Goal: Task Accomplishment & Management: Complete application form

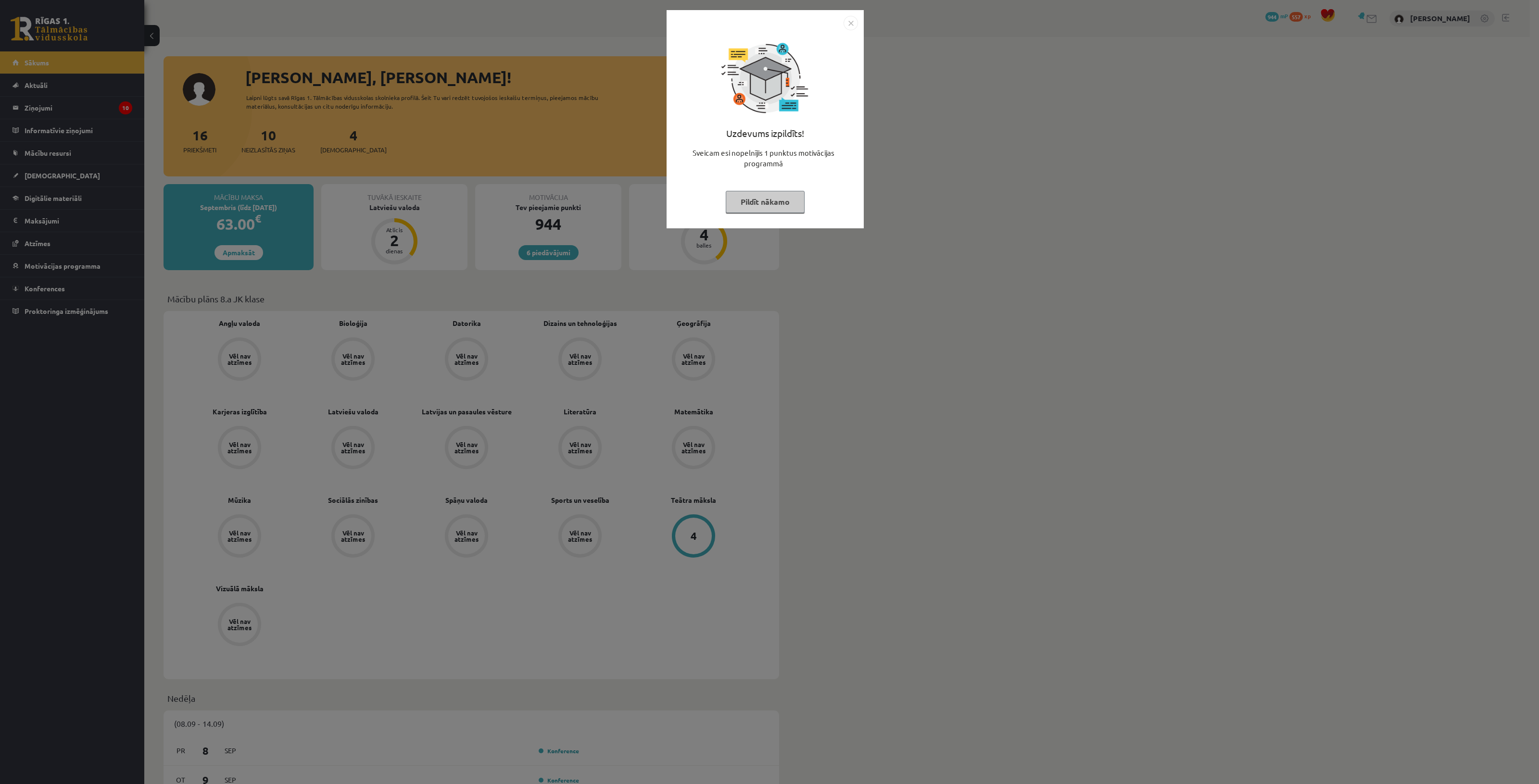
click at [852, 24] on img "Close" at bounding box center [850, 23] width 14 height 14
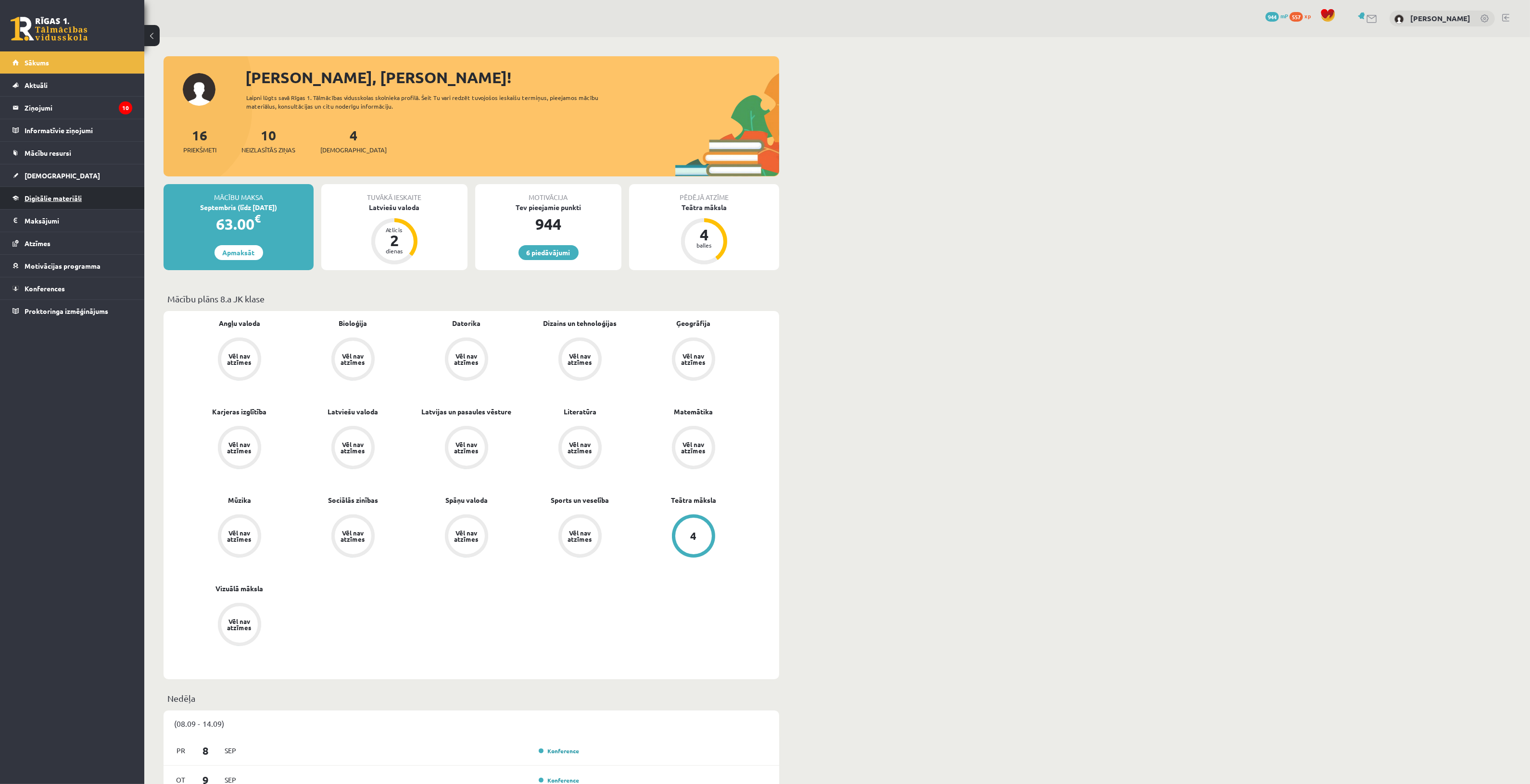
click at [70, 195] on link "Digitālie materiāli" at bounding box center [72, 198] width 120 height 22
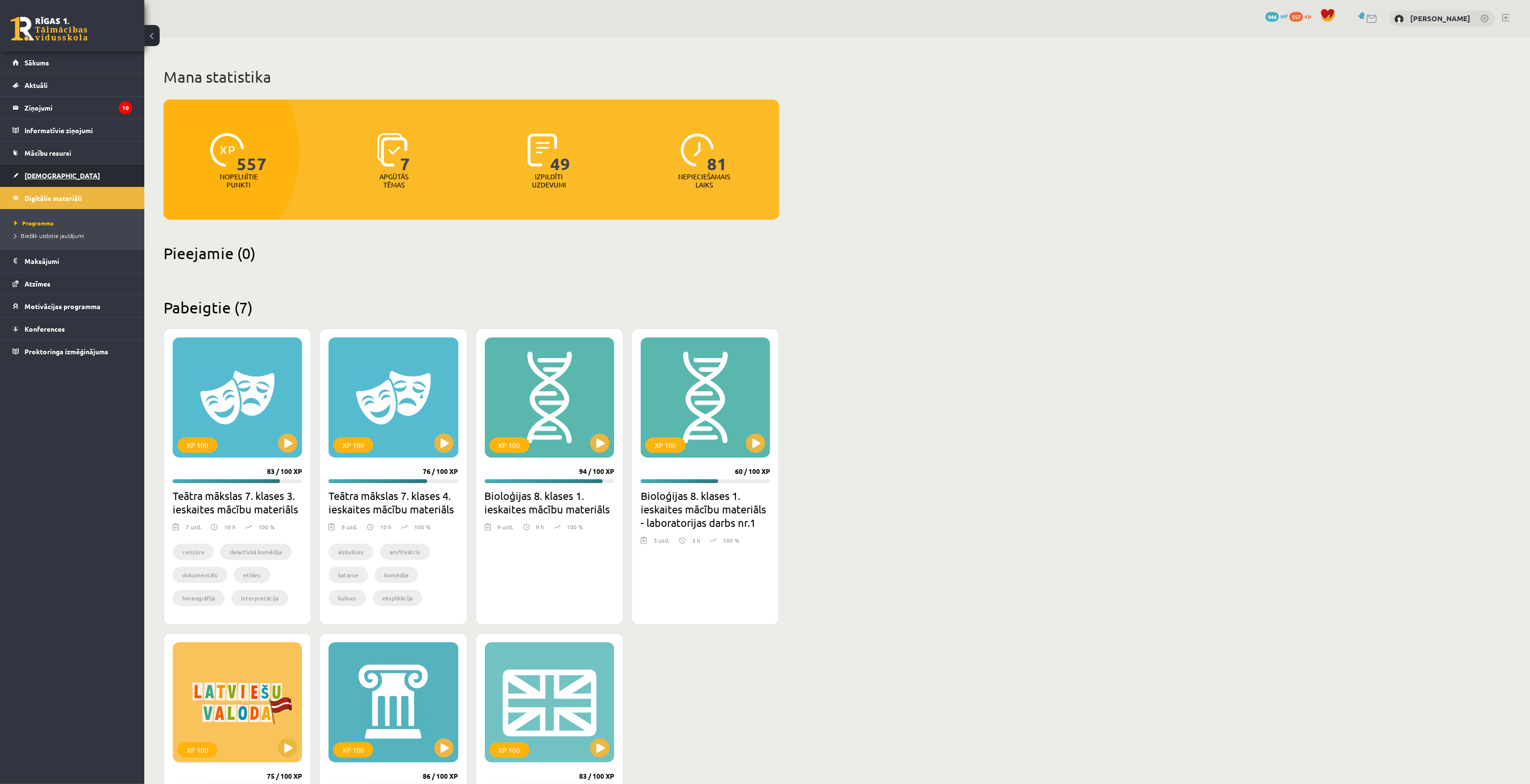
click at [34, 175] on span "[DEMOGRAPHIC_DATA]" at bounding box center [62, 175] width 75 height 9
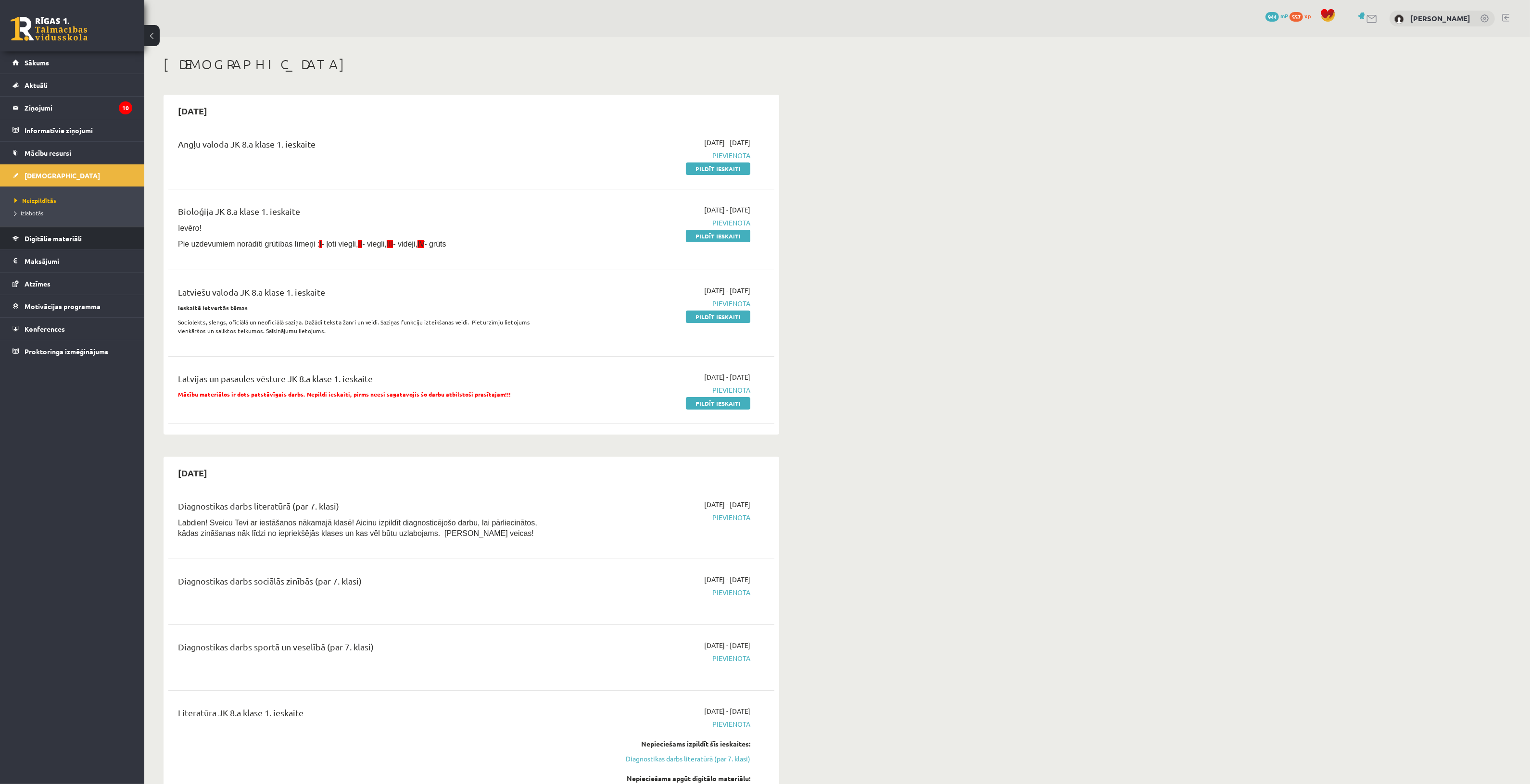
click at [113, 234] on link "Digitālie materiāli" at bounding box center [72, 239] width 120 height 22
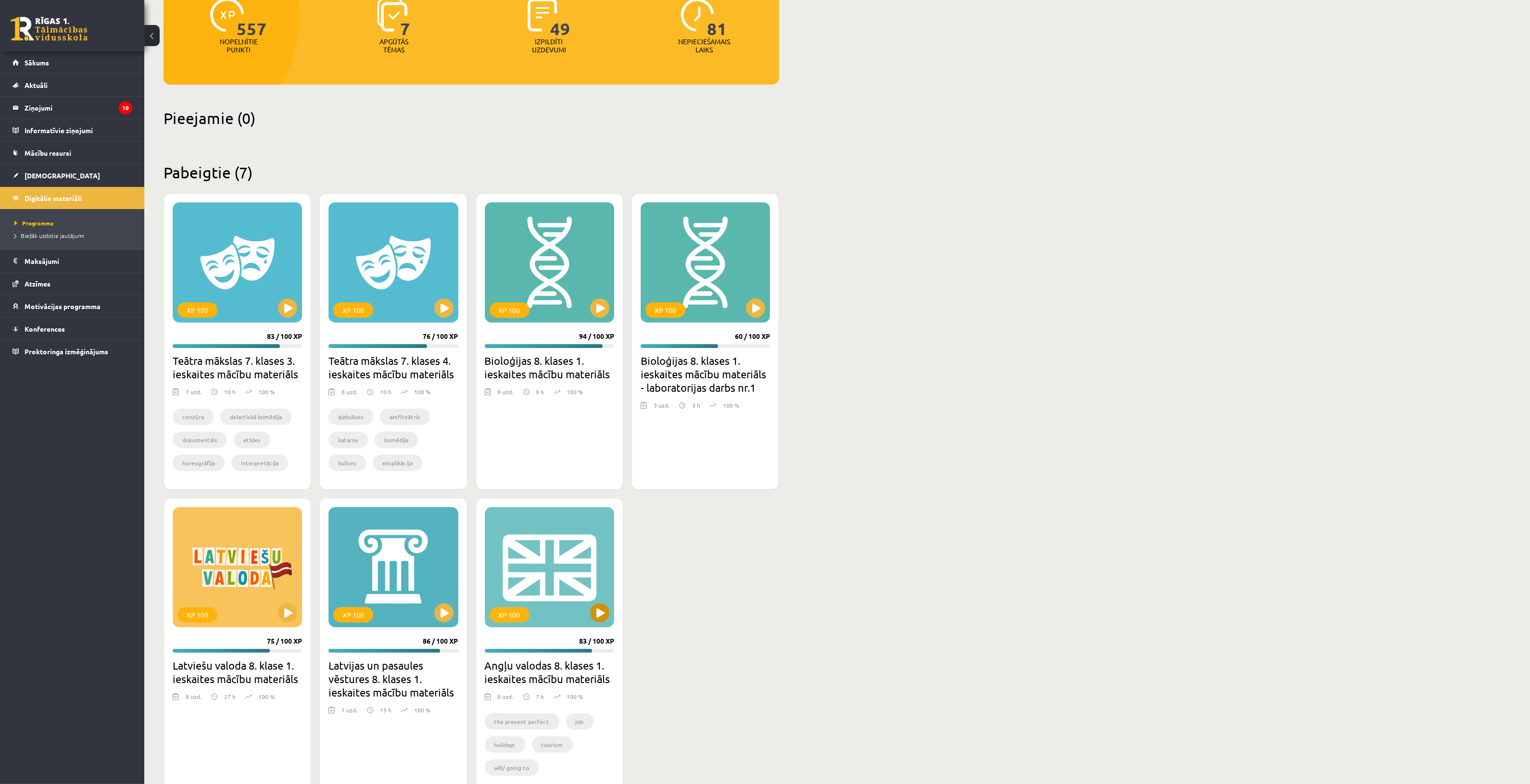
scroll to position [165, 0]
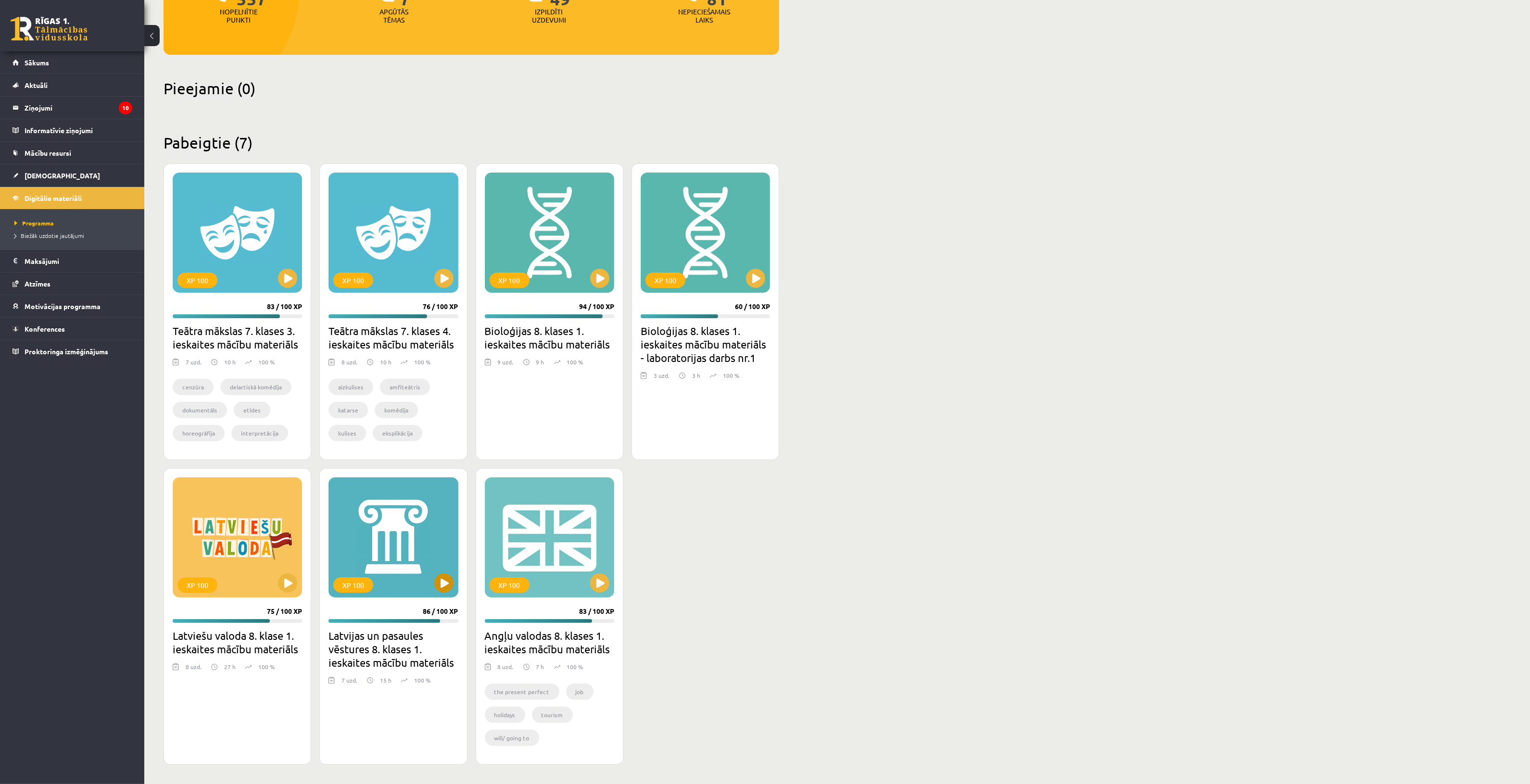
click at [384, 566] on div "XP 100" at bounding box center [393, 537] width 129 height 120
click at [388, 547] on div "XP 100" at bounding box center [393, 537] width 129 height 120
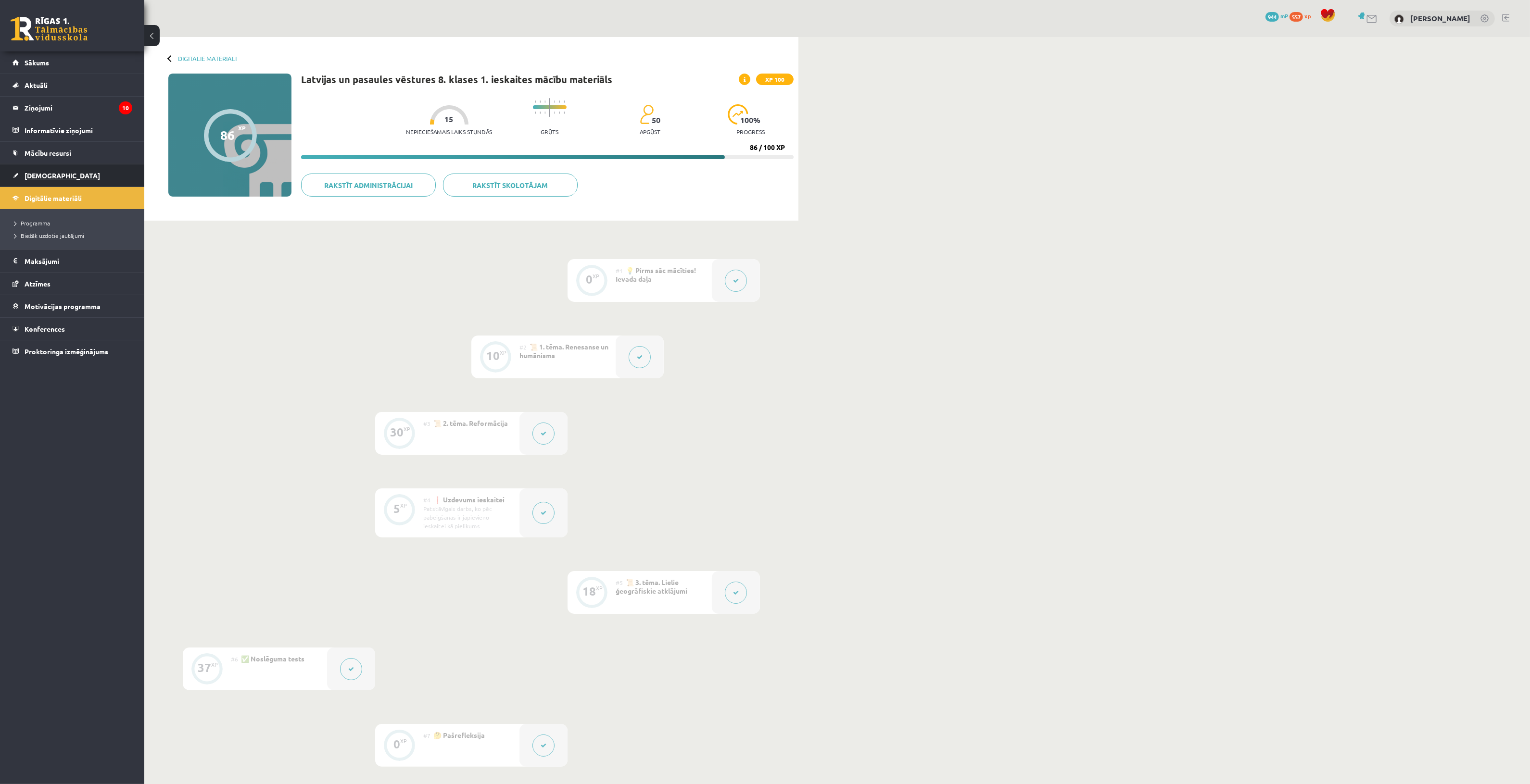
click at [59, 176] on link "[DEMOGRAPHIC_DATA]" at bounding box center [72, 175] width 120 height 22
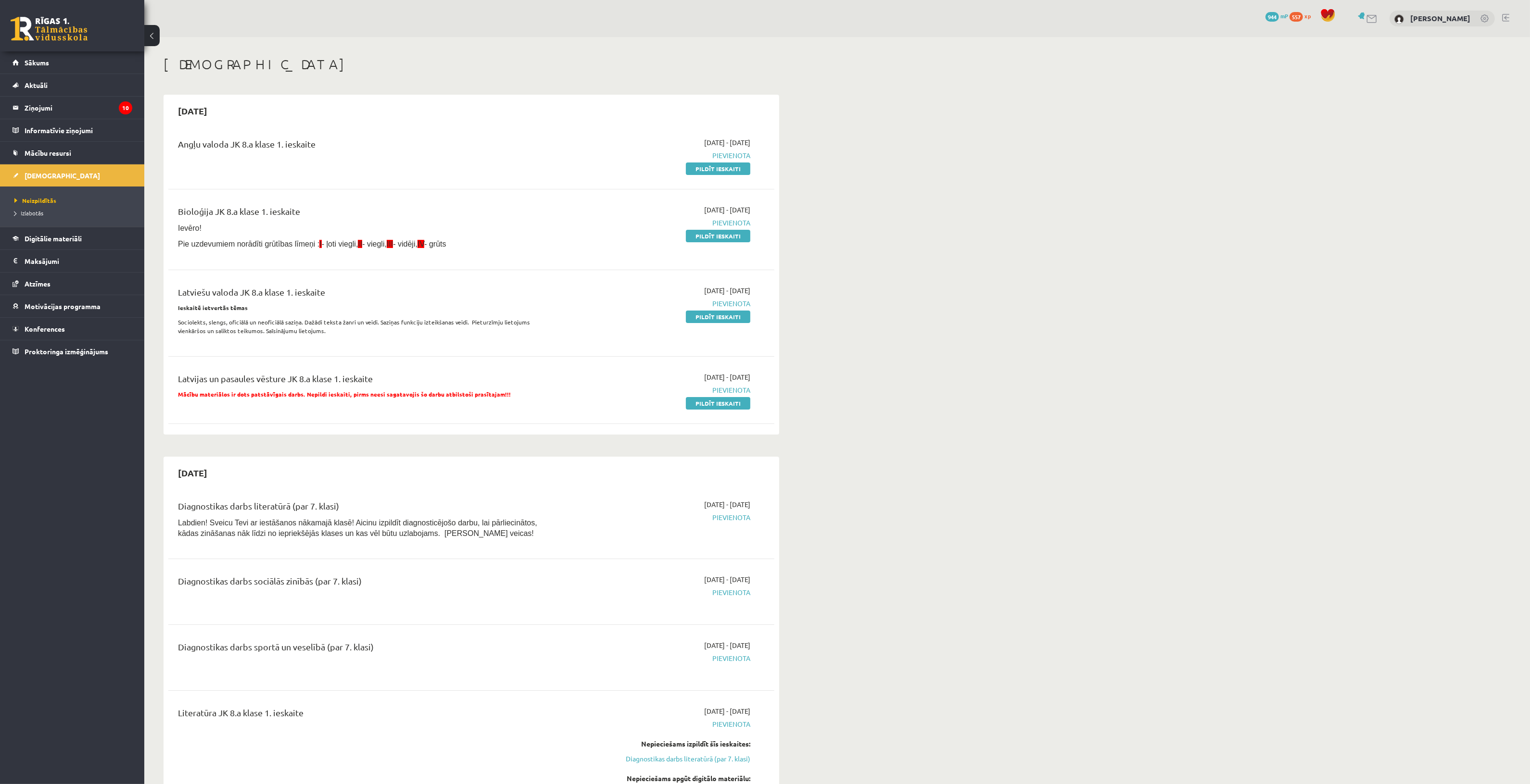
click at [720, 405] on link "Pildīt ieskaiti" at bounding box center [718, 403] width 65 height 12
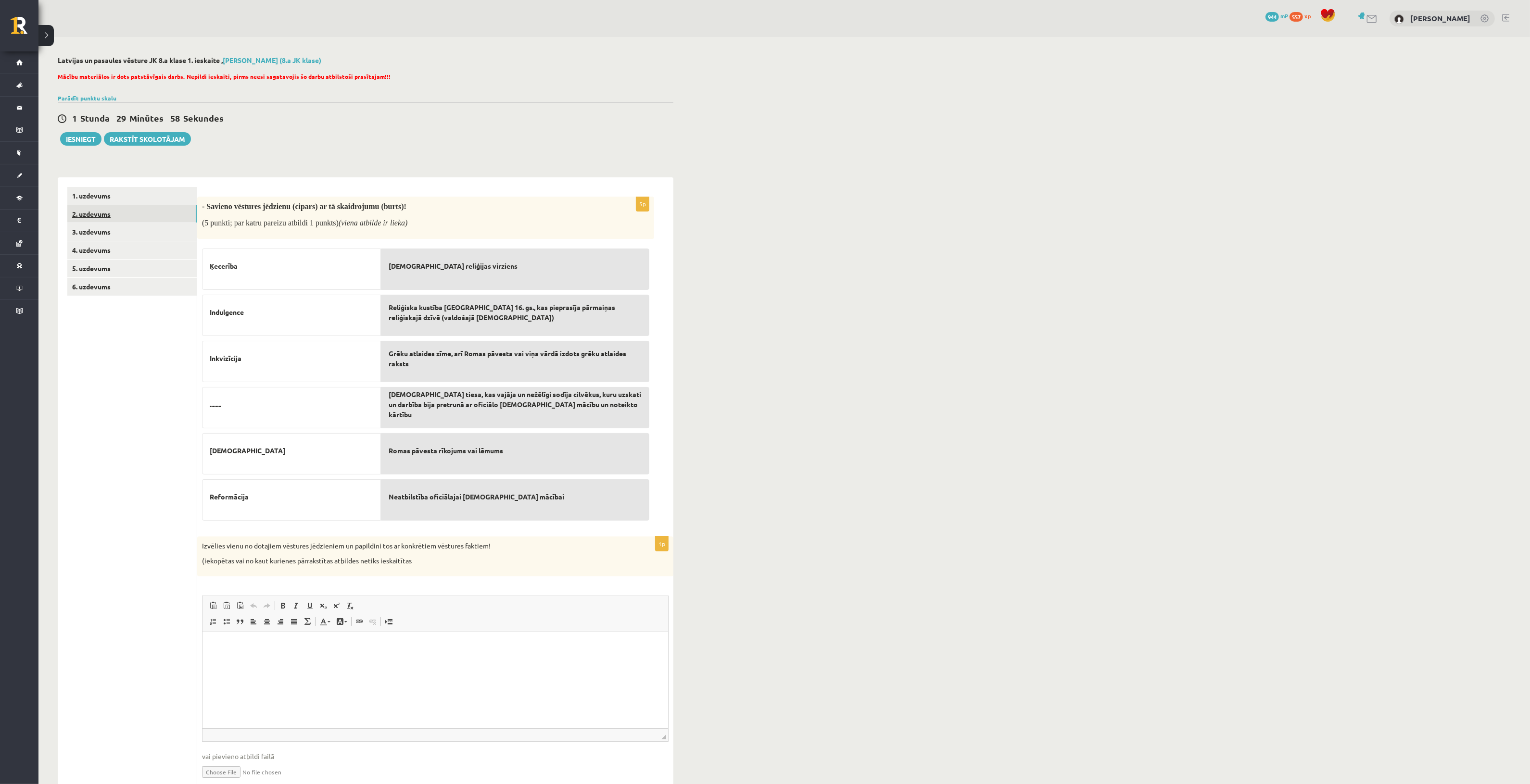
click at [168, 208] on link "2. uzdevums" at bounding box center [132, 214] width 129 height 18
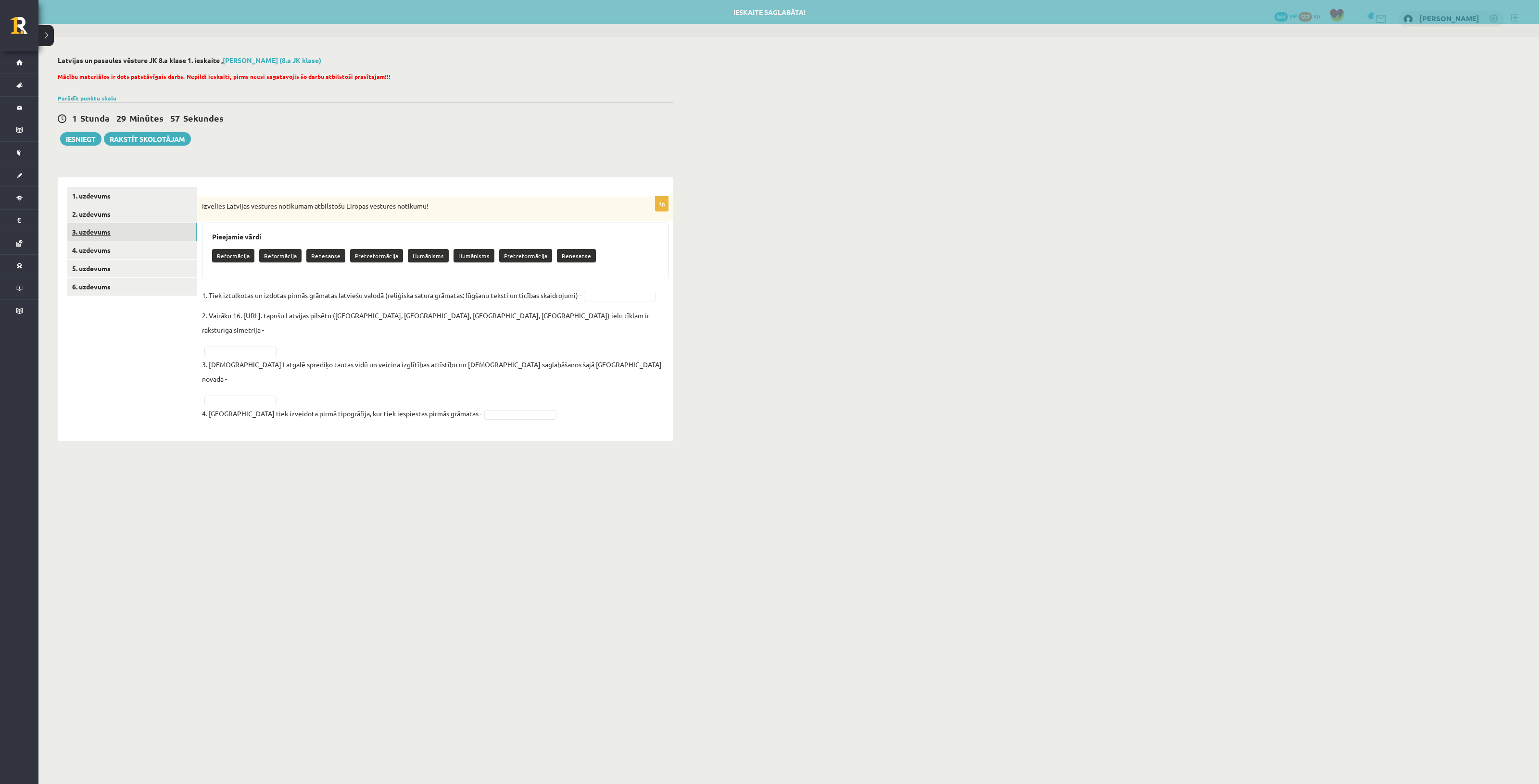
click at [157, 226] on link "3. uzdevums" at bounding box center [132, 232] width 129 height 18
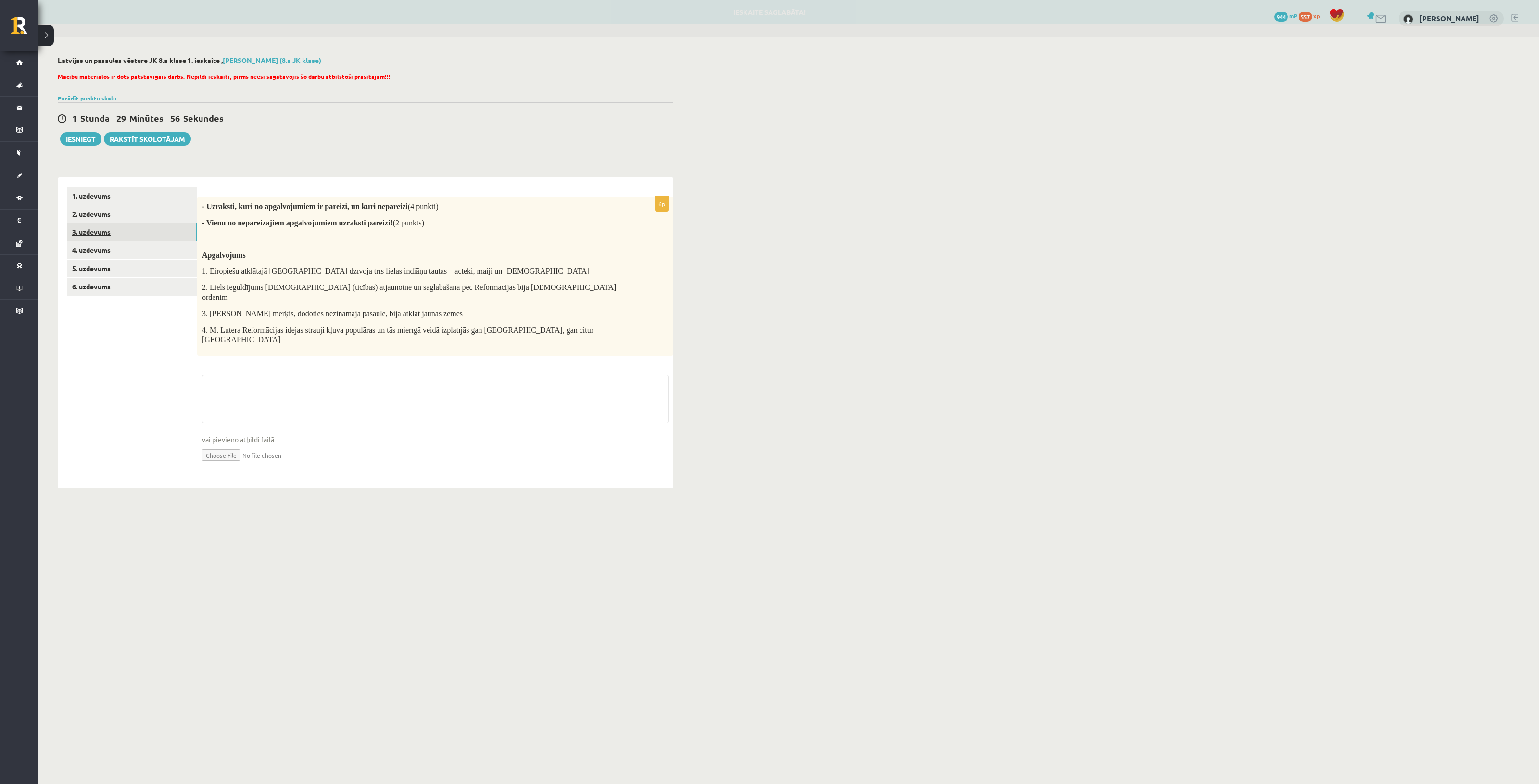
click at [146, 240] on link "3. uzdevums" at bounding box center [132, 232] width 129 height 18
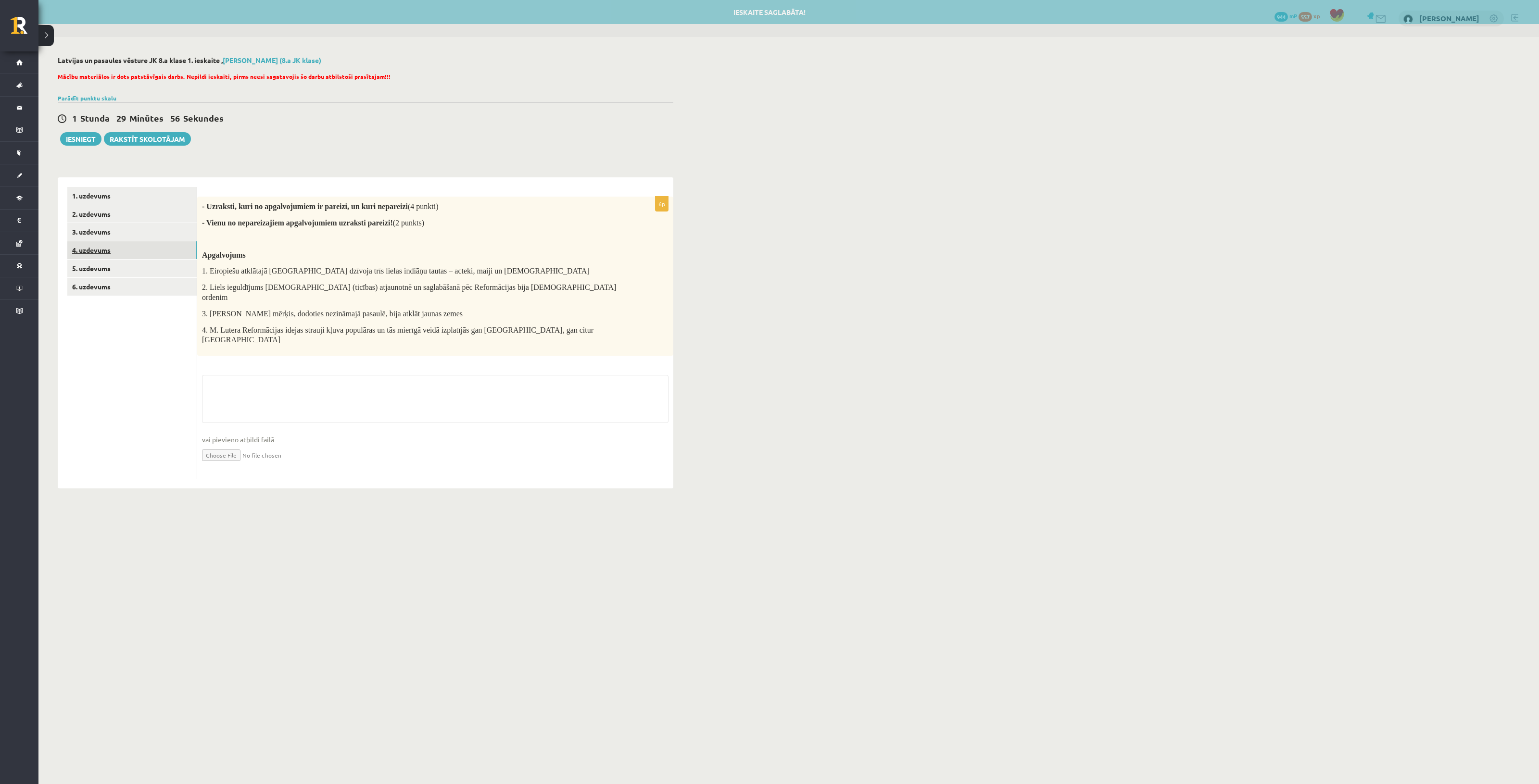
click at [138, 250] on link "4. uzdevums" at bounding box center [132, 250] width 129 height 18
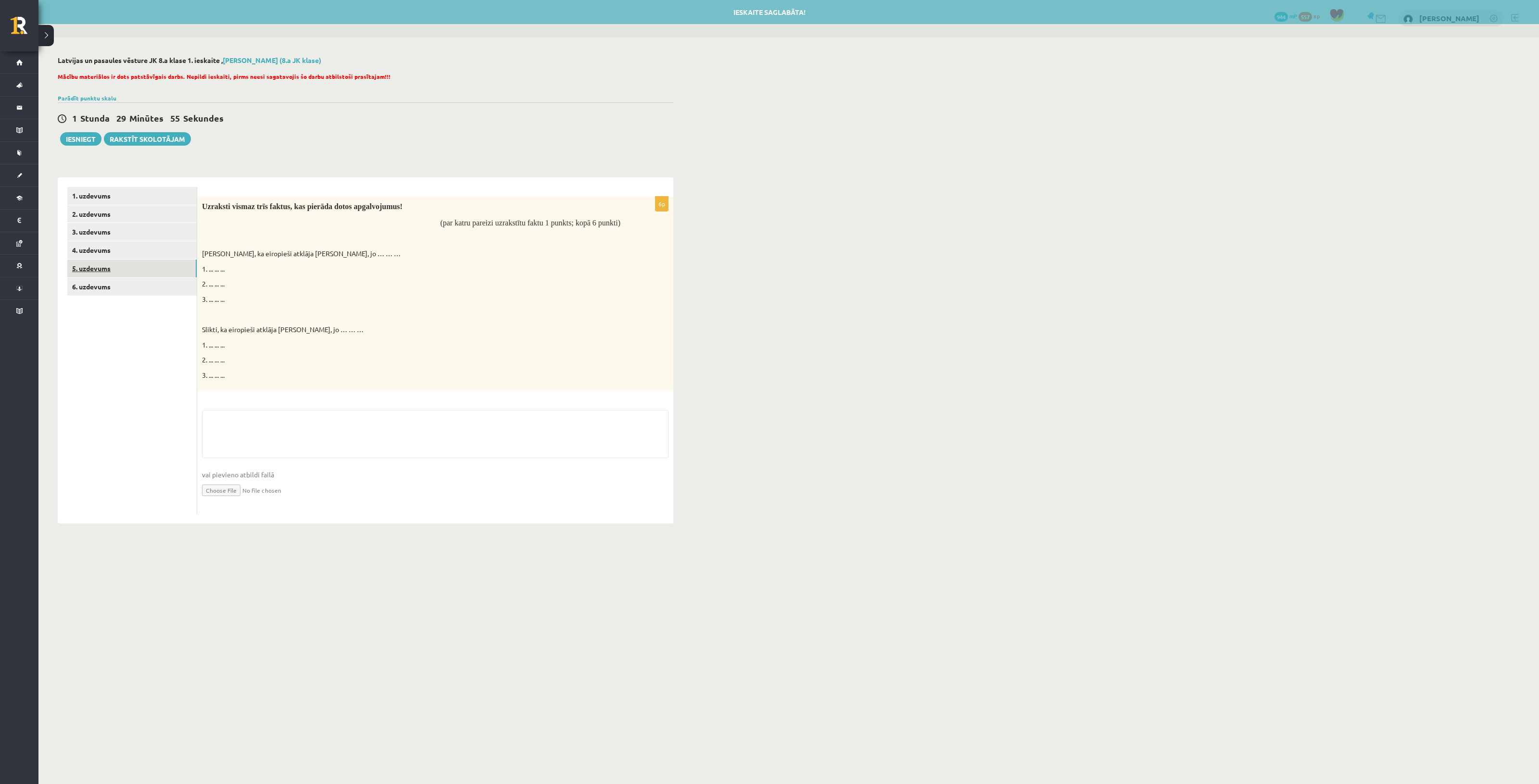
click at [123, 266] on link "5. uzdevums" at bounding box center [132, 268] width 129 height 18
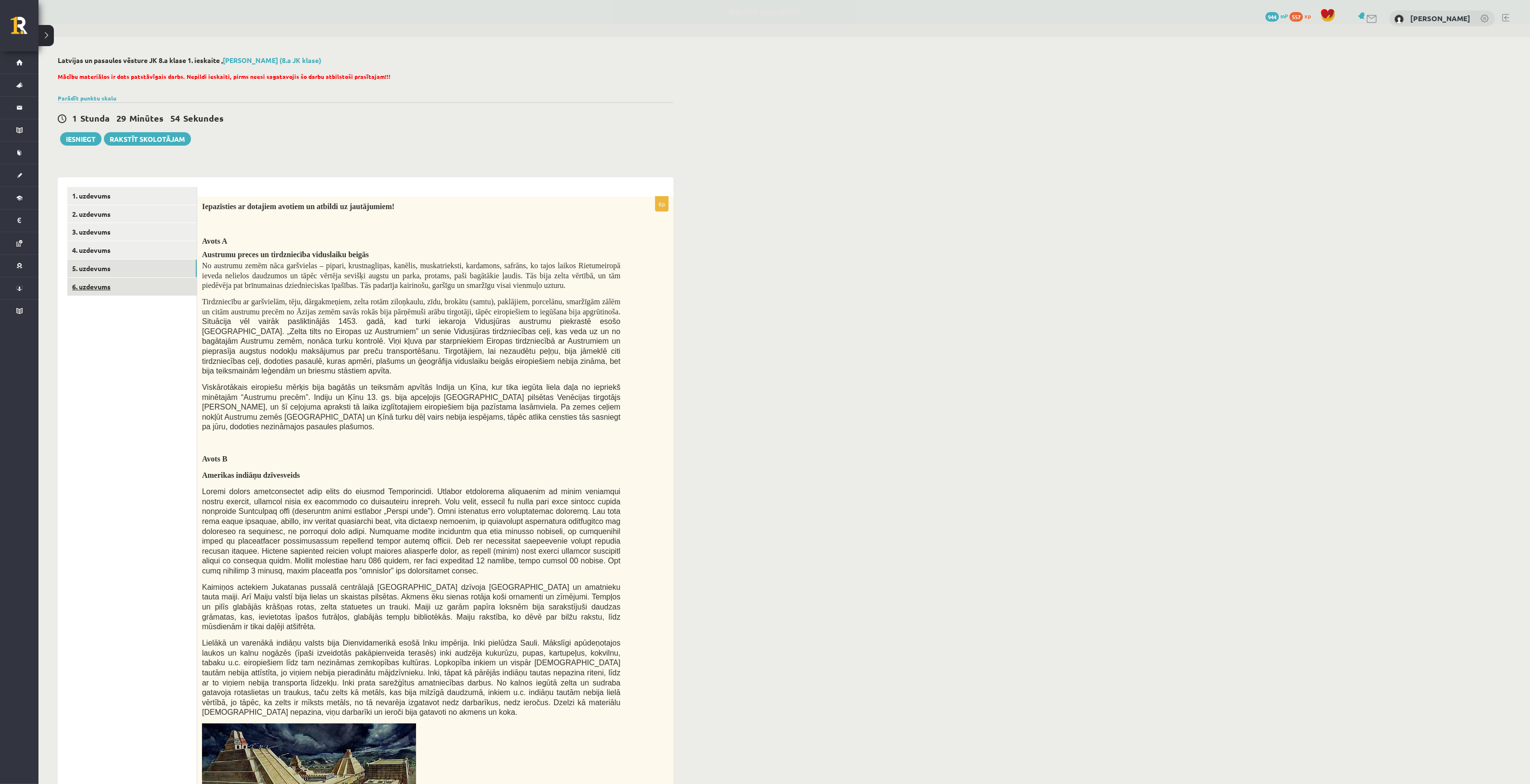
click at [118, 284] on link "6. uzdevums" at bounding box center [132, 287] width 129 height 18
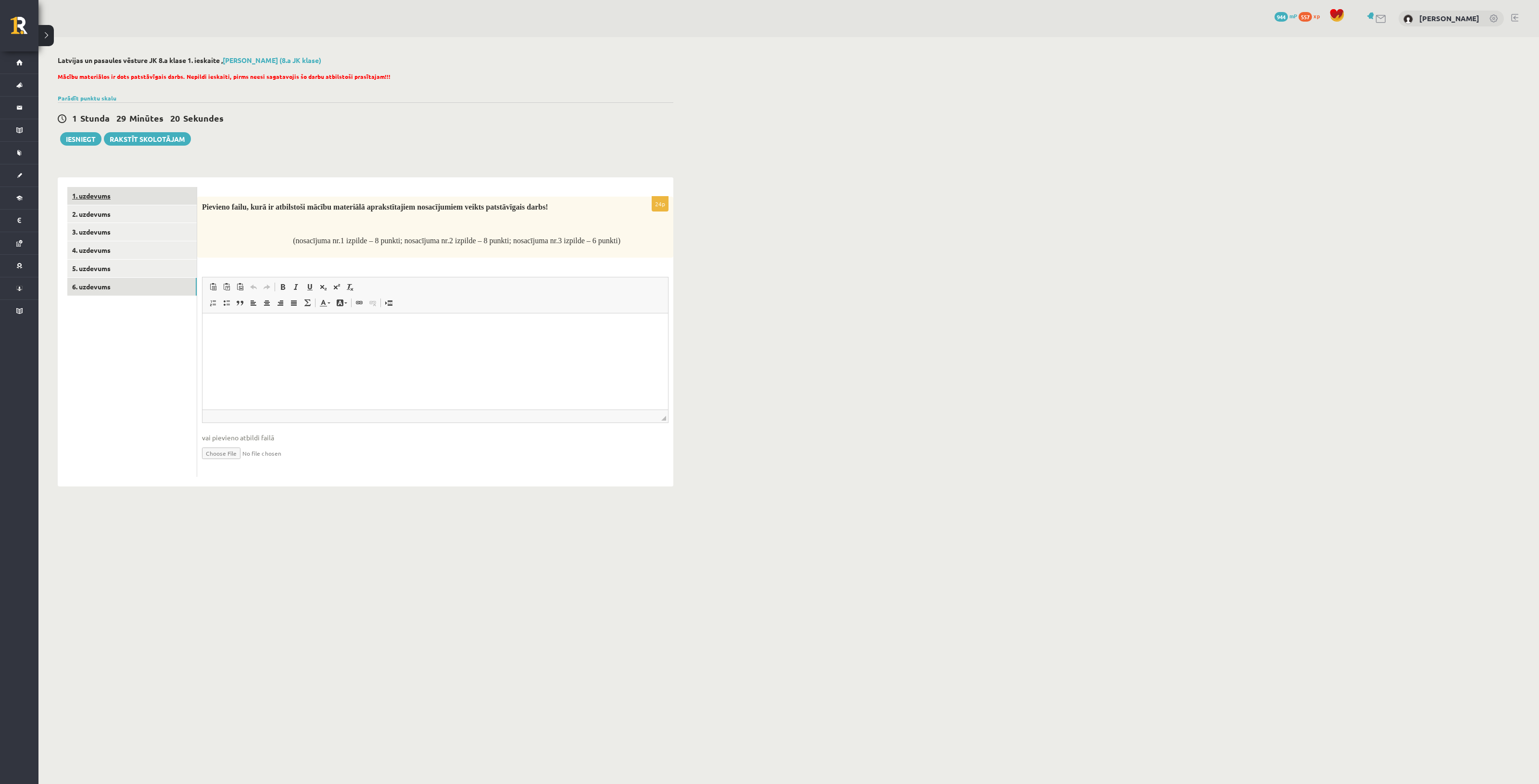
click at [131, 198] on link "1. uzdevums" at bounding box center [132, 196] width 129 height 18
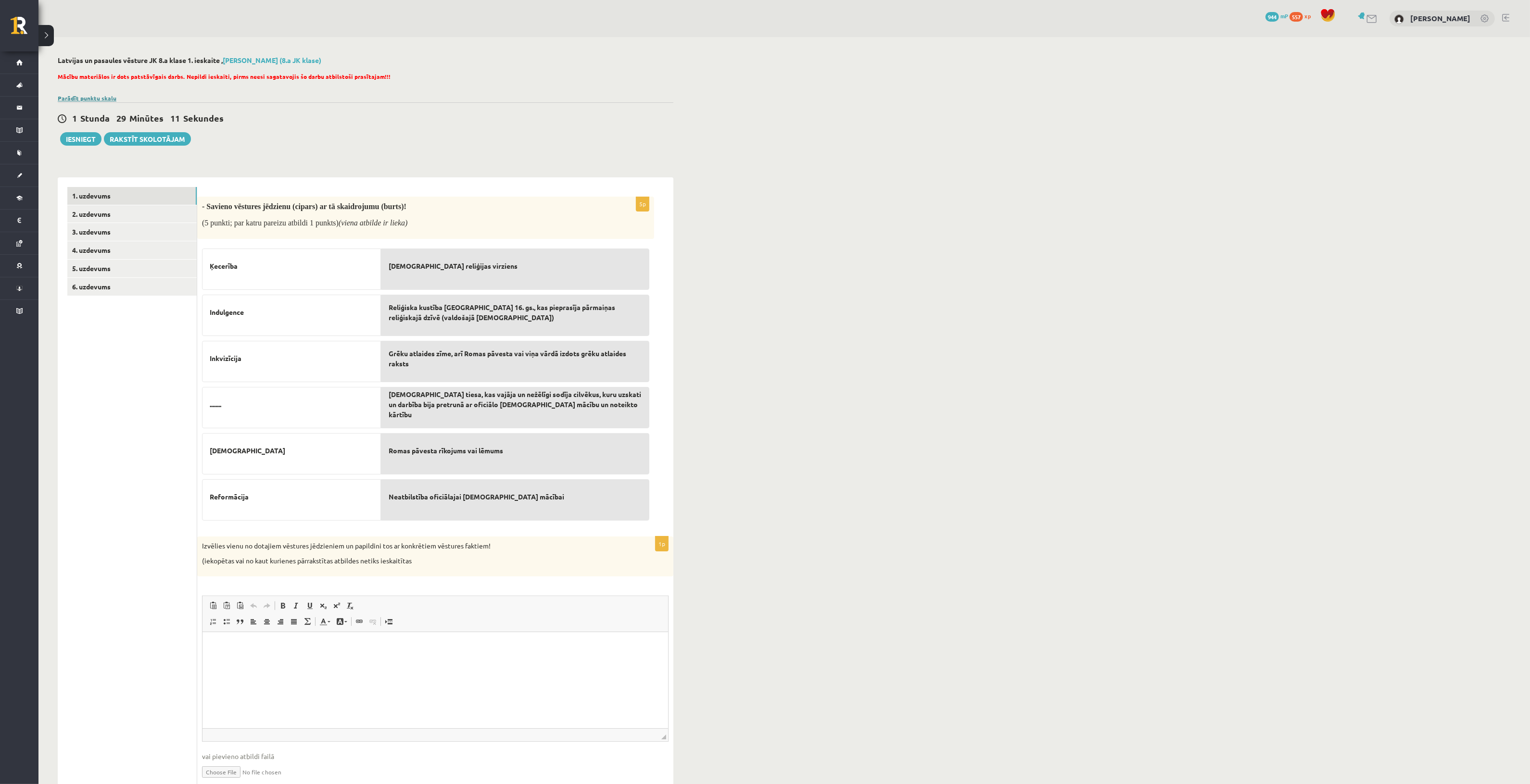
click at [95, 95] on link "Parādīt punktu skalu" at bounding box center [87, 98] width 59 height 7
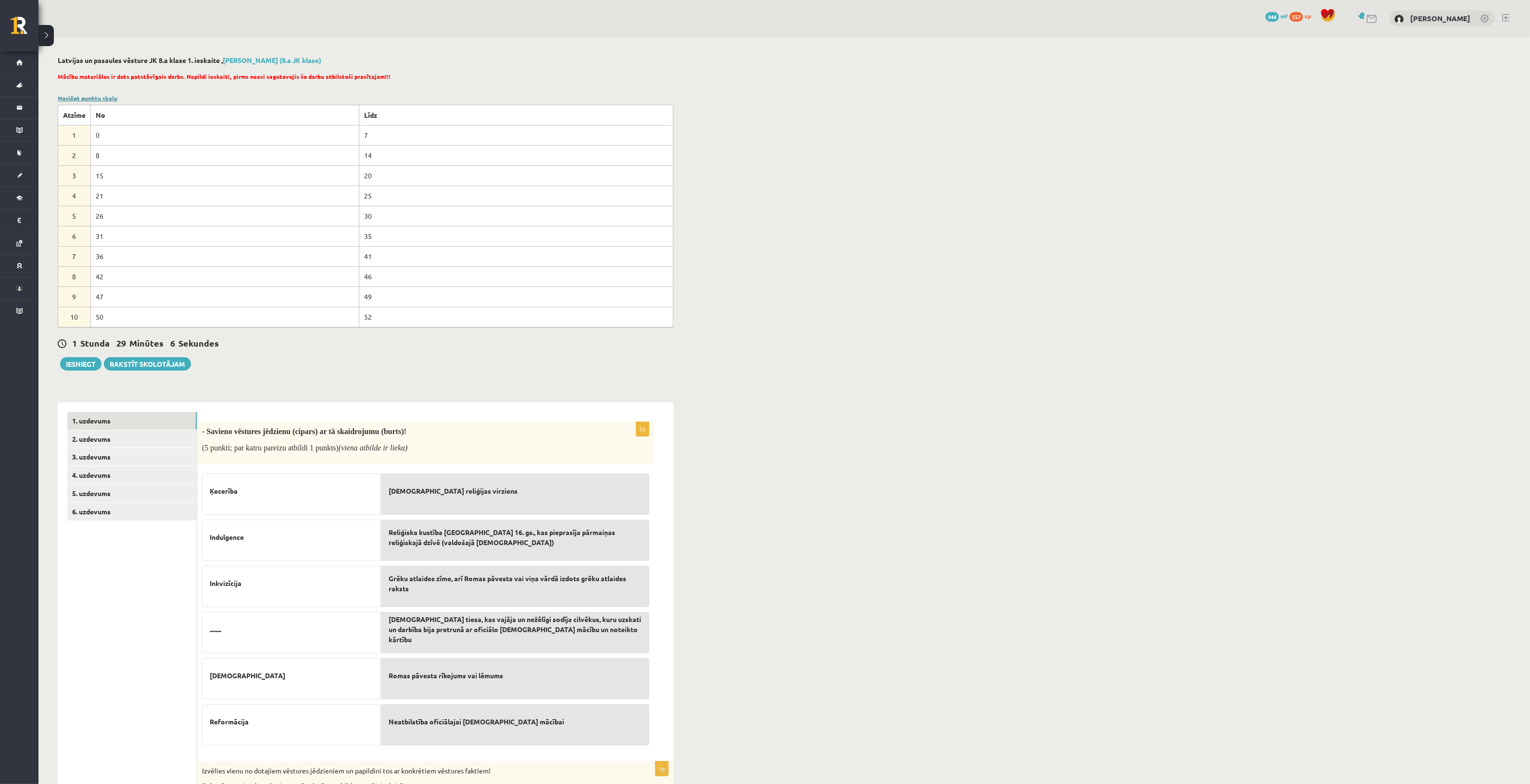
click at [94, 98] on link "Noslēpt punktu skalu" at bounding box center [88, 98] width 60 height 7
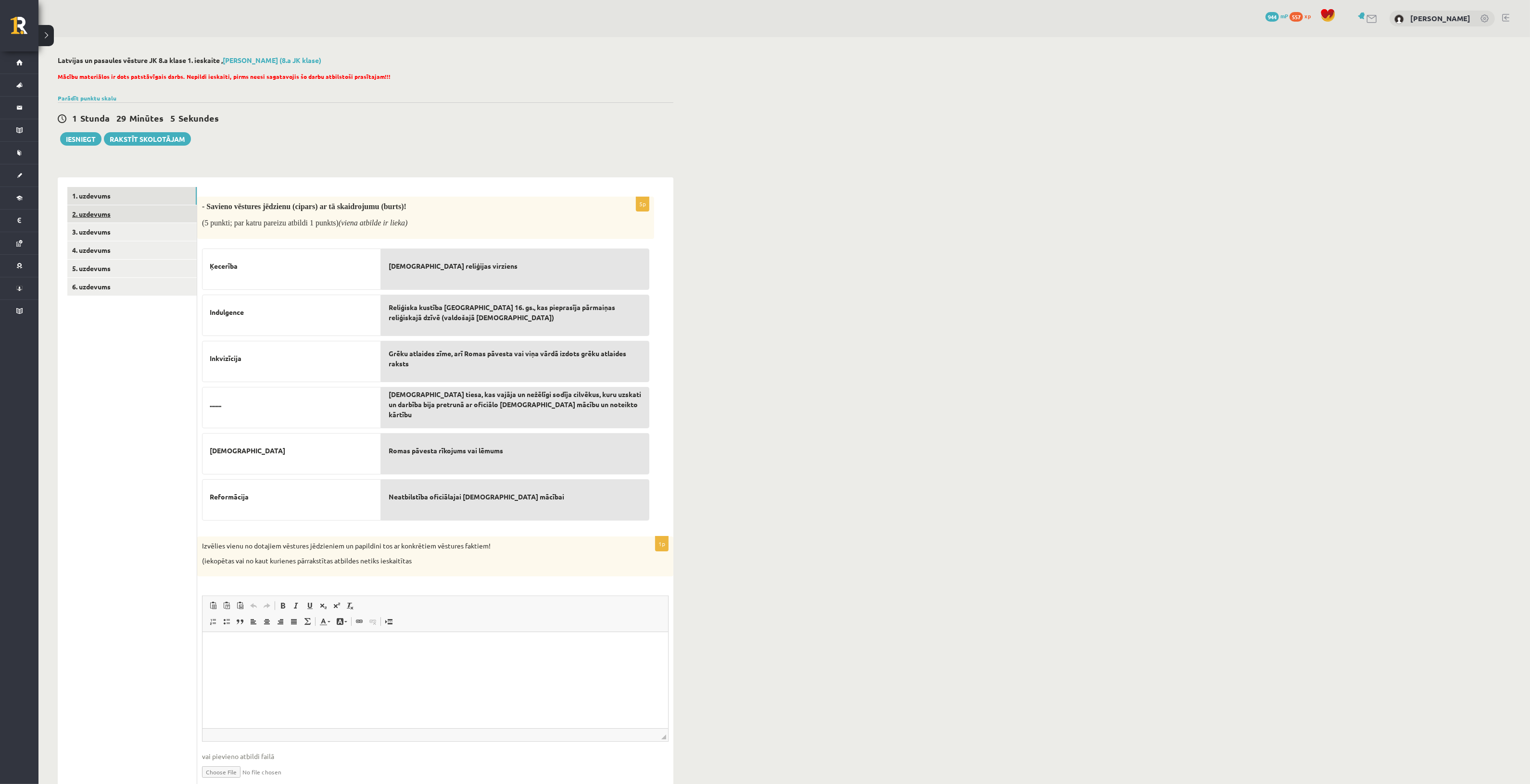
click at [117, 213] on link "2. uzdevums" at bounding box center [132, 214] width 129 height 18
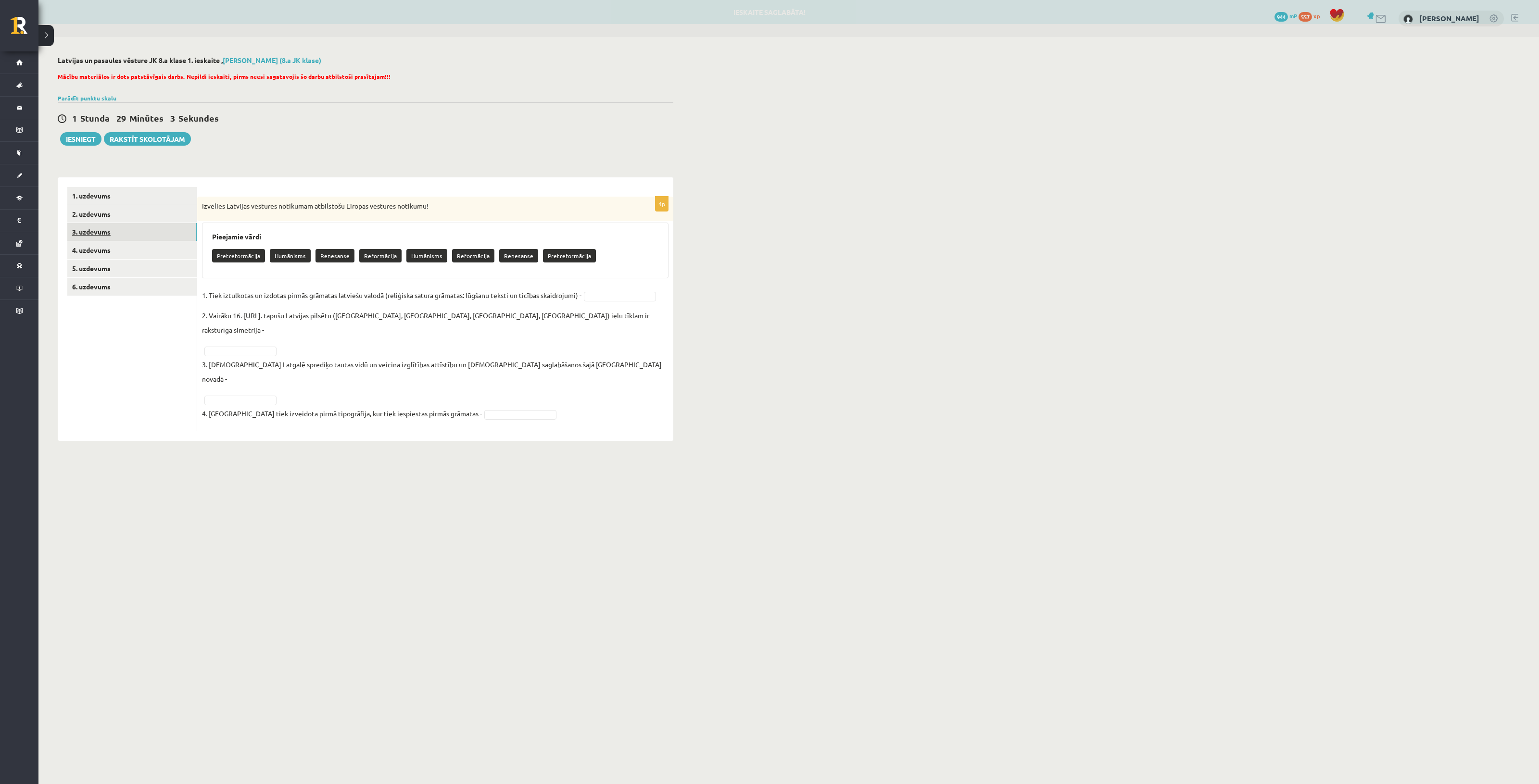
click at [116, 228] on link "3. uzdevums" at bounding box center [132, 232] width 129 height 18
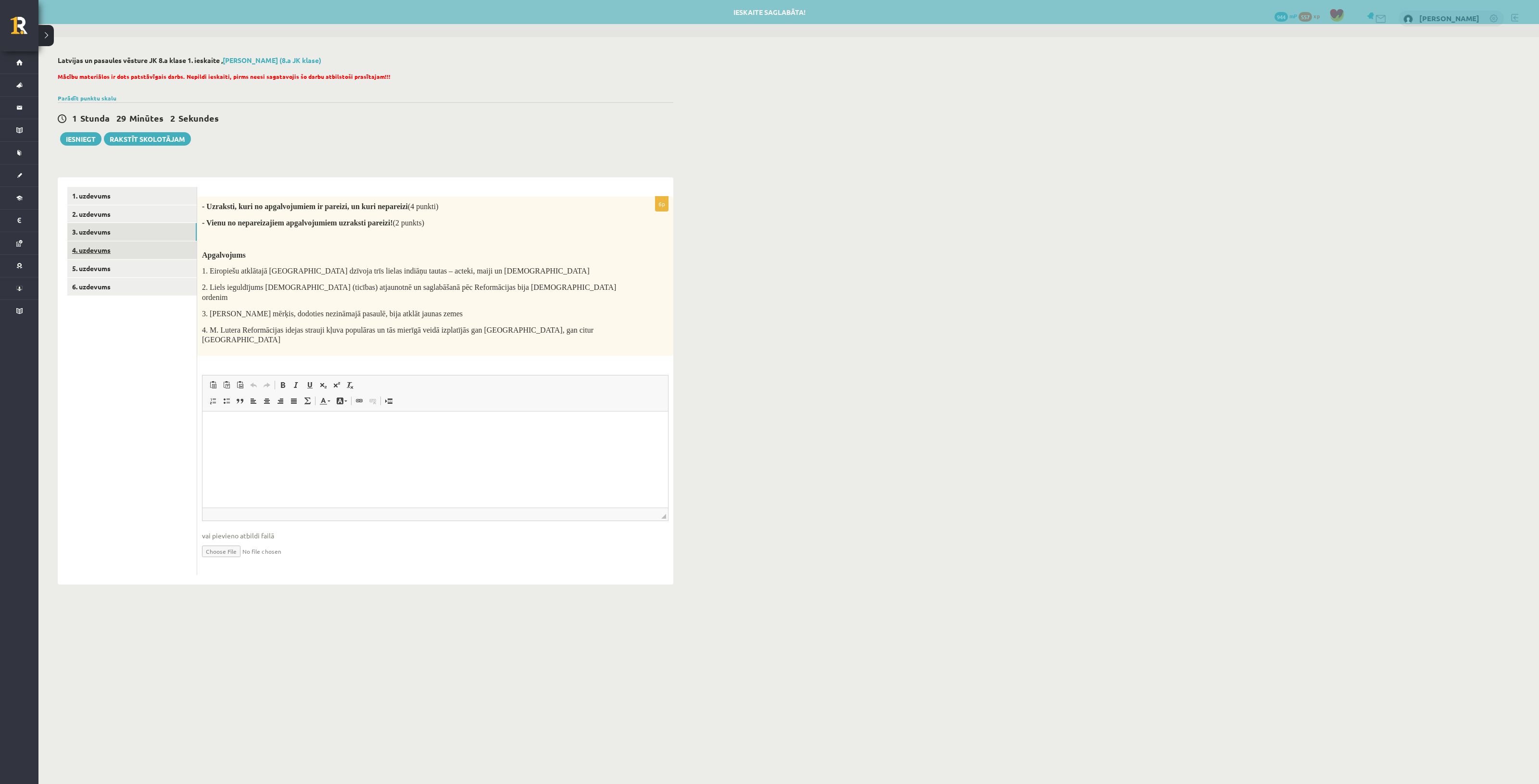
click at [115, 245] on link "4. uzdevums" at bounding box center [132, 250] width 129 height 18
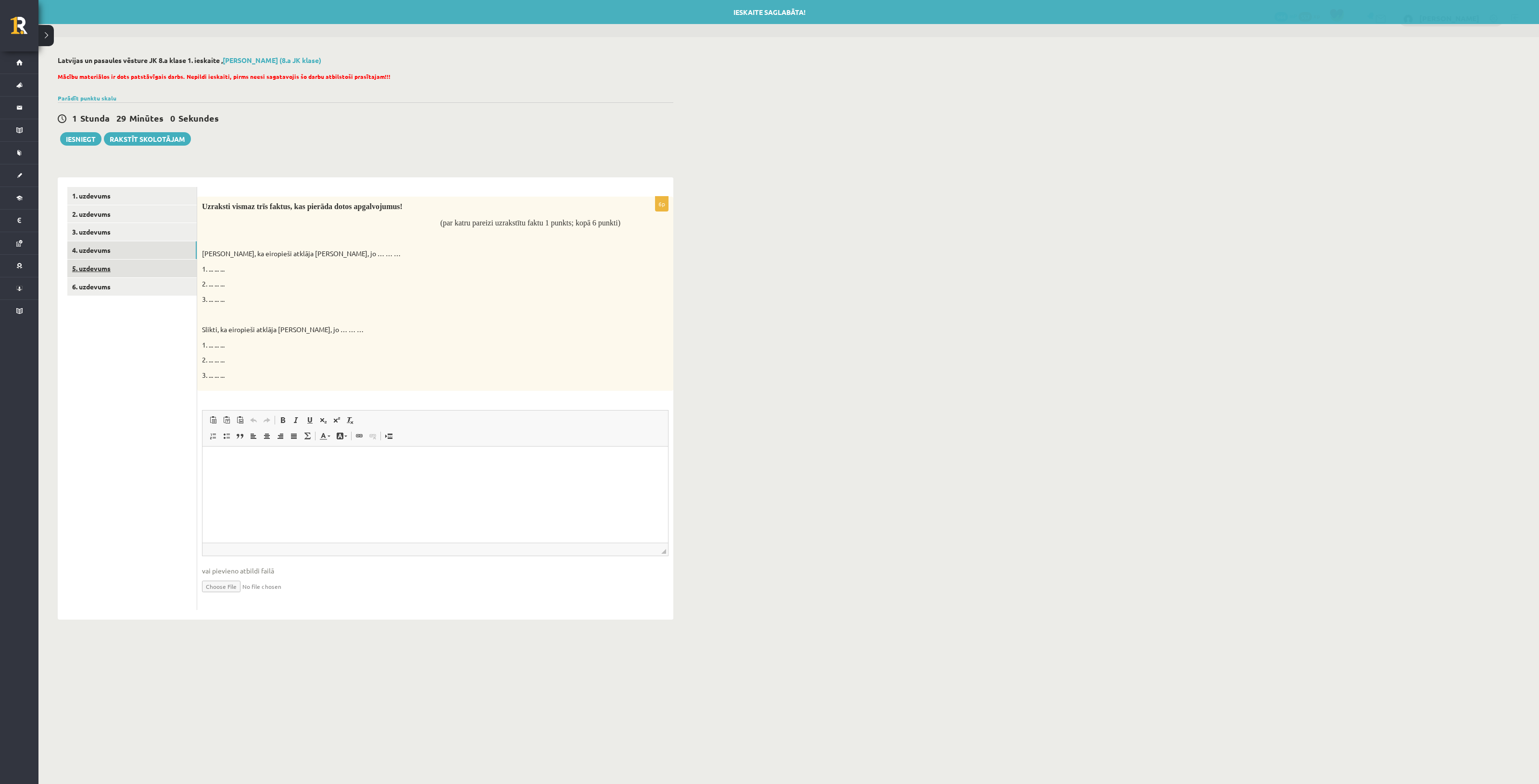
click at [113, 264] on link "5. uzdevums" at bounding box center [132, 268] width 129 height 18
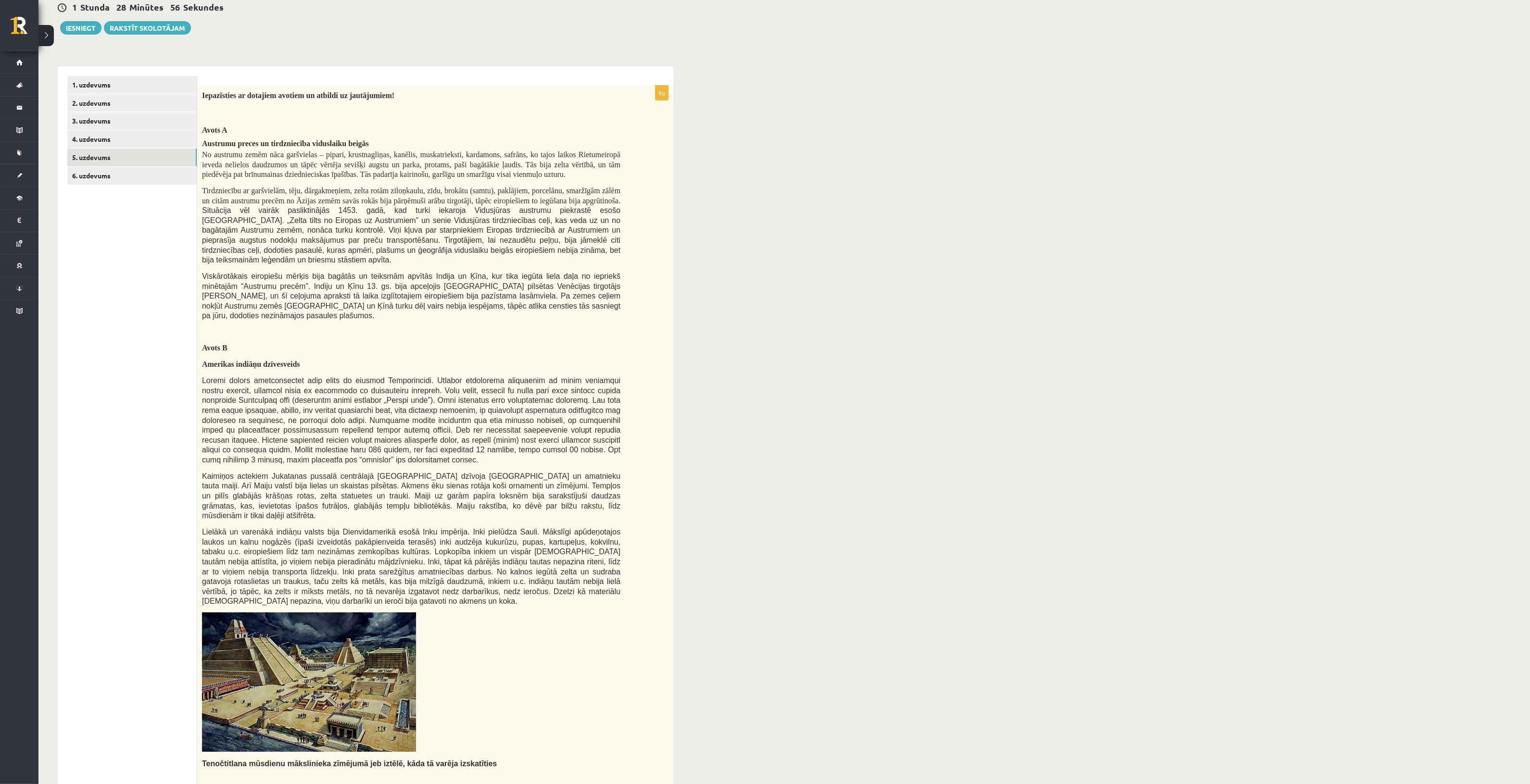
scroll to position [107, 0]
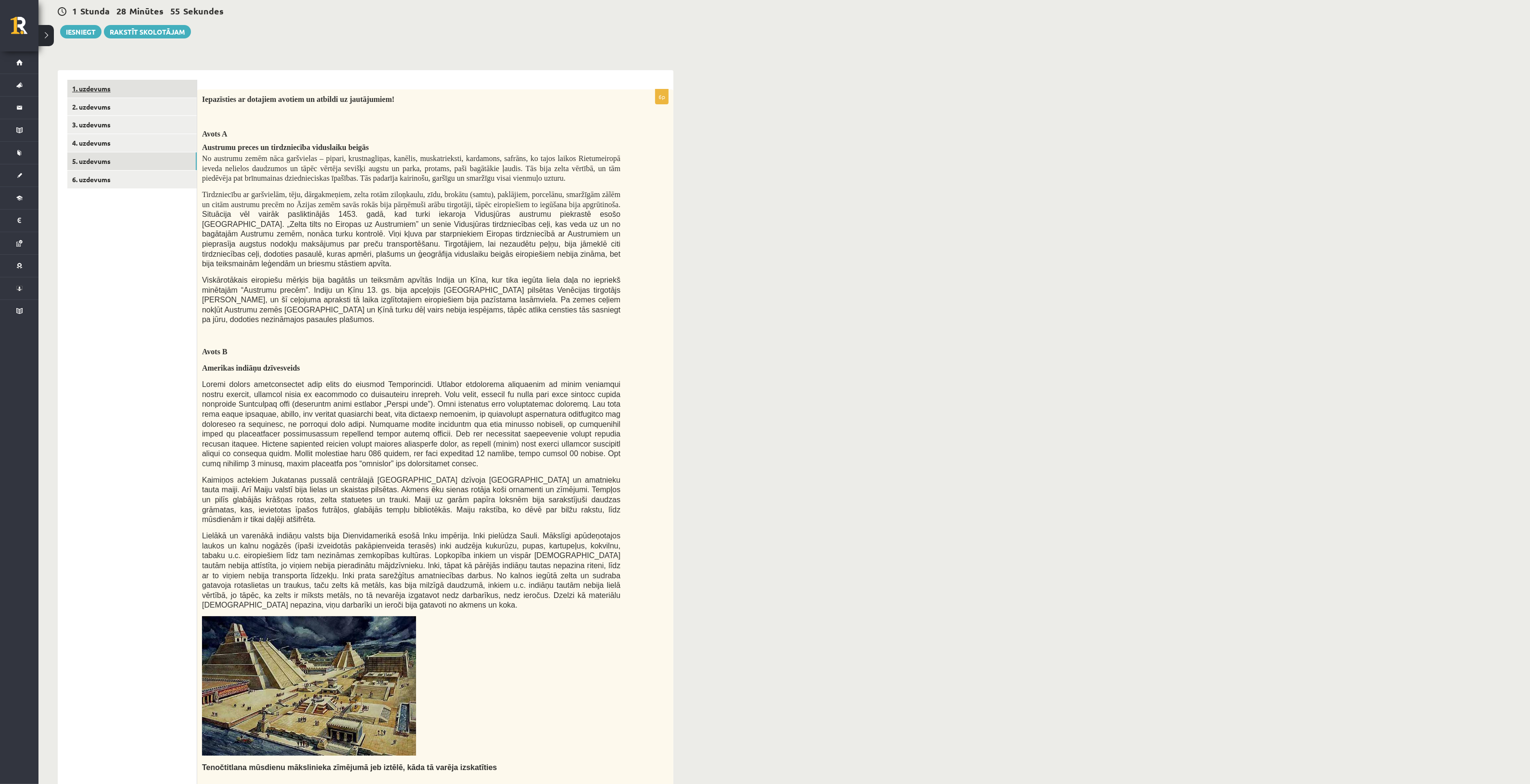
click at [119, 90] on link "1. uzdevums" at bounding box center [132, 88] width 129 height 18
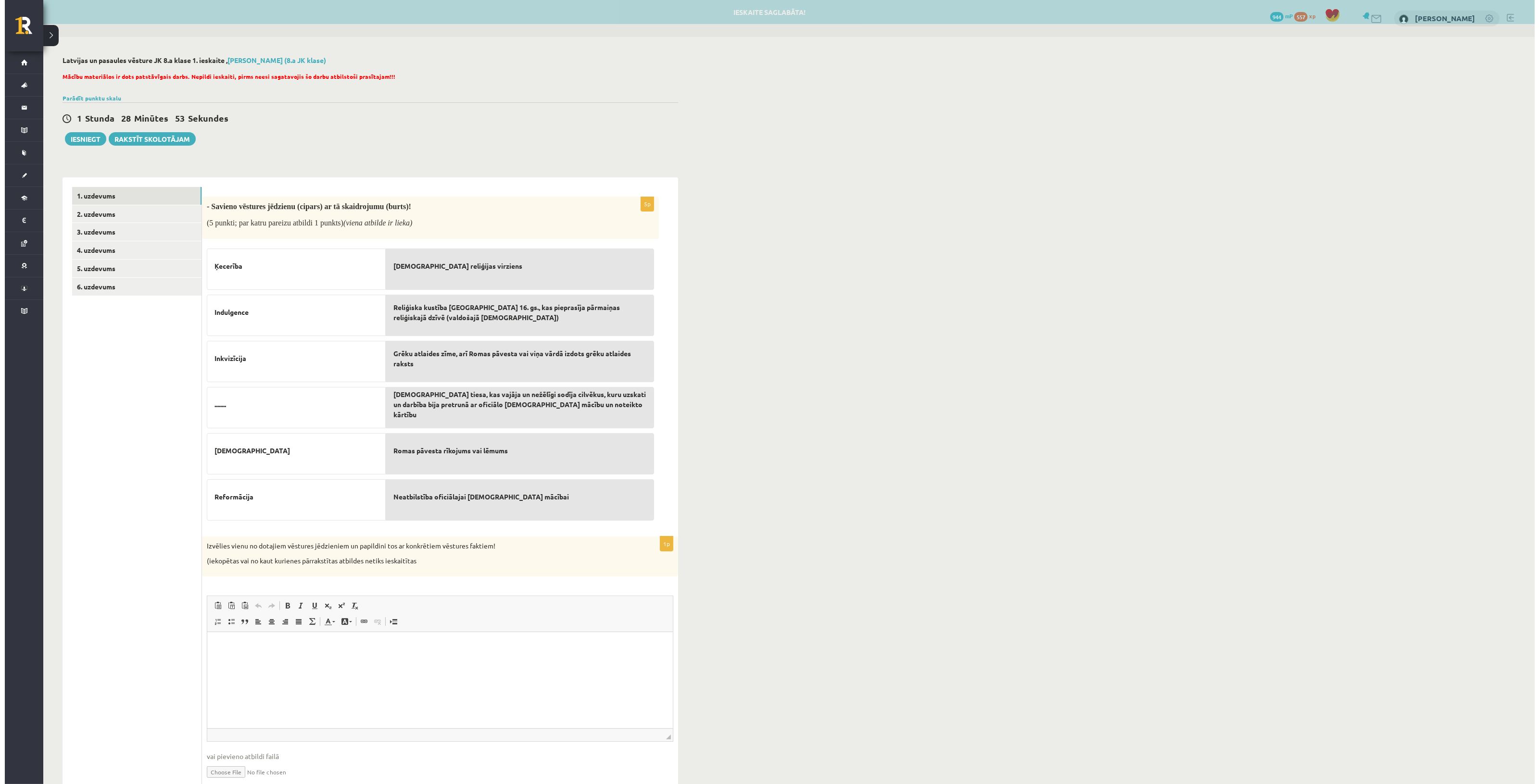
scroll to position [0, 0]
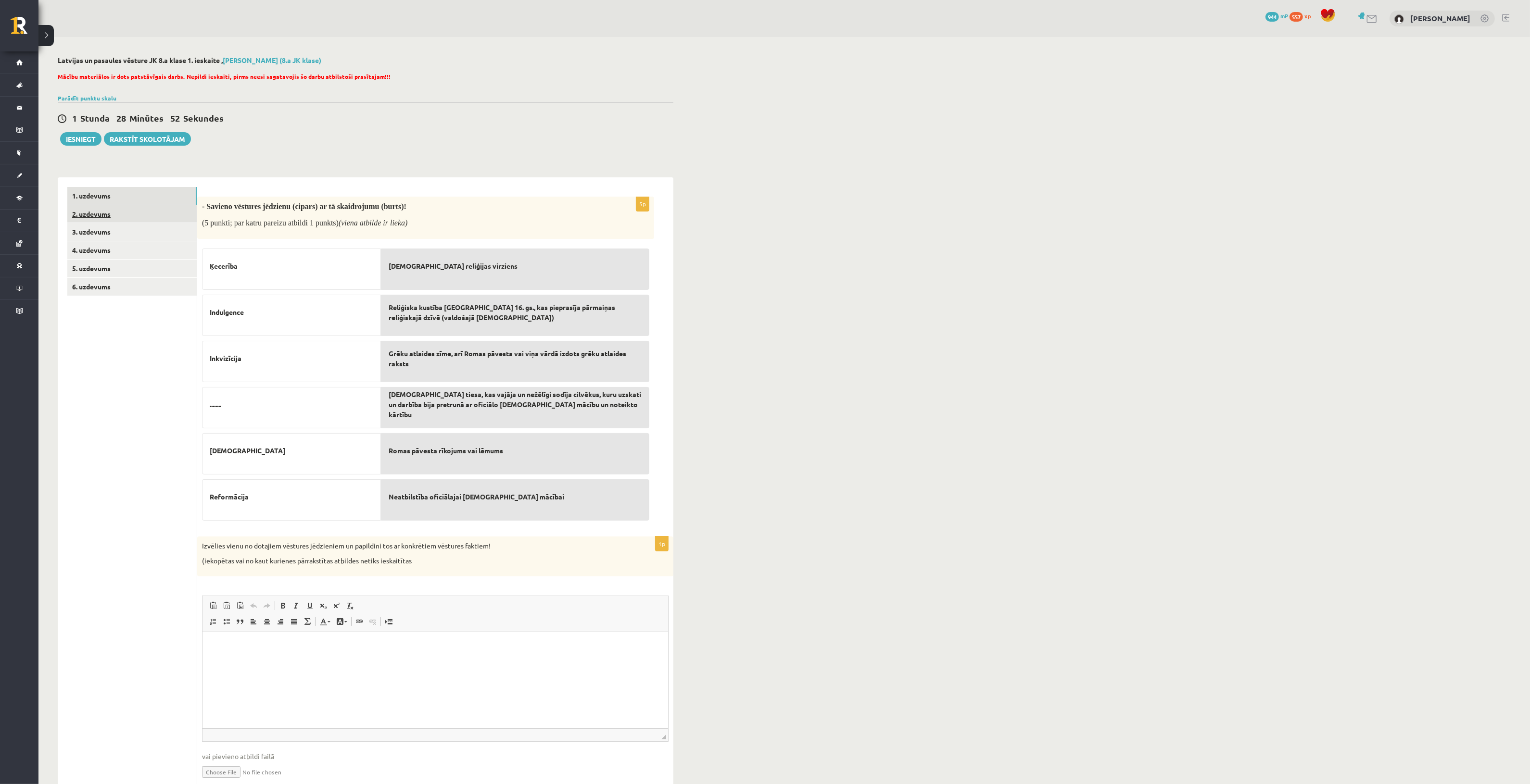
click at [139, 220] on link "2. uzdevums" at bounding box center [132, 214] width 129 height 18
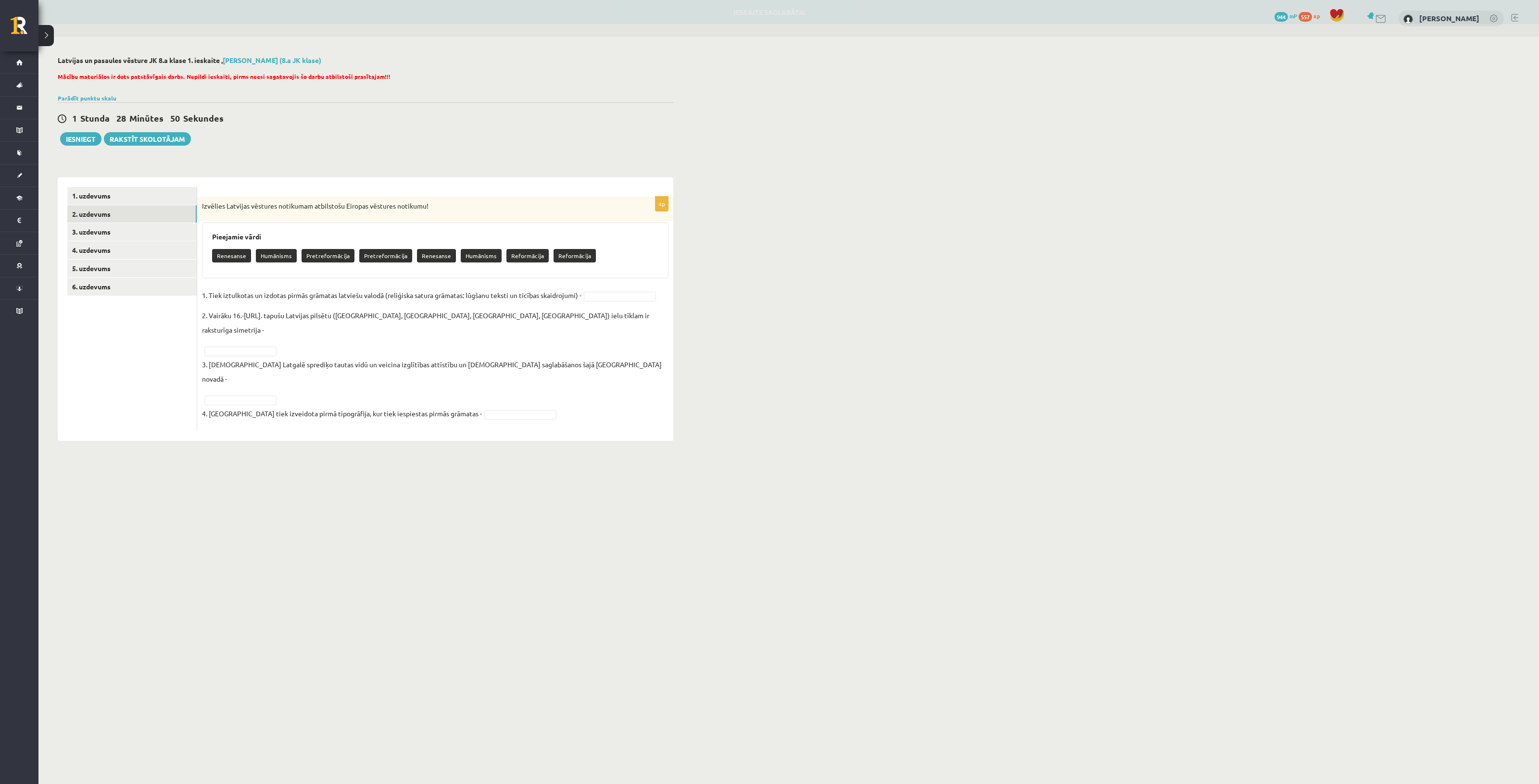
click at [90, 299] on ul "1. uzdevums 2. uzdevums 3. uzdevums 4. uzdevums 5. uzdevums 6. uzdevums" at bounding box center [132, 309] width 130 height 245
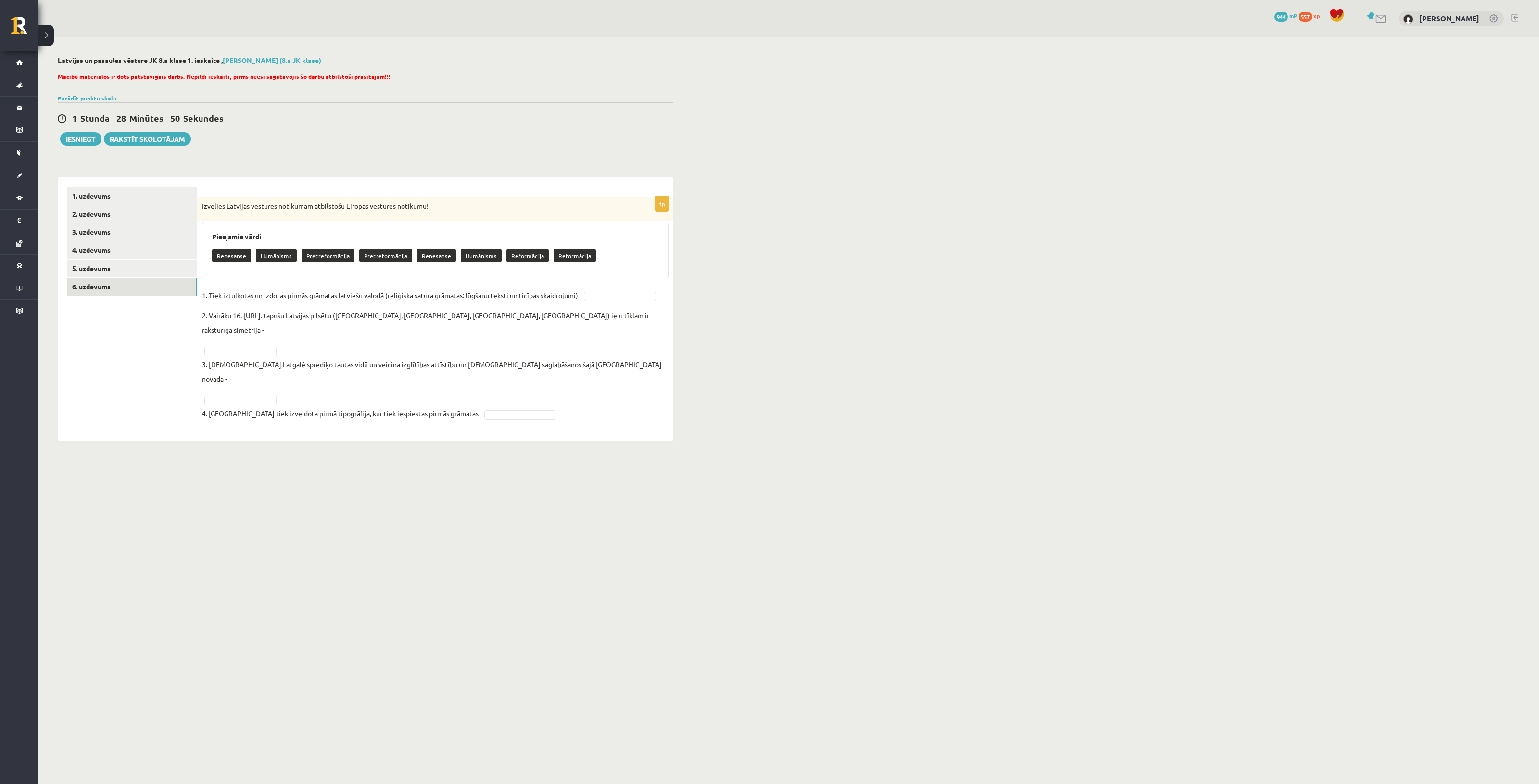
click at [99, 289] on link "6. uzdevums" at bounding box center [132, 287] width 129 height 18
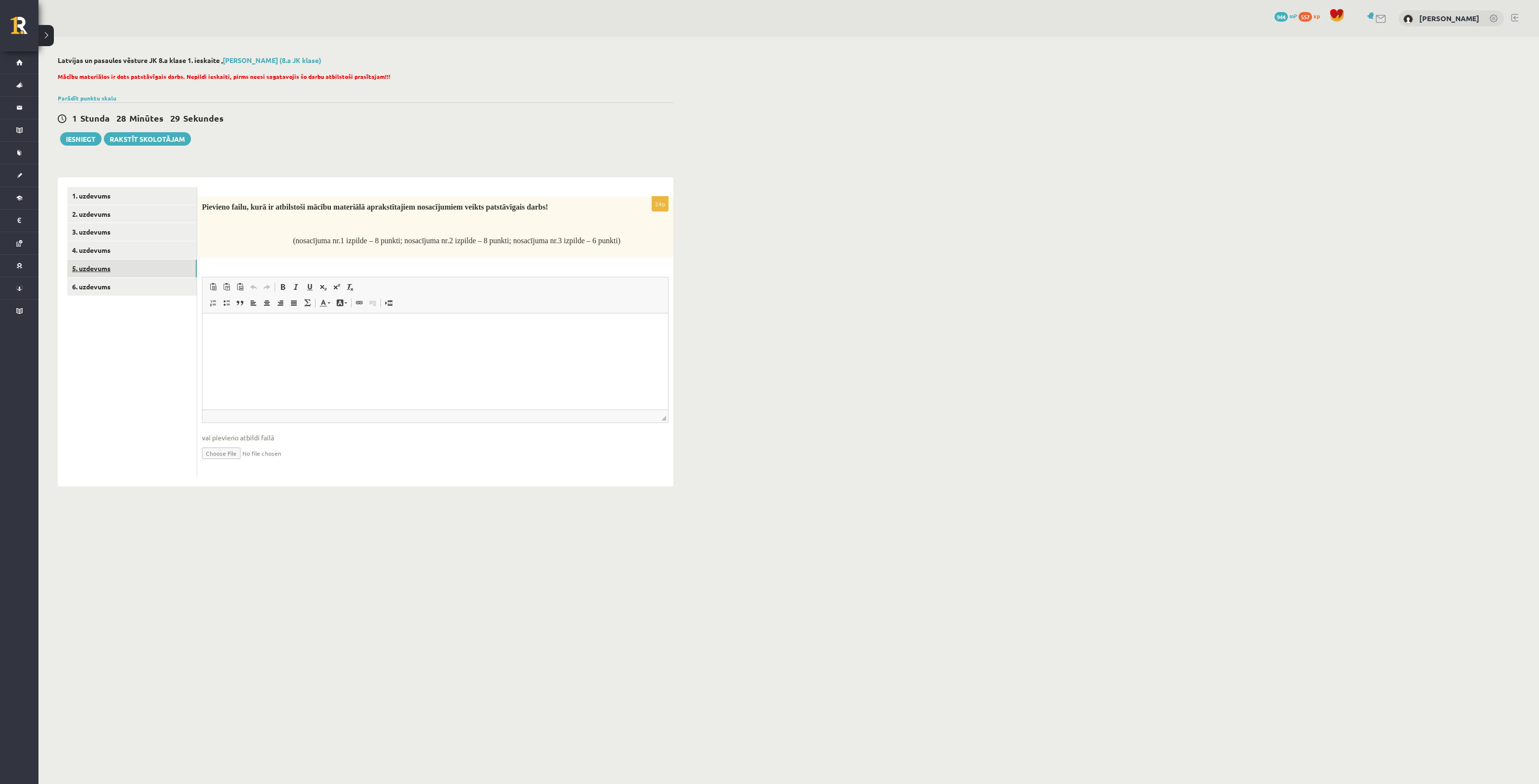
click at [168, 273] on link "5. uzdevums" at bounding box center [132, 268] width 129 height 18
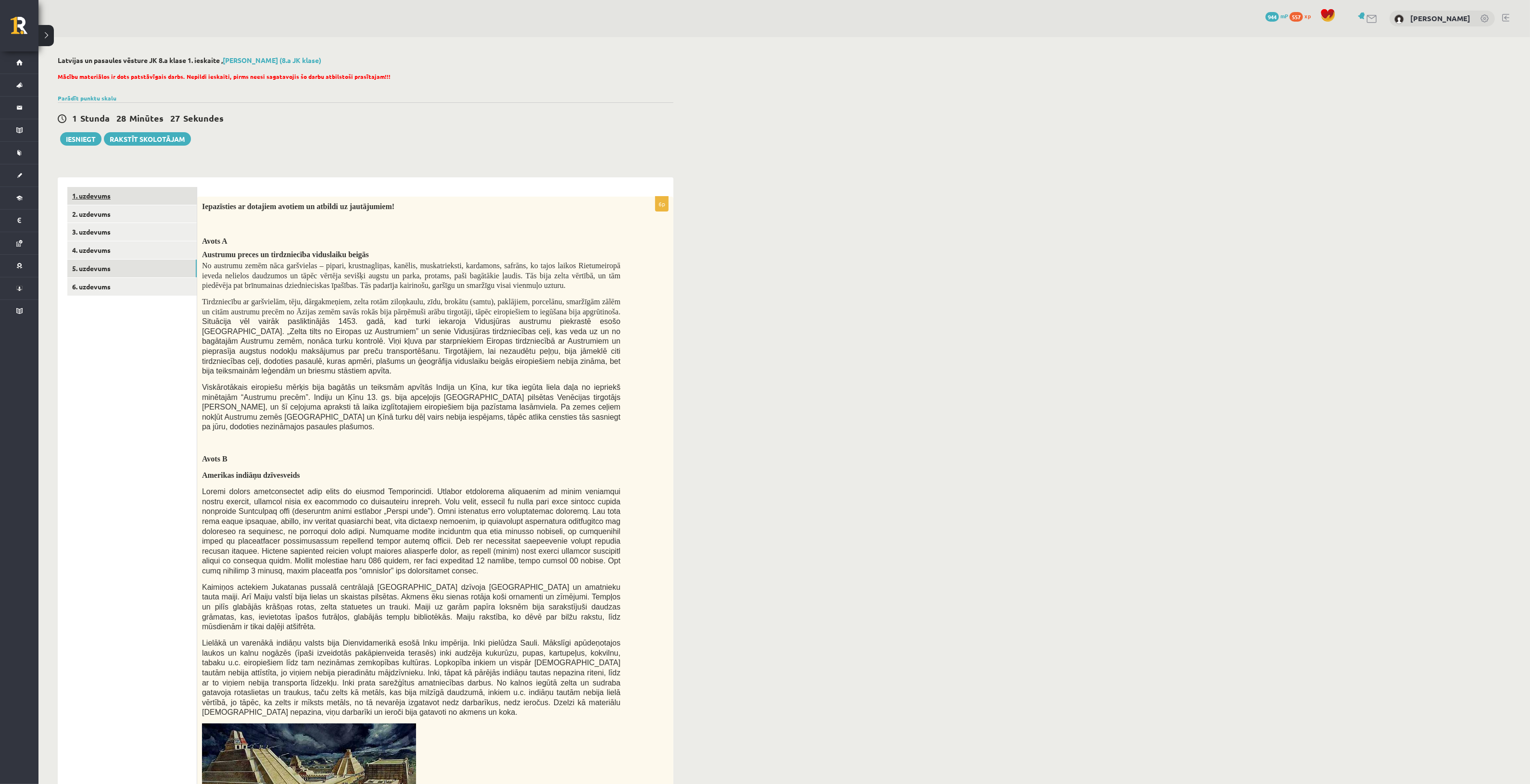
click at [149, 196] on link "1. uzdevums" at bounding box center [132, 196] width 129 height 18
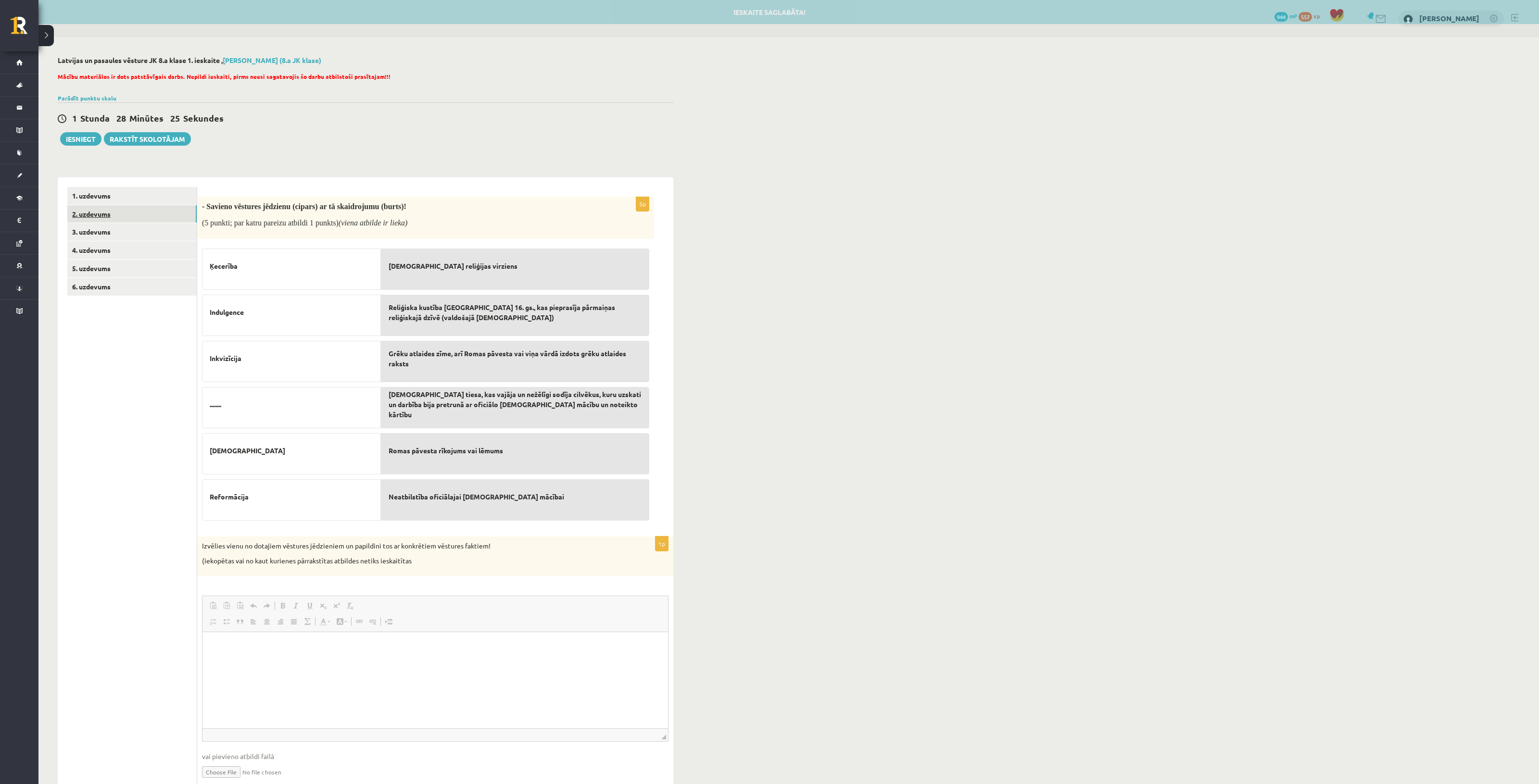
click at [147, 212] on link "2. uzdevums" at bounding box center [132, 214] width 129 height 18
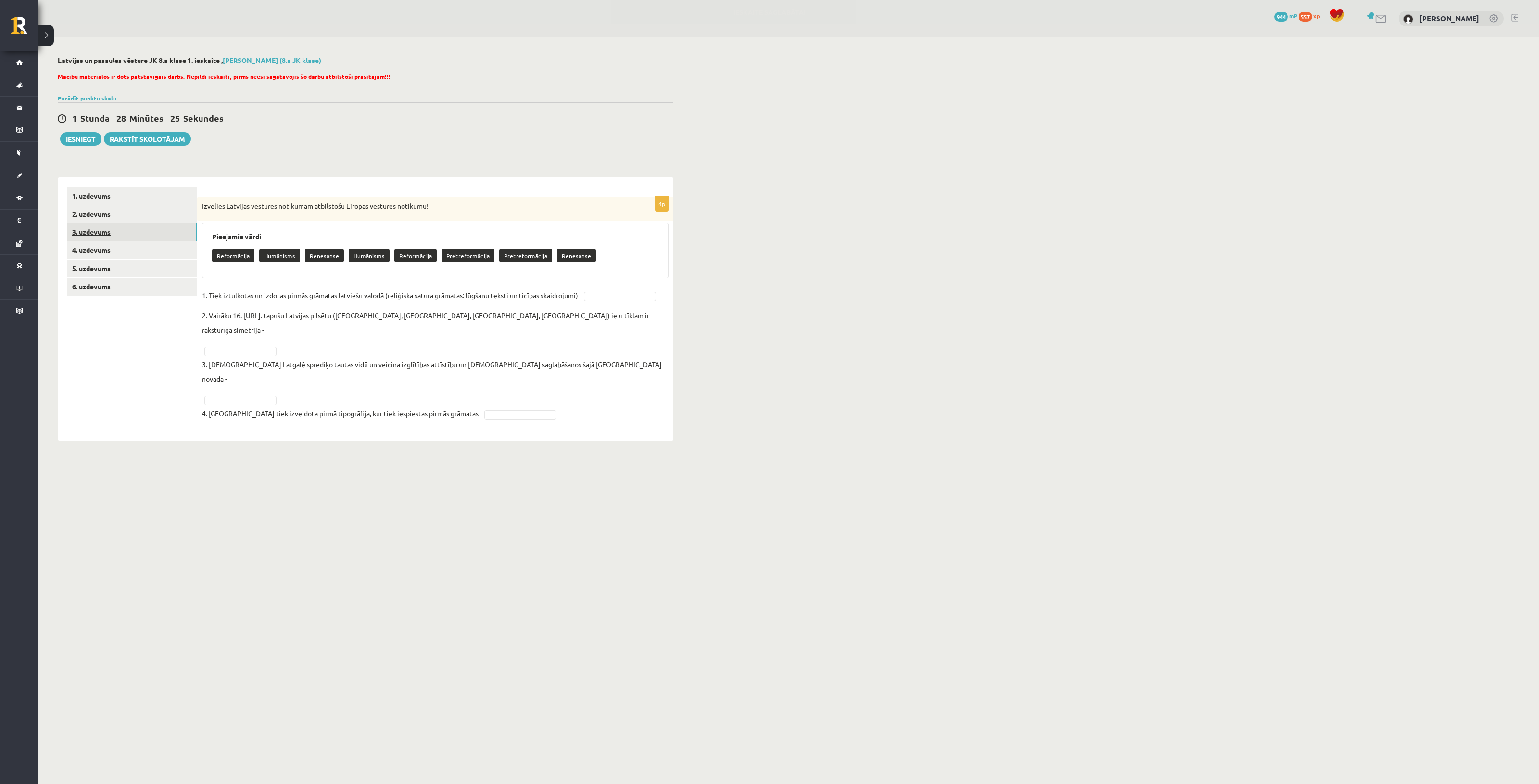
click at [147, 228] on link "3. uzdevums" at bounding box center [132, 232] width 129 height 18
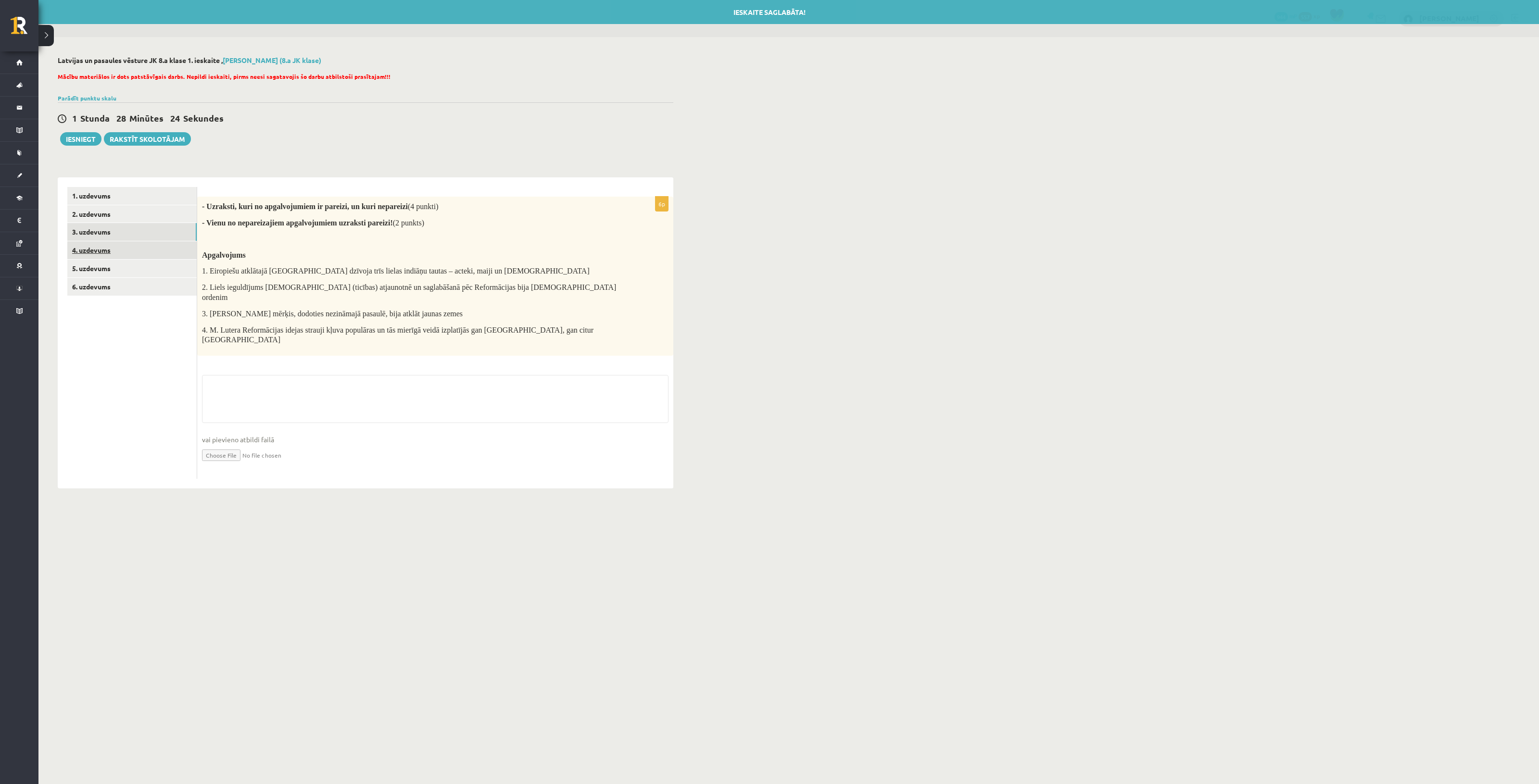
click at [147, 251] on link "4. uzdevums" at bounding box center [132, 250] width 129 height 18
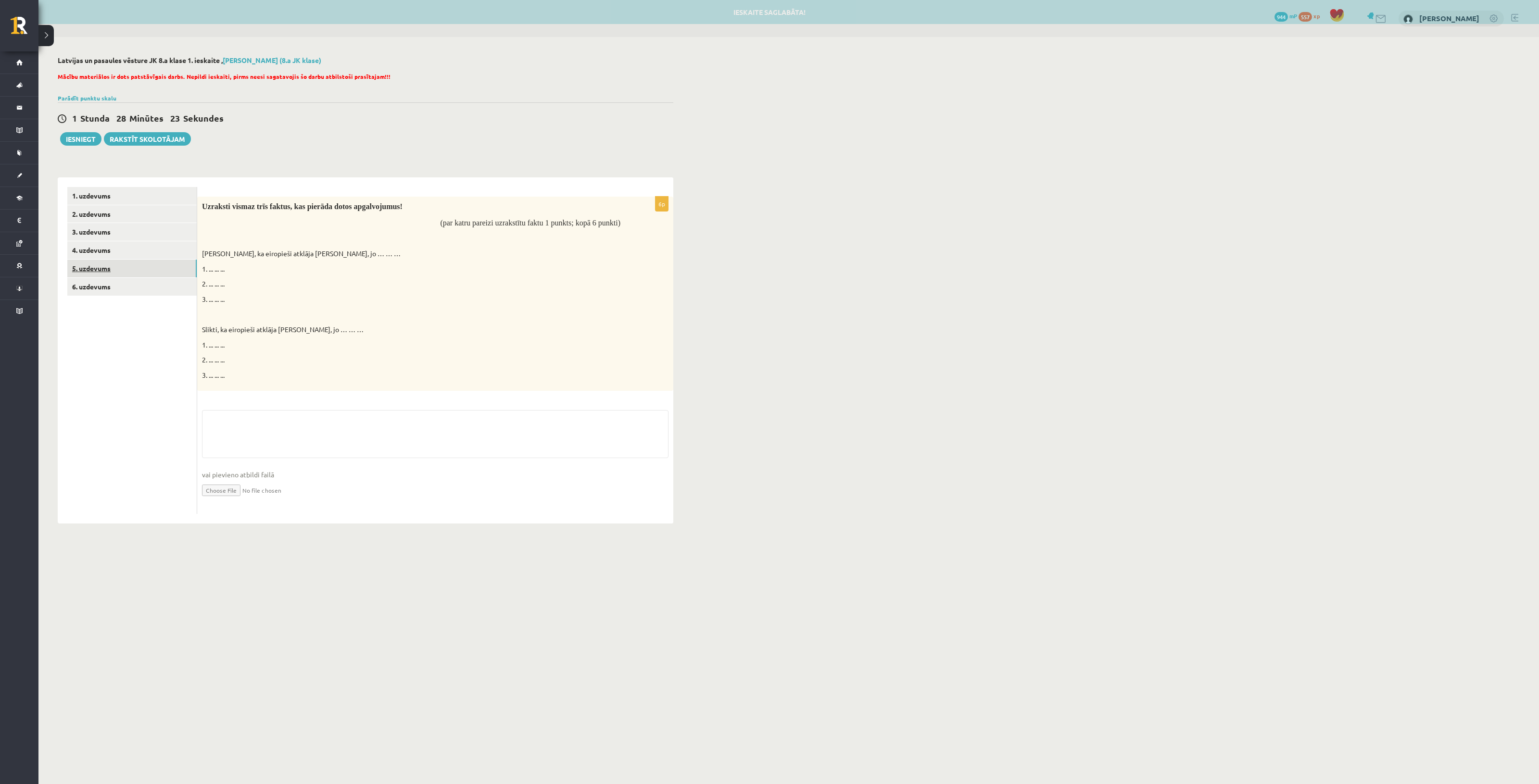
click at [143, 263] on link "5. uzdevums" at bounding box center [132, 268] width 129 height 18
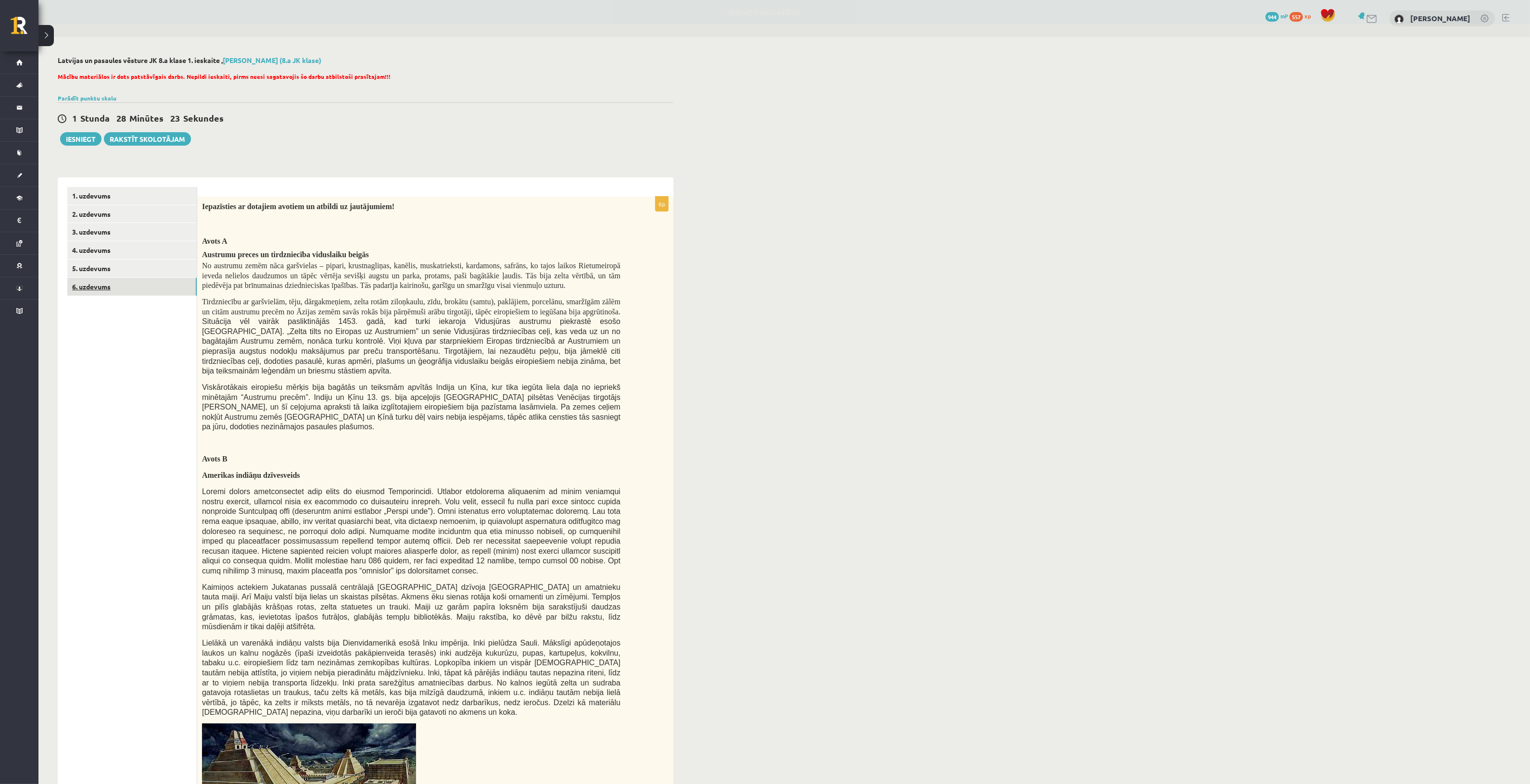
click at [138, 281] on link "6. uzdevums" at bounding box center [132, 287] width 129 height 18
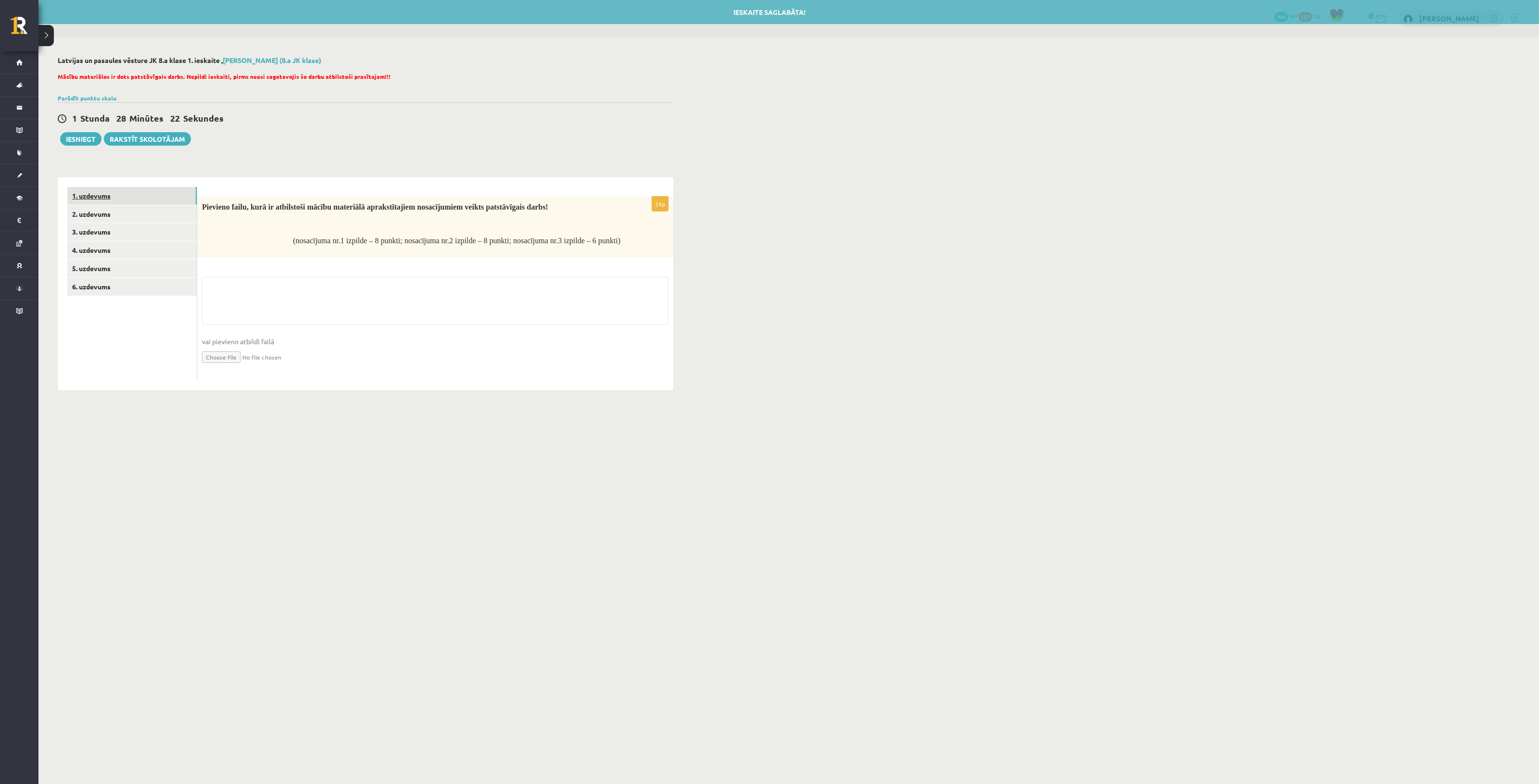
click at [145, 196] on link "1. uzdevums" at bounding box center [132, 196] width 129 height 18
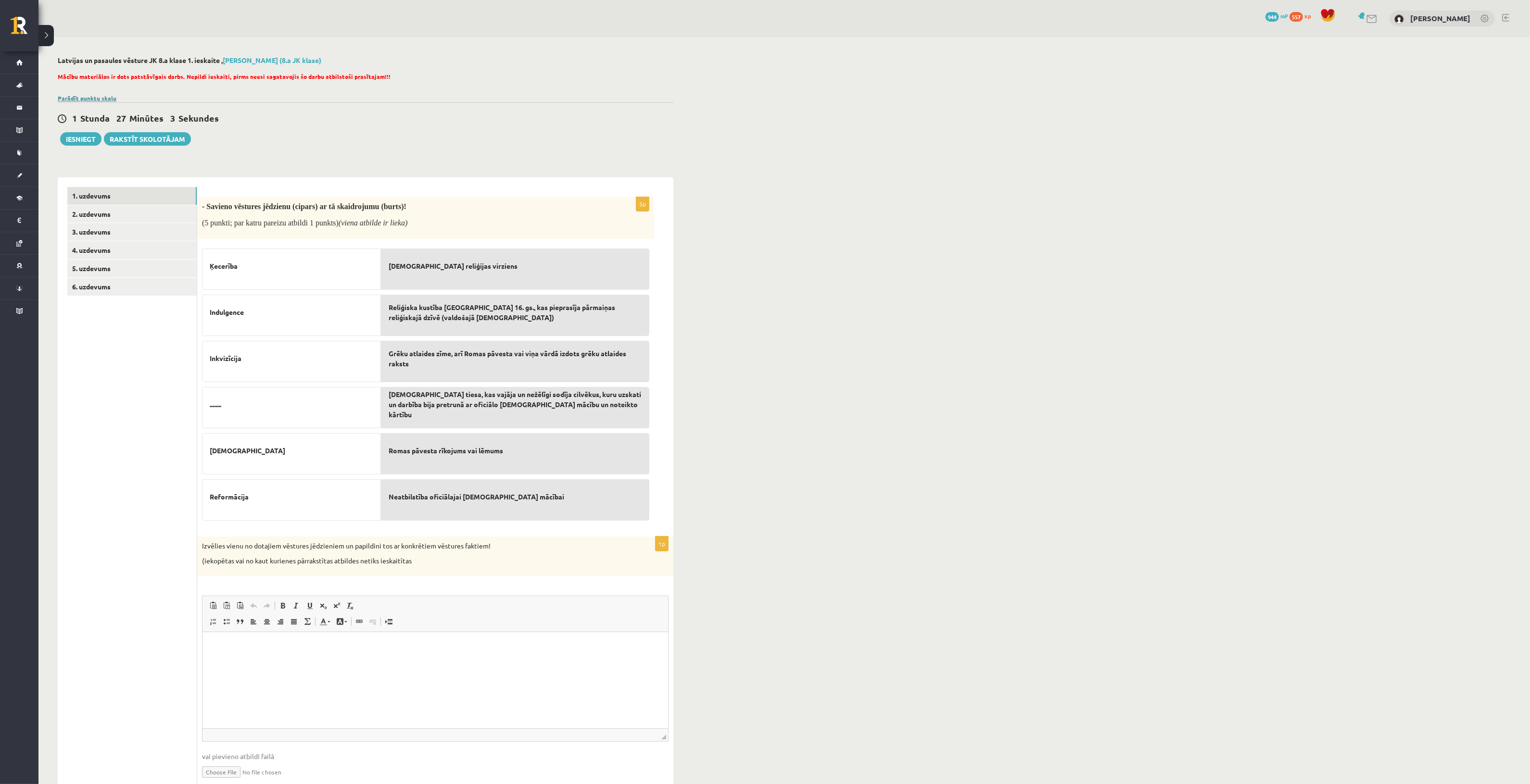
click at [90, 94] on link "Parādīt punktu skalu" at bounding box center [87, 98] width 59 height 7
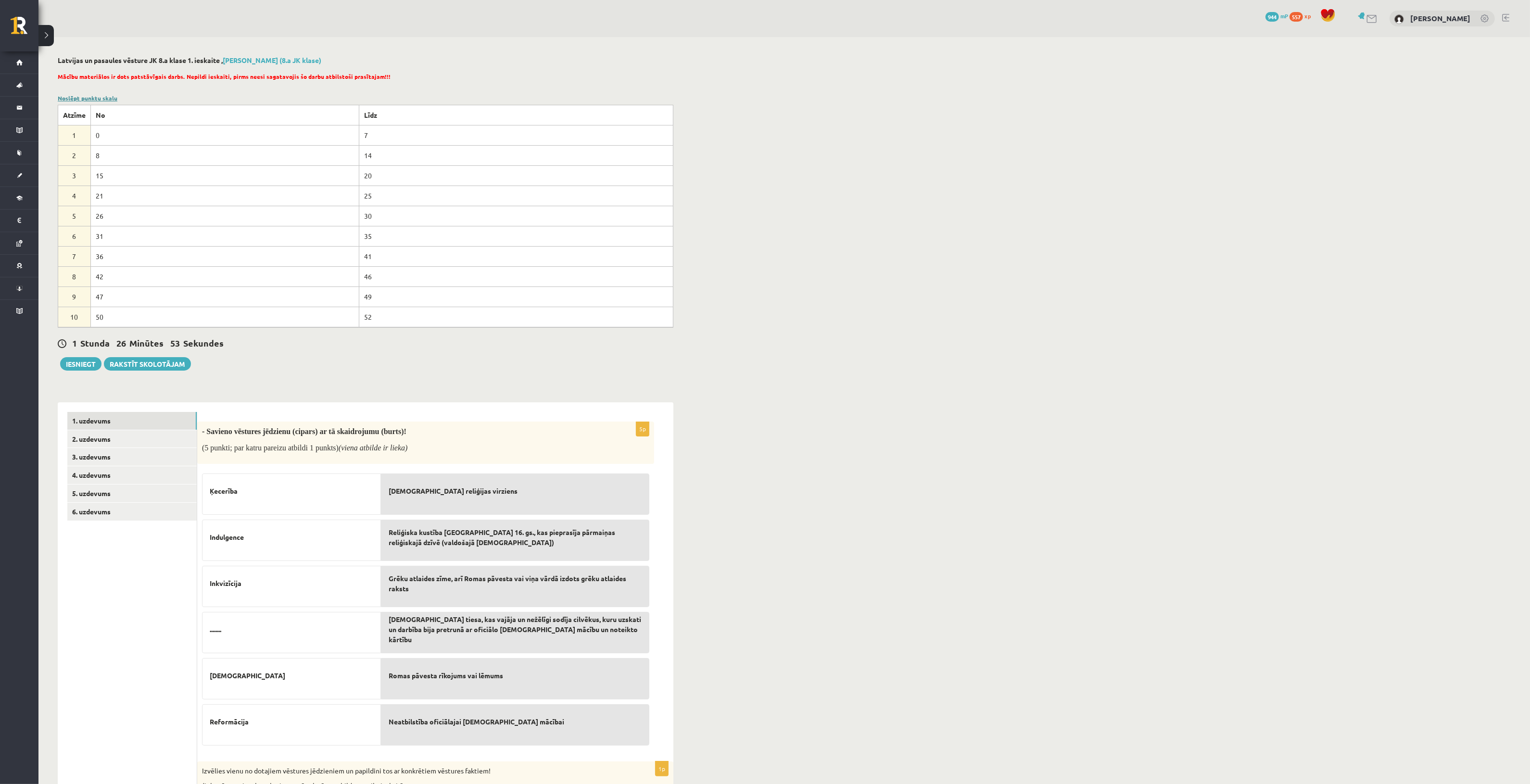
click at [100, 98] on link "Noslēpt punktu skalu" at bounding box center [88, 98] width 60 height 7
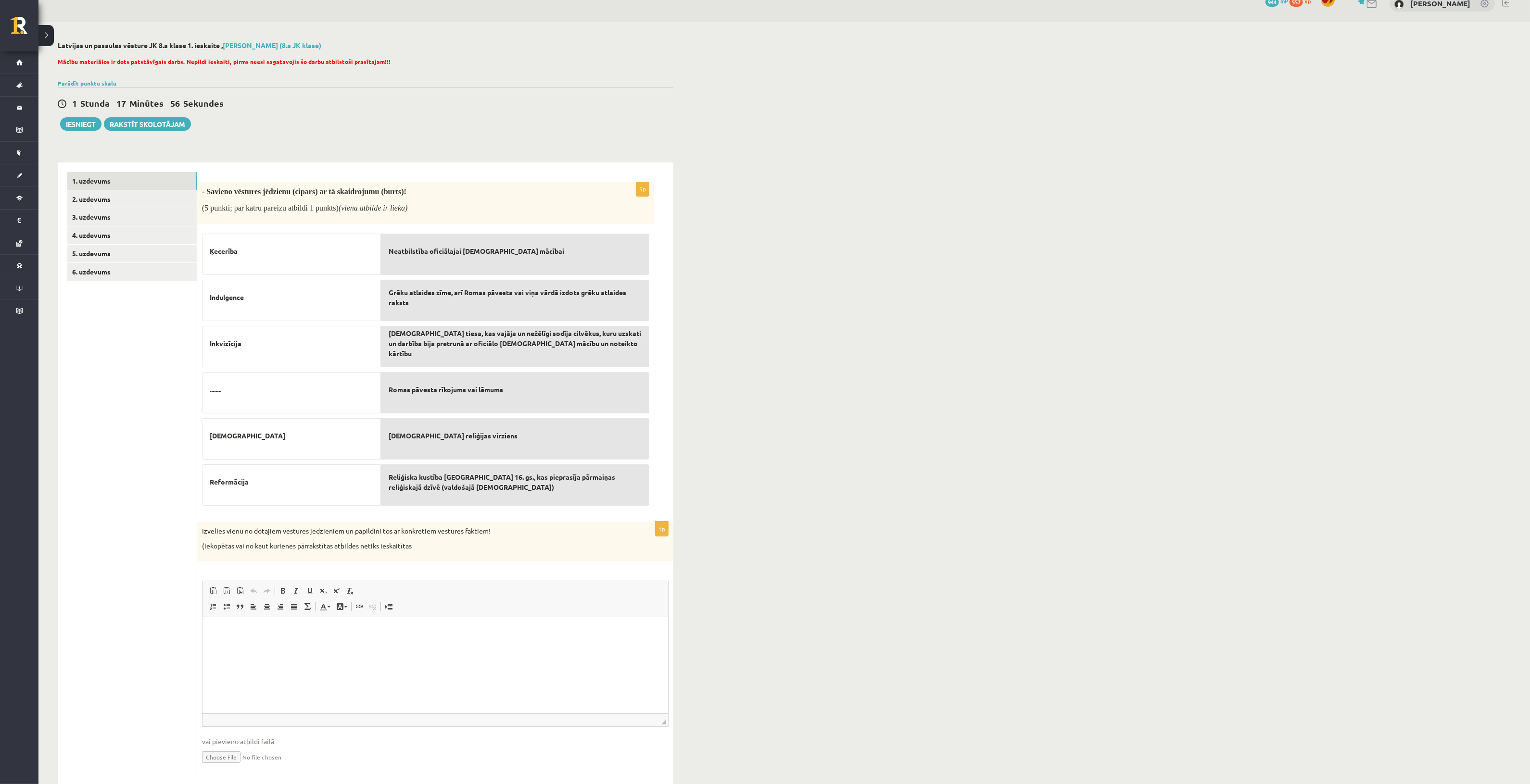
scroll to position [40, 0]
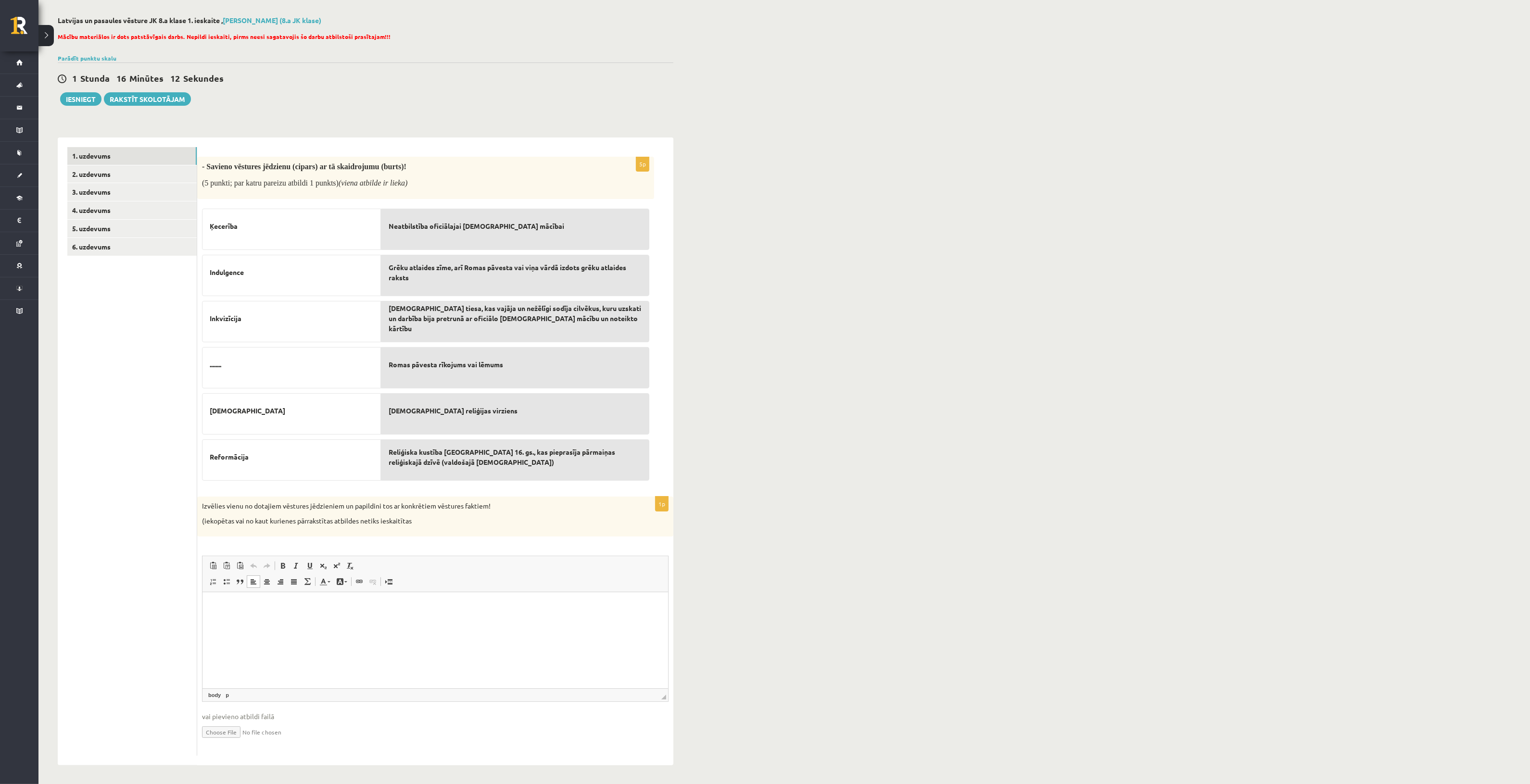
click at [551, 611] on html at bounding box center [435, 606] width 466 height 29
click at [141, 169] on link "2. uzdevums" at bounding box center [132, 174] width 129 height 18
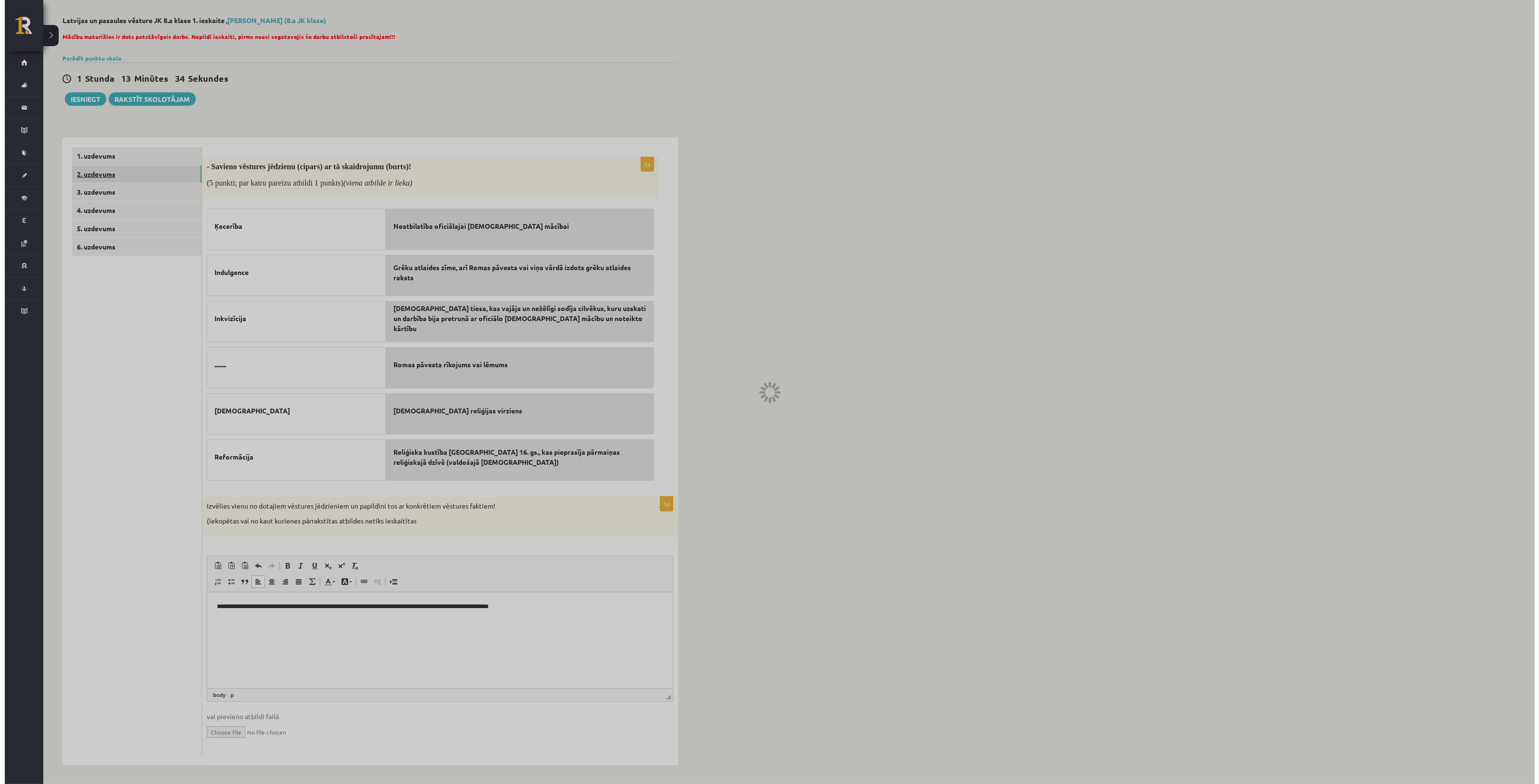
scroll to position [0, 0]
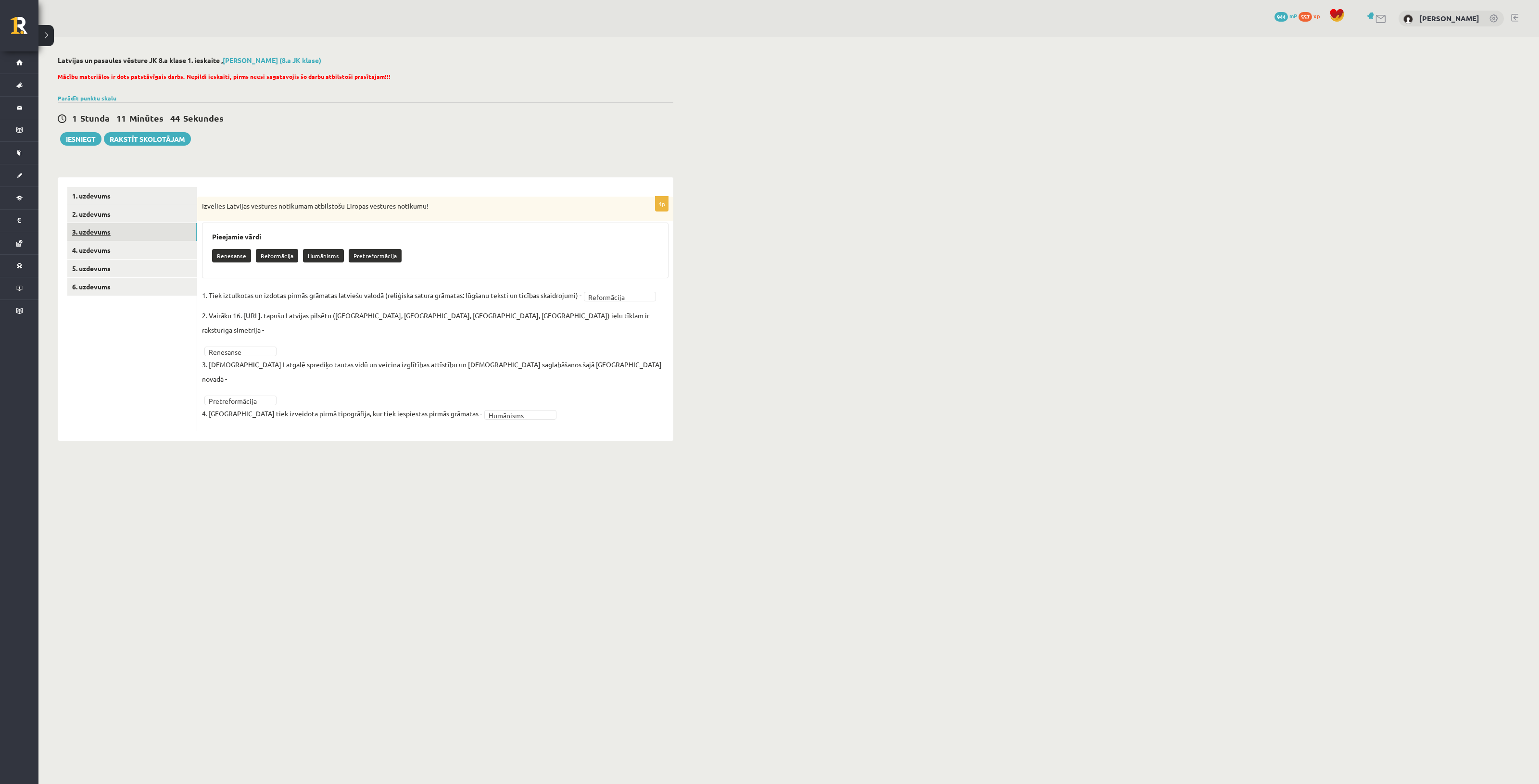
click at [162, 226] on link "3. uzdevums" at bounding box center [132, 232] width 129 height 18
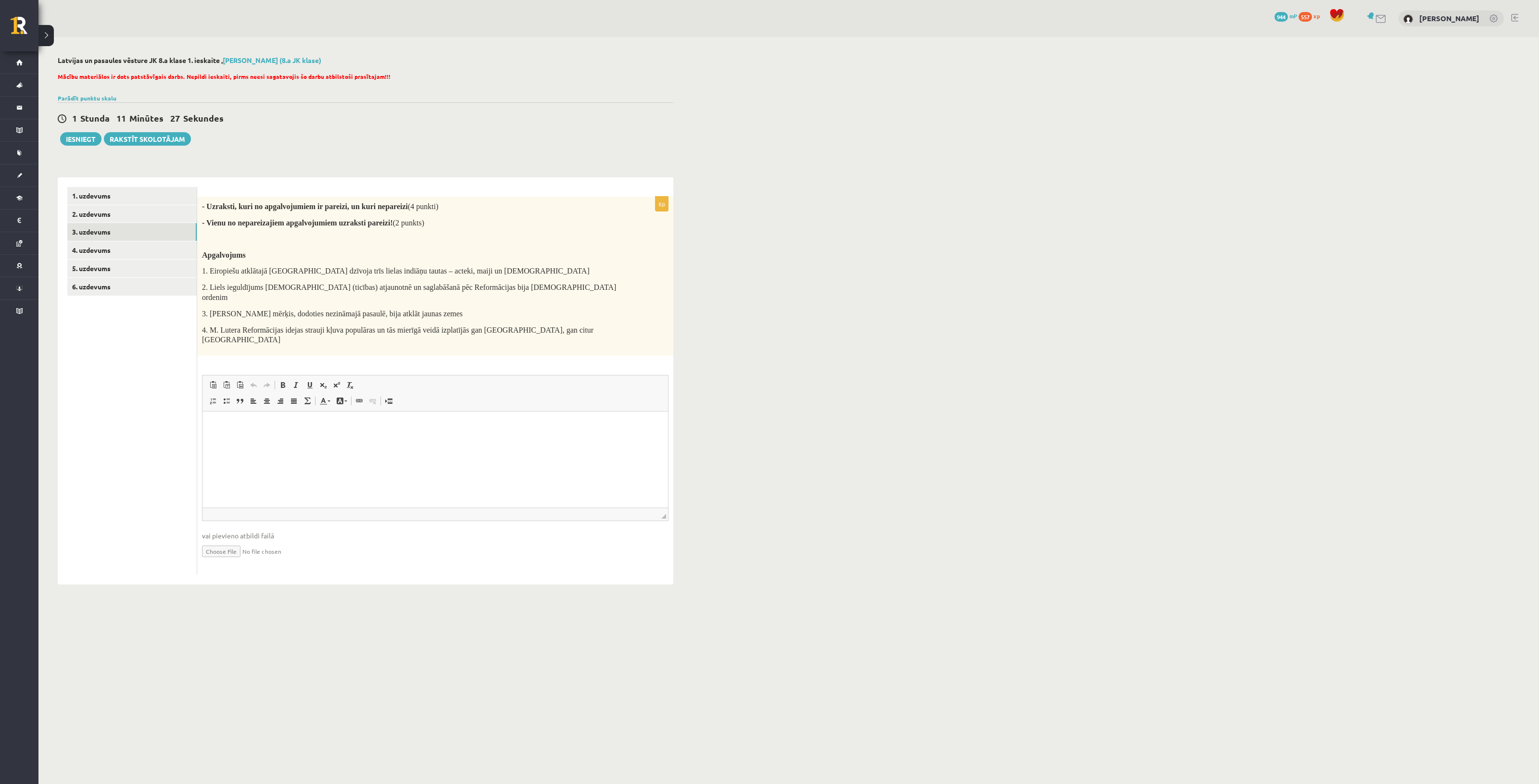
drag, startPoint x: 747, startPoint y: 462, endPoint x: 837, endPoint y: 226, distance: 252.6
click at [839, 241] on div "Latvijas un pasaules vēsture JK 8.a klase 1. ieskaite , Gustavs Skreija (8.a JK…" at bounding box center [788, 320] width 1500 height 567
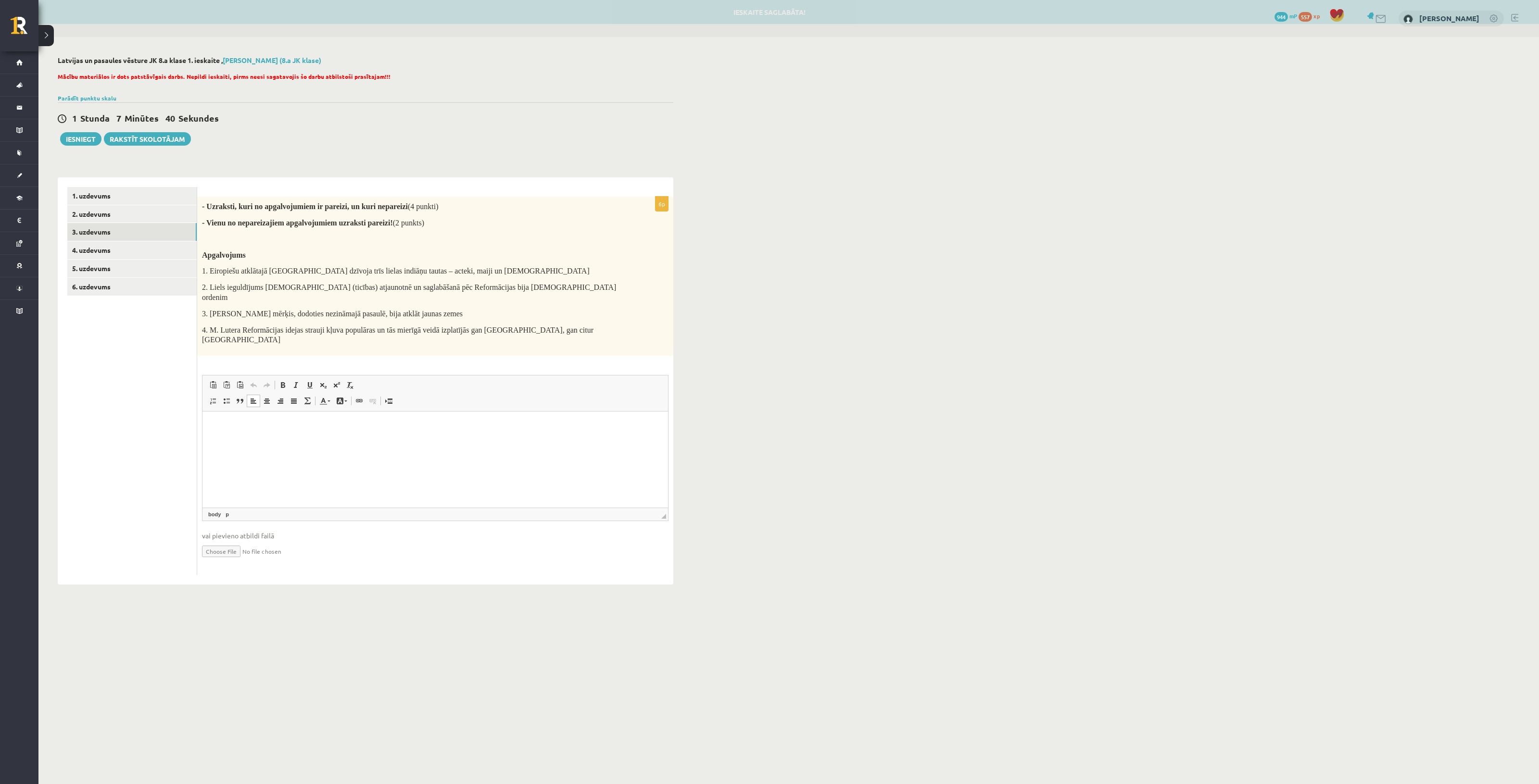
click at [288, 441] on html at bounding box center [435, 426] width 465 height 29
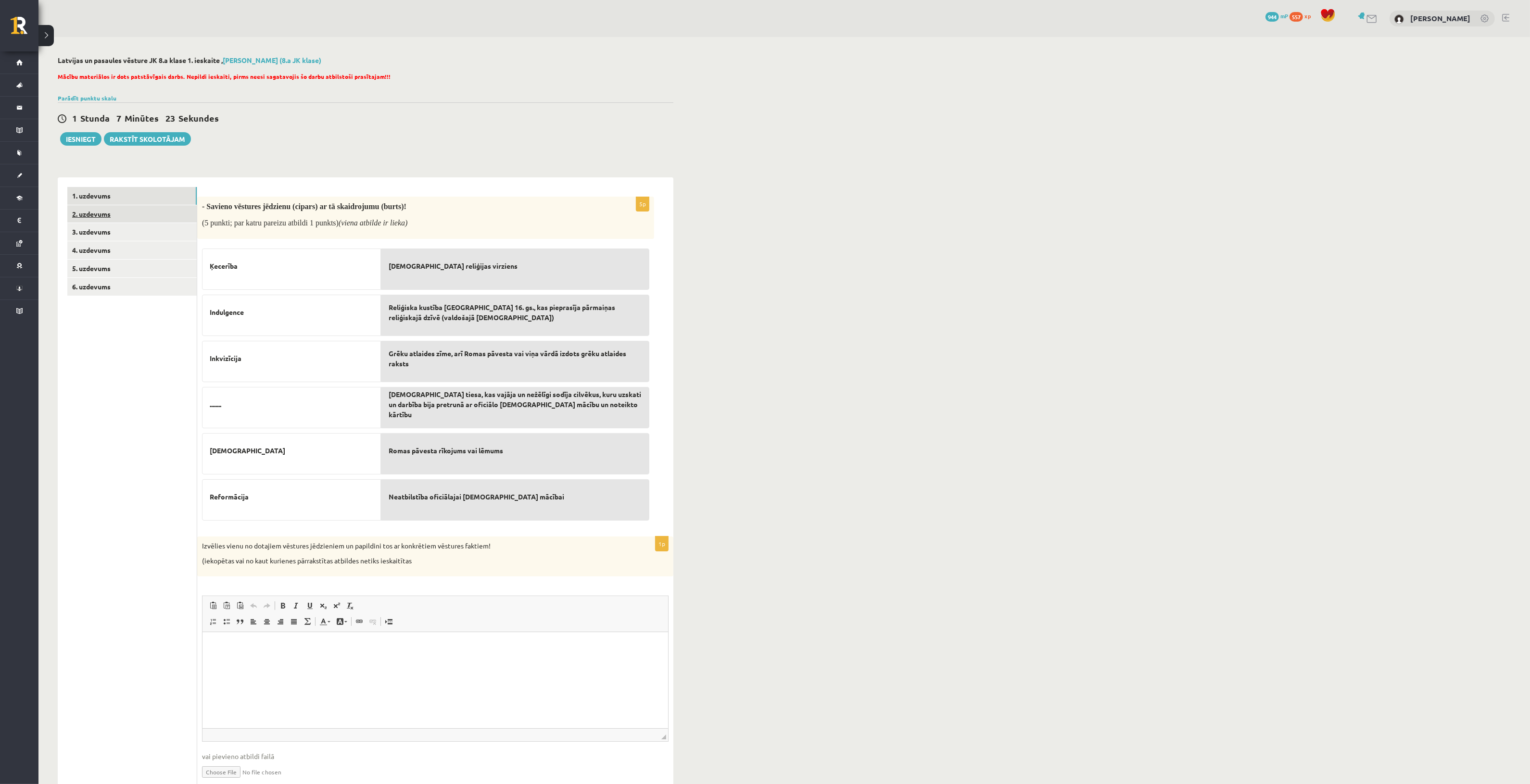
click at [153, 213] on link "2. uzdevums" at bounding box center [132, 214] width 129 height 18
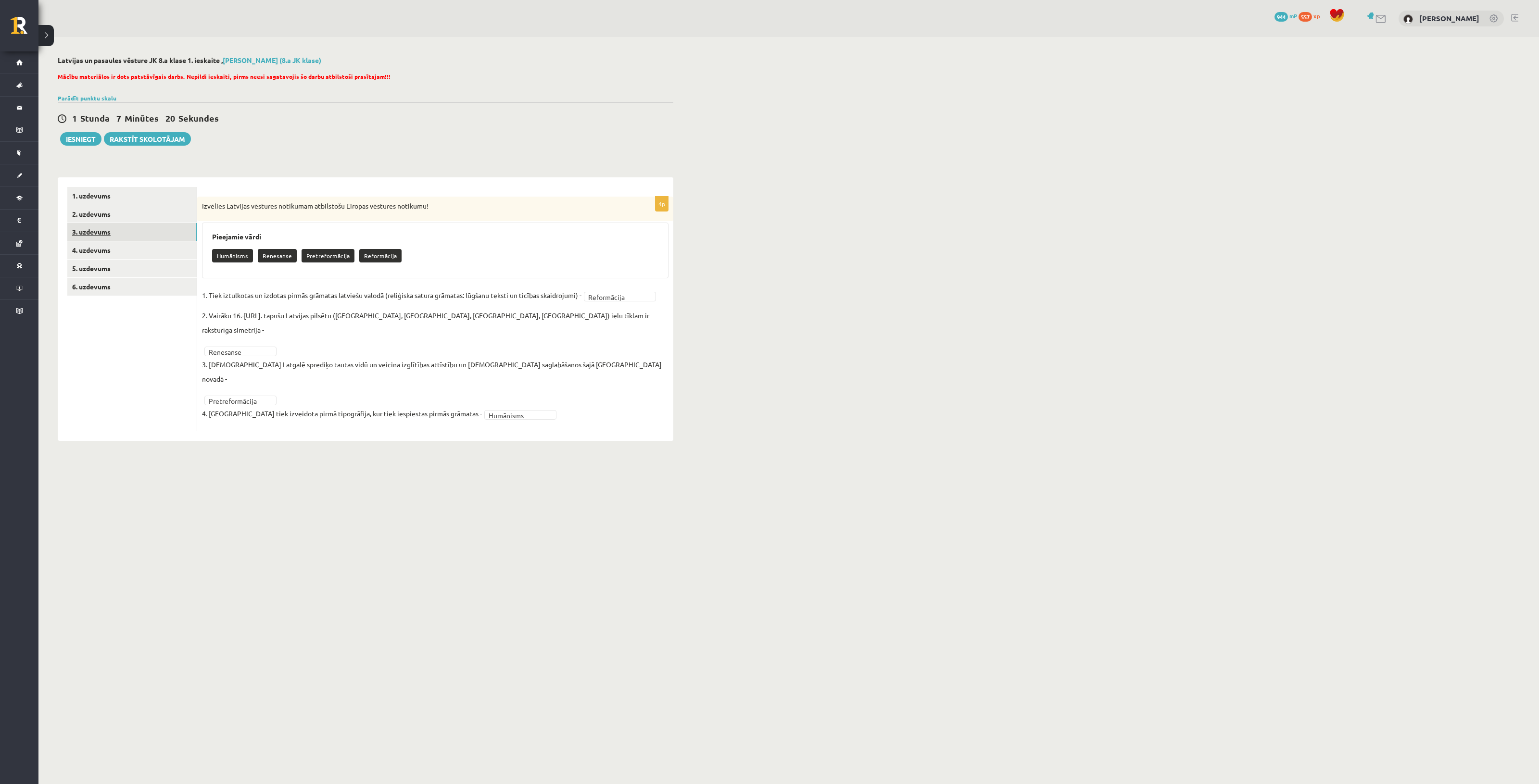
click at [153, 231] on link "3. uzdevums" at bounding box center [132, 232] width 129 height 18
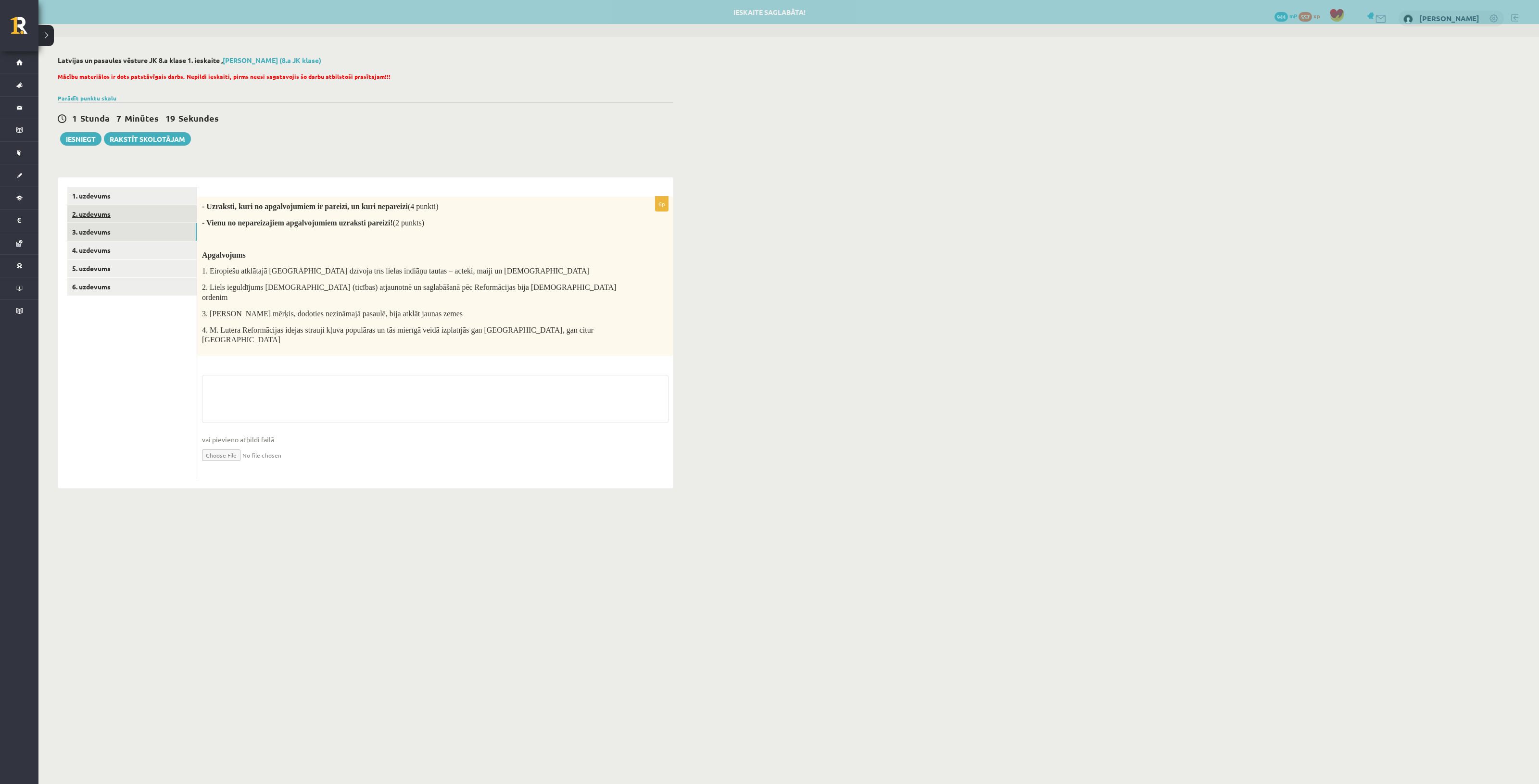
click at [151, 215] on link "2. uzdevums" at bounding box center [132, 214] width 129 height 18
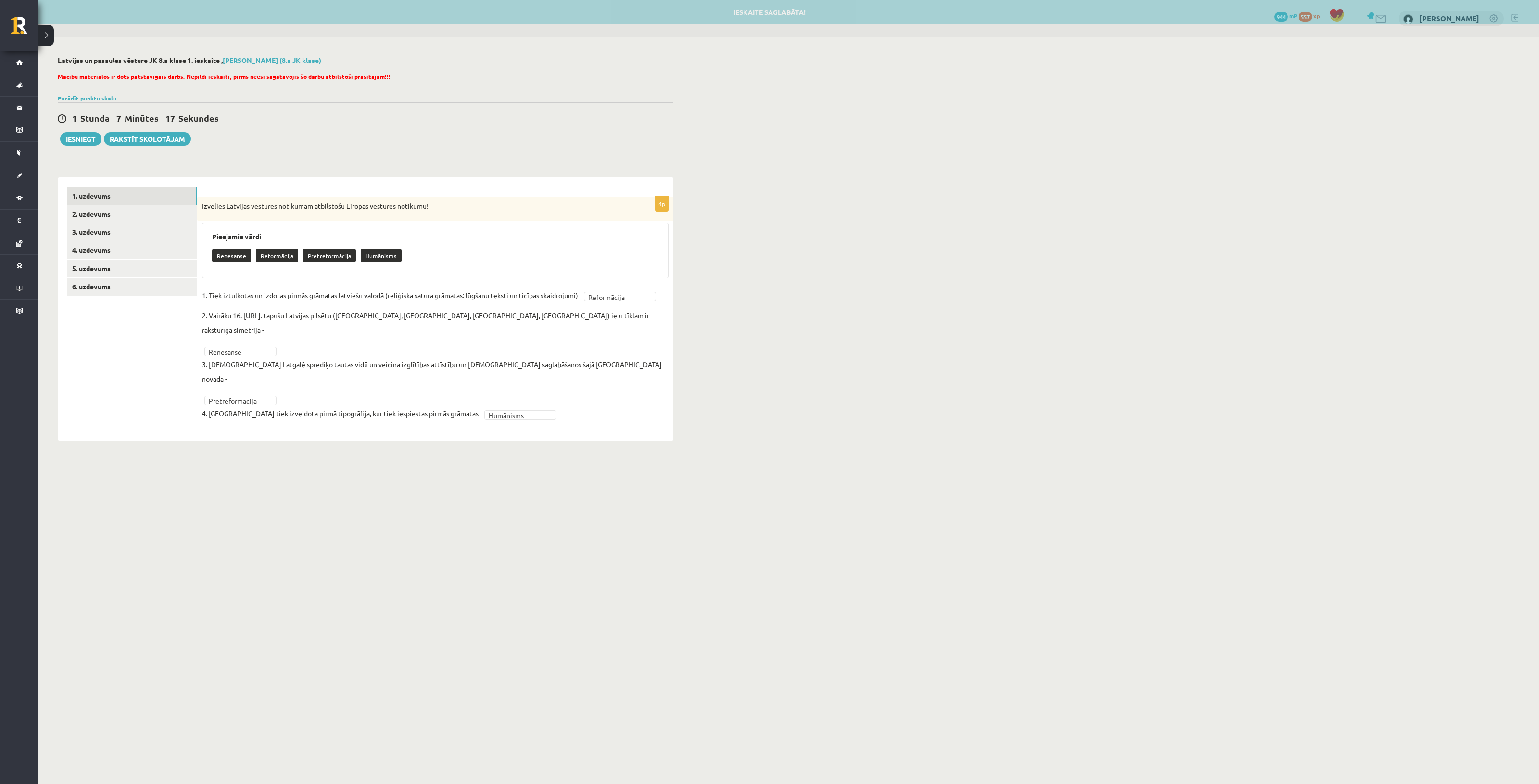
click at [156, 194] on link "1. uzdevums" at bounding box center [132, 196] width 129 height 18
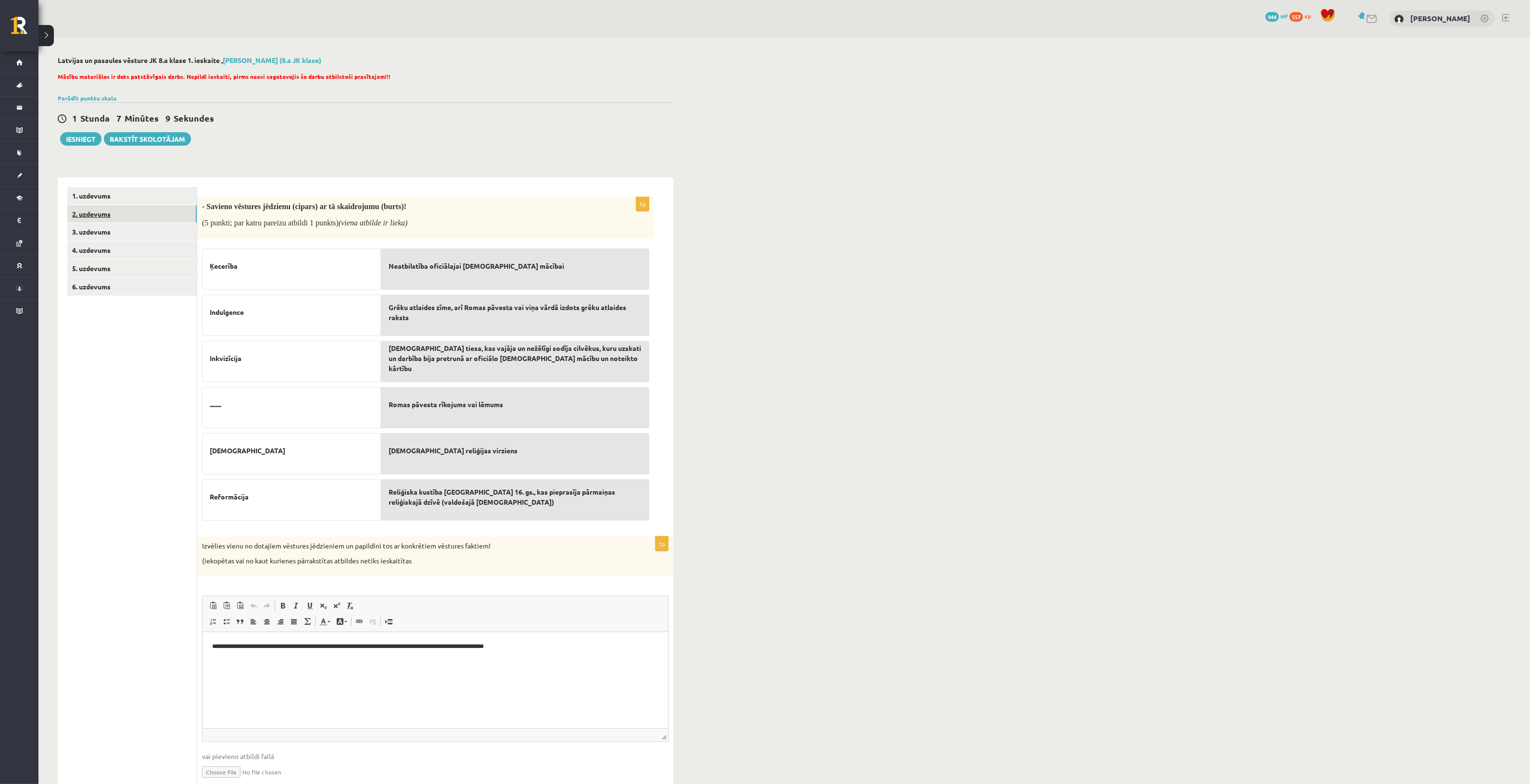
click at [143, 215] on link "2. uzdevums" at bounding box center [132, 214] width 129 height 18
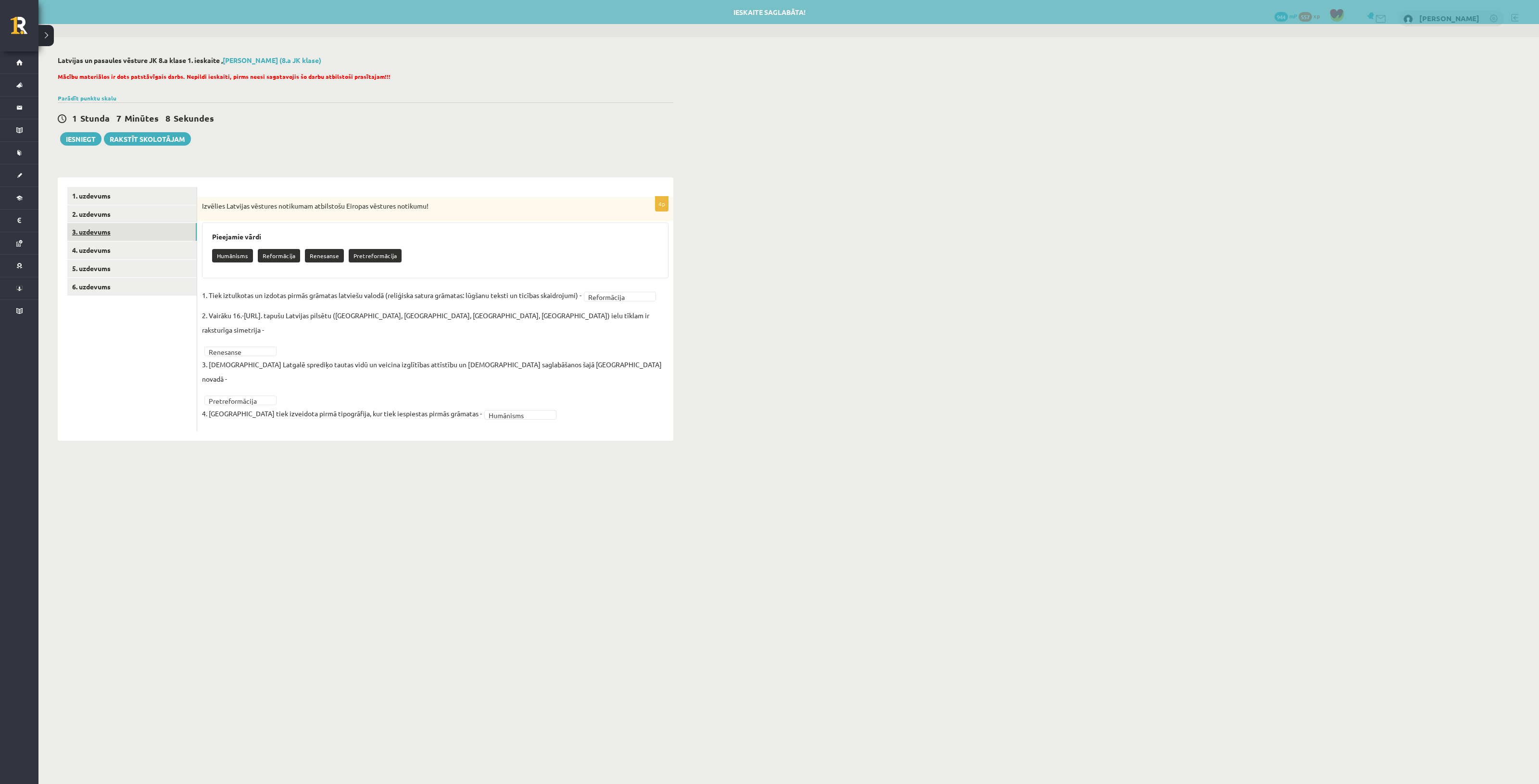
click at [142, 230] on link "3. uzdevums" at bounding box center [132, 232] width 129 height 18
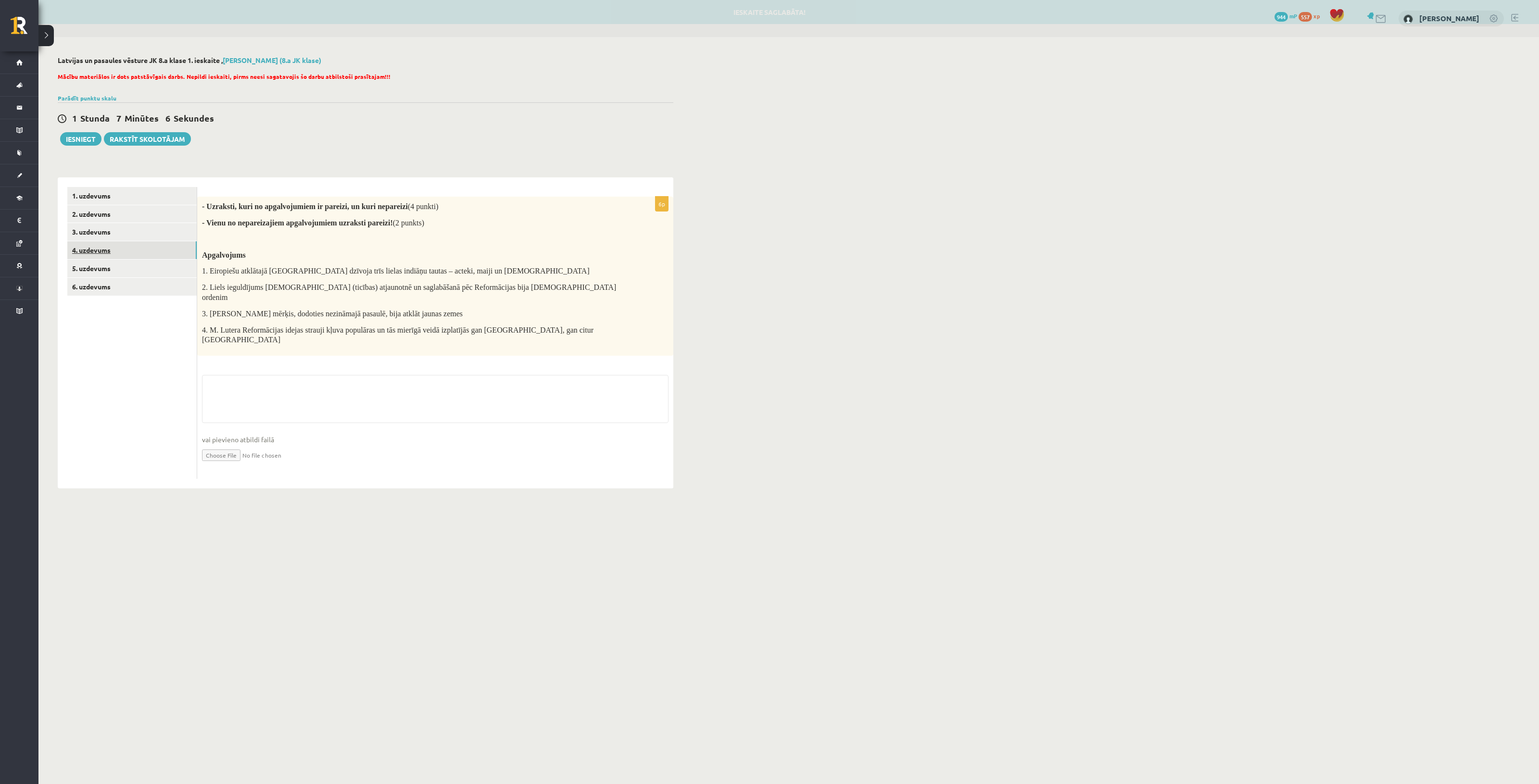
click at [139, 250] on link "4. uzdevums" at bounding box center [132, 250] width 129 height 18
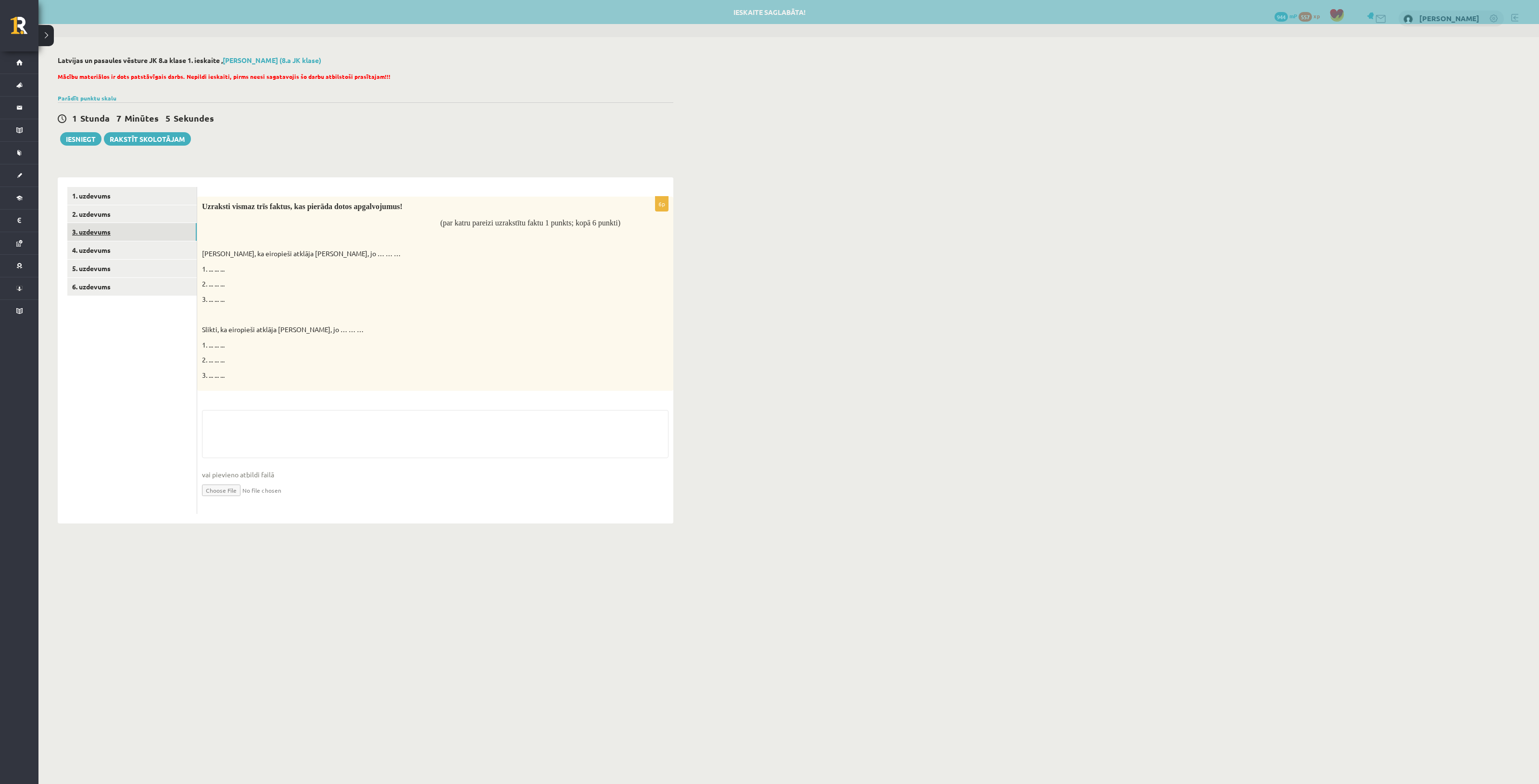
click at [139, 231] on link "3. uzdevums" at bounding box center [132, 232] width 129 height 18
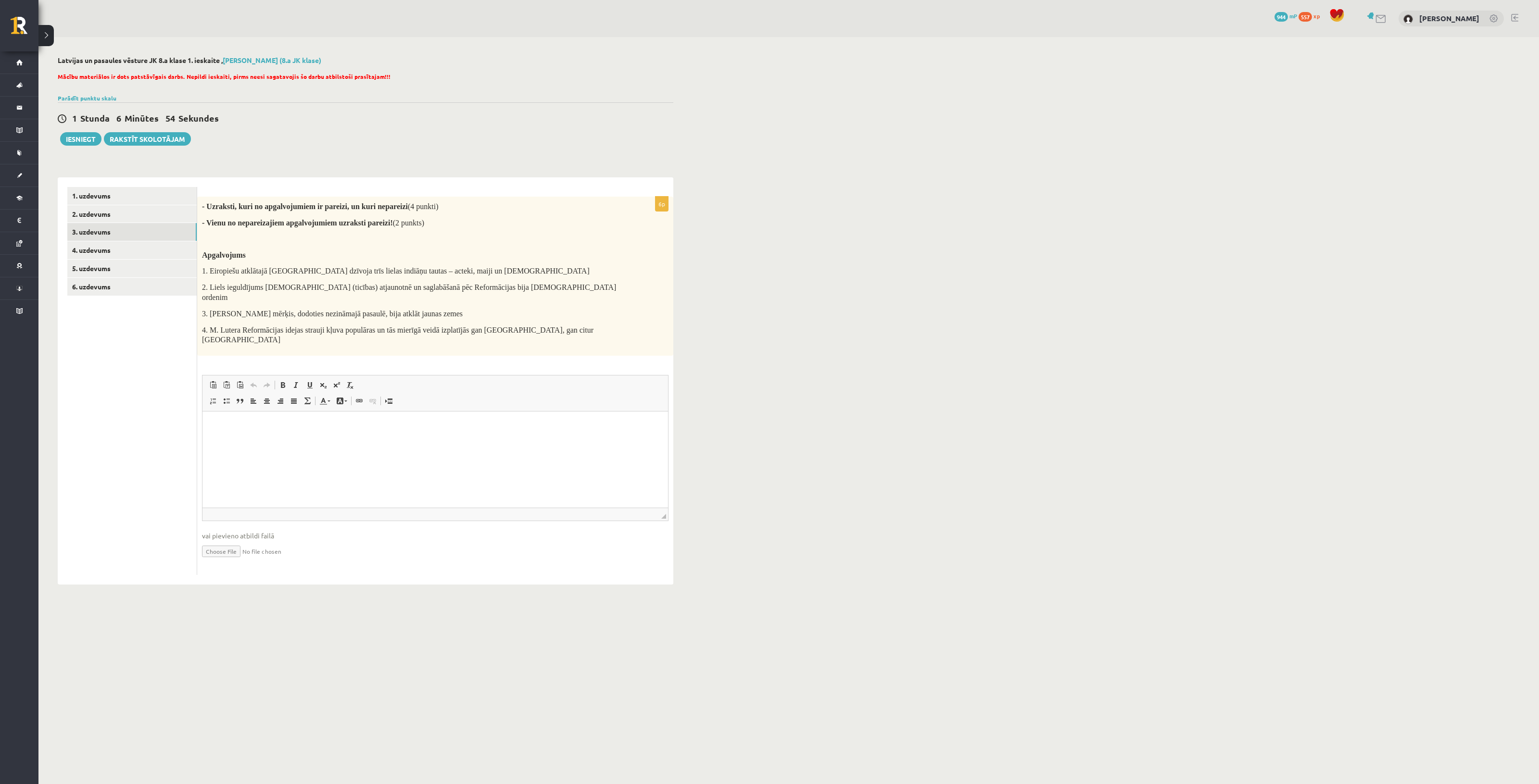
click at [283, 439] on html at bounding box center [435, 426] width 465 height 29
click at [271, 473] on html "**********" at bounding box center [435, 442] width 465 height 62
click at [549, 462] on p "**********" at bounding box center [435, 459] width 446 height 10
click at [138, 249] on link "4. uzdevums" at bounding box center [132, 250] width 129 height 18
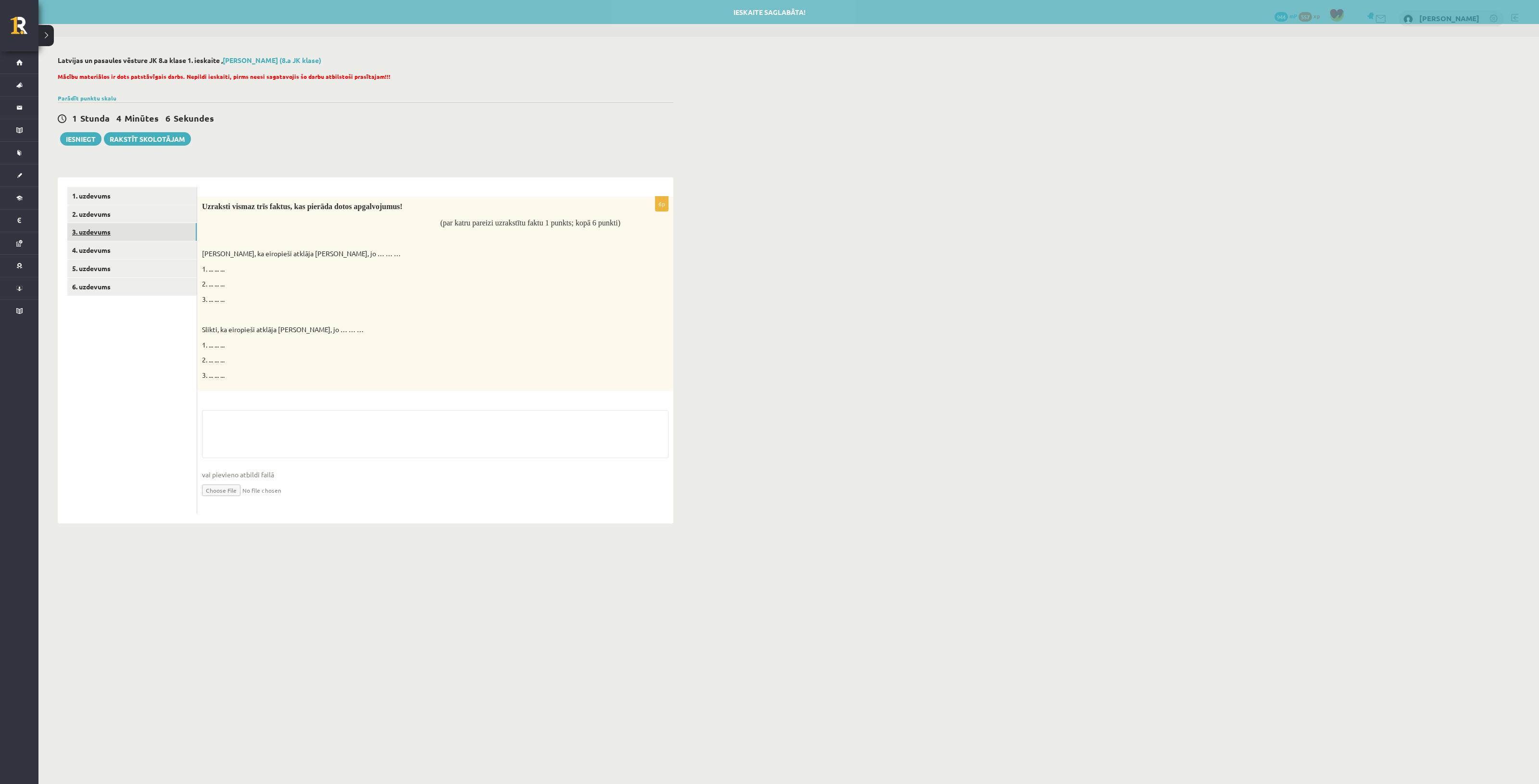
click at [136, 234] on link "3. uzdevums" at bounding box center [132, 232] width 129 height 18
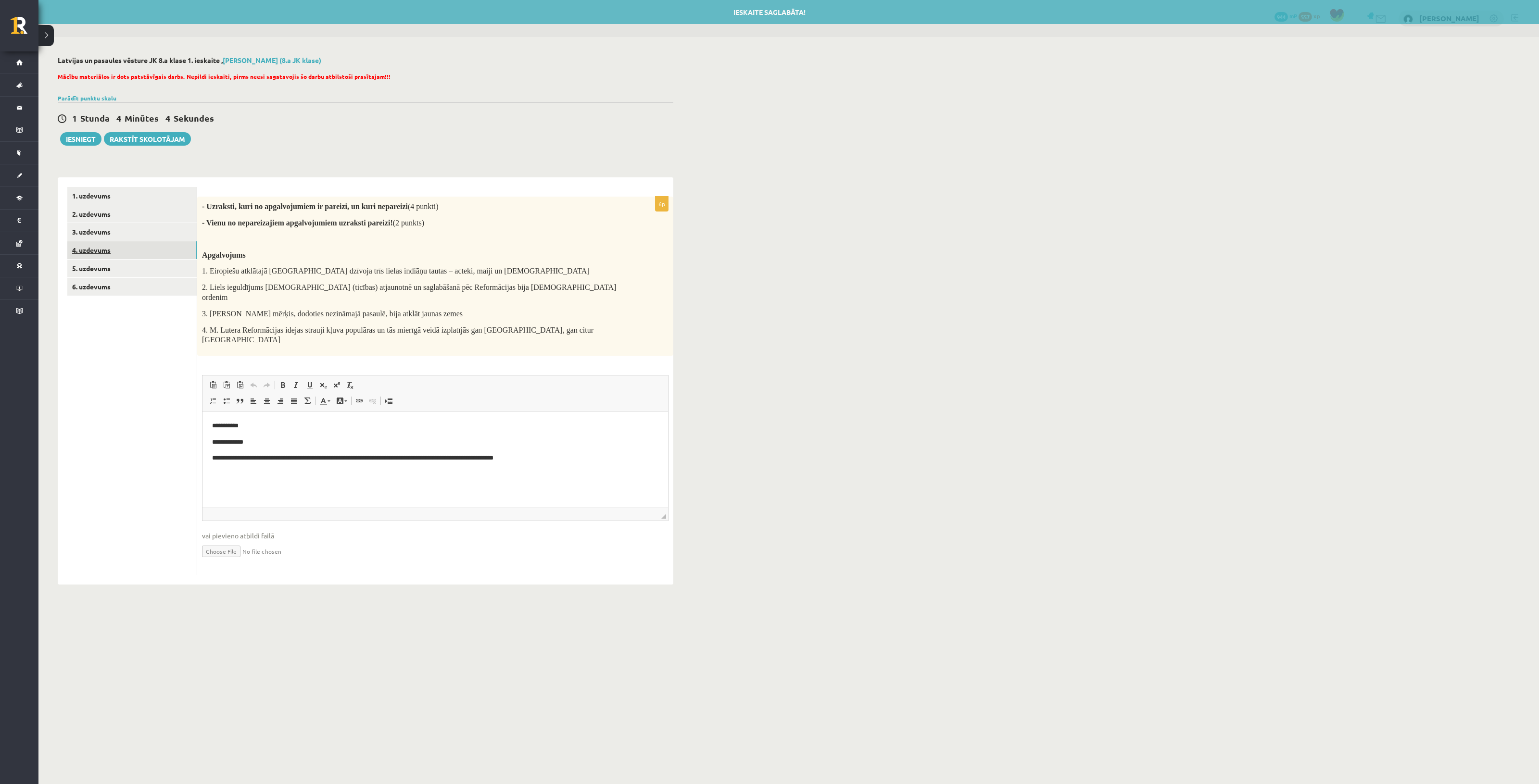
click at [128, 248] on link "4. uzdevums" at bounding box center [132, 250] width 129 height 18
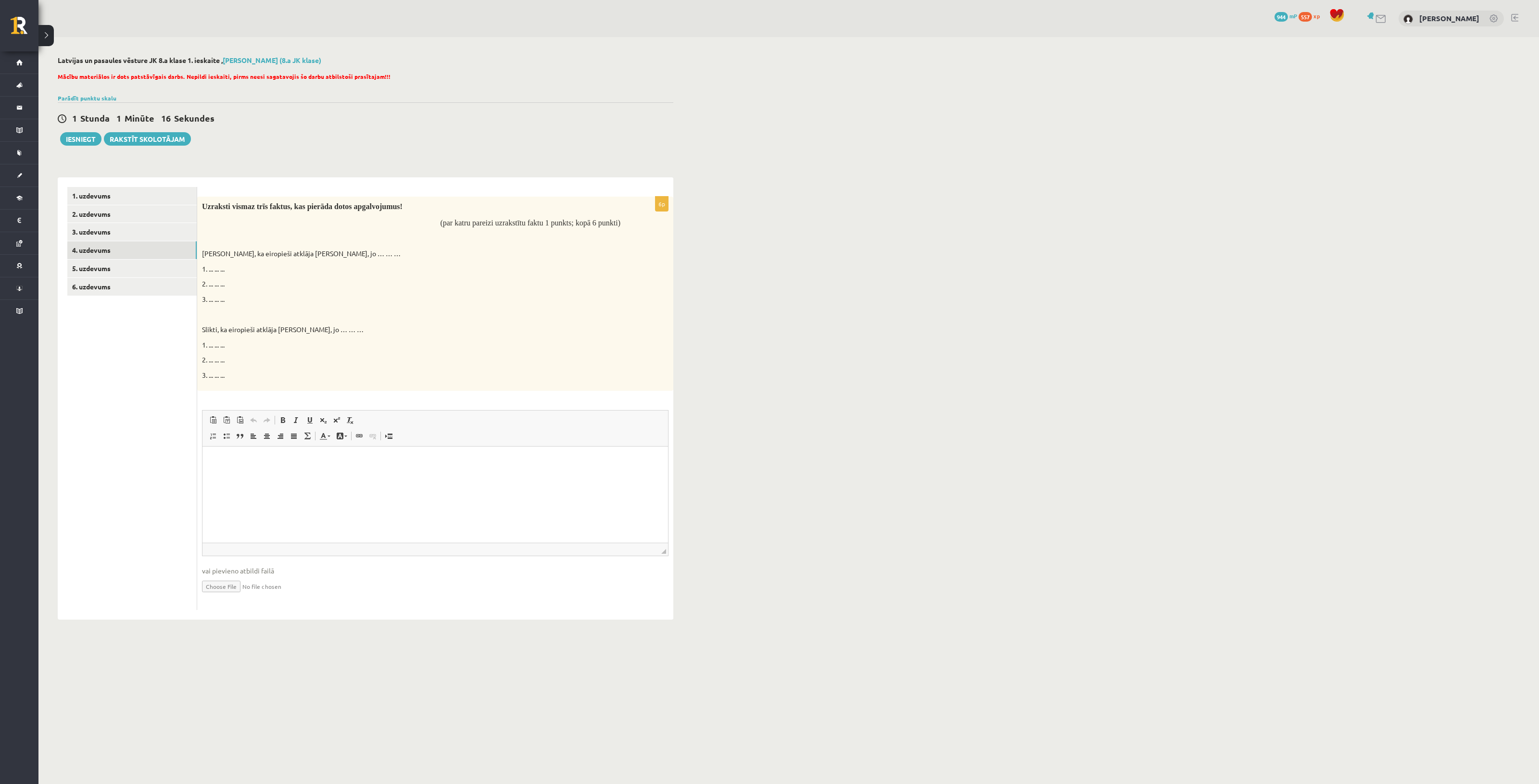
click at [439, 475] on html at bounding box center [435, 460] width 465 height 29
click at [492, 523] on p "**********" at bounding box center [431, 523] width 399 height 10
click at [268, 478] on p "Rich Text Editor, wiswyg-editor-user-answer-47024928932780" at bounding box center [435, 479] width 446 height 10
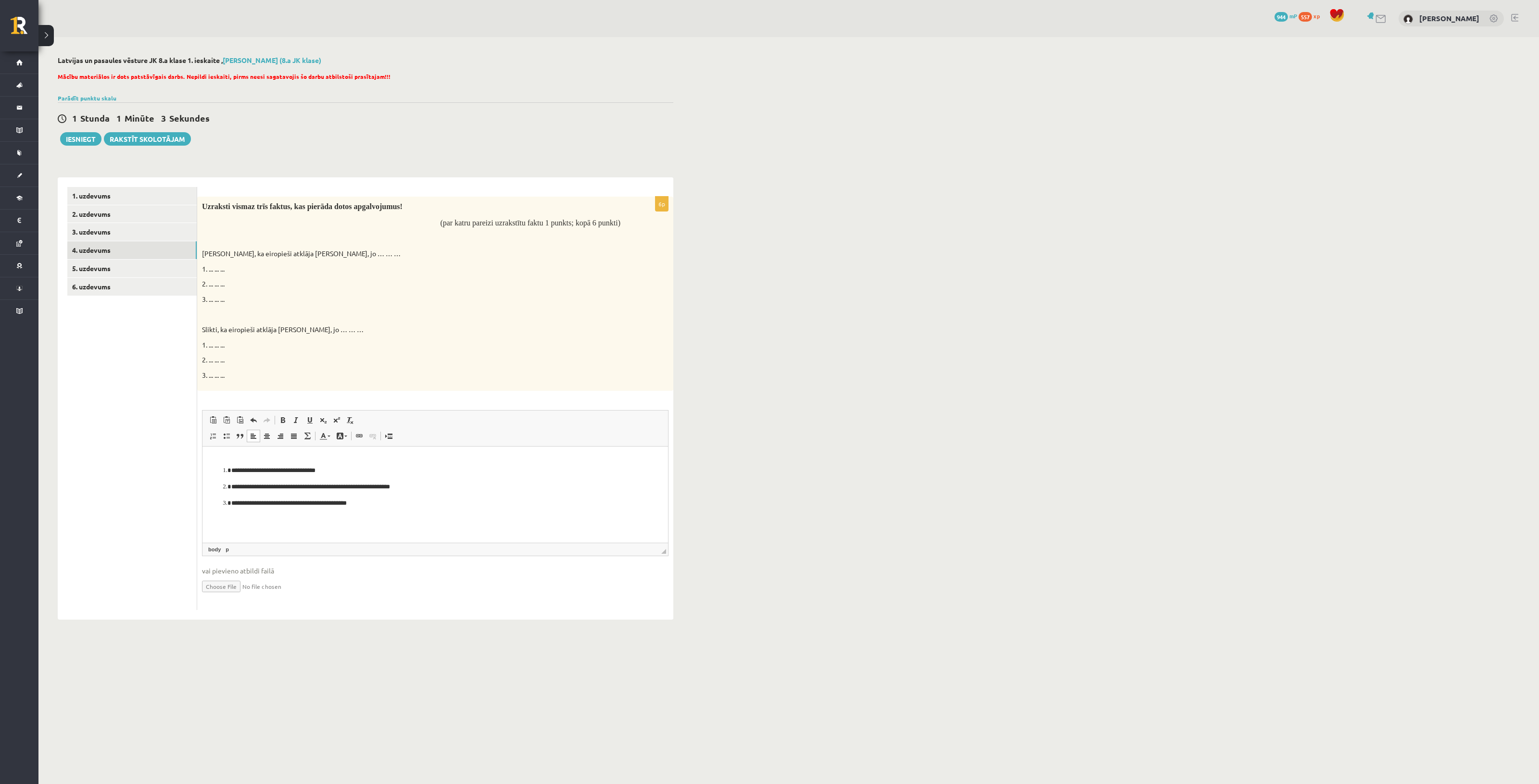
scroll to position [0, 0]
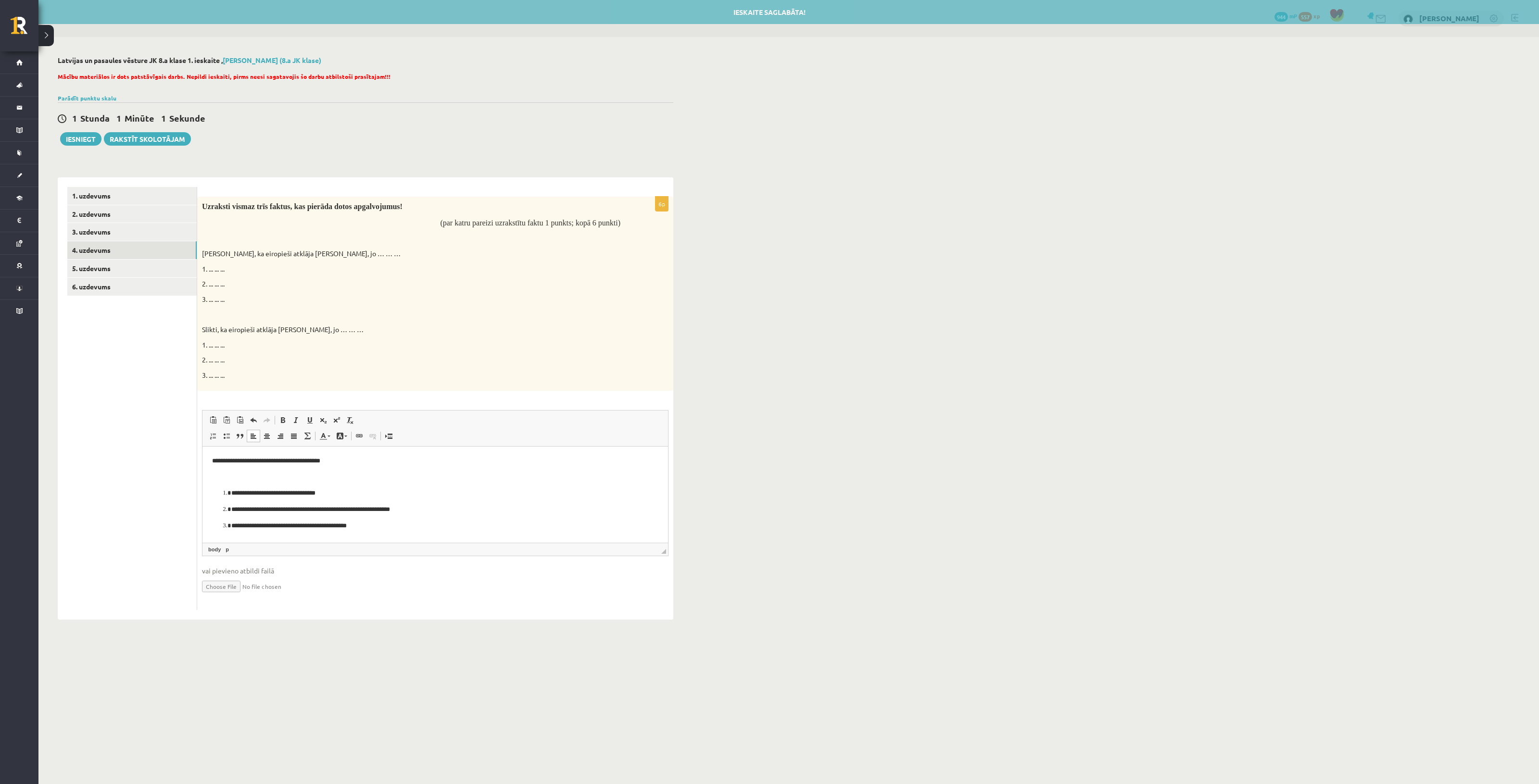
click at [286, 484] on body "**********" at bounding box center [435, 542] width 446 height 172
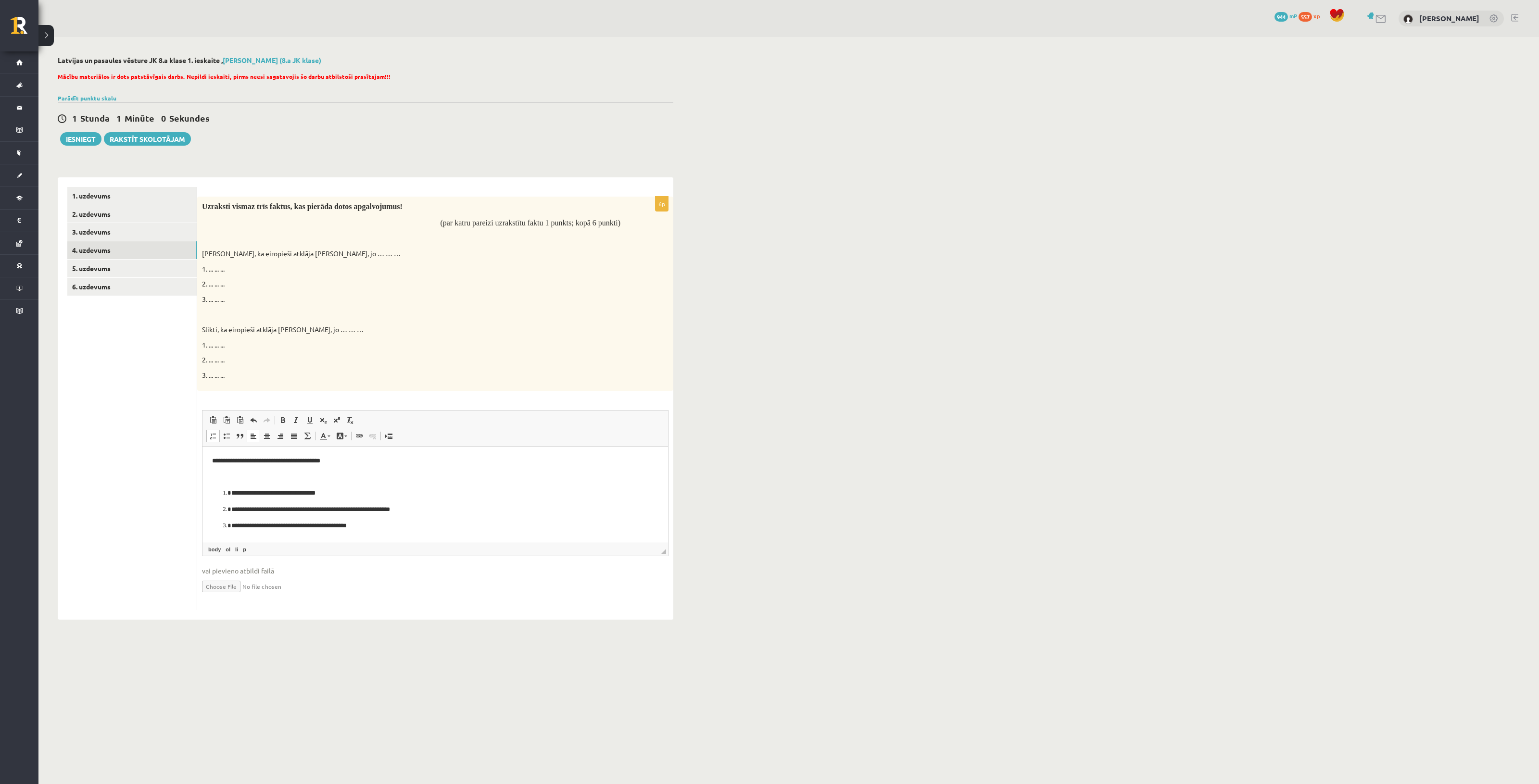
click at [274, 473] on p "Rich Text Editor, wiswyg-editor-user-answer-47024928932780" at bounding box center [435, 477] width 446 height 10
click at [255, 523] on p "Rich Text Editor, wiswyg-editor-user-answer-47024928932780" at bounding box center [435, 523] width 446 height 10
click at [458, 473] on p "**********" at bounding box center [431, 477] width 399 height 10
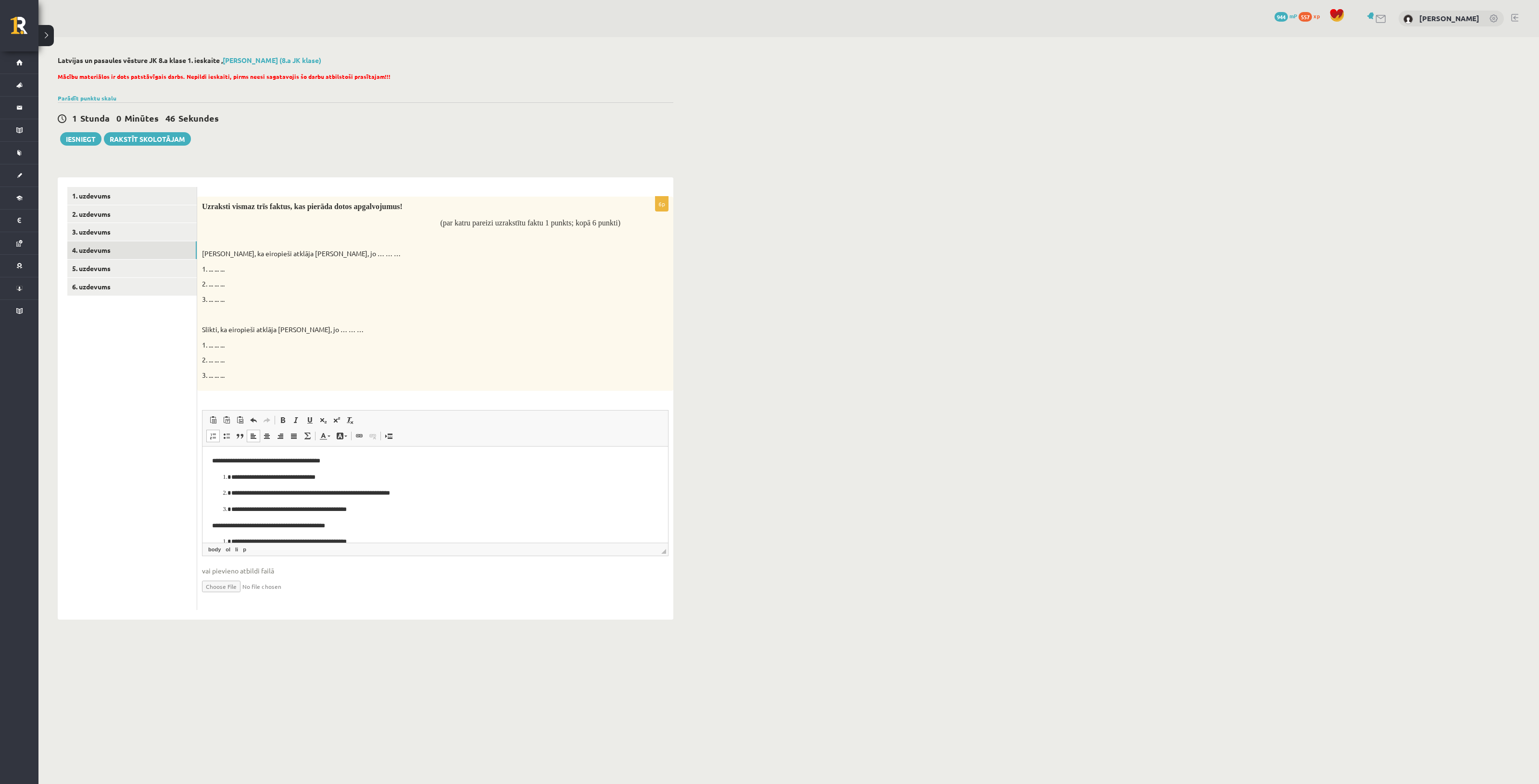
click at [458, 473] on p "**********" at bounding box center [431, 477] width 399 height 10
click at [429, 455] on html "**********" at bounding box center [435, 518] width 465 height 143
click at [109, 269] on link "5. uzdevums" at bounding box center [132, 268] width 129 height 18
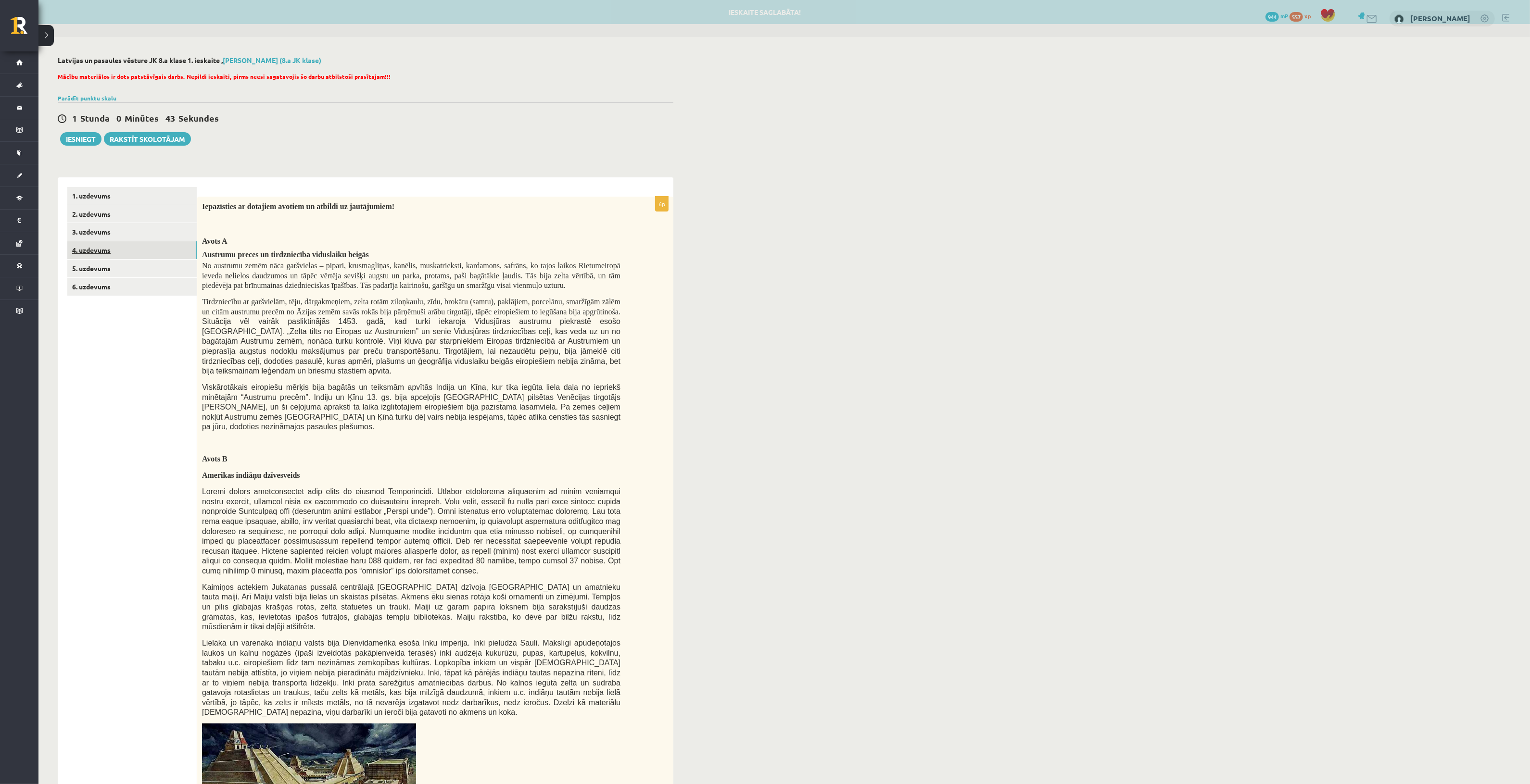
click at [120, 251] on link "4. uzdevums" at bounding box center [132, 250] width 129 height 18
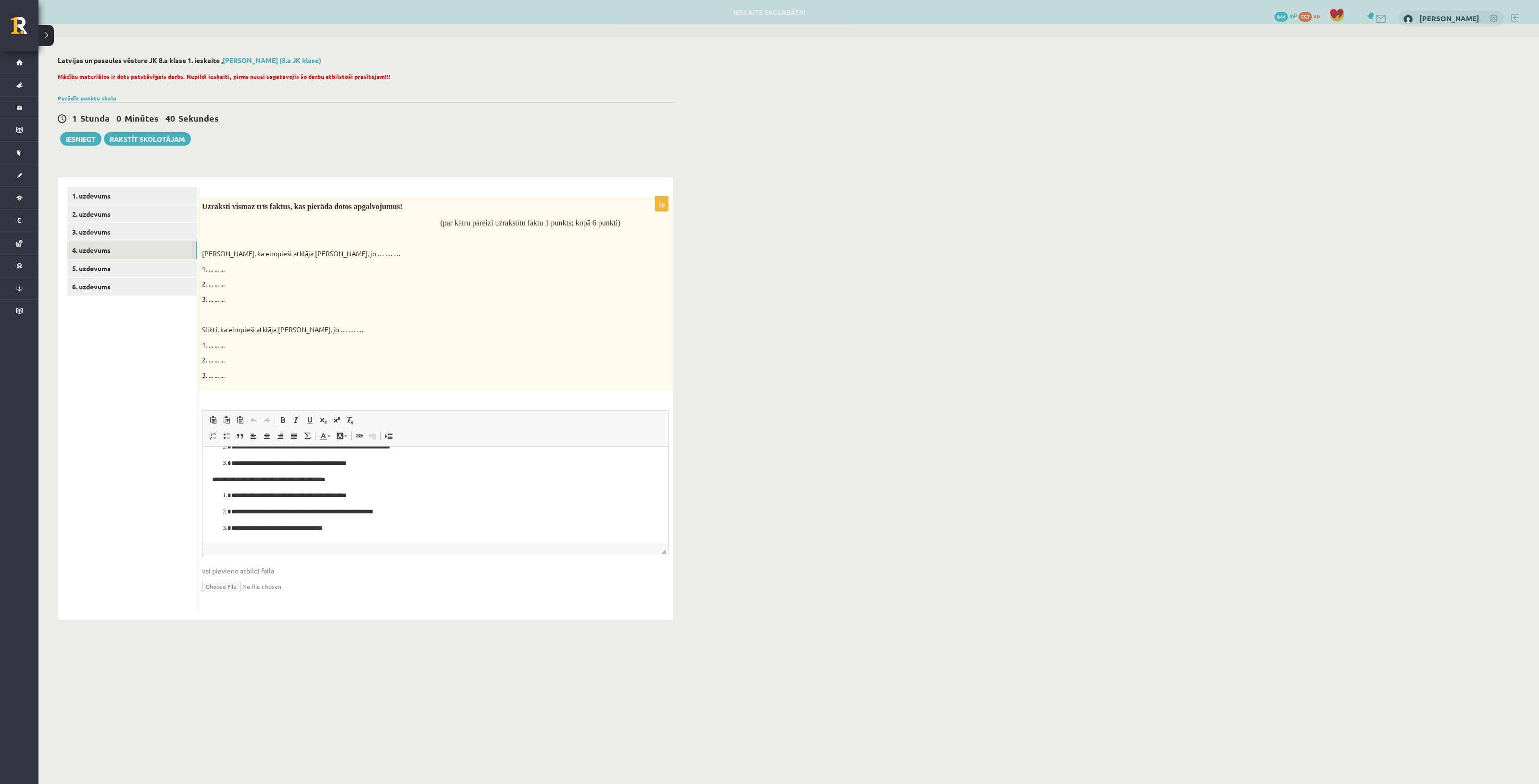
scroll to position [47, 0]
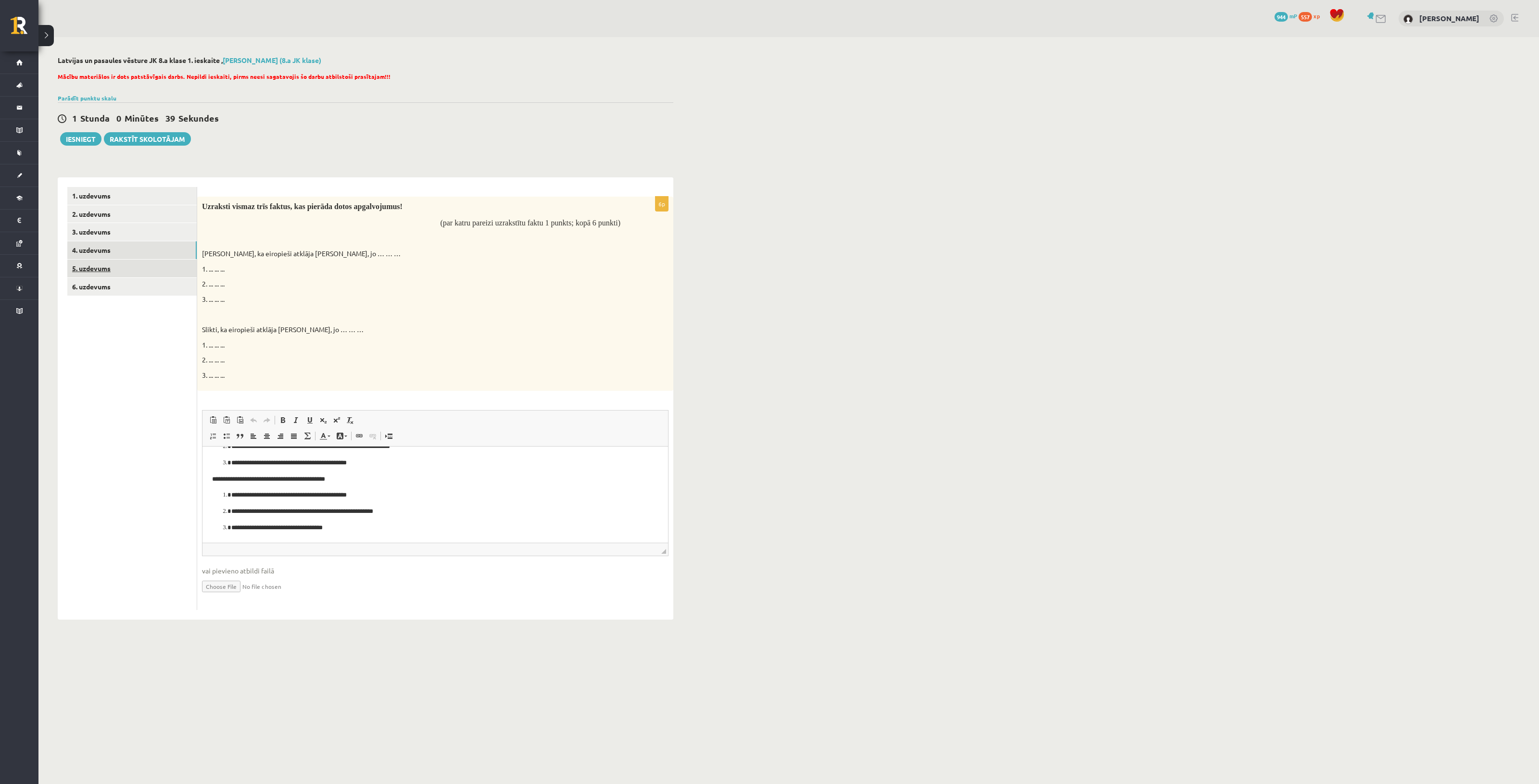
click at [164, 263] on link "5. uzdevums" at bounding box center [132, 268] width 129 height 18
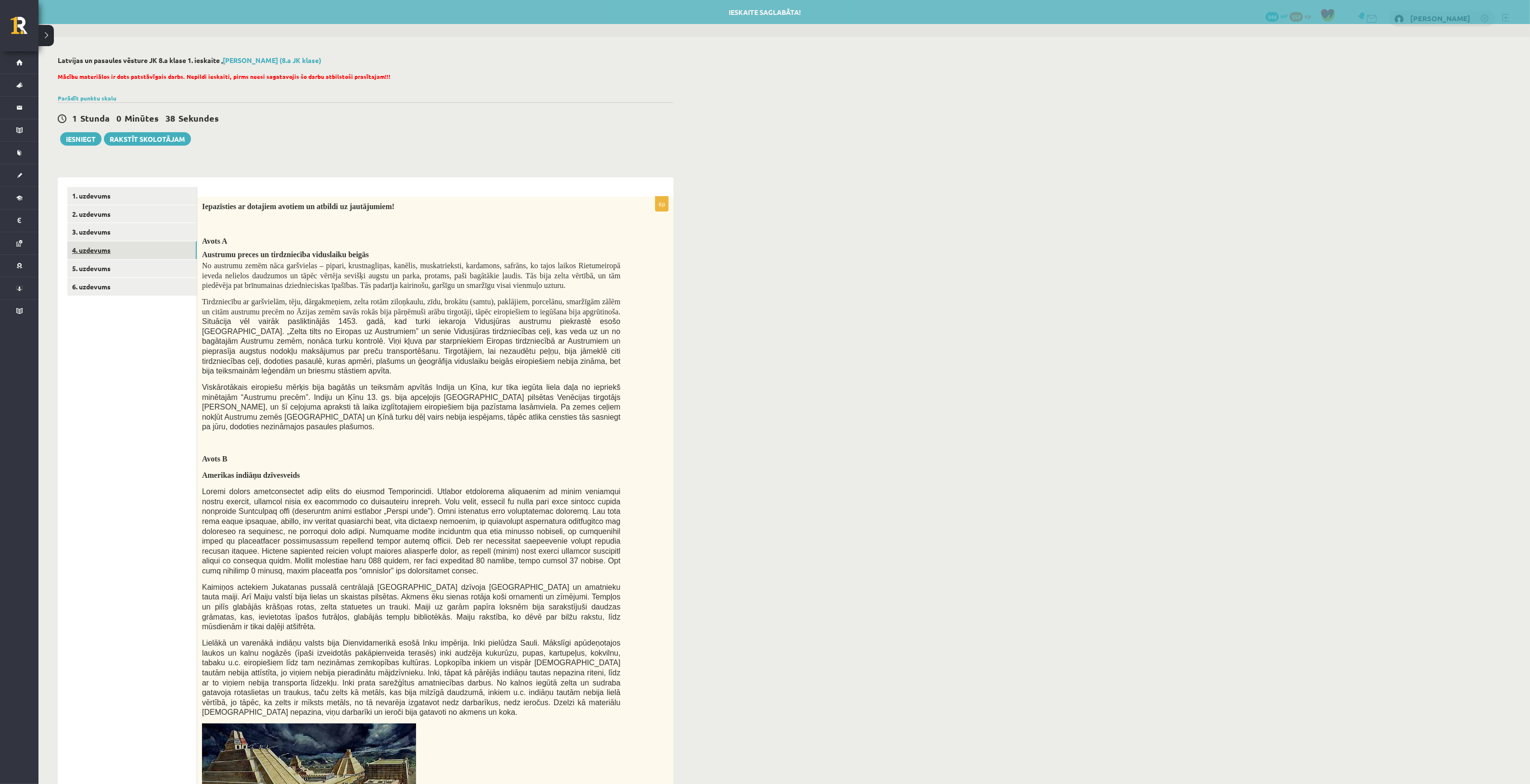
click at [126, 249] on link "4. uzdevums" at bounding box center [132, 250] width 129 height 18
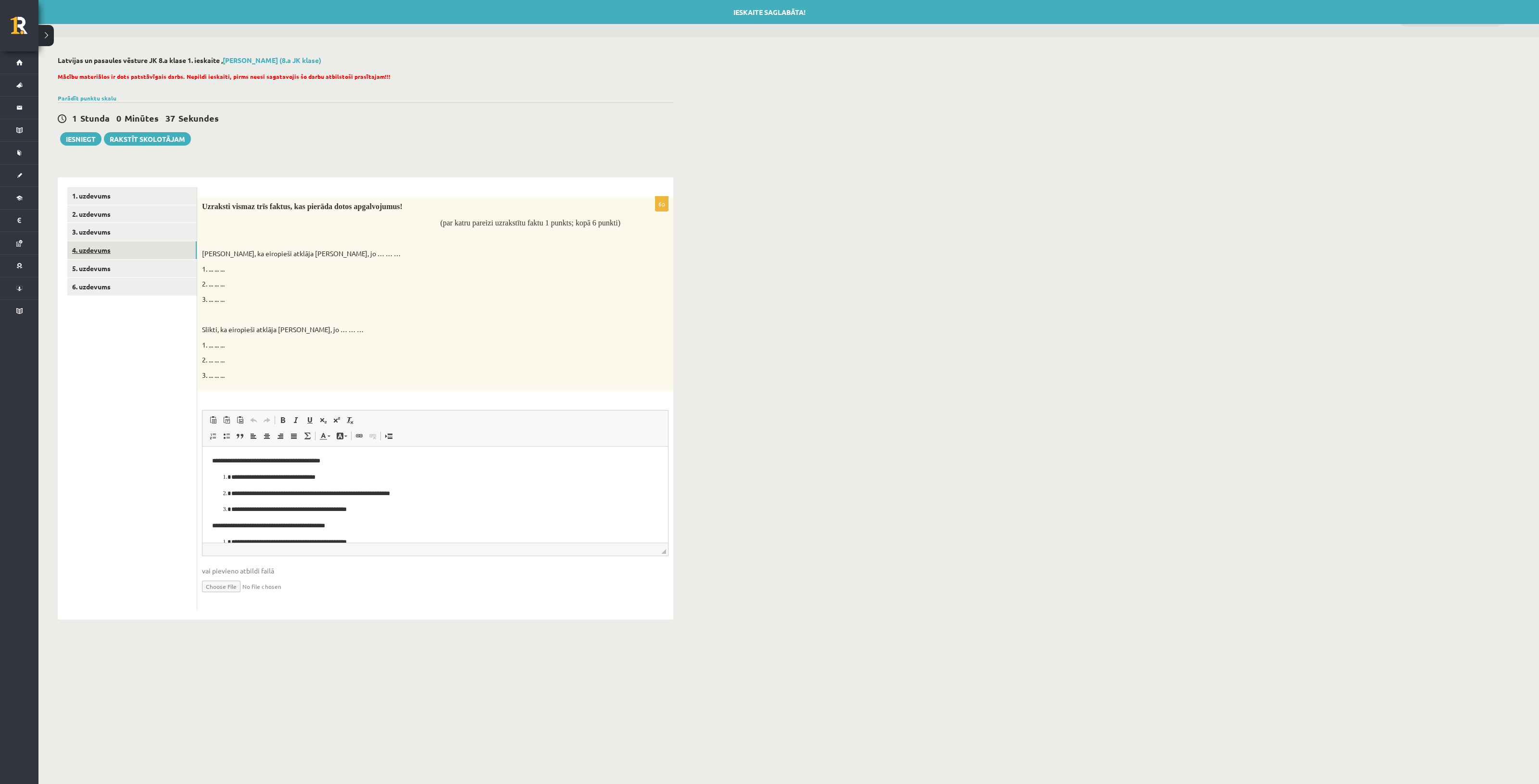
scroll to position [0, 0]
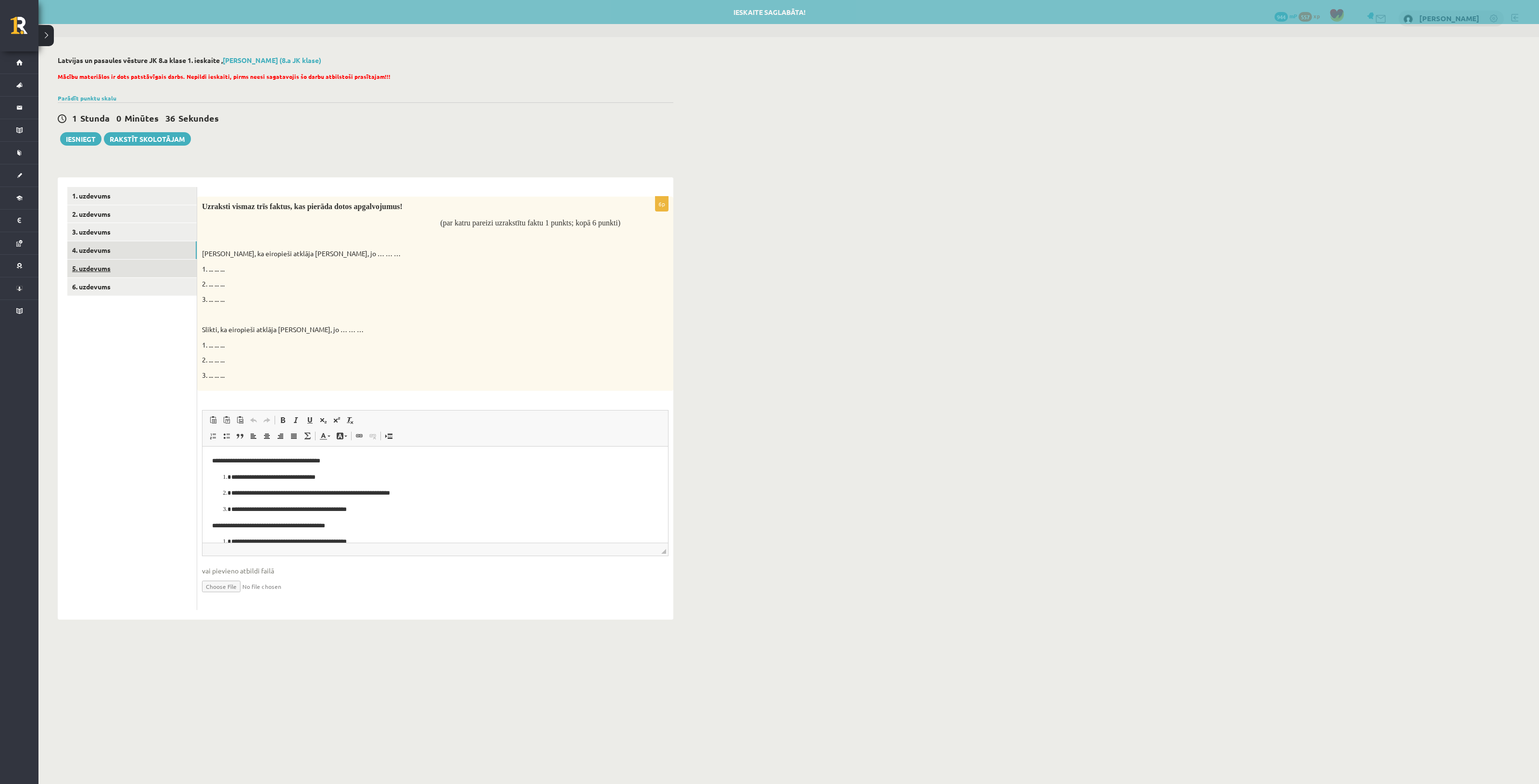
click at [118, 264] on link "5. uzdevums" at bounding box center [132, 268] width 129 height 18
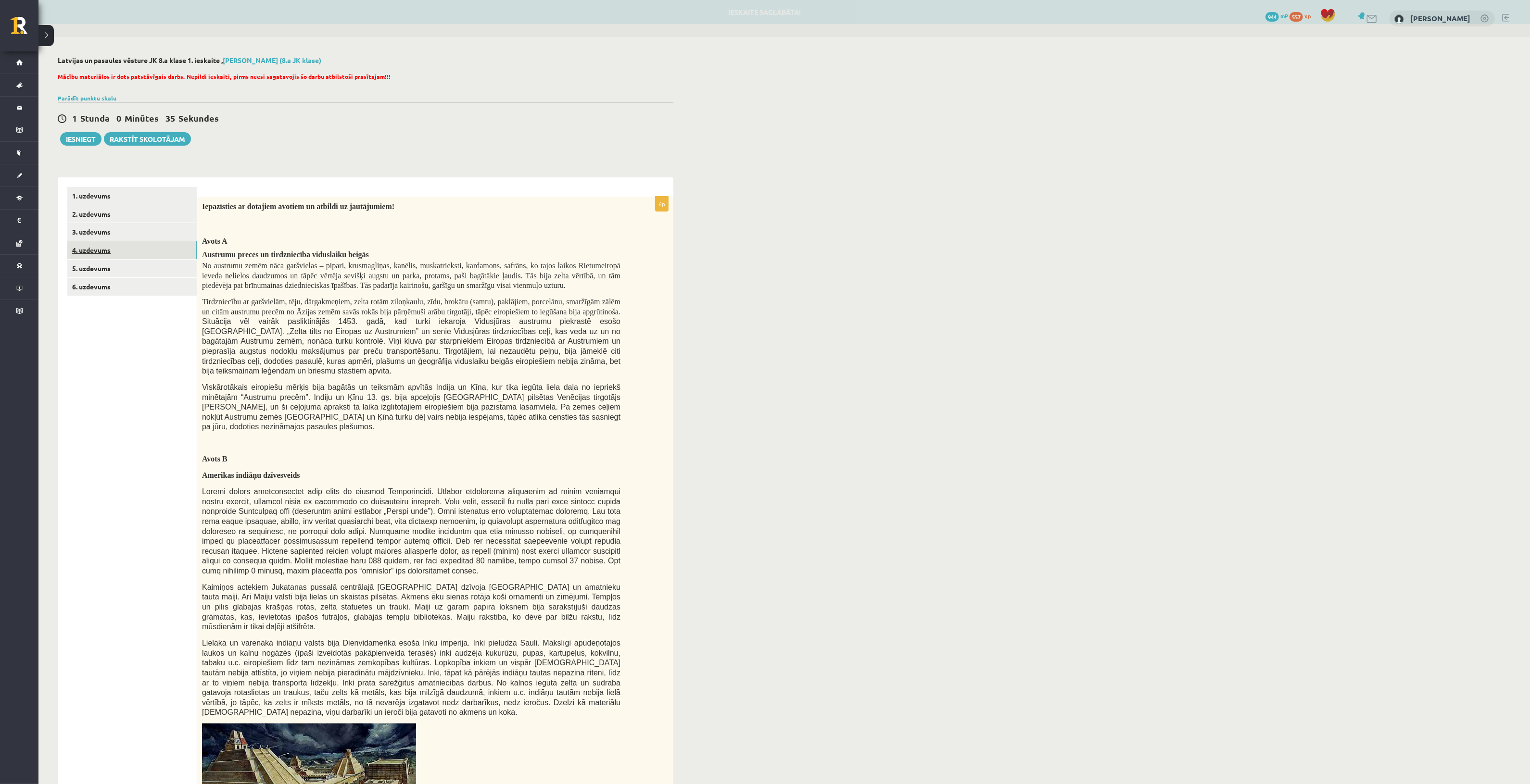
click at [128, 250] on link "4. uzdevums" at bounding box center [132, 250] width 129 height 18
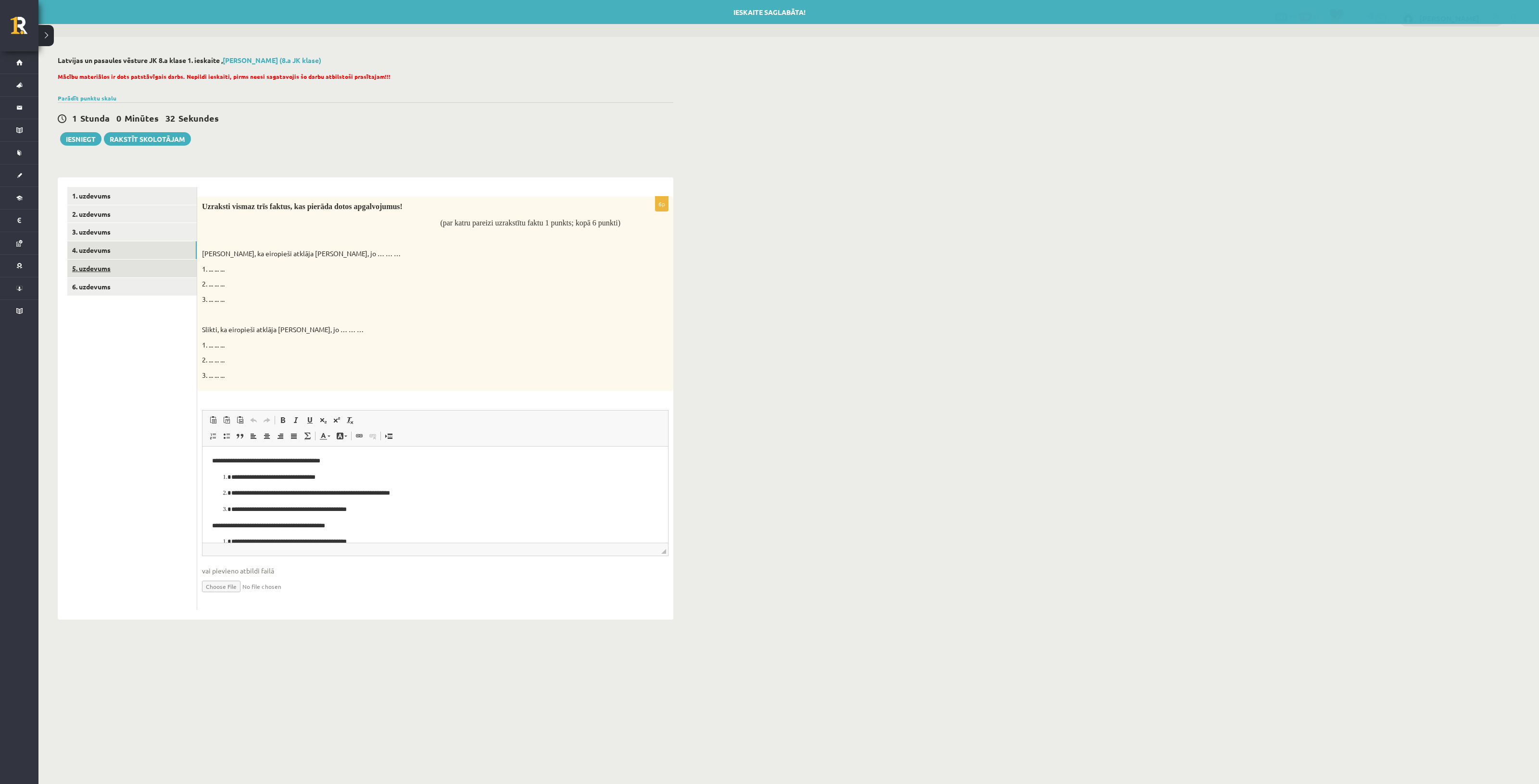
click at [119, 268] on link "5. uzdevums" at bounding box center [132, 268] width 129 height 18
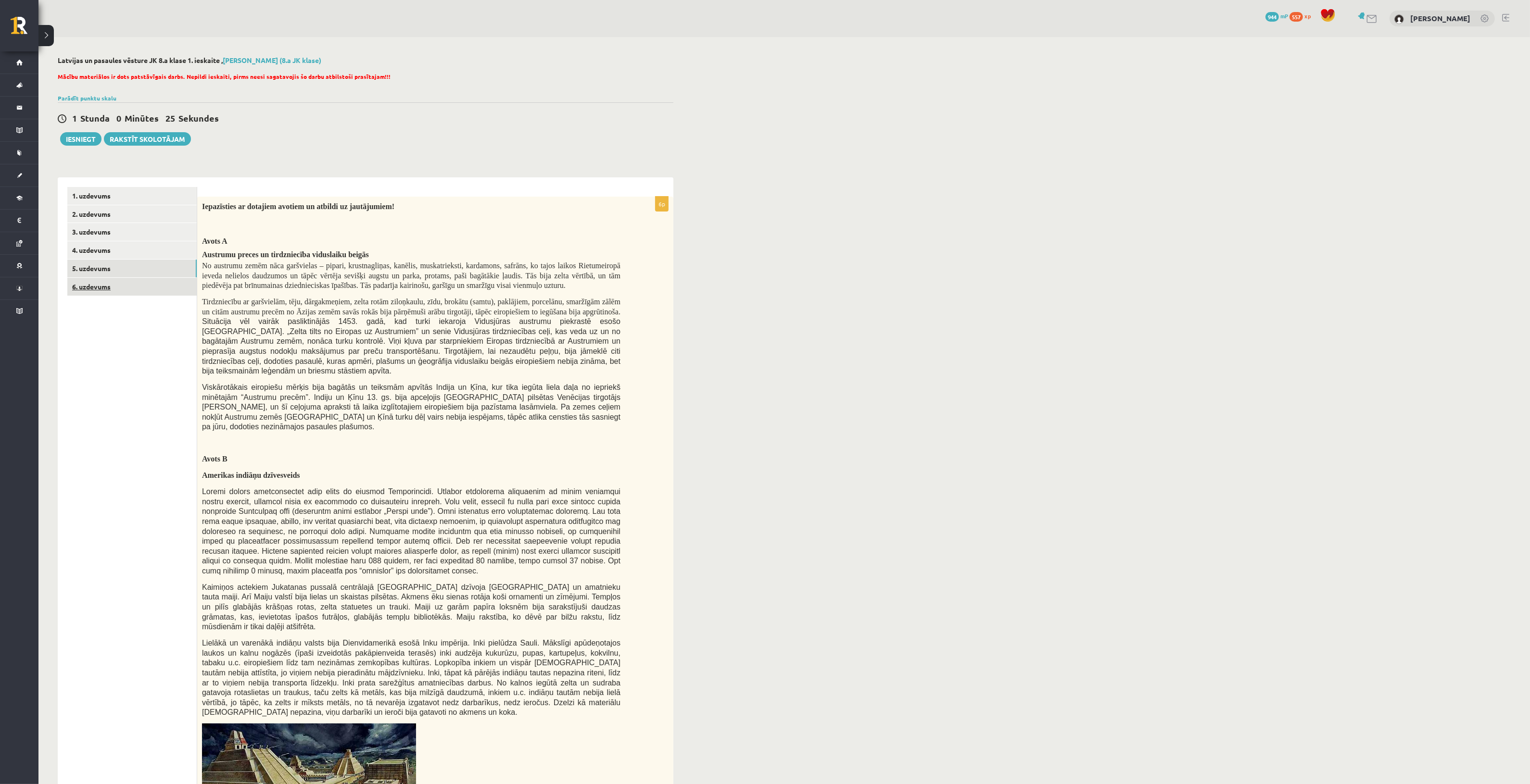
click at [118, 282] on link "6. uzdevums" at bounding box center [132, 287] width 129 height 18
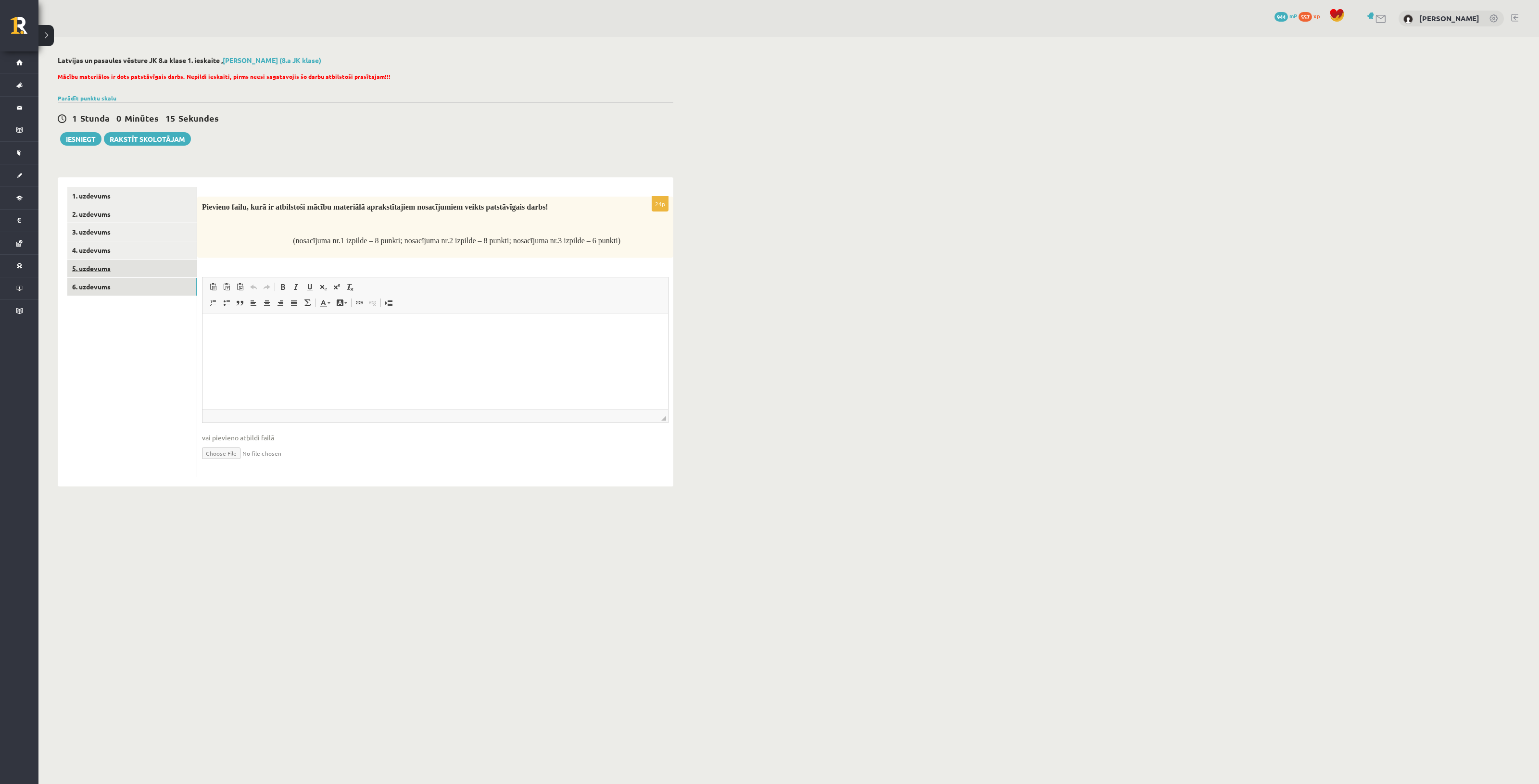
click at [120, 263] on link "5. uzdevums" at bounding box center [132, 268] width 129 height 18
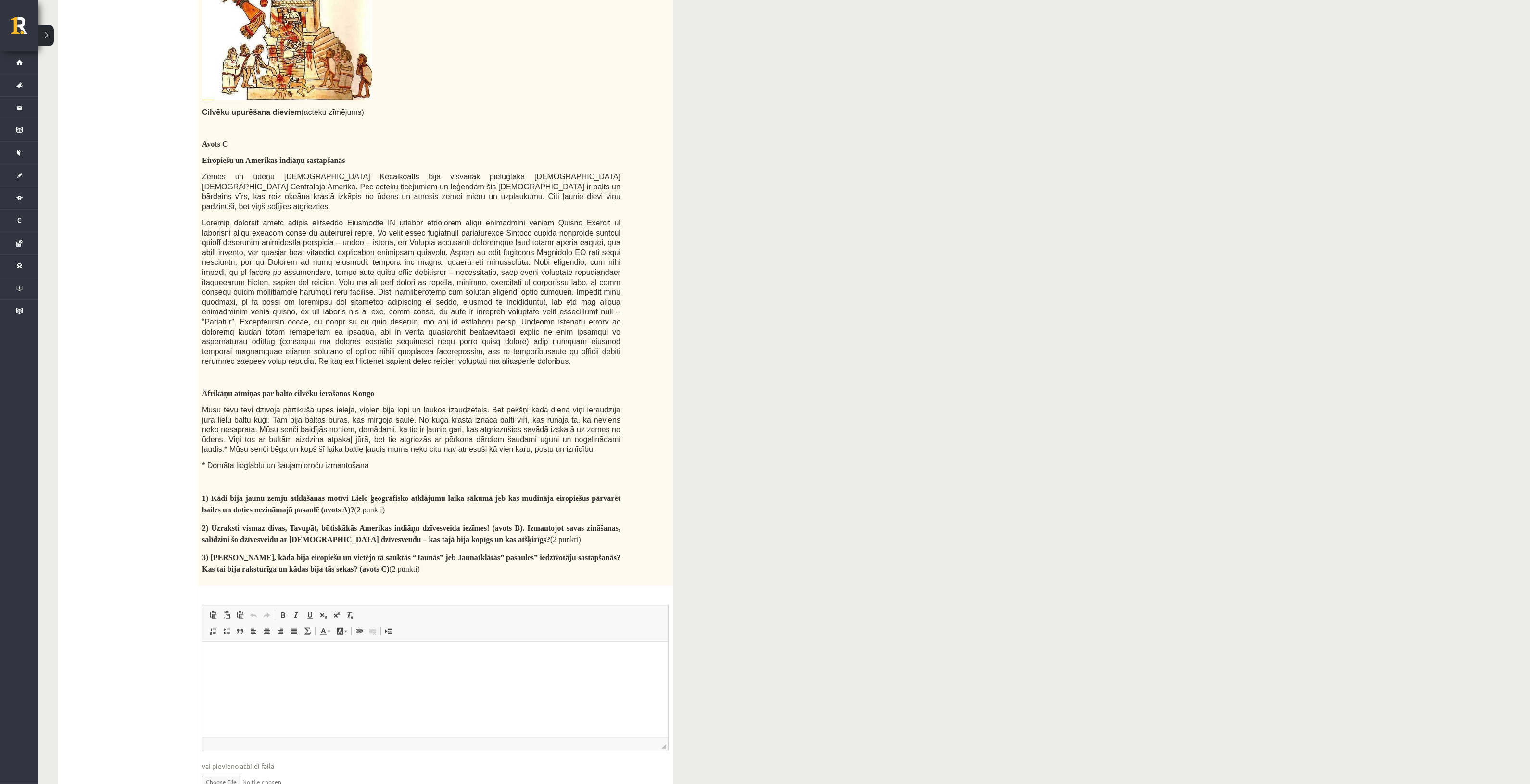
scroll to position [1309, 0]
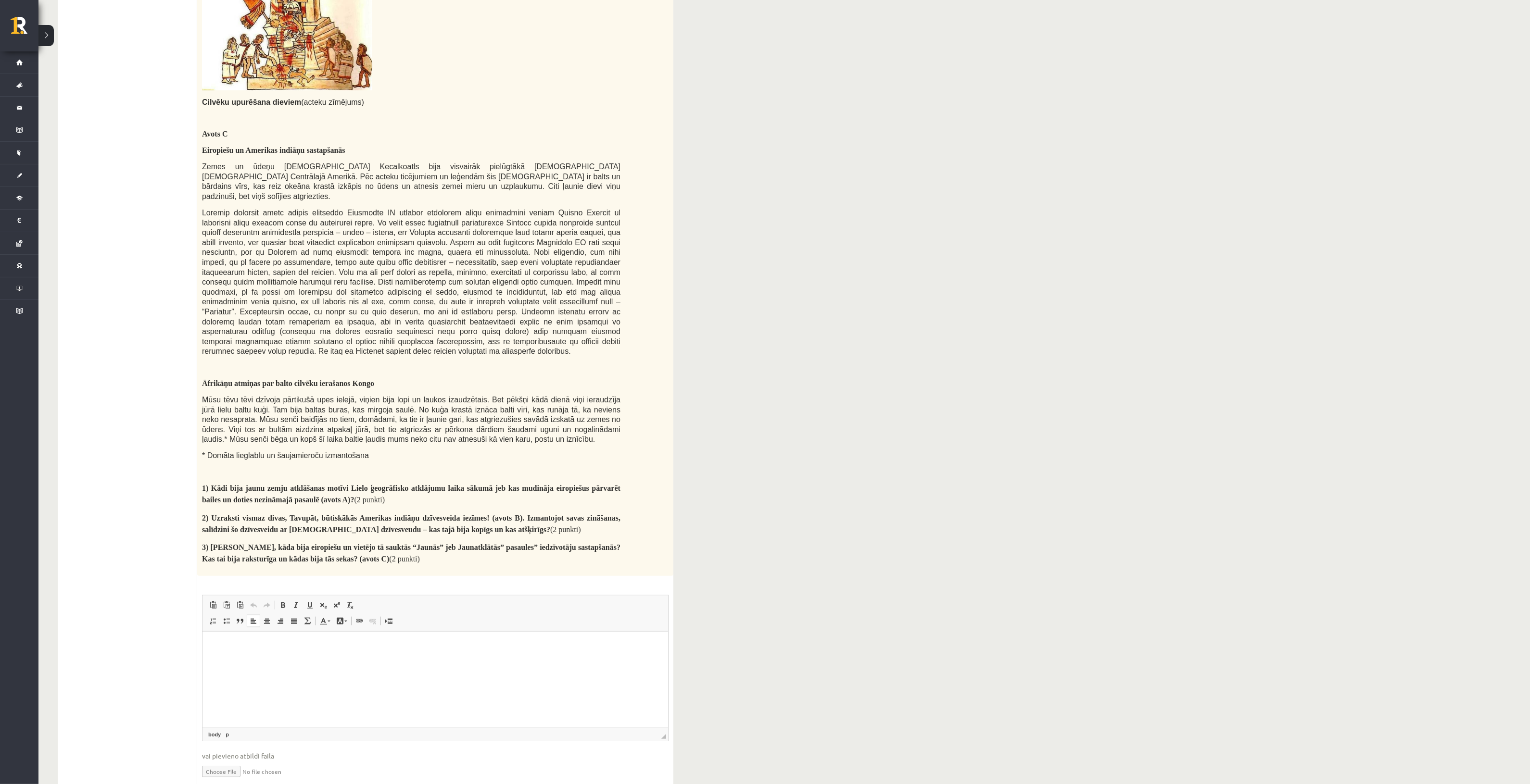
click at [383, 661] on html at bounding box center [435, 646] width 466 height 29
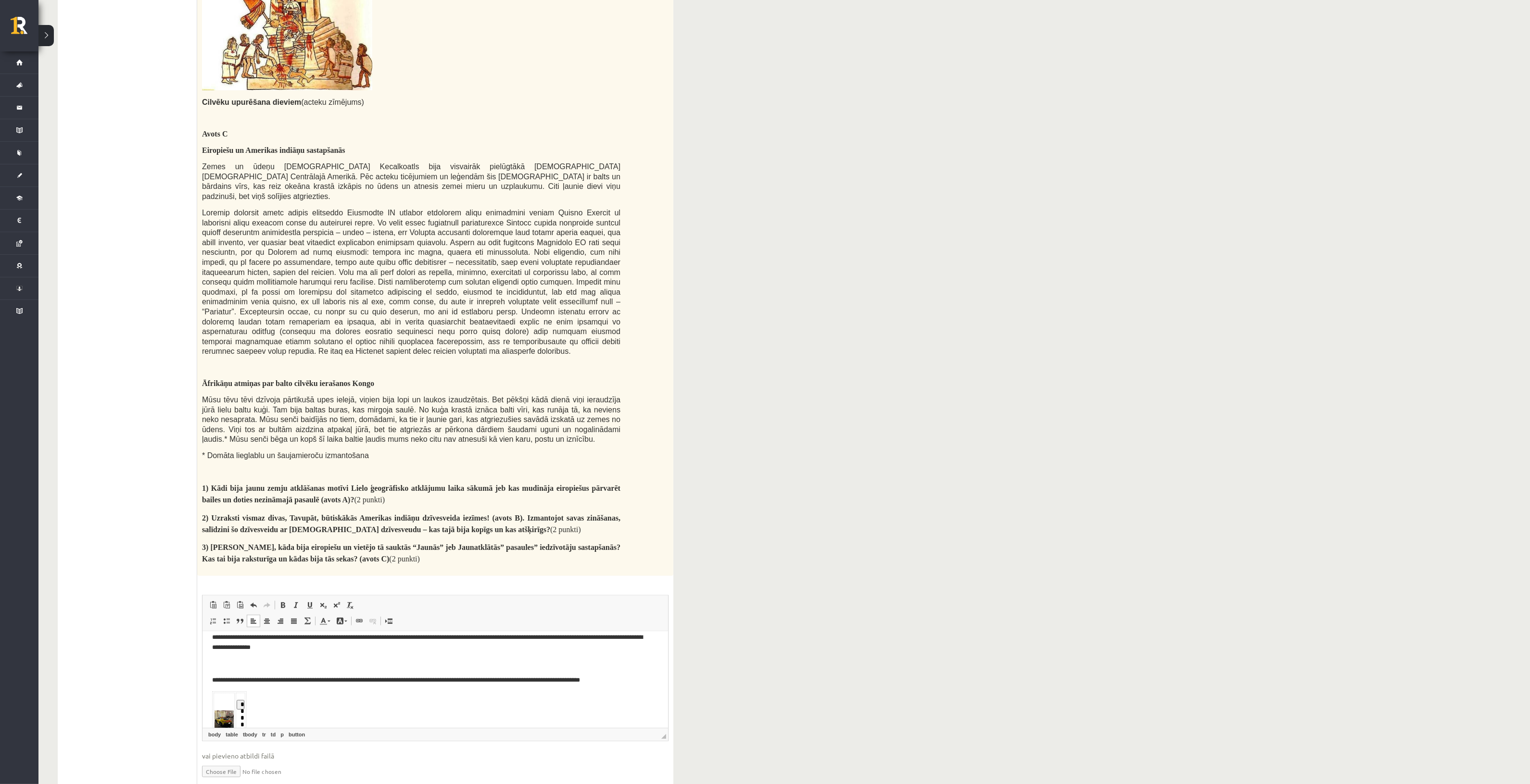
scroll to position [42, 0]
click at [260, 704] on body "**********" at bounding box center [434, 676] width 446 height 152
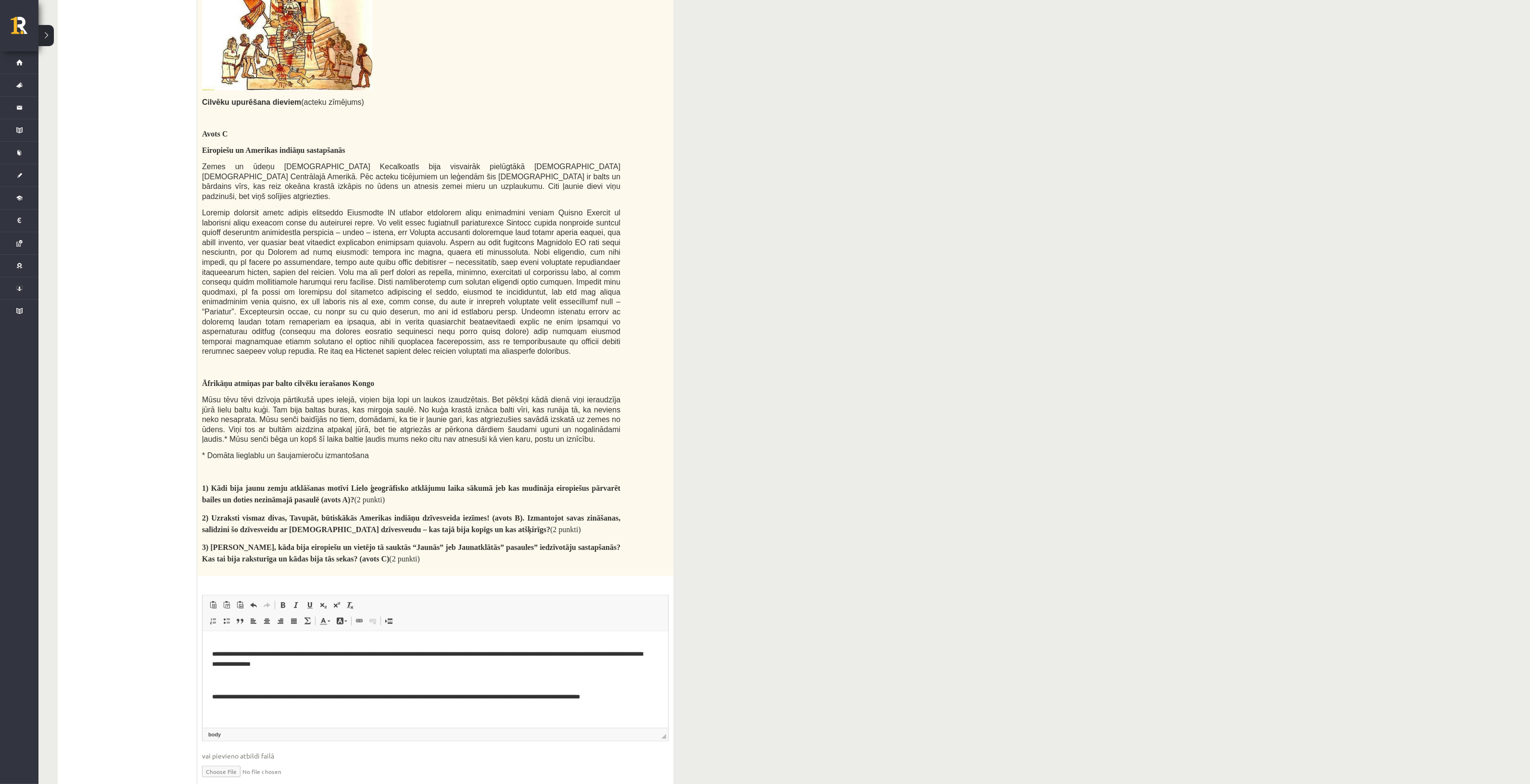
scroll to position [7, 0]
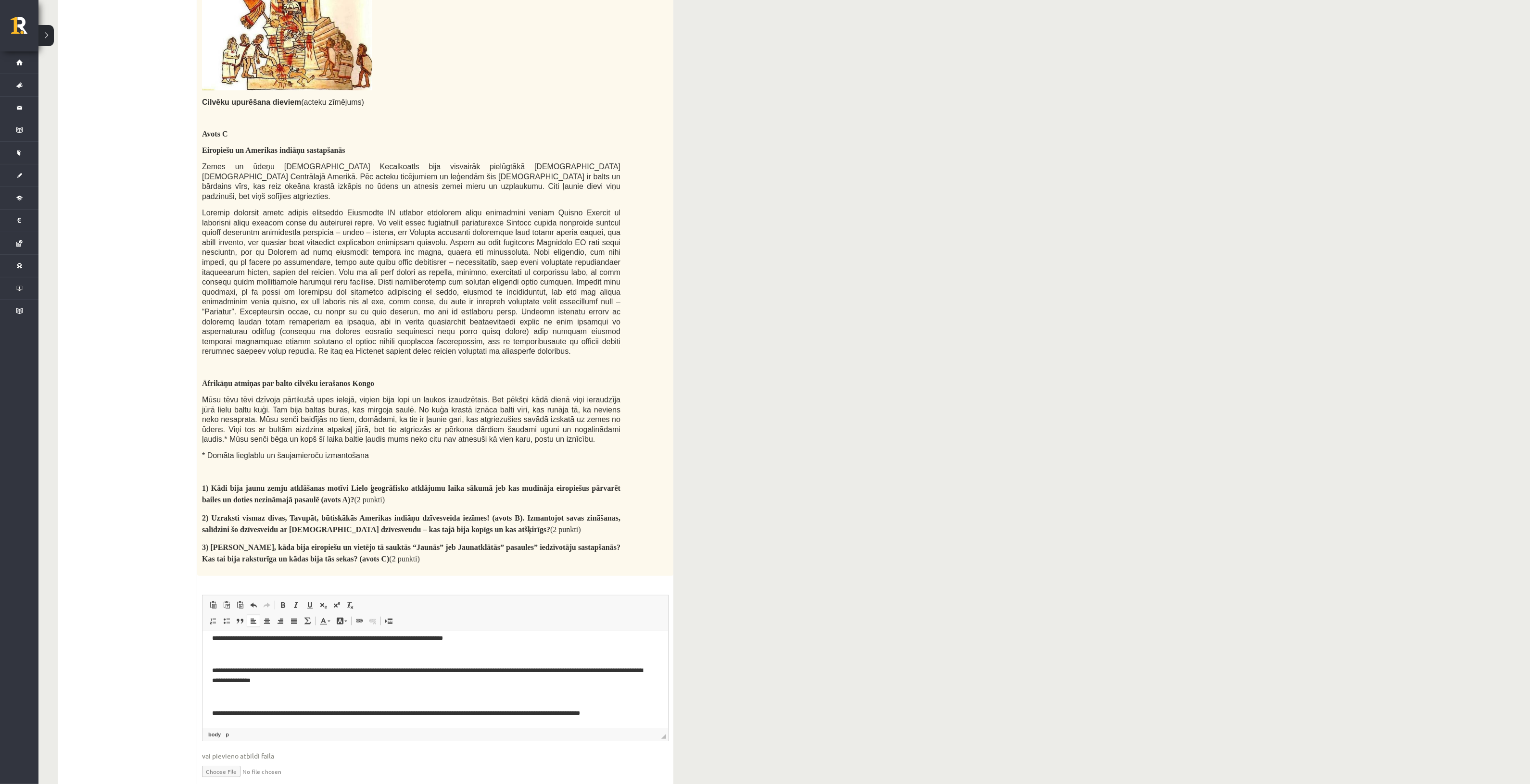
click at [260, 702] on body "**********" at bounding box center [434, 676] width 446 height 85
click at [265, 695] on p "Rich Text Editor, wiswyg-editor-user-answer-47024840591100" at bounding box center [434, 698] width 446 height 10
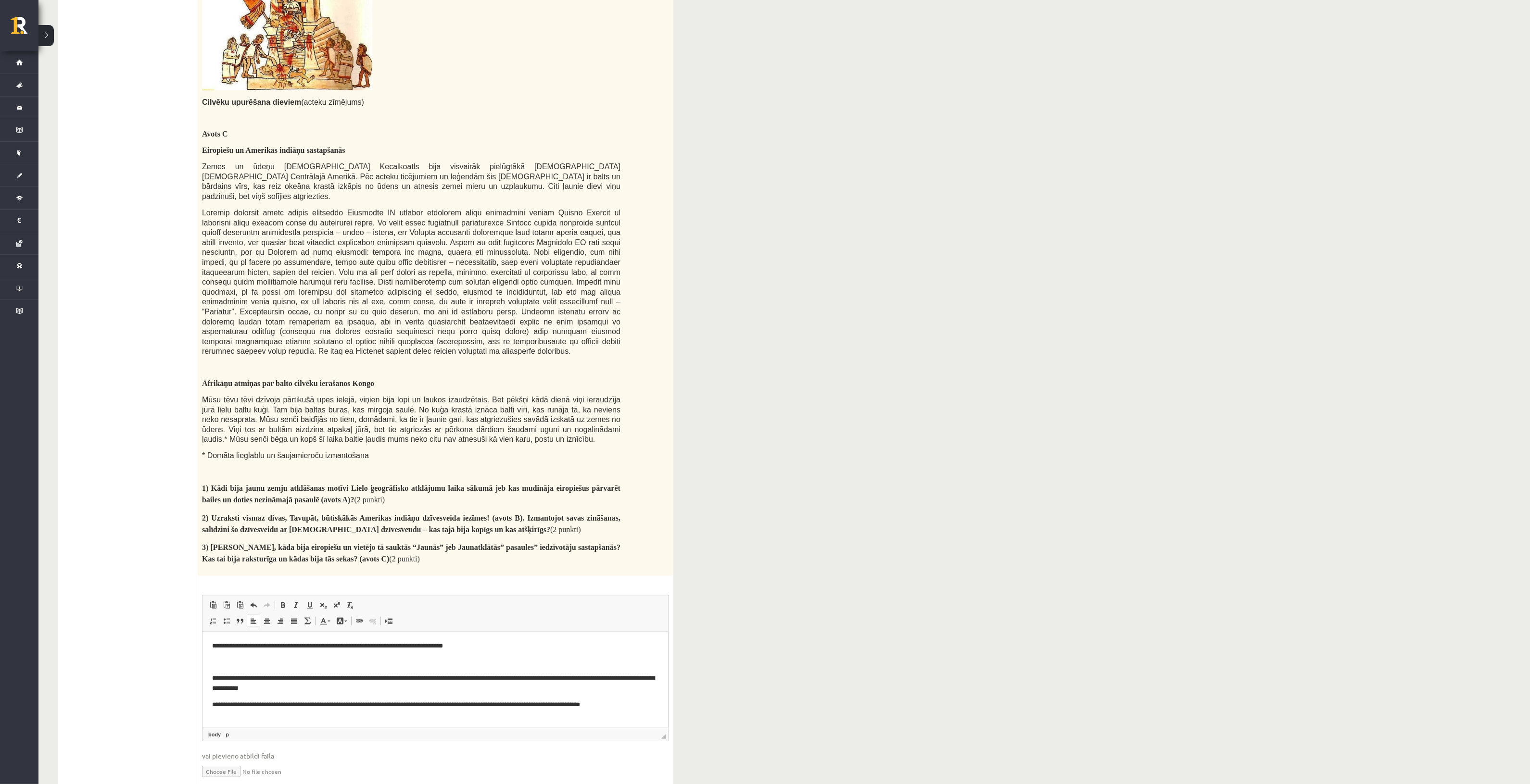
scroll to position [0, 0]
click at [272, 659] on p "Rich Text Editor, wiswyg-editor-user-answer-47024840591100" at bounding box center [434, 663] width 446 height 10
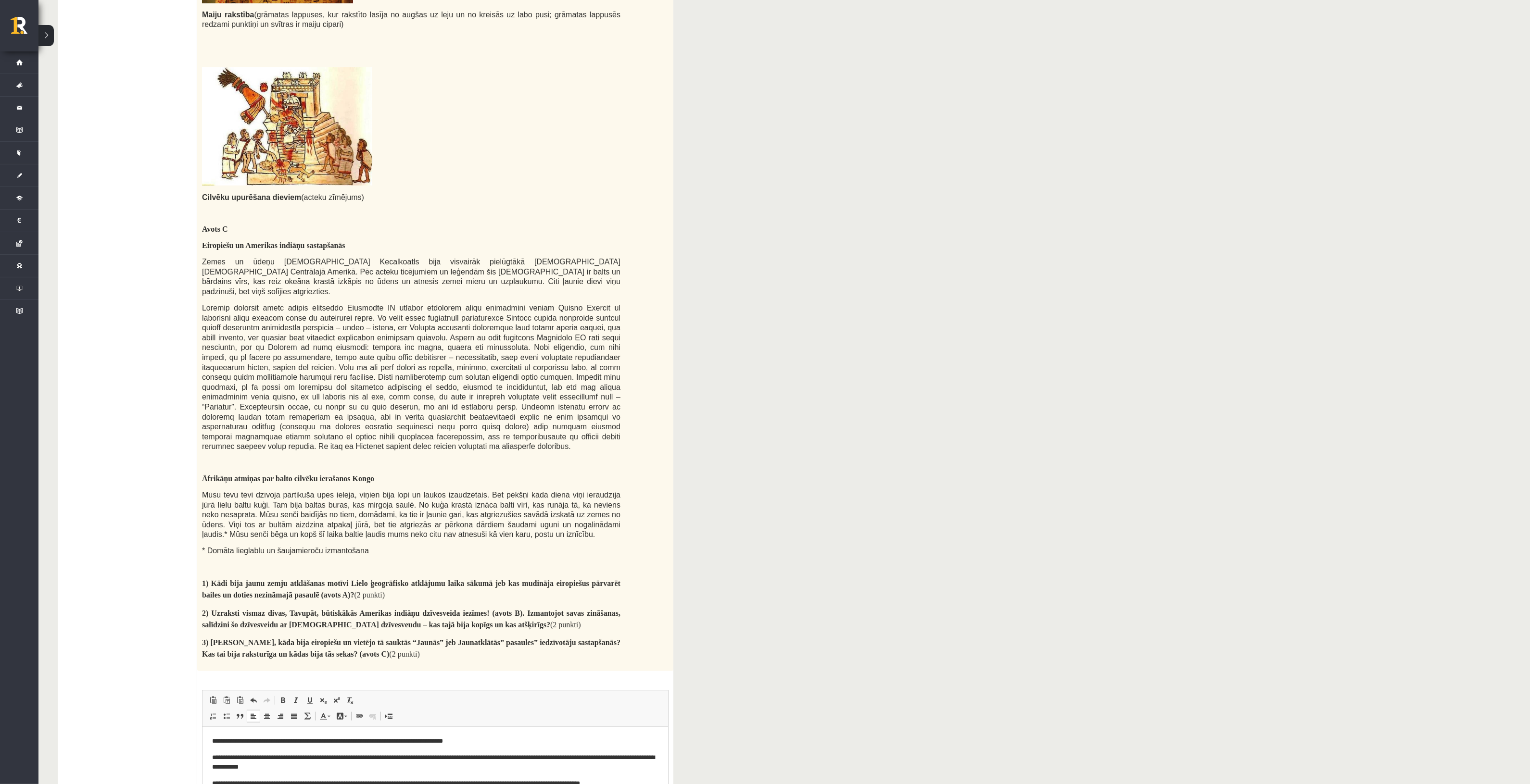
scroll to position [1309, 0]
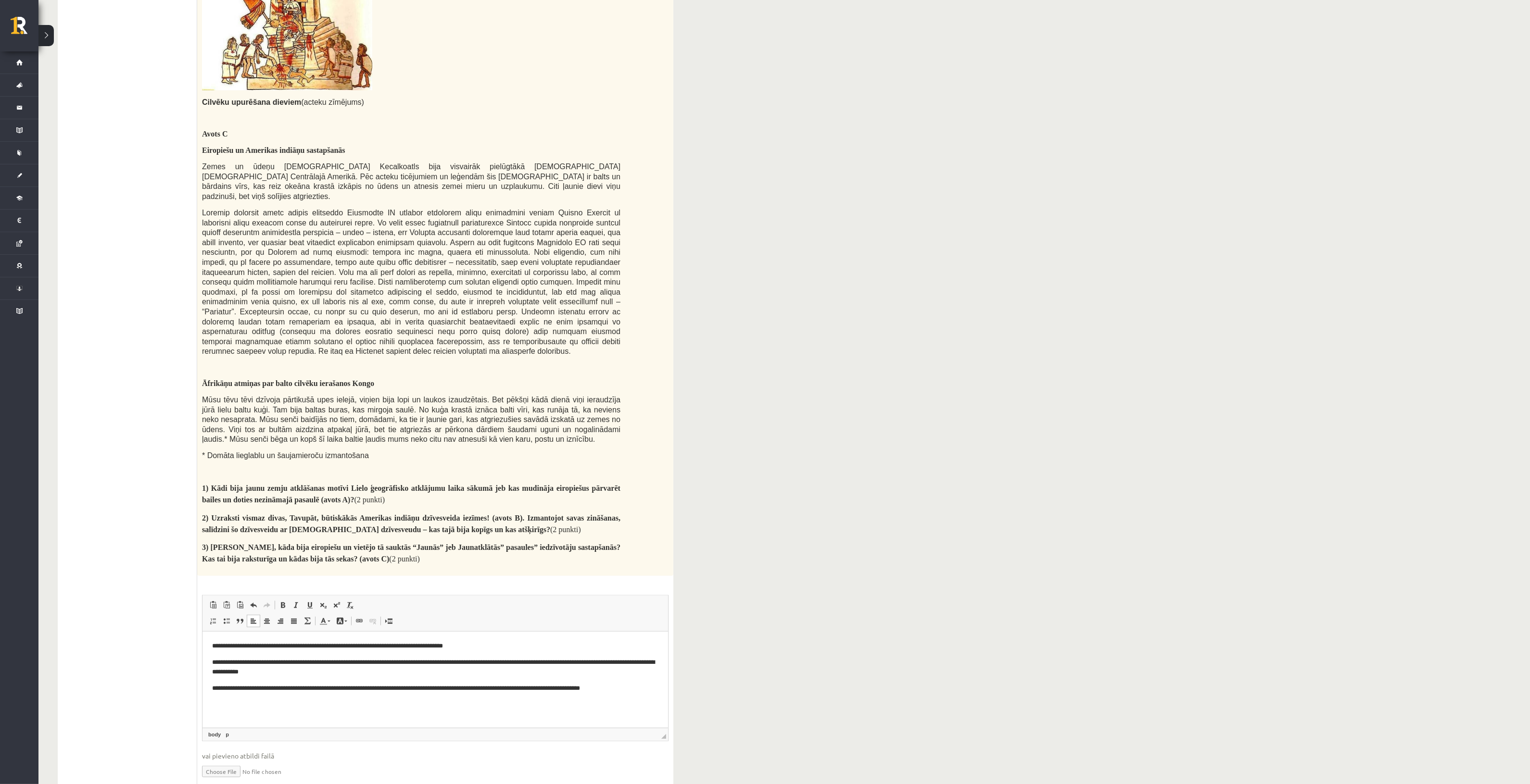
click at [540, 704] on html "**********" at bounding box center [435, 667] width 466 height 72
click at [646, 694] on html "**********" at bounding box center [435, 667] width 466 height 72
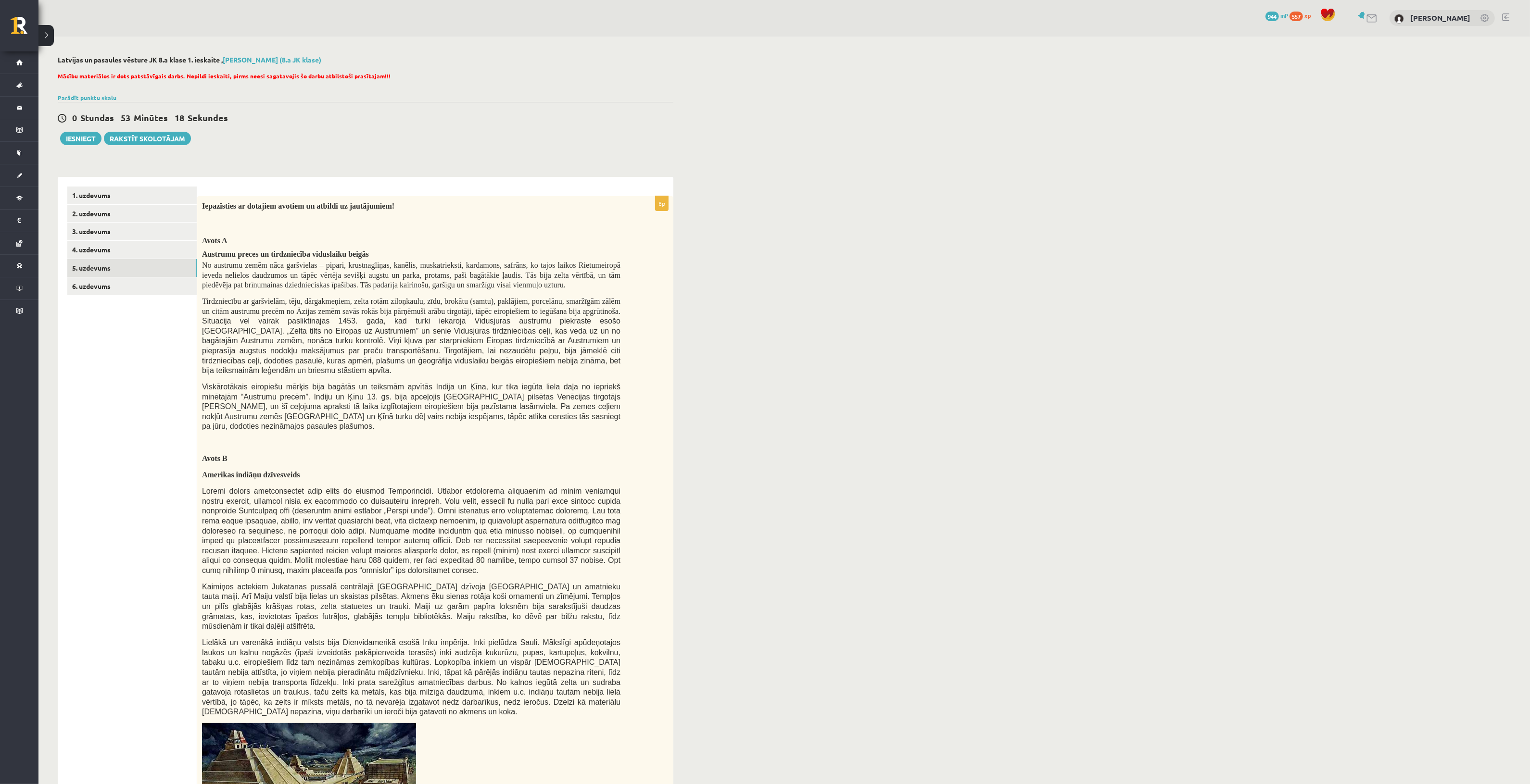
scroll to position [0, 0]
click at [119, 281] on link "6. uzdevums" at bounding box center [132, 287] width 129 height 18
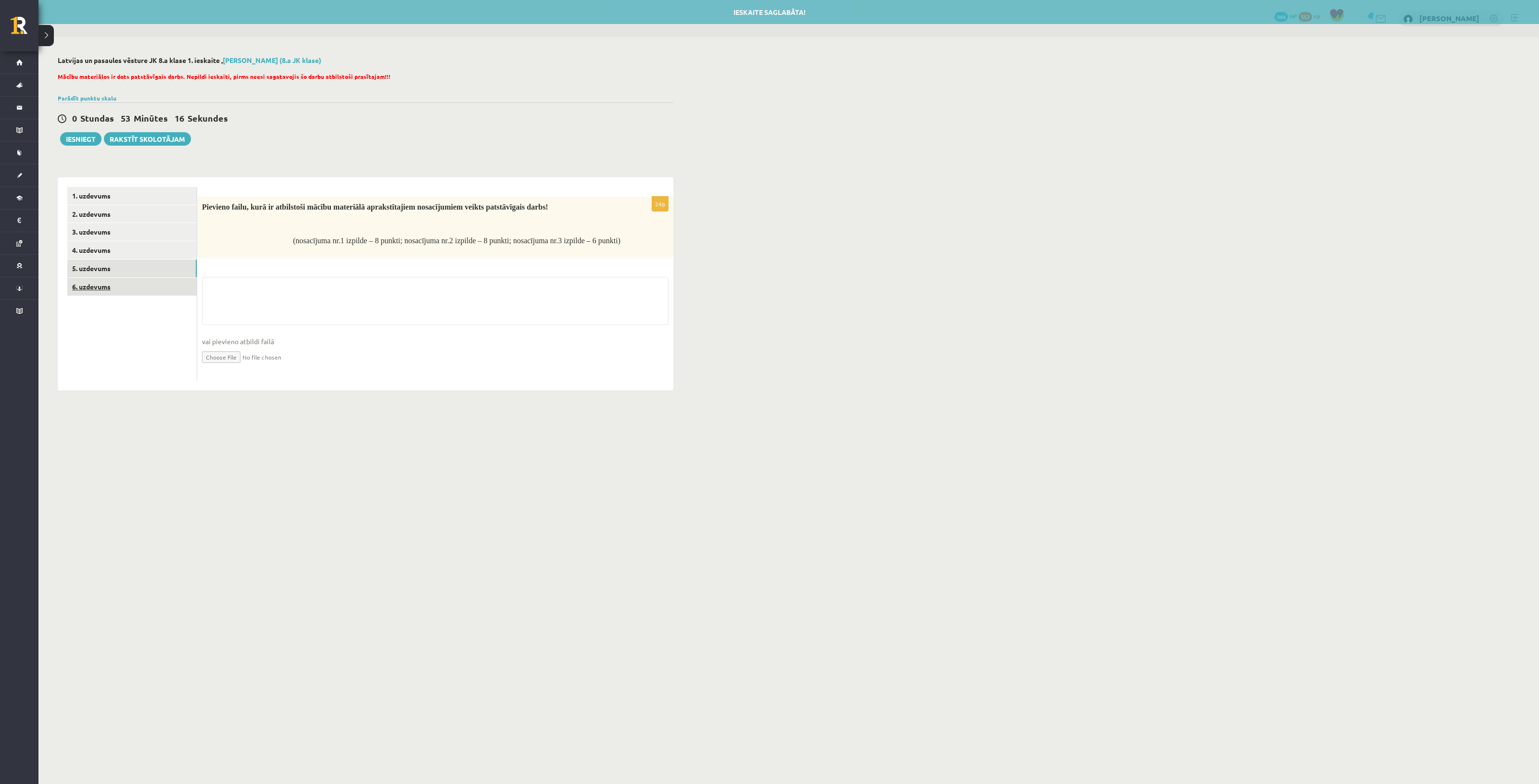
drag, startPoint x: 121, startPoint y: 263, endPoint x: 124, endPoint y: 281, distance: 18.2
click at [121, 262] on link "5. uzdevums" at bounding box center [132, 268] width 129 height 18
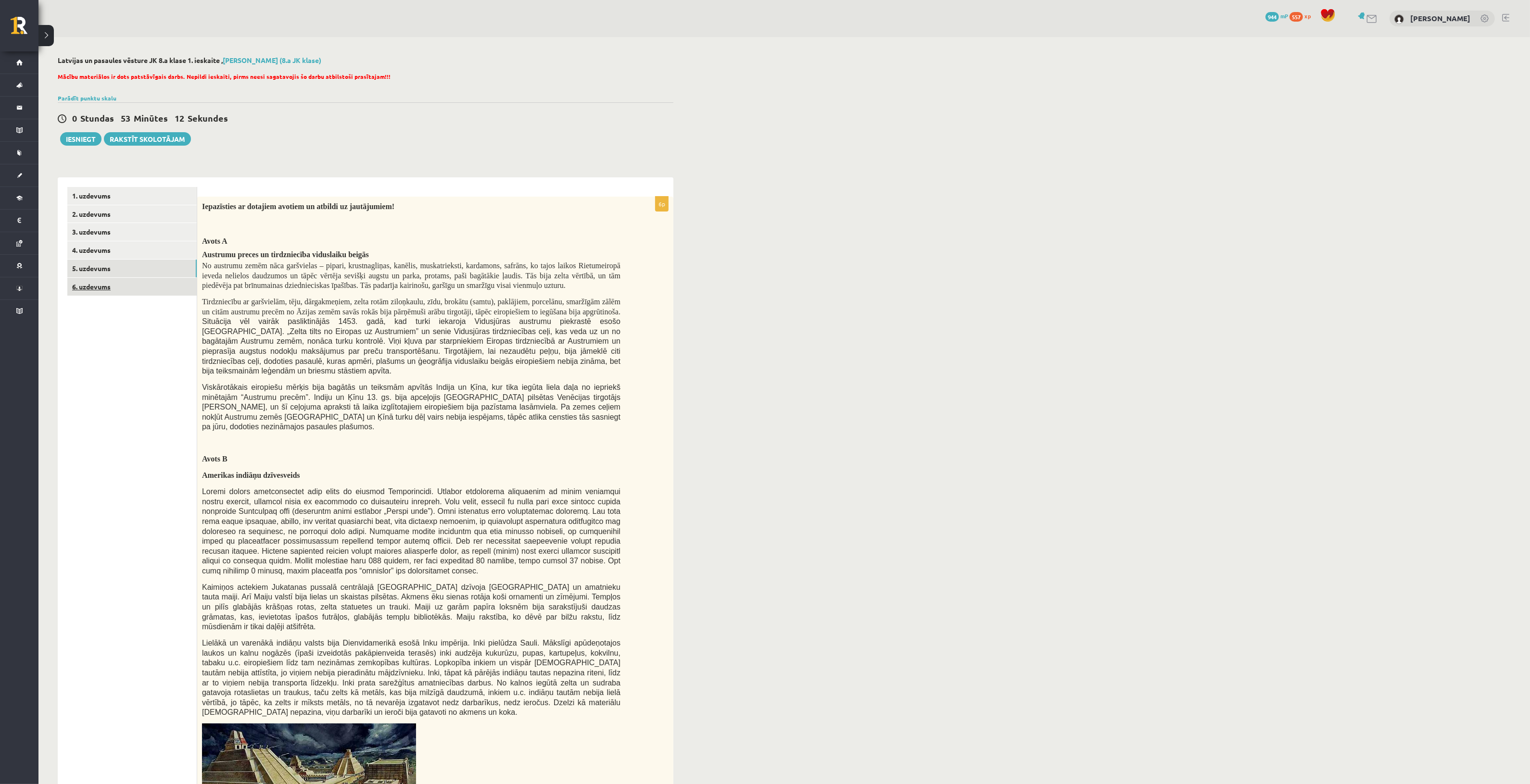
click at [148, 287] on link "6. uzdevums" at bounding box center [132, 287] width 129 height 18
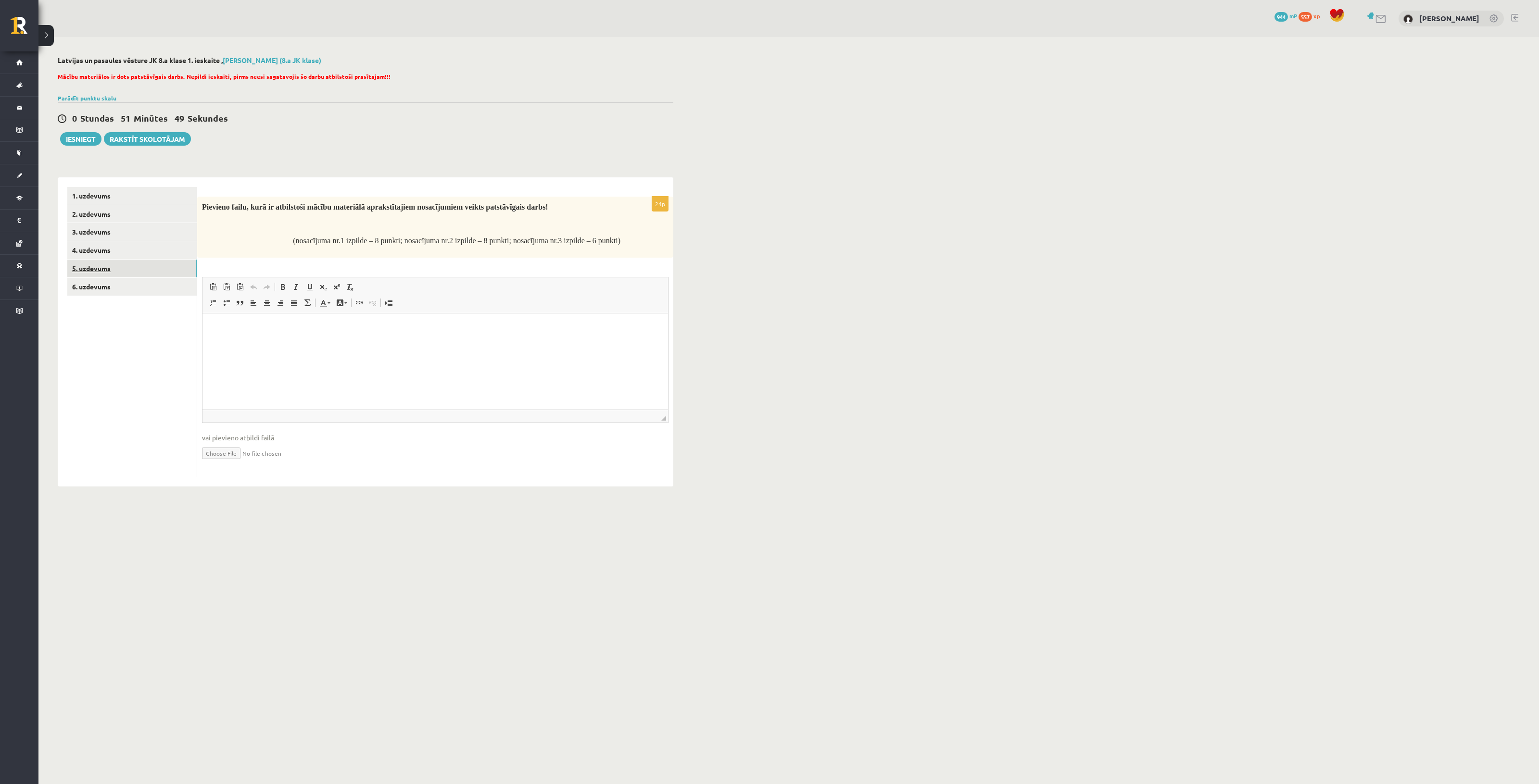
click at [128, 268] on link "5. uzdevums" at bounding box center [132, 268] width 129 height 18
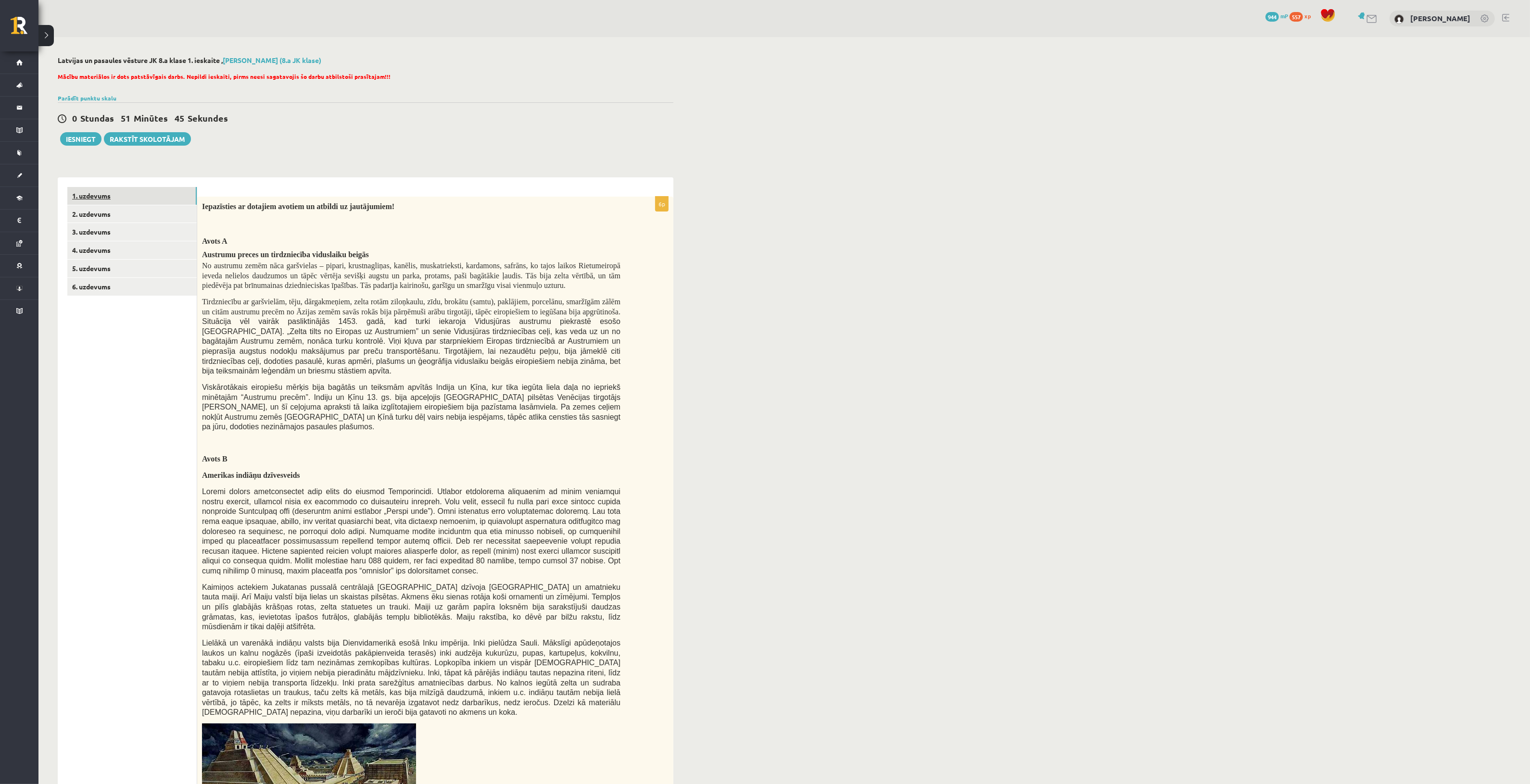
click at [153, 189] on link "1. uzdevums" at bounding box center [132, 196] width 129 height 18
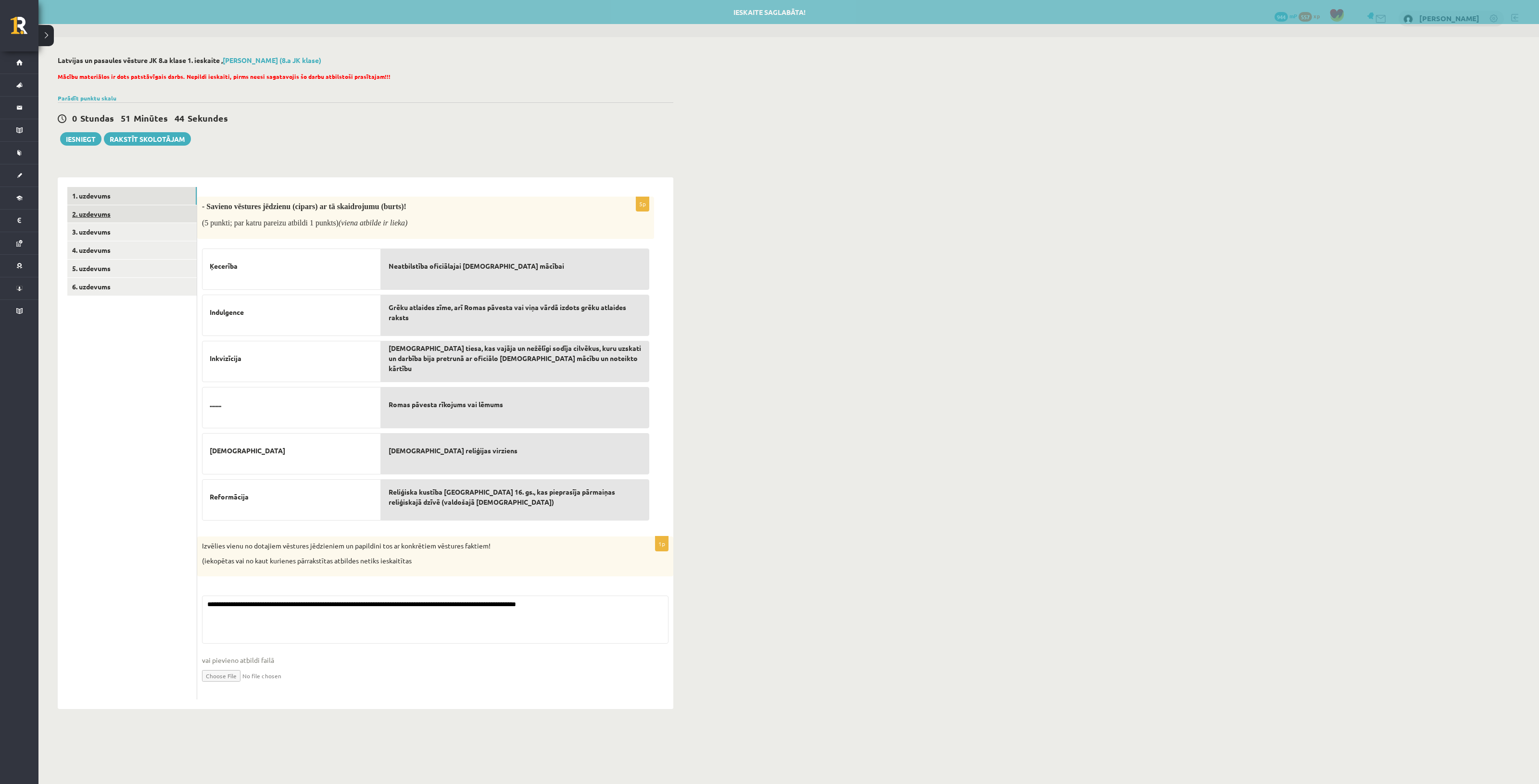
click at [150, 221] on link "2. uzdevums" at bounding box center [132, 214] width 129 height 18
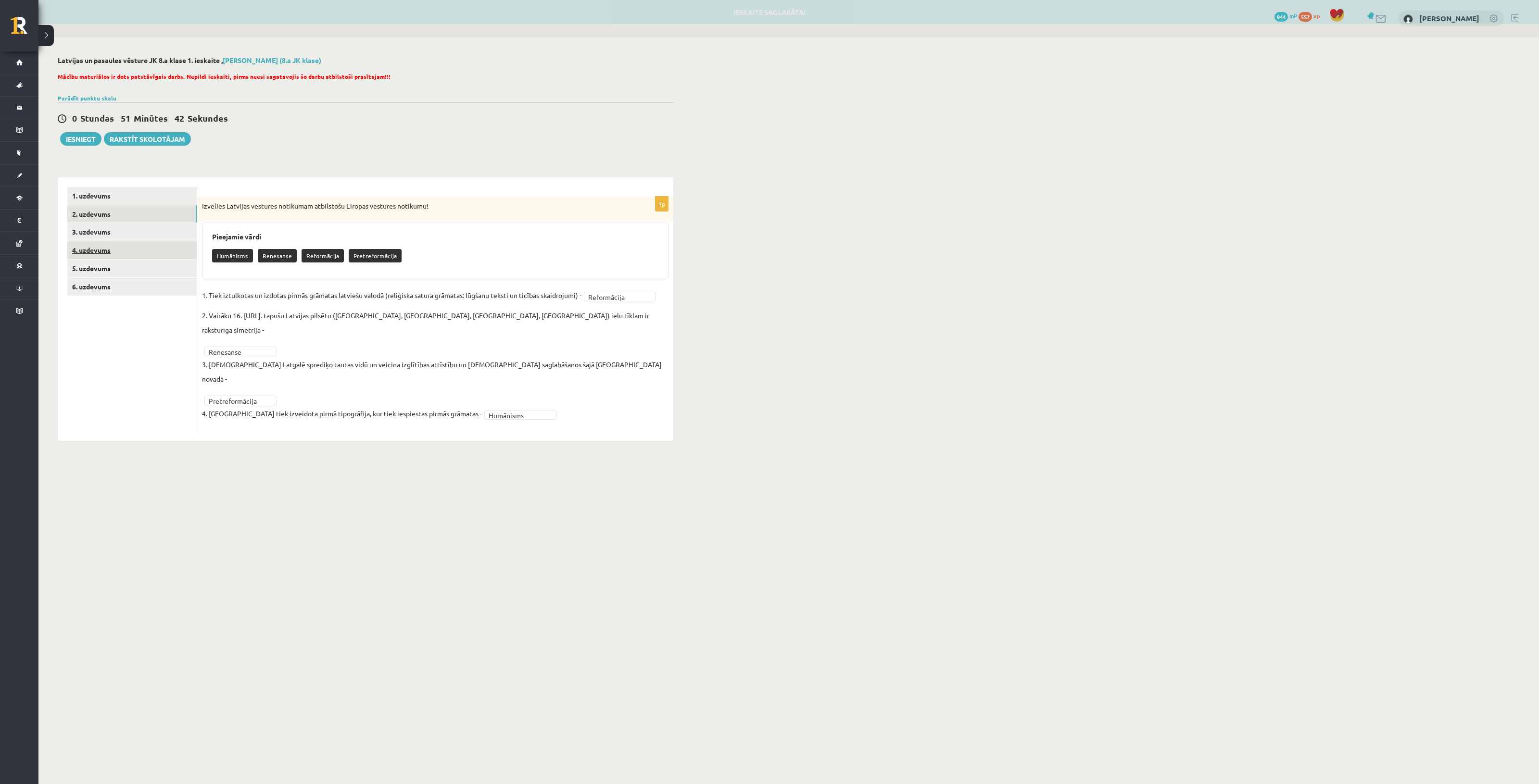
click at [147, 248] on link "4. uzdevums" at bounding box center [132, 250] width 129 height 18
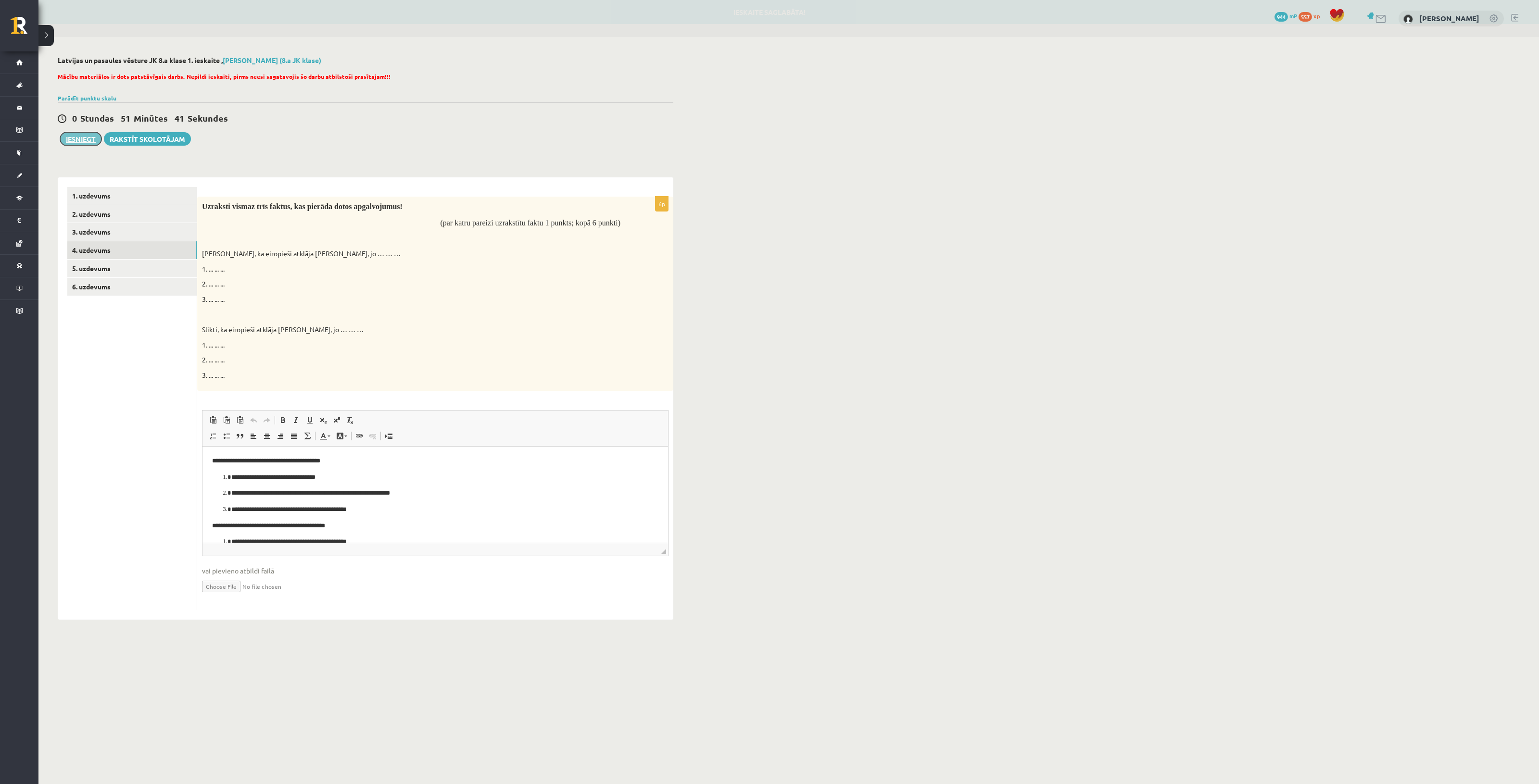
click at [77, 136] on button "Iesniegt" at bounding box center [81, 139] width 41 height 14
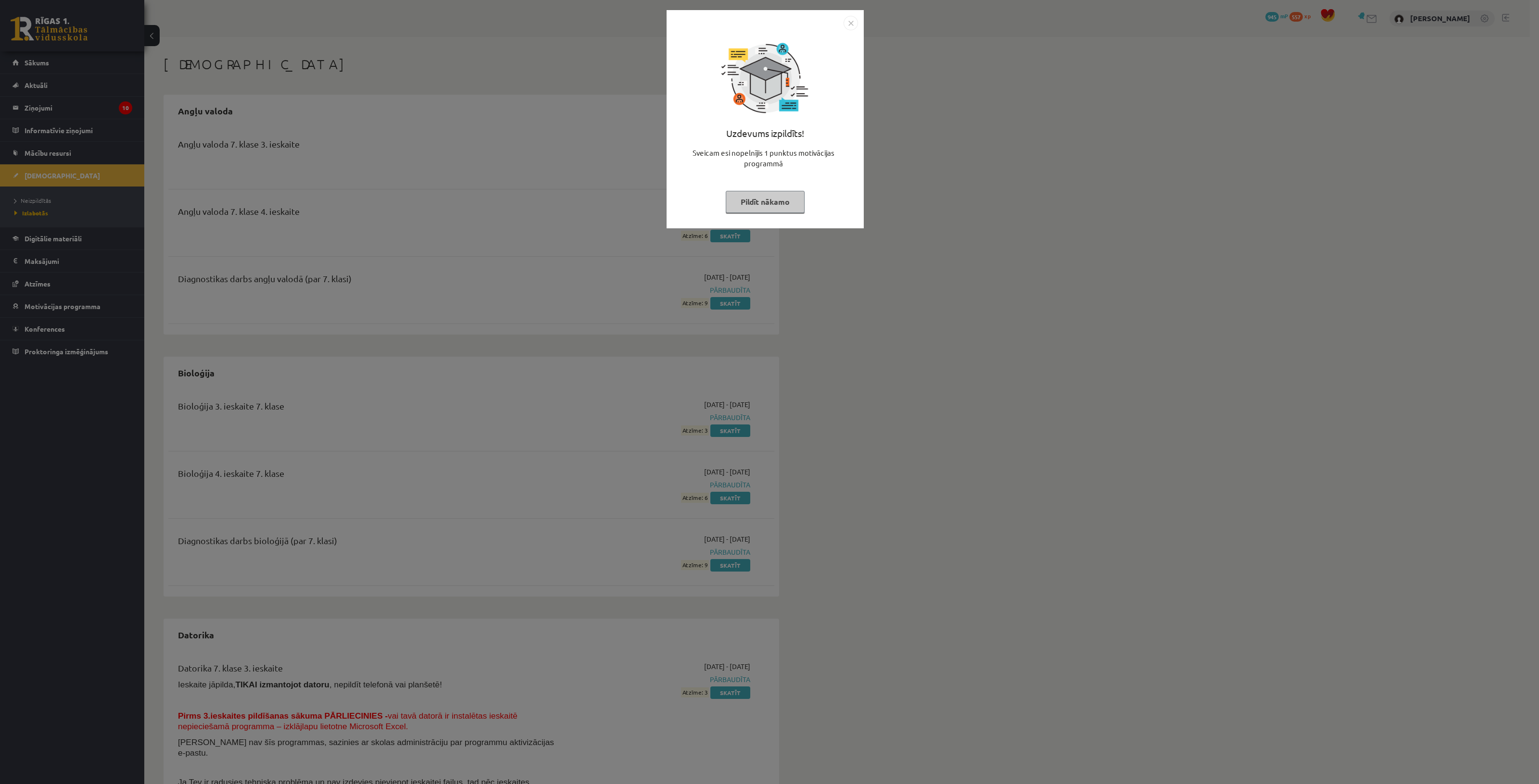
click at [854, 24] on img "Close" at bounding box center [850, 23] width 14 height 14
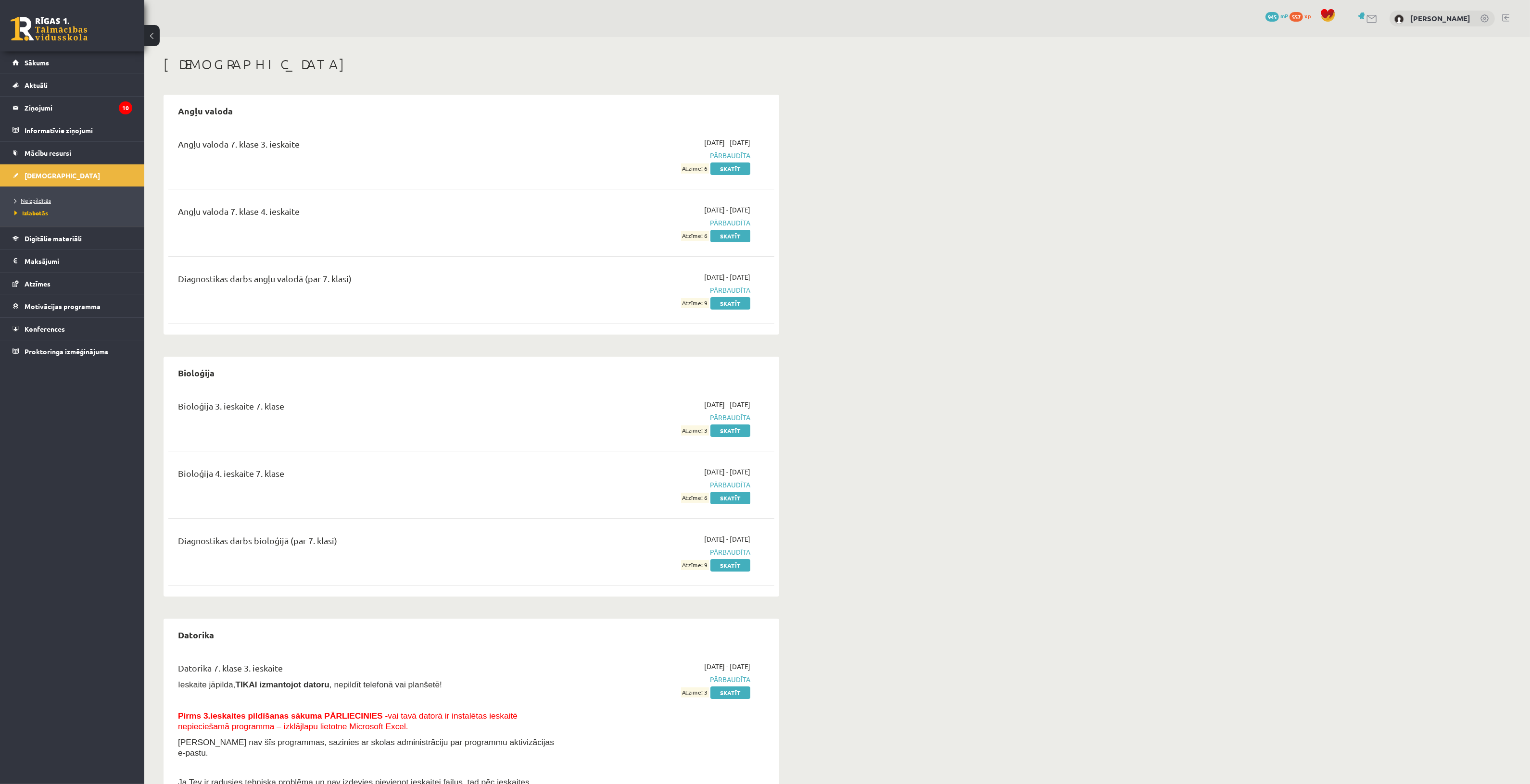
click at [32, 202] on span "Neizpildītās" at bounding box center [32, 200] width 37 height 7
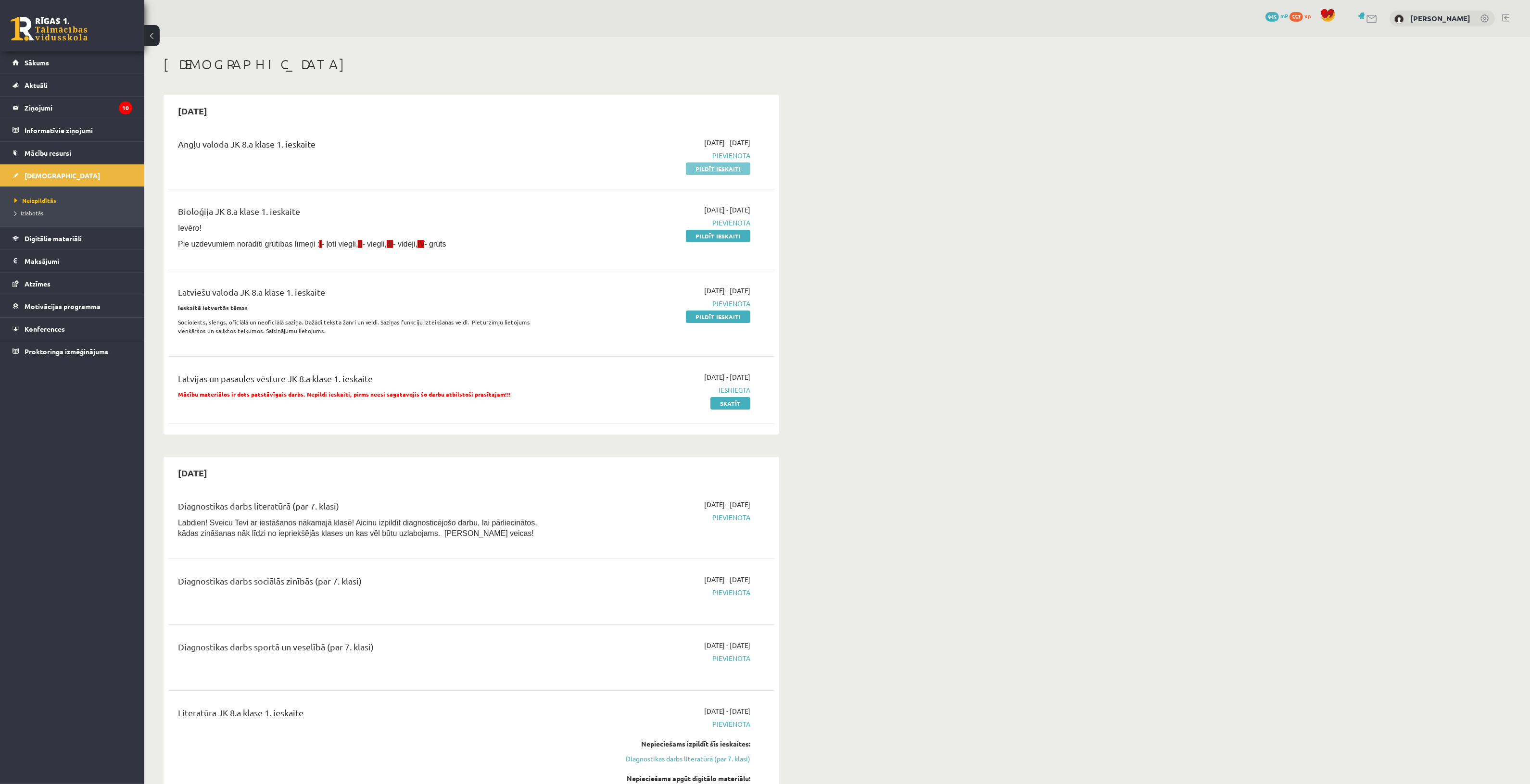
click at [746, 167] on link "Pildīt ieskaiti" at bounding box center [718, 169] width 65 height 12
click at [726, 236] on link "Pildīt ieskaiti" at bounding box center [718, 236] width 65 height 12
click at [708, 316] on link "Pildīt ieskaiti" at bounding box center [718, 317] width 65 height 12
drag, startPoint x: 730, startPoint y: 167, endPoint x: 828, endPoint y: 63, distance: 142.9
click at [730, 167] on link "Pildīt ieskaiti" at bounding box center [718, 169] width 65 height 12
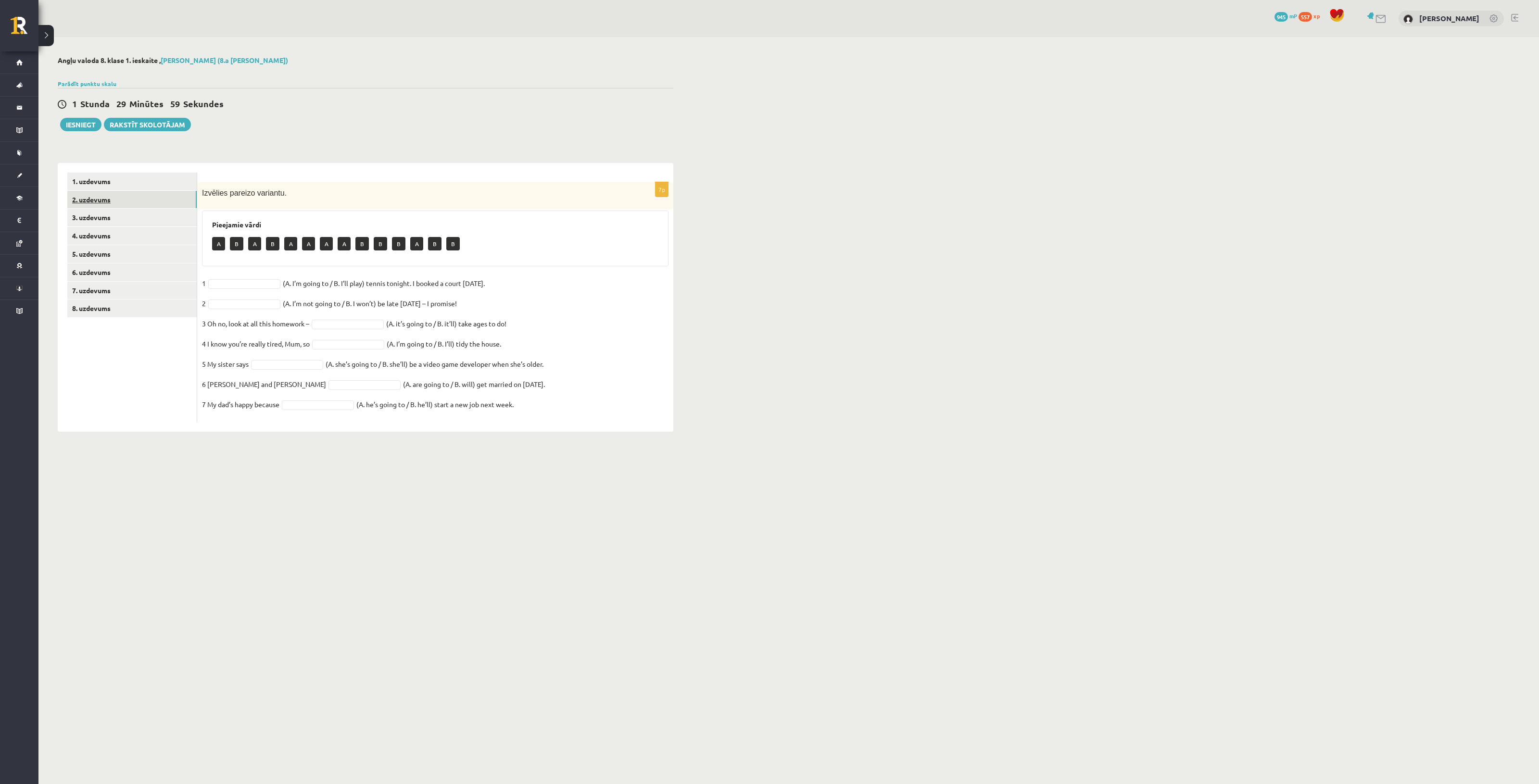
click at [179, 198] on link "2. uzdevums" at bounding box center [132, 200] width 129 height 18
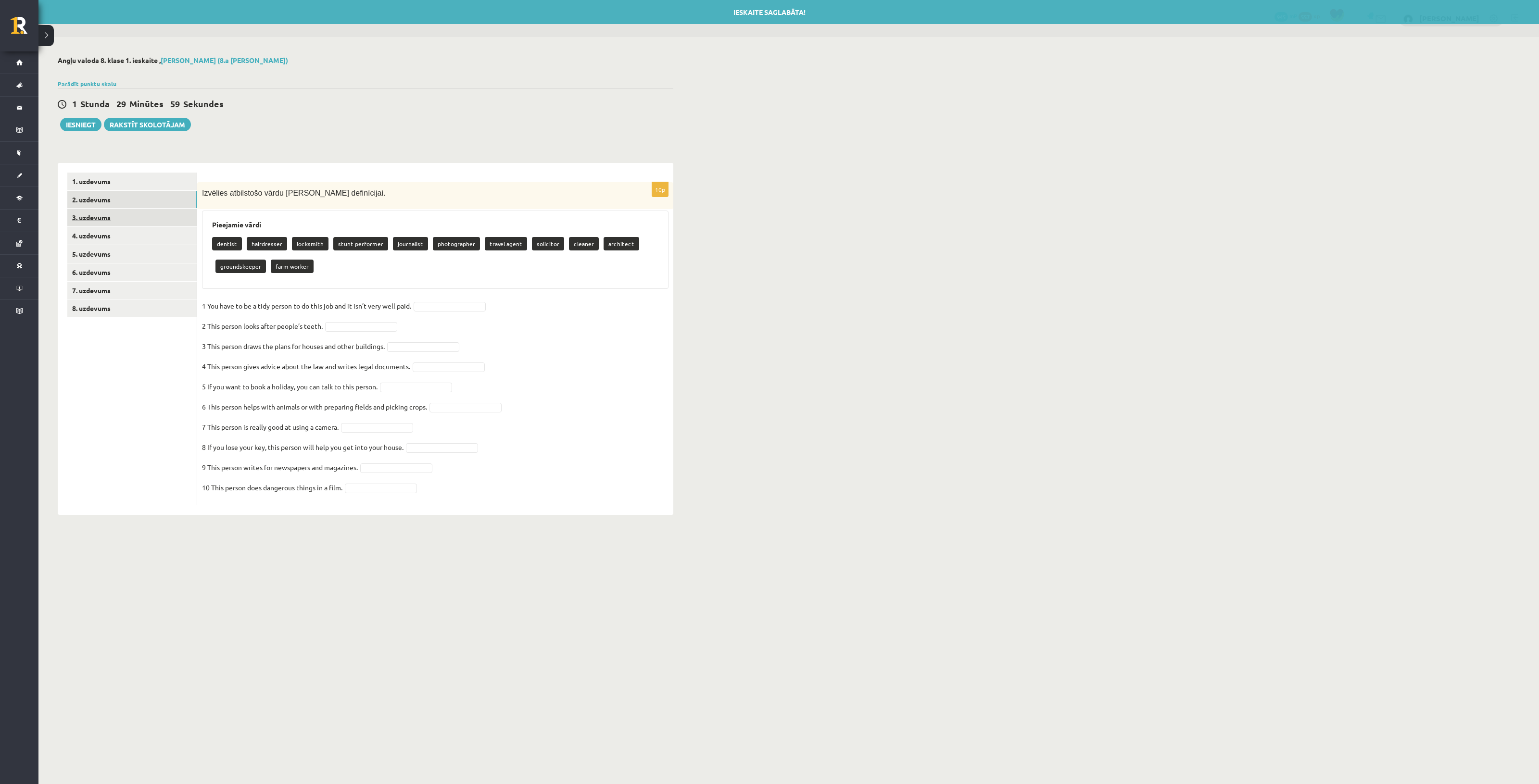
click at [149, 212] on link "3. uzdevums" at bounding box center [132, 217] width 129 height 18
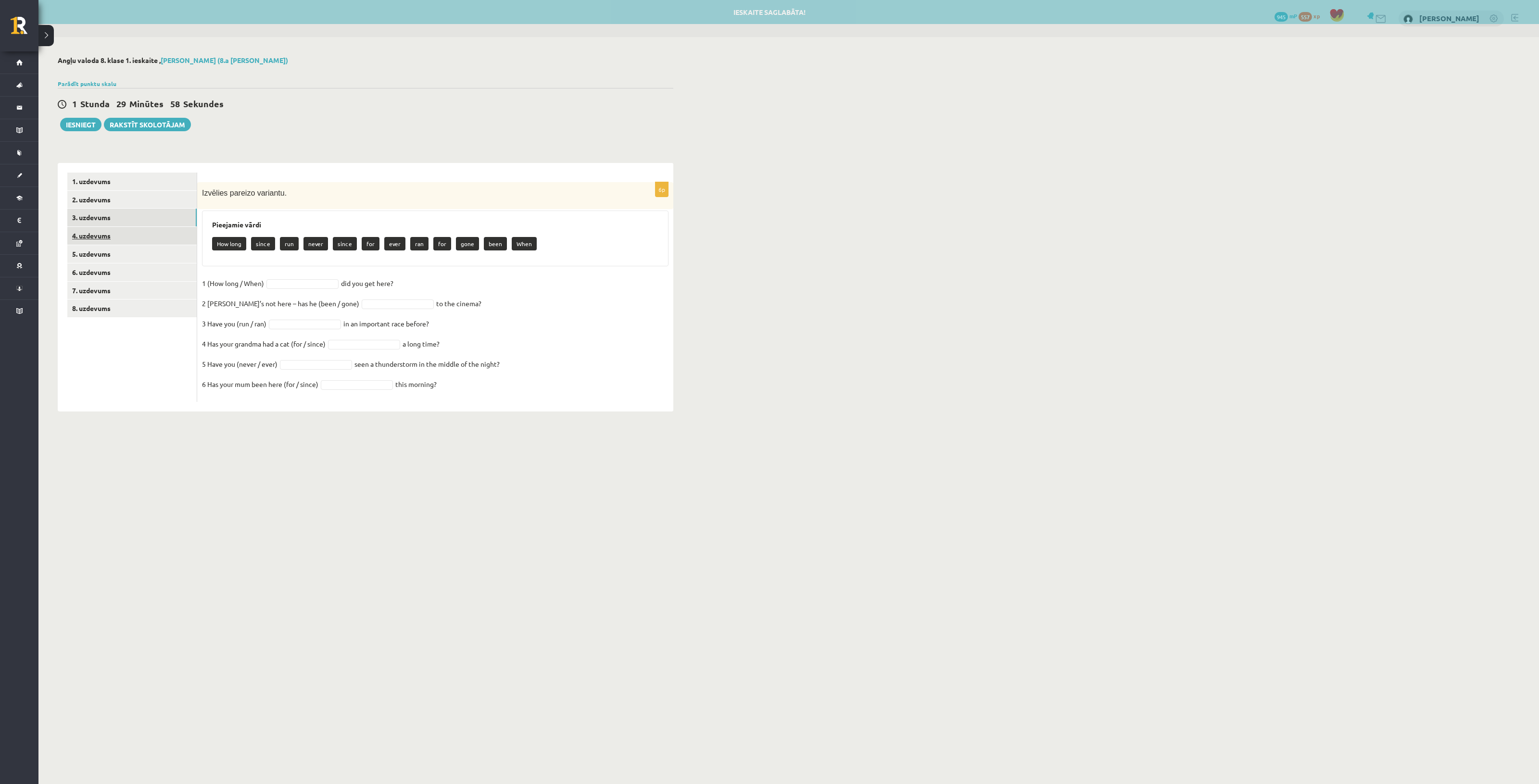
click at [147, 233] on link "4. uzdevums" at bounding box center [132, 236] width 129 height 18
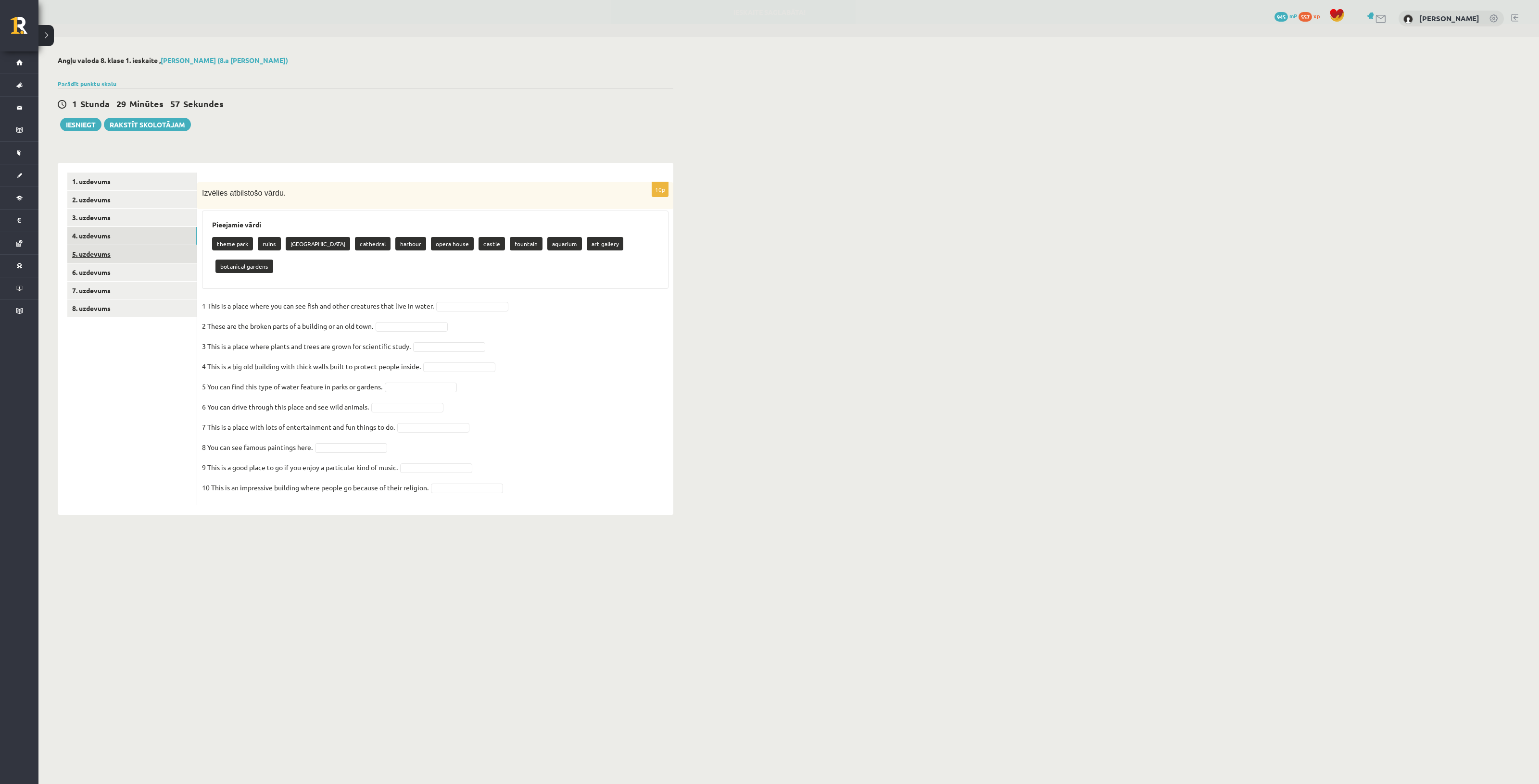
click at [149, 253] on link "5. uzdevums" at bounding box center [132, 254] width 129 height 18
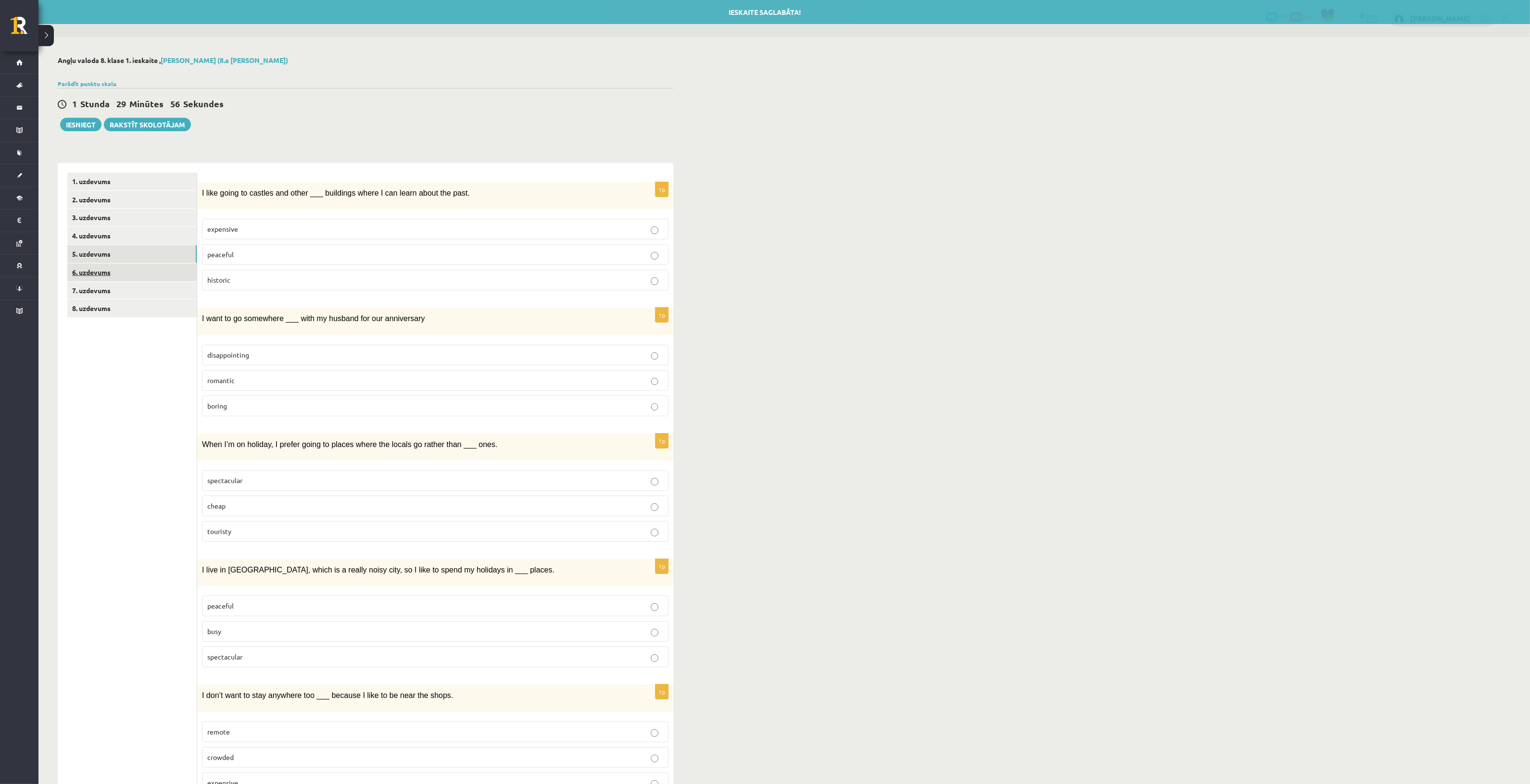
click at [147, 273] on link "6. uzdevums" at bounding box center [132, 272] width 129 height 18
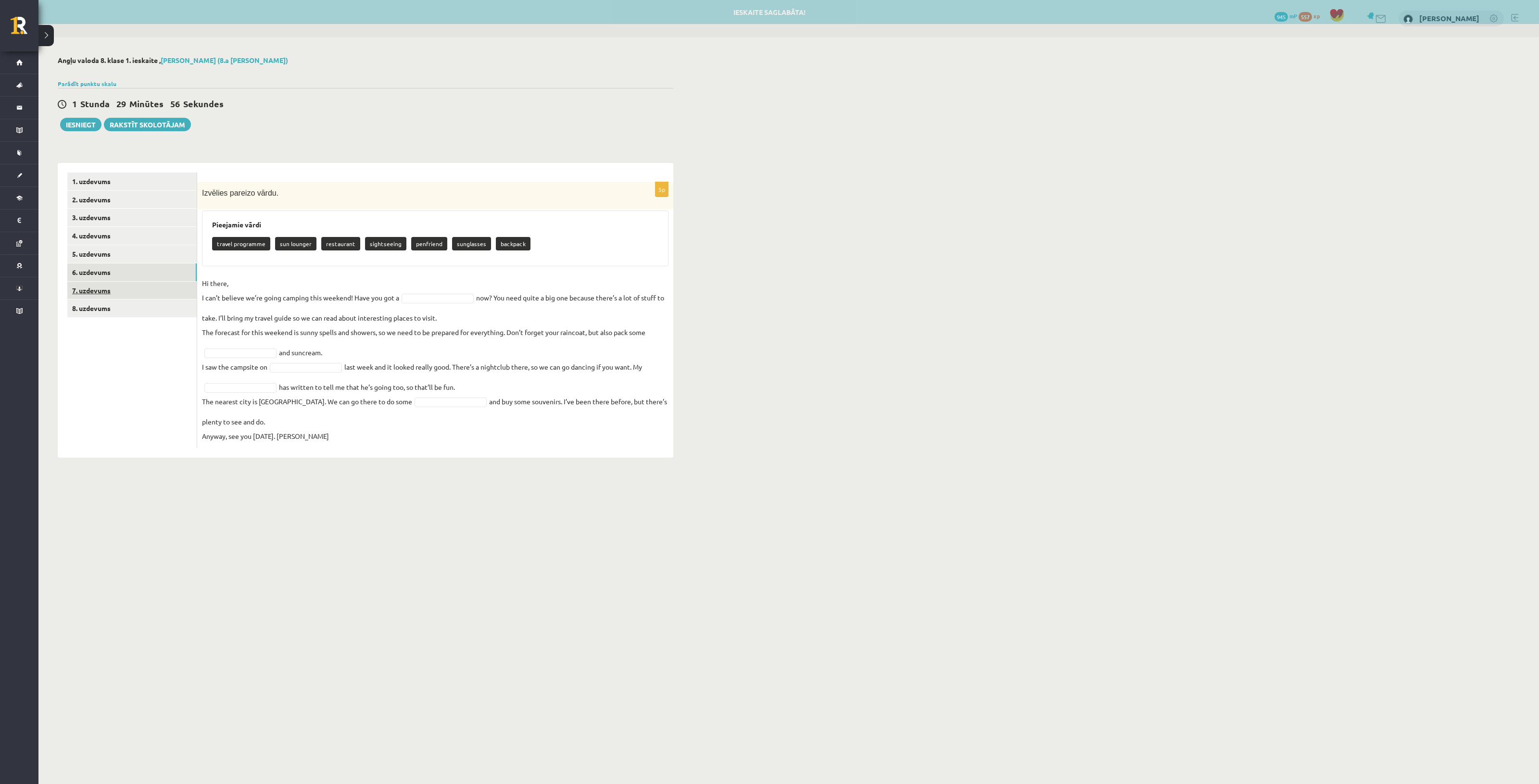
click at [151, 296] on link "7. uzdevums" at bounding box center [132, 291] width 129 height 18
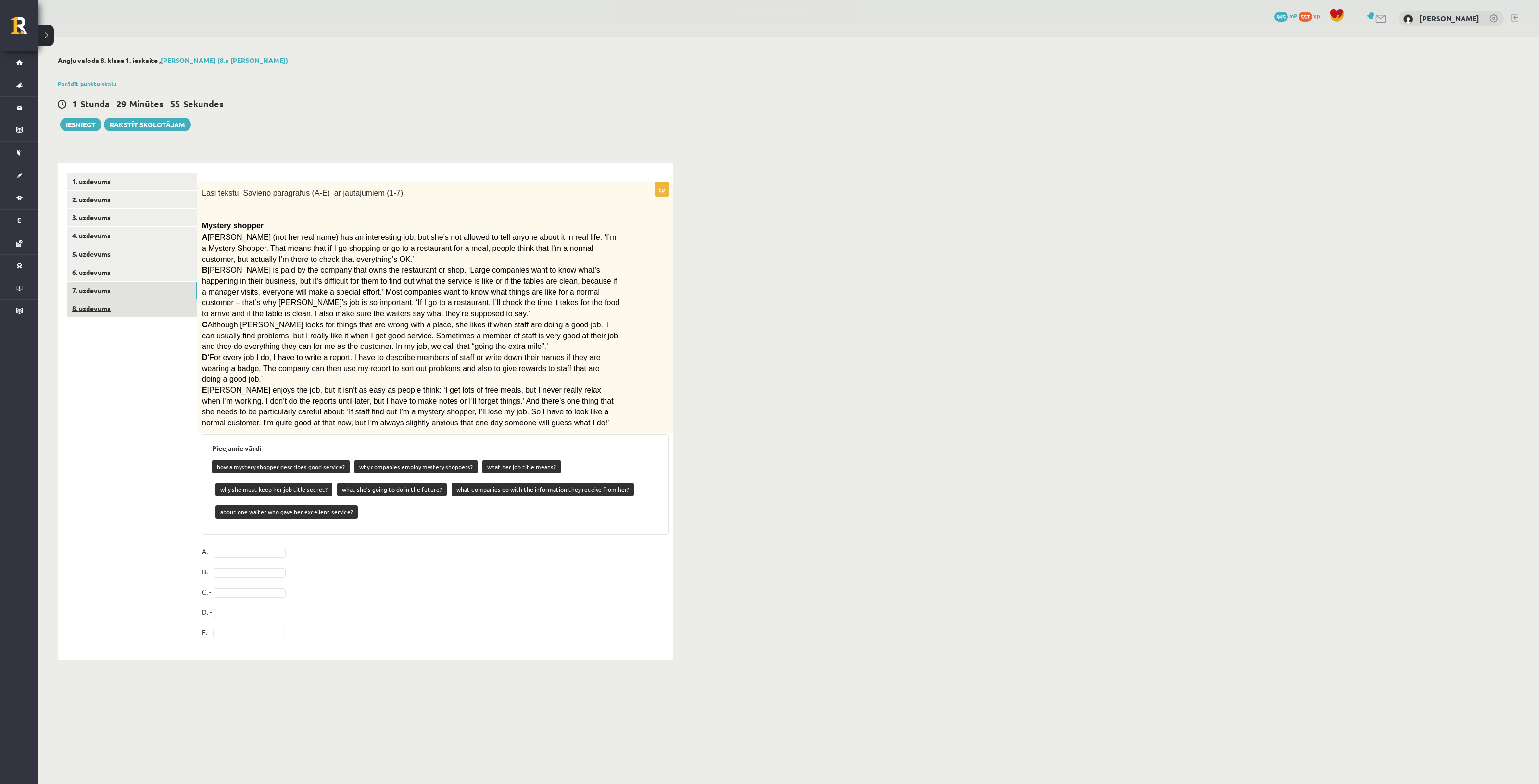
click at [152, 307] on link "8. uzdevums" at bounding box center [132, 308] width 129 height 18
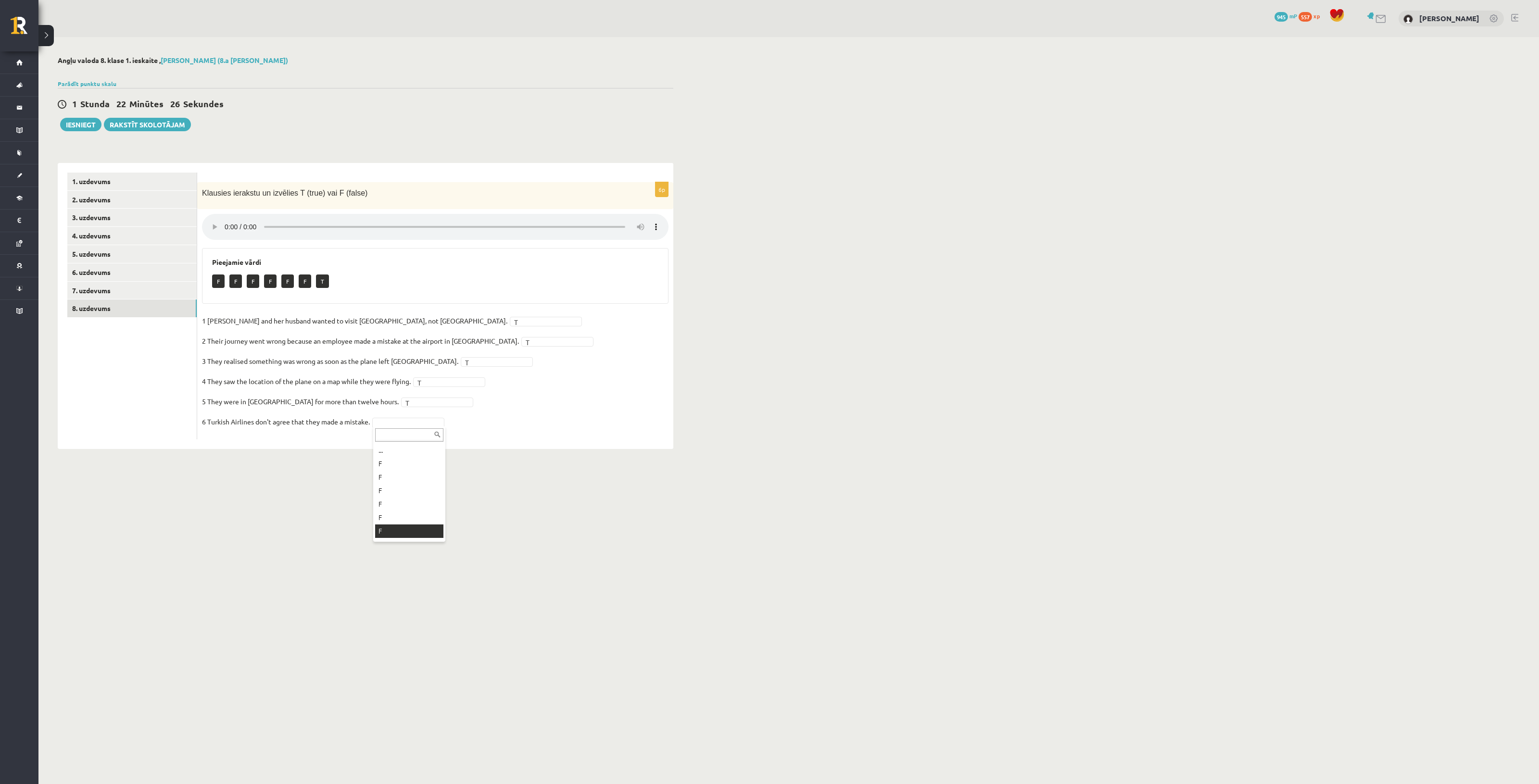
scroll to position [11, 0]
click at [155, 180] on link "1. uzdevums" at bounding box center [132, 181] width 129 height 18
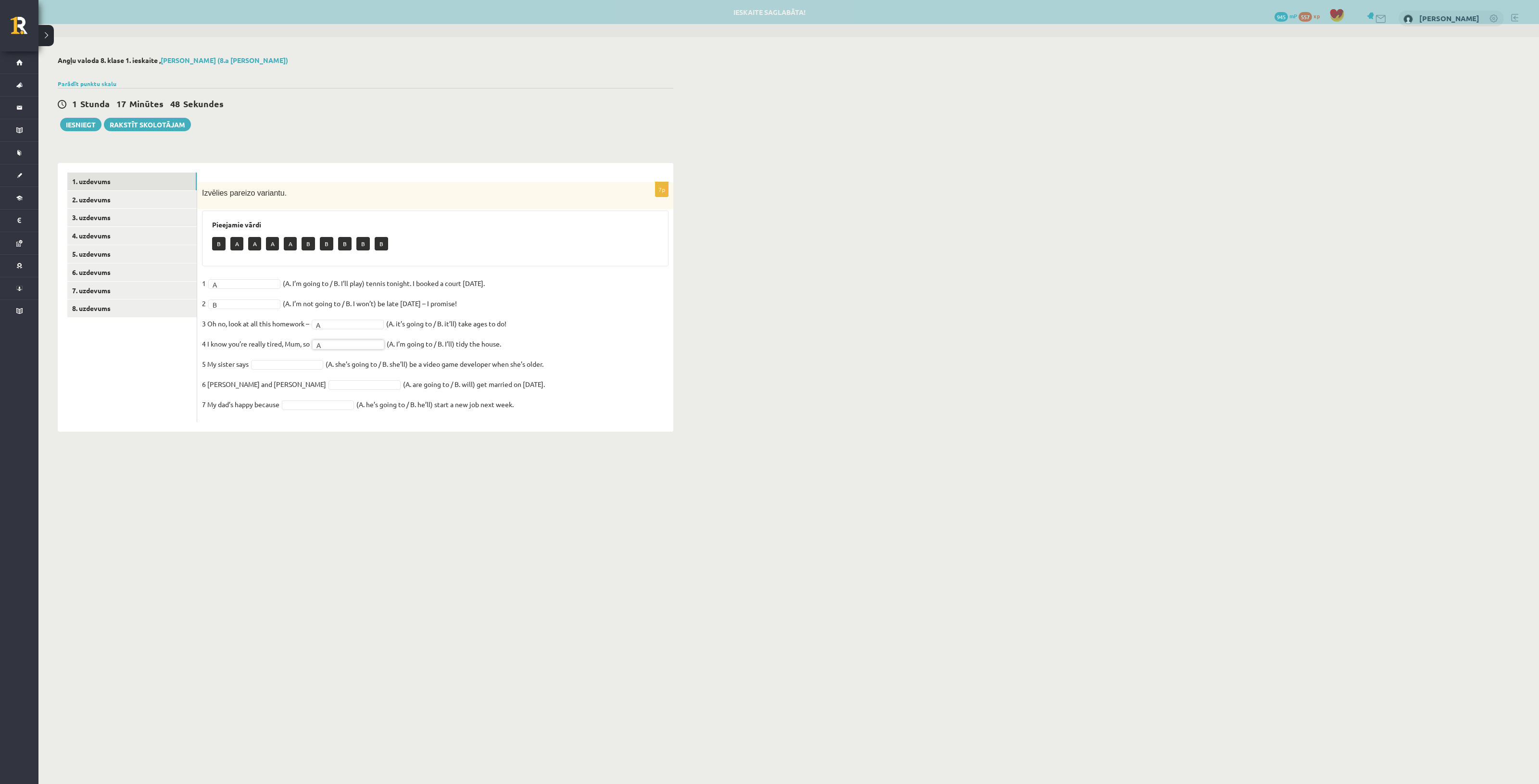
click at [342, 337] on fieldset "1 A * (A. I’m going to / B. I’ll play) tennis tonight. I booked a court yesterd…" at bounding box center [436, 347] width 467 height 141
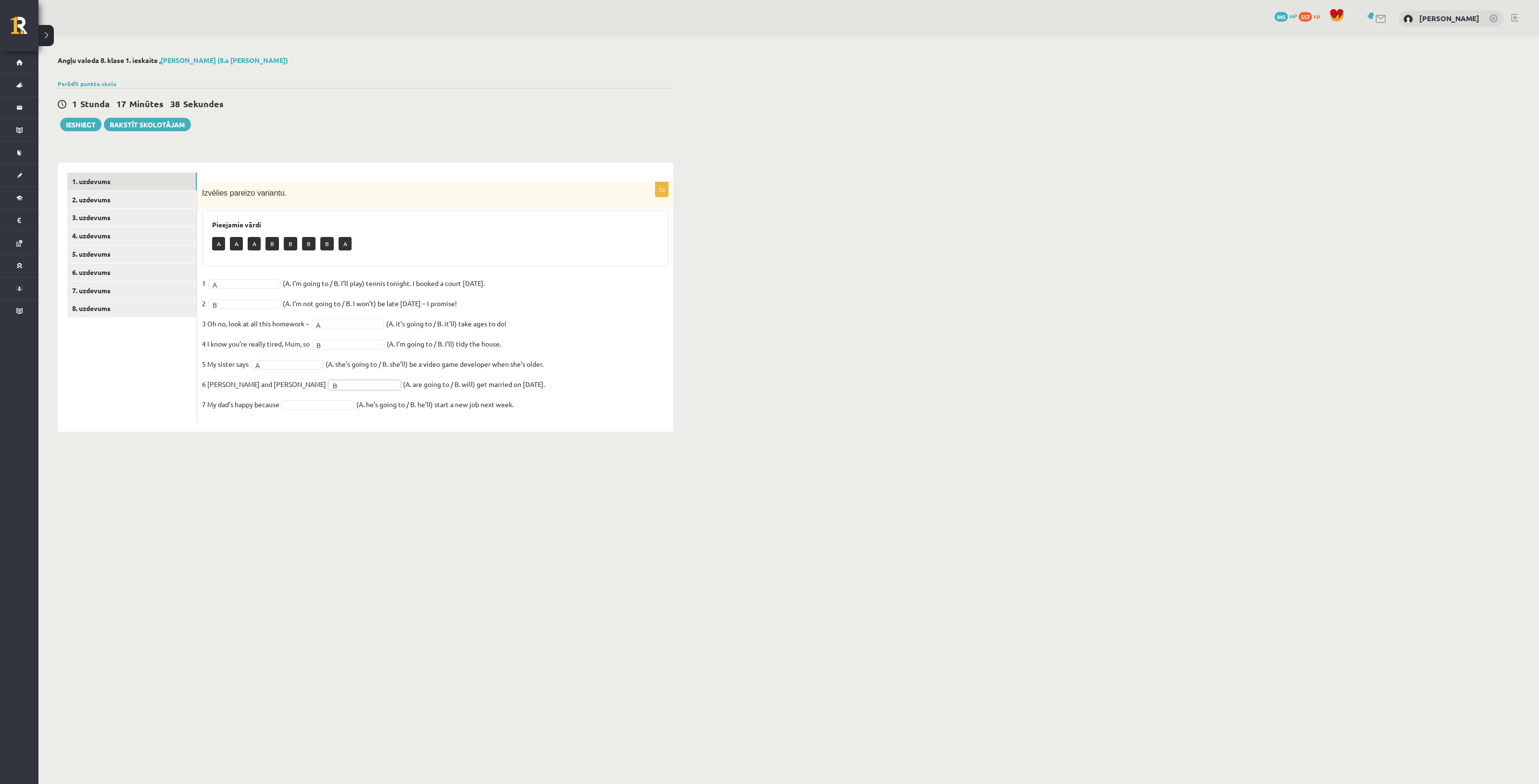
drag, startPoint x: 306, startPoint y: 401, endPoint x: 303, endPoint y: 414, distance: 13.3
click at [107, 198] on link "2. uzdevums" at bounding box center [132, 200] width 129 height 18
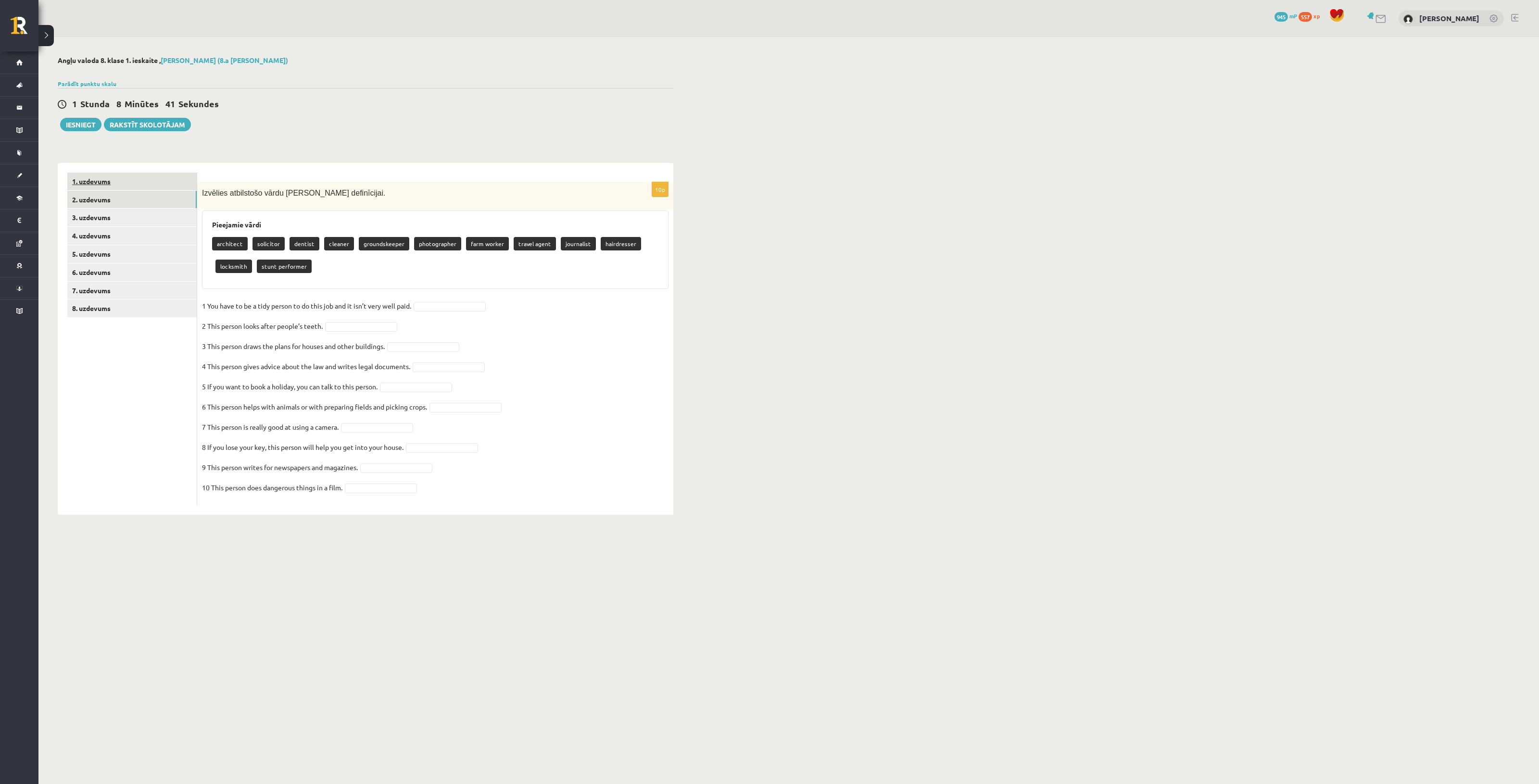
click at [147, 185] on link "1. uzdevums" at bounding box center [132, 181] width 129 height 18
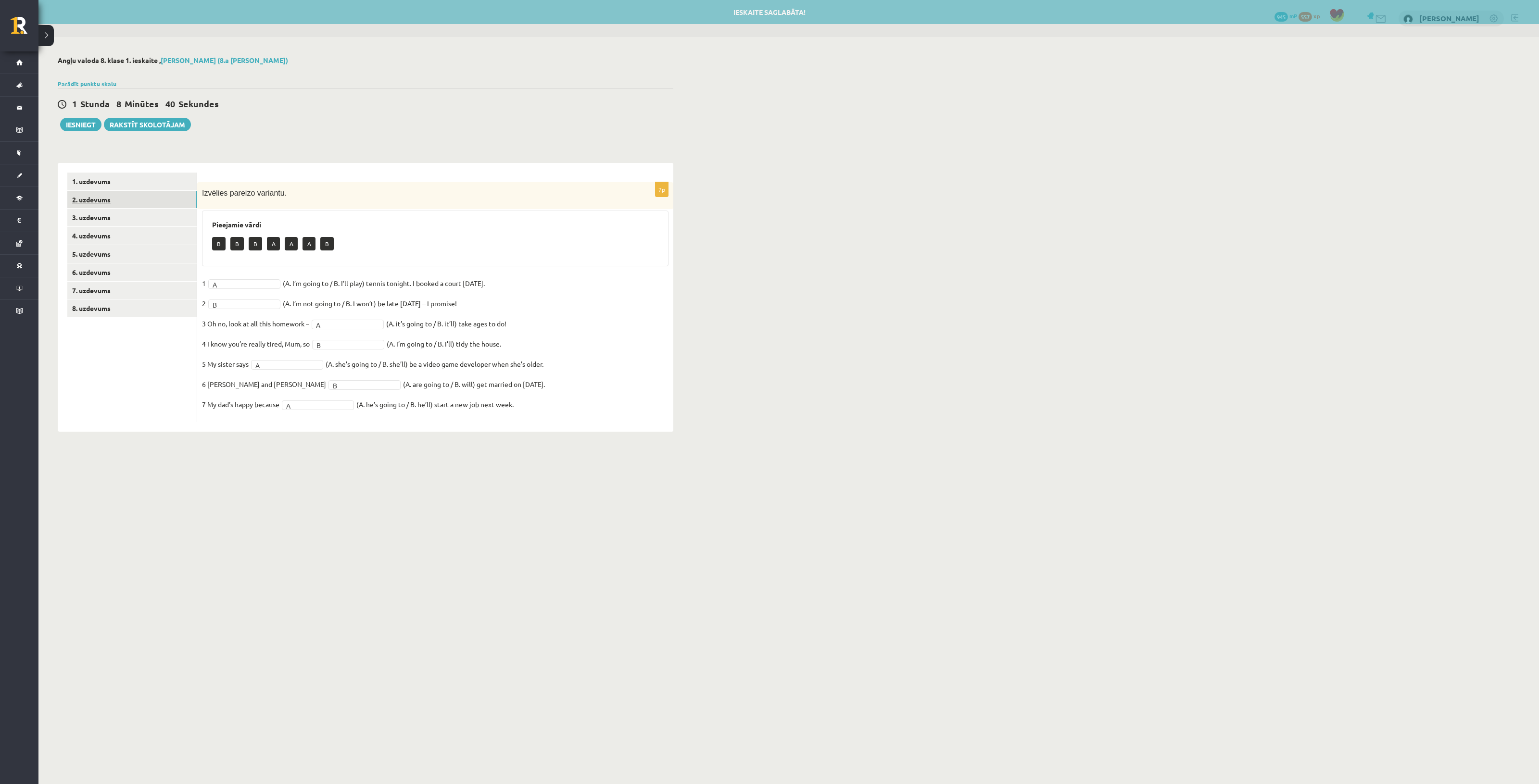
click at [147, 198] on link "2. uzdevums" at bounding box center [132, 200] width 129 height 18
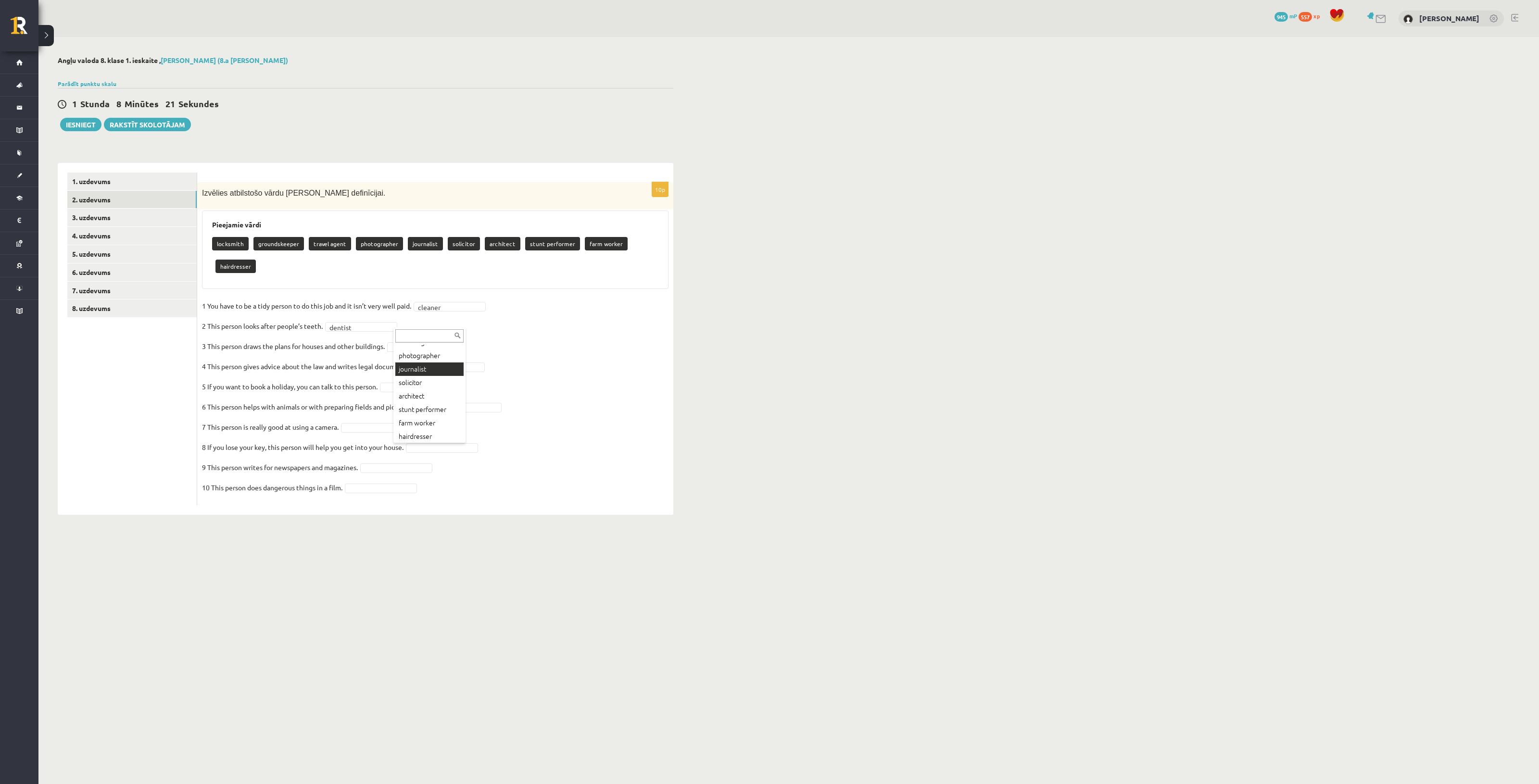
scroll to position [52, 0]
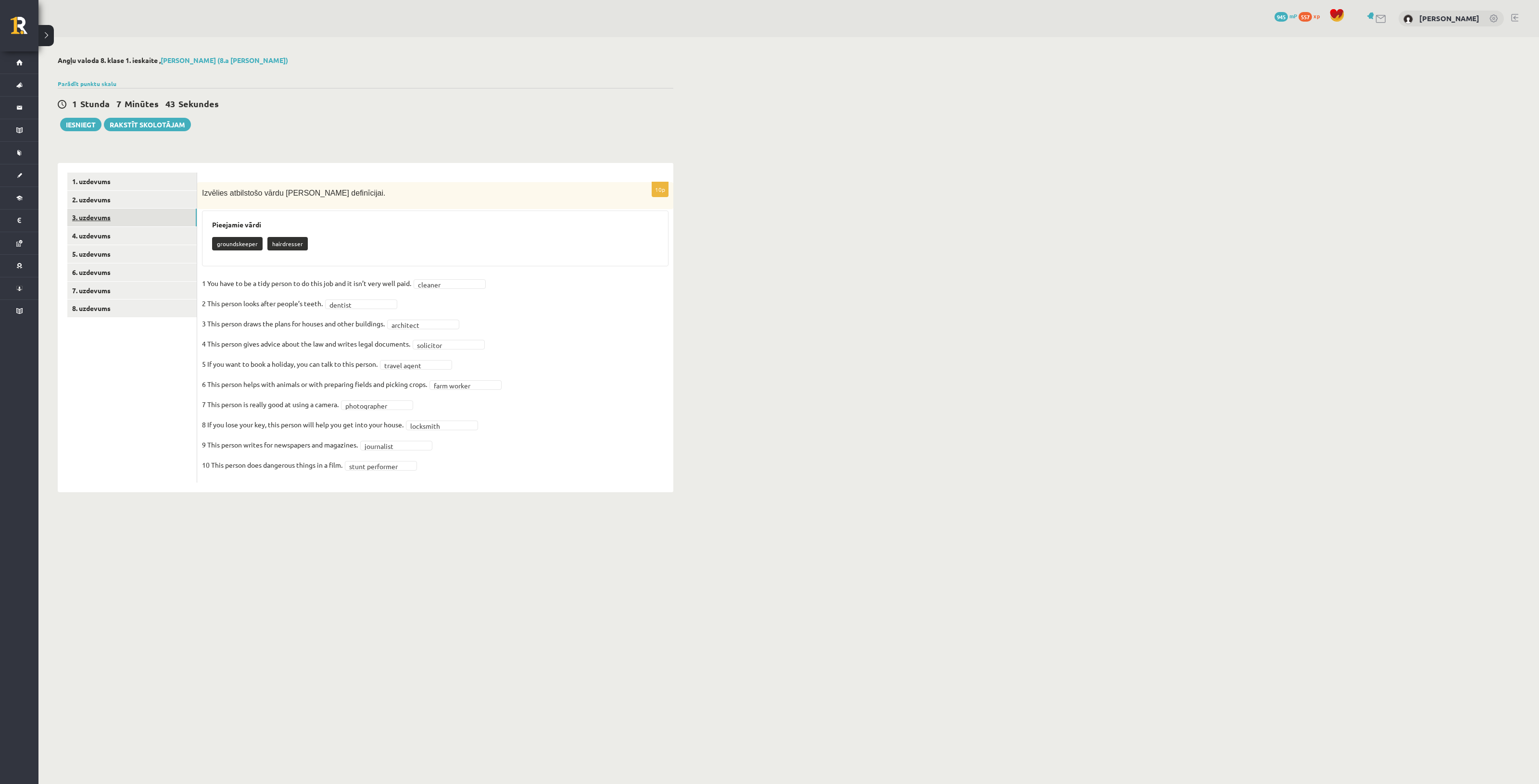
click at [136, 210] on link "3. uzdevums" at bounding box center [132, 217] width 129 height 18
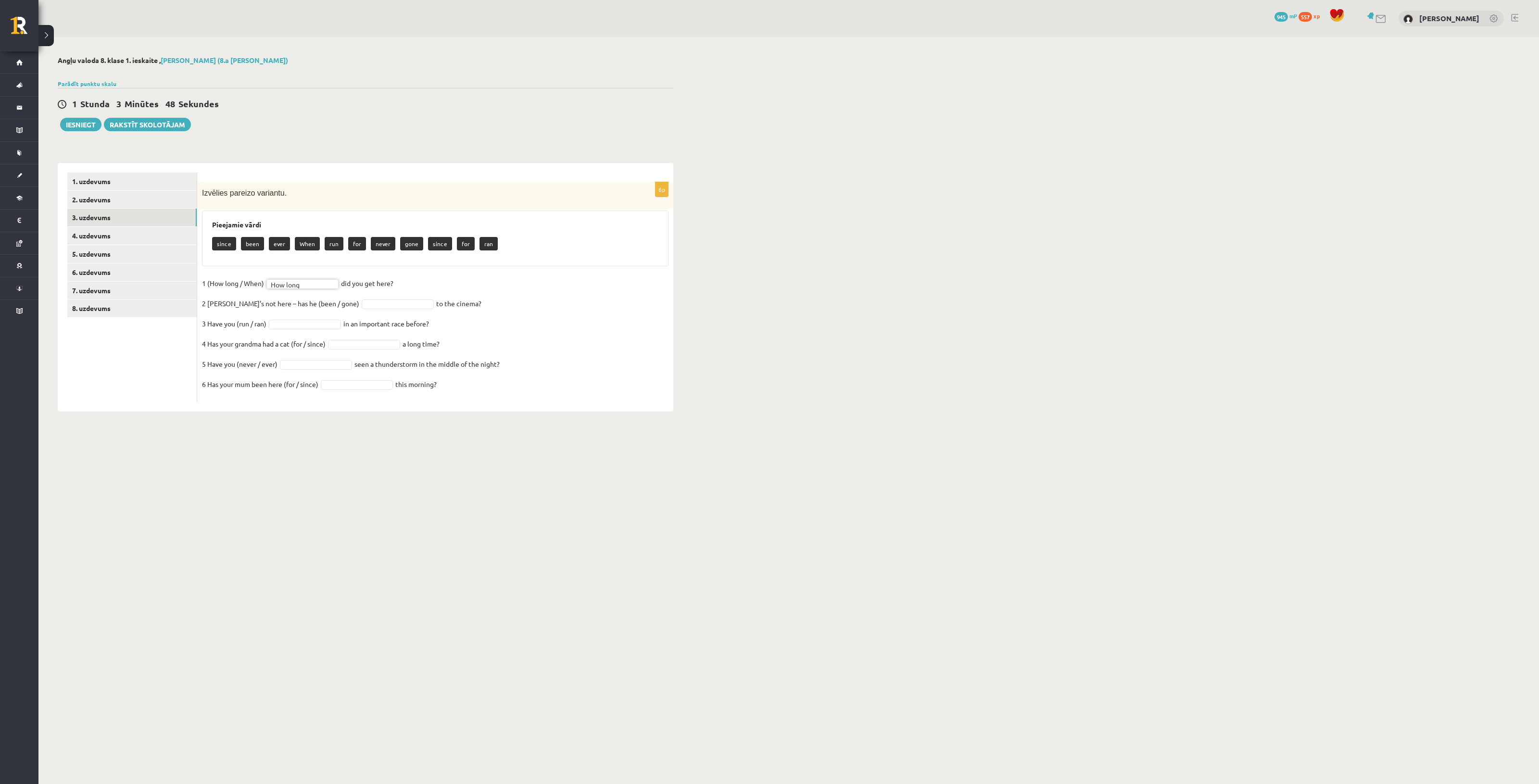
click at [356, 294] on fieldset "1 (How long / When) How long ******** did you get here?   2 Sam’s not here – ha…" at bounding box center [436, 337] width 467 height 121
click at [169, 238] on link "4. uzdevums" at bounding box center [132, 236] width 129 height 18
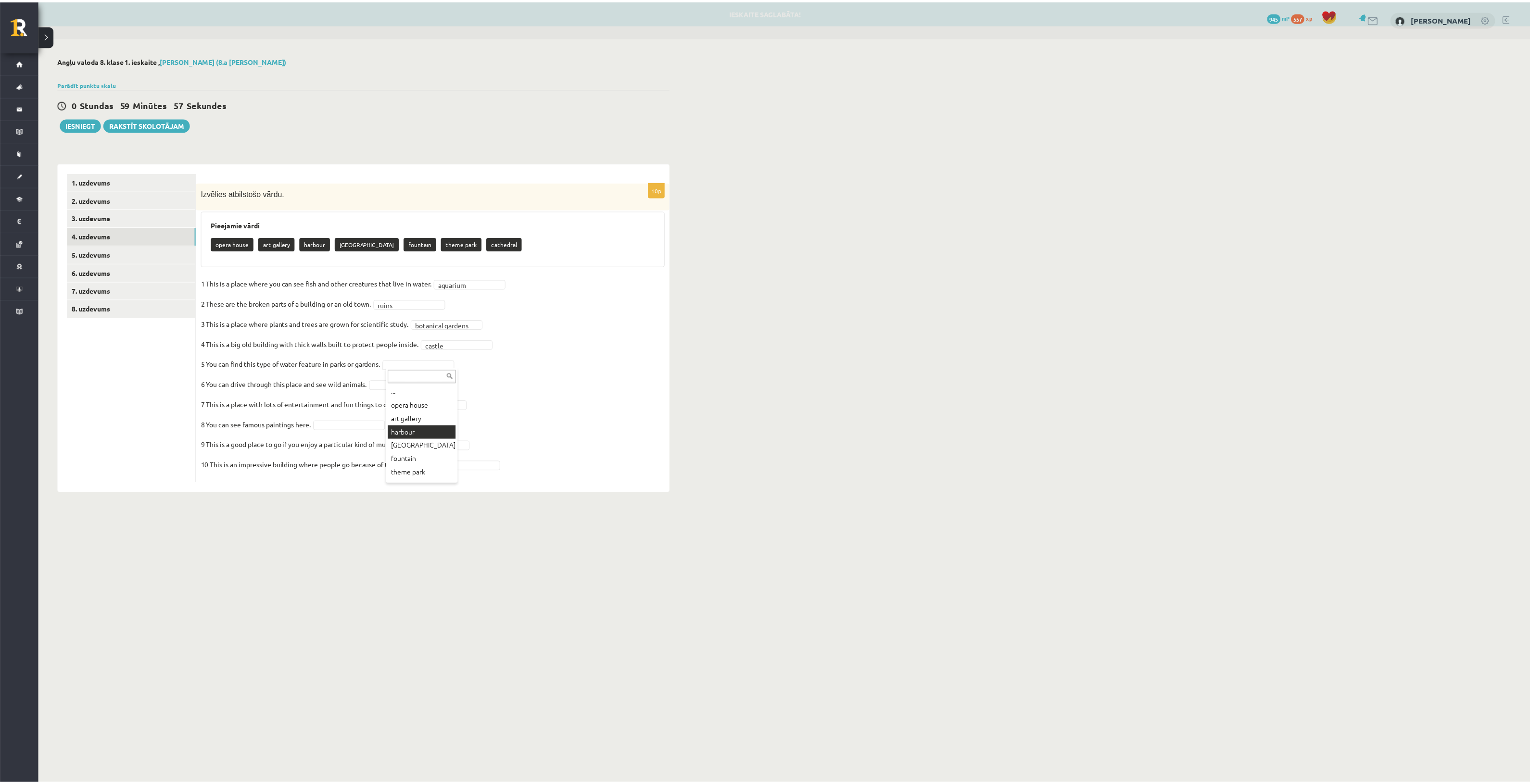
scroll to position [11, 0]
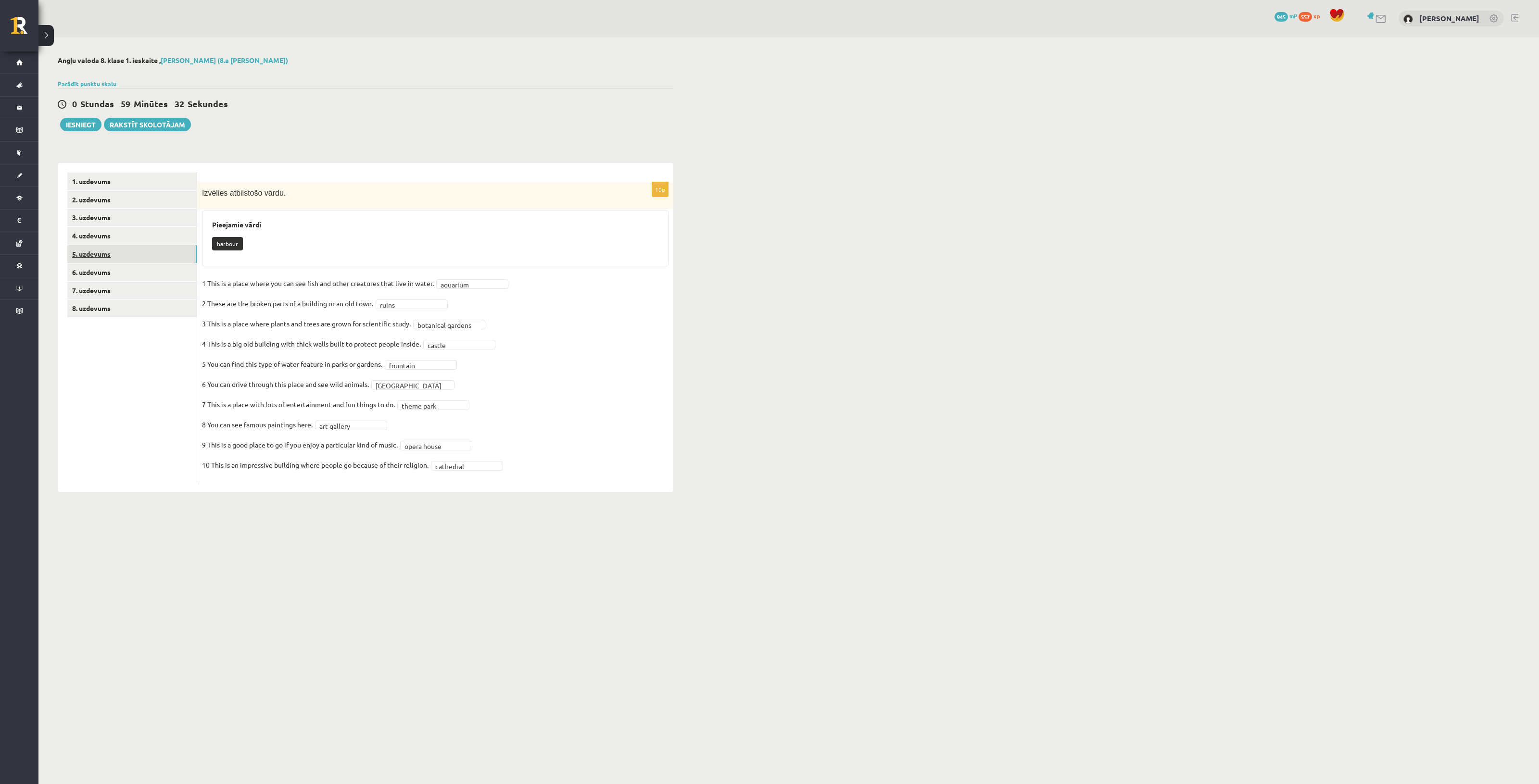
click at [122, 249] on link "5. uzdevums" at bounding box center [132, 254] width 129 height 18
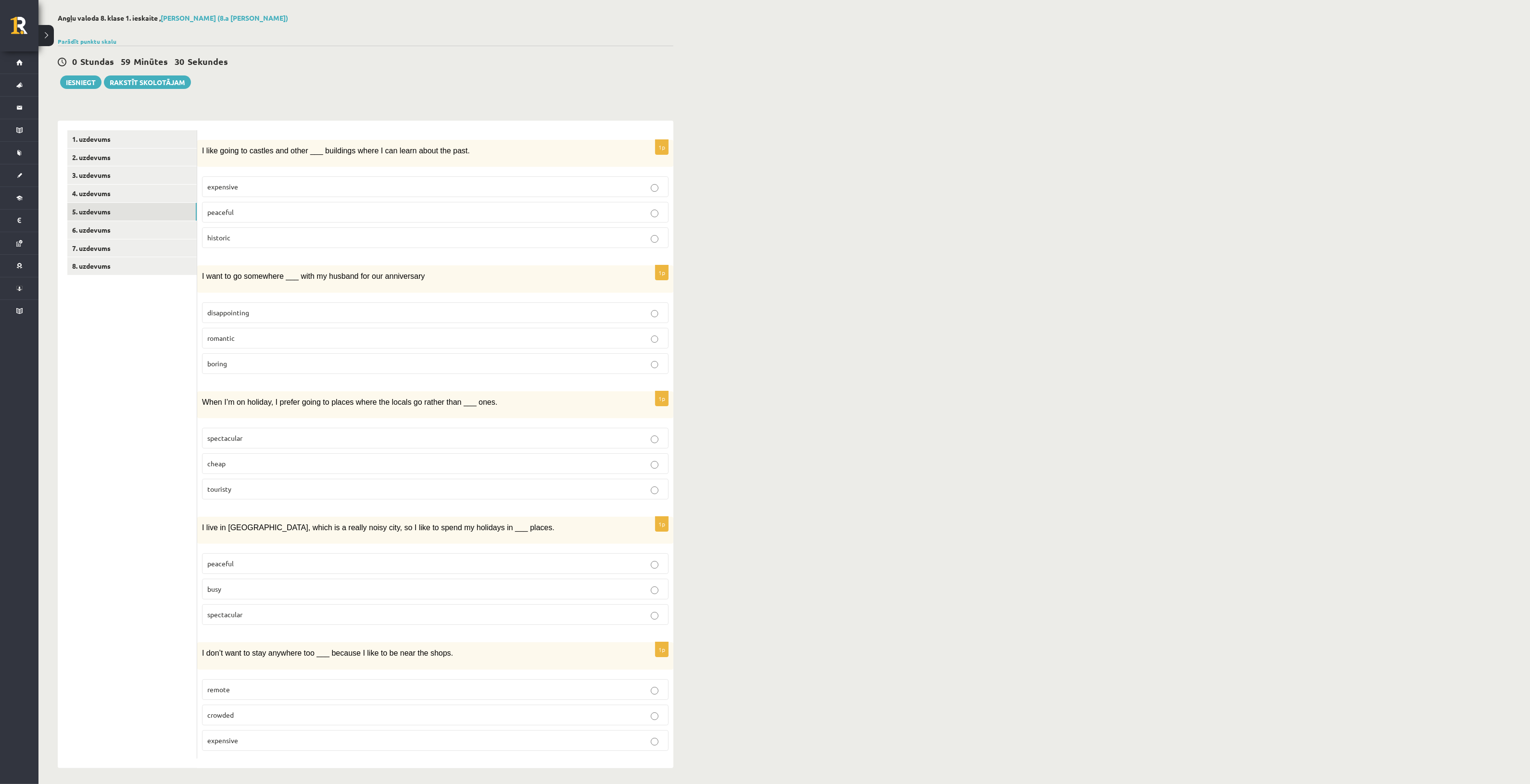
scroll to position [44, 0]
click at [124, 230] on link "6. uzdevums" at bounding box center [132, 228] width 129 height 18
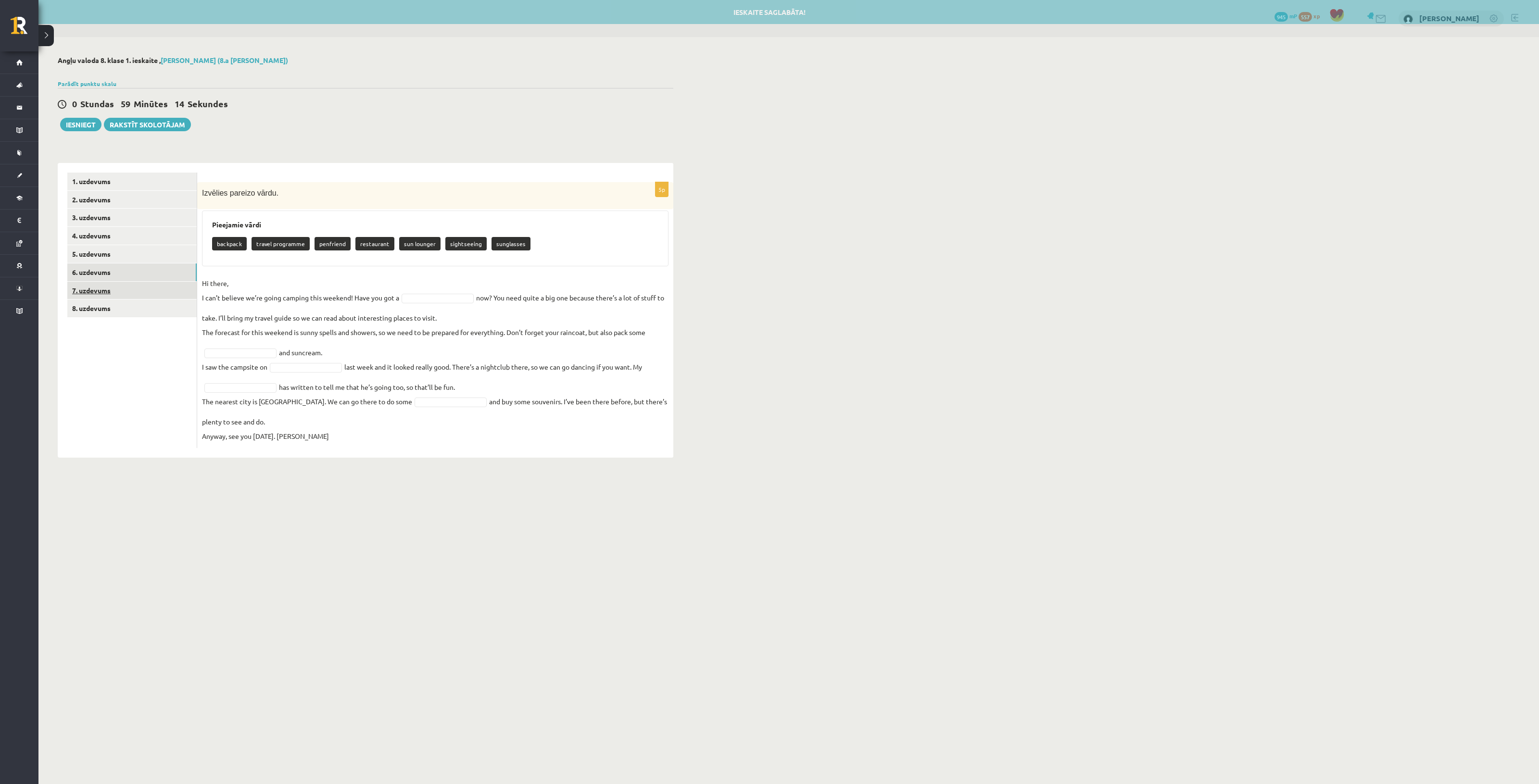
click at [121, 291] on link "7. uzdevums" at bounding box center [132, 291] width 129 height 18
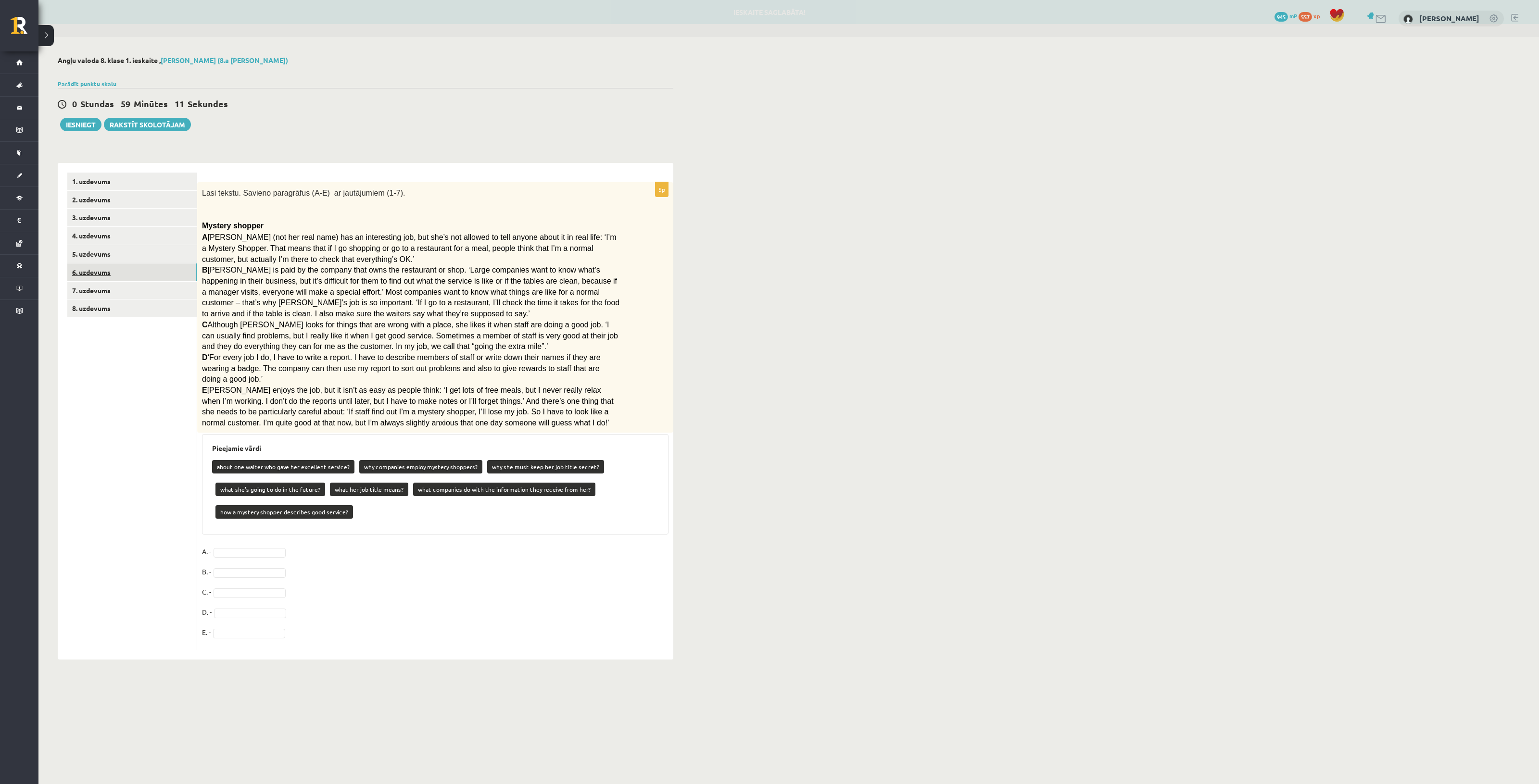
click at [121, 272] on link "6. uzdevums" at bounding box center [132, 272] width 129 height 18
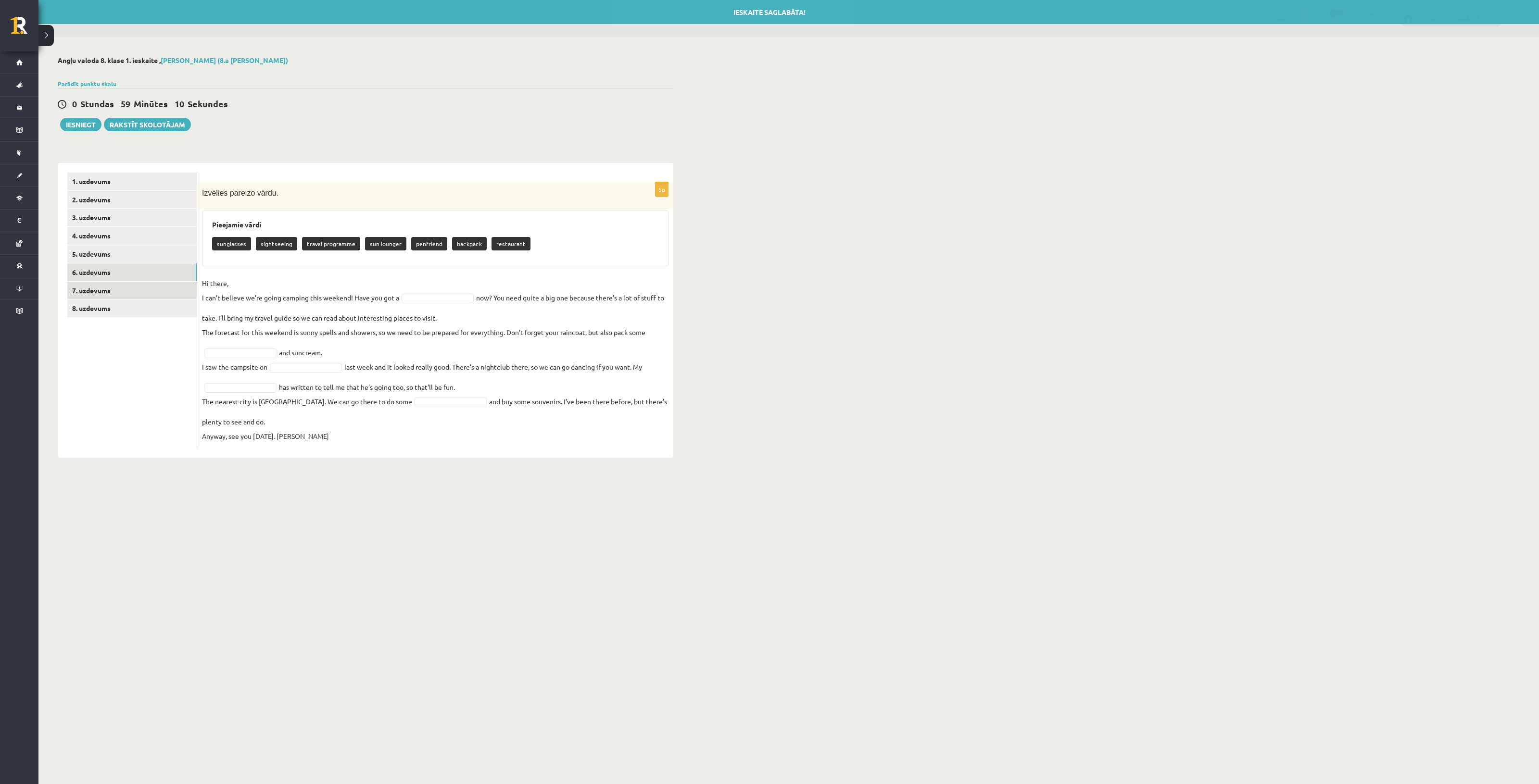
click at [119, 289] on link "7. uzdevums" at bounding box center [132, 291] width 129 height 18
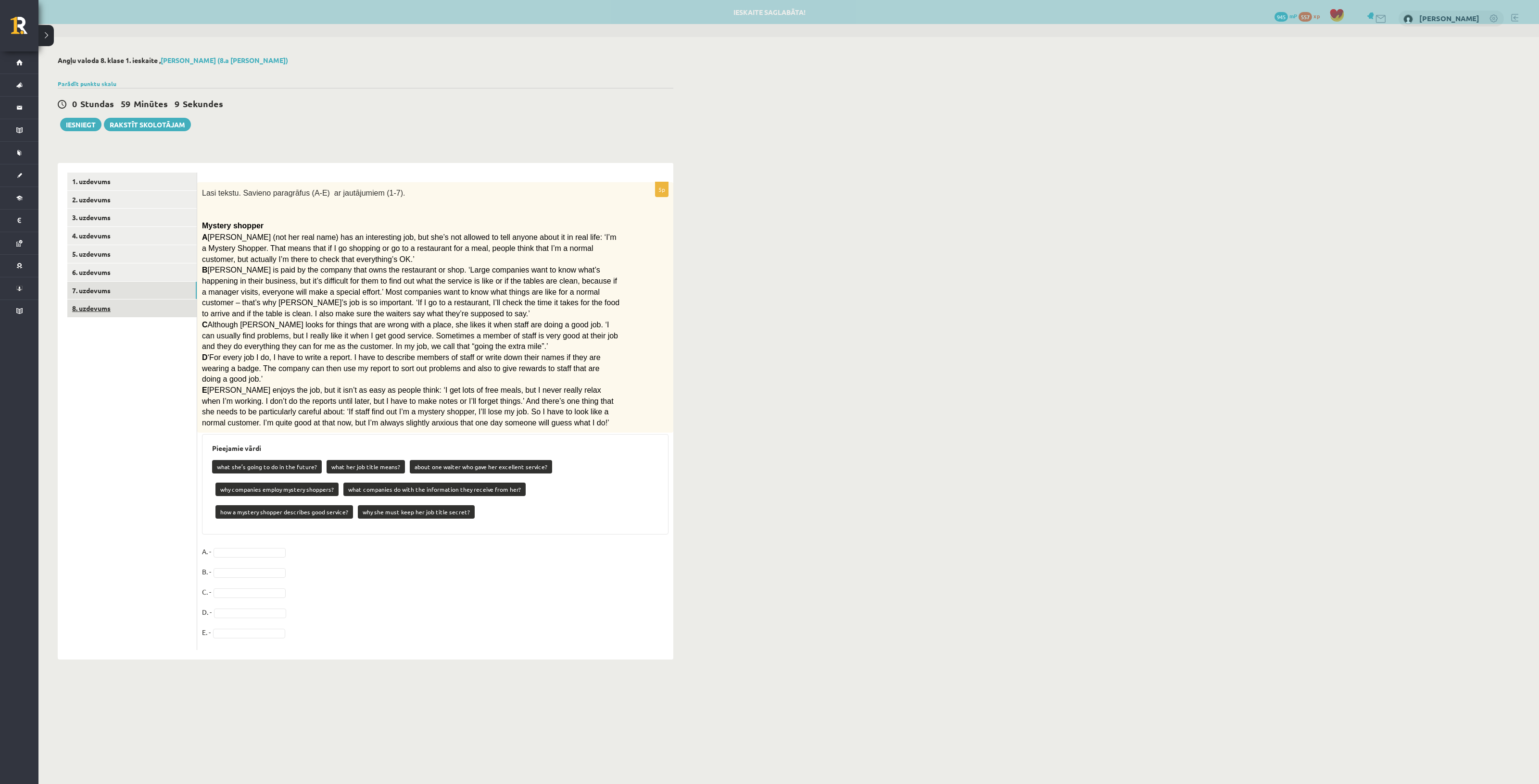
click at [118, 306] on link "8. uzdevums" at bounding box center [132, 308] width 129 height 18
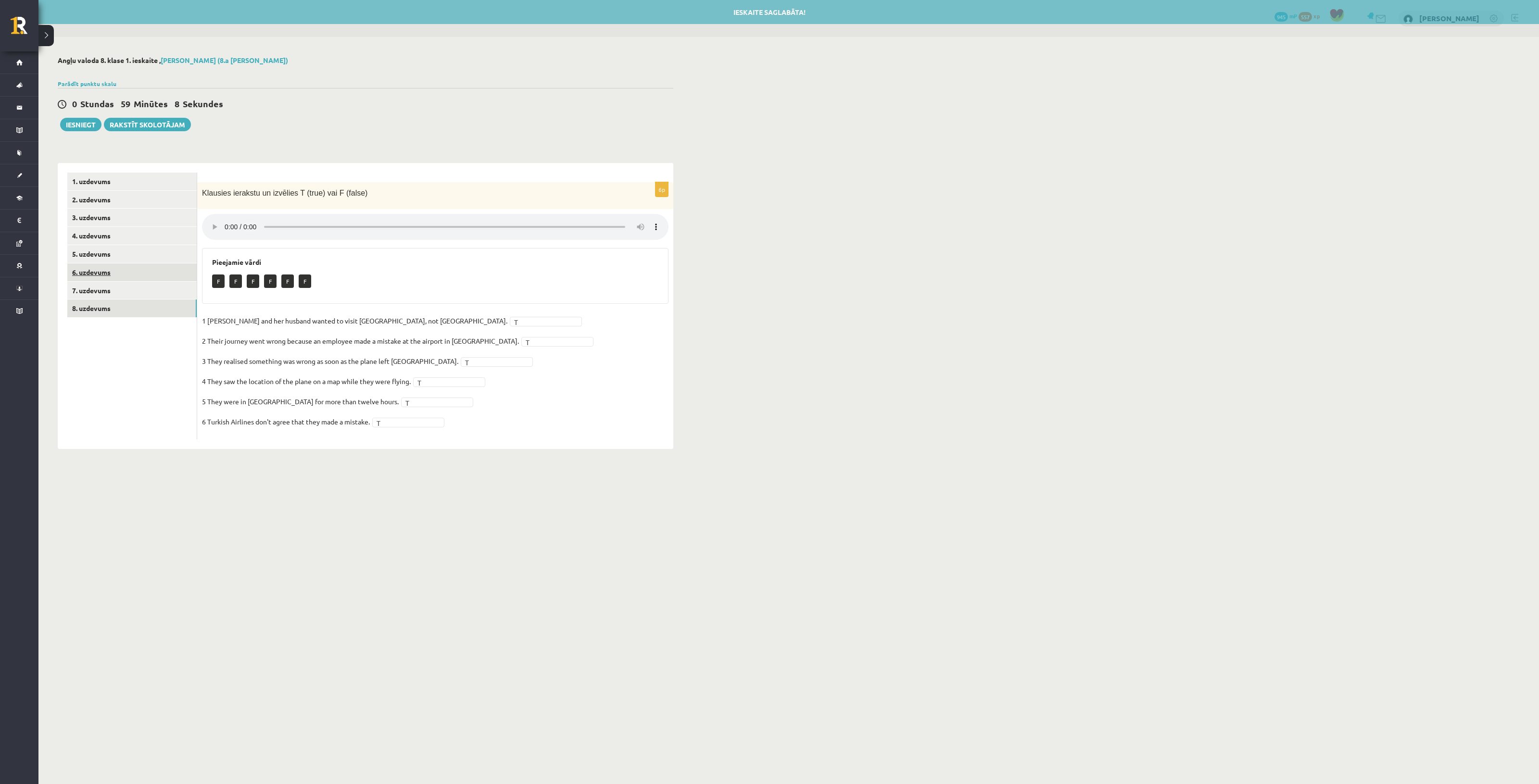
click at [108, 272] on link "6. uzdevums" at bounding box center [132, 272] width 129 height 18
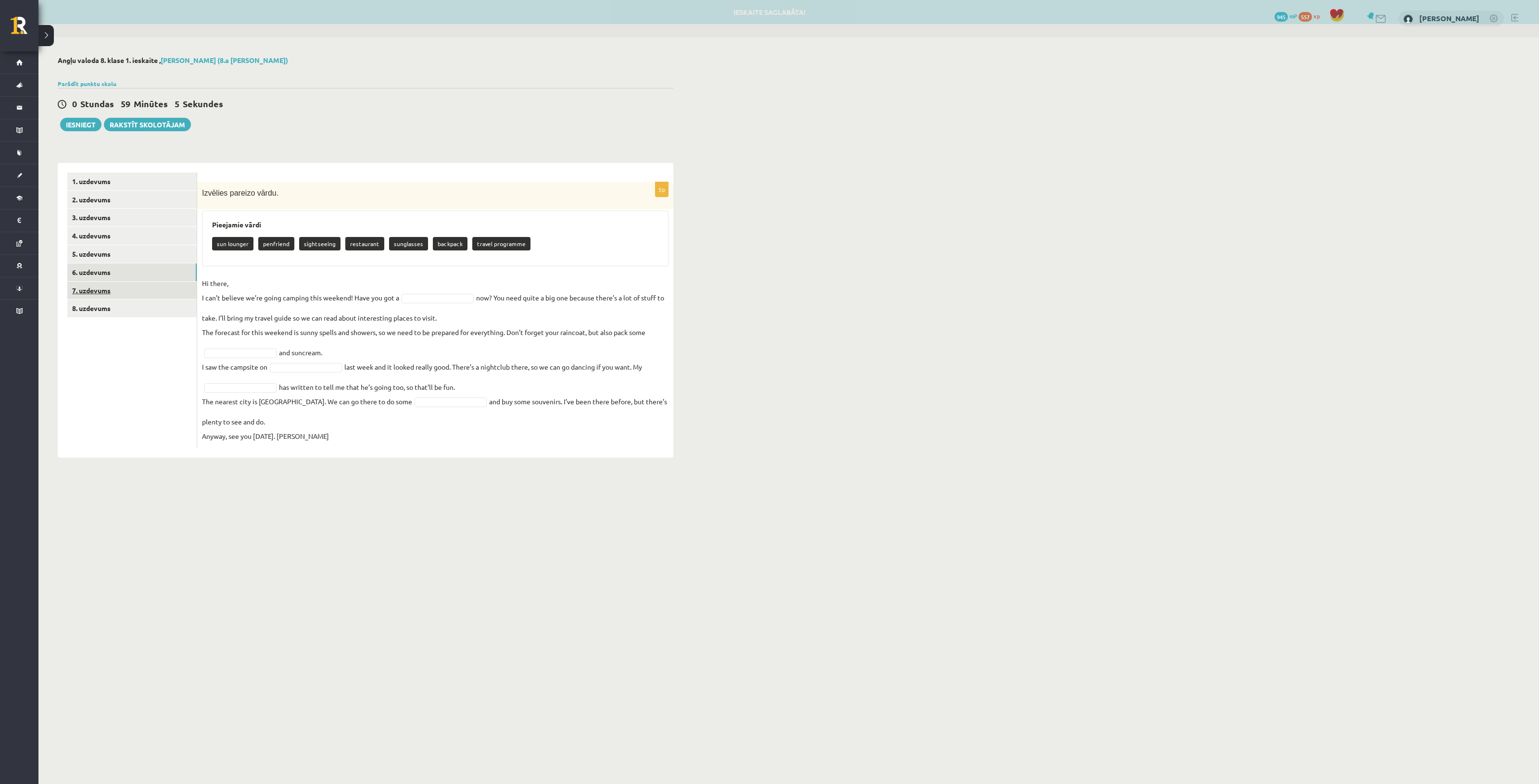
click at [129, 282] on link "7. uzdevums" at bounding box center [132, 291] width 129 height 18
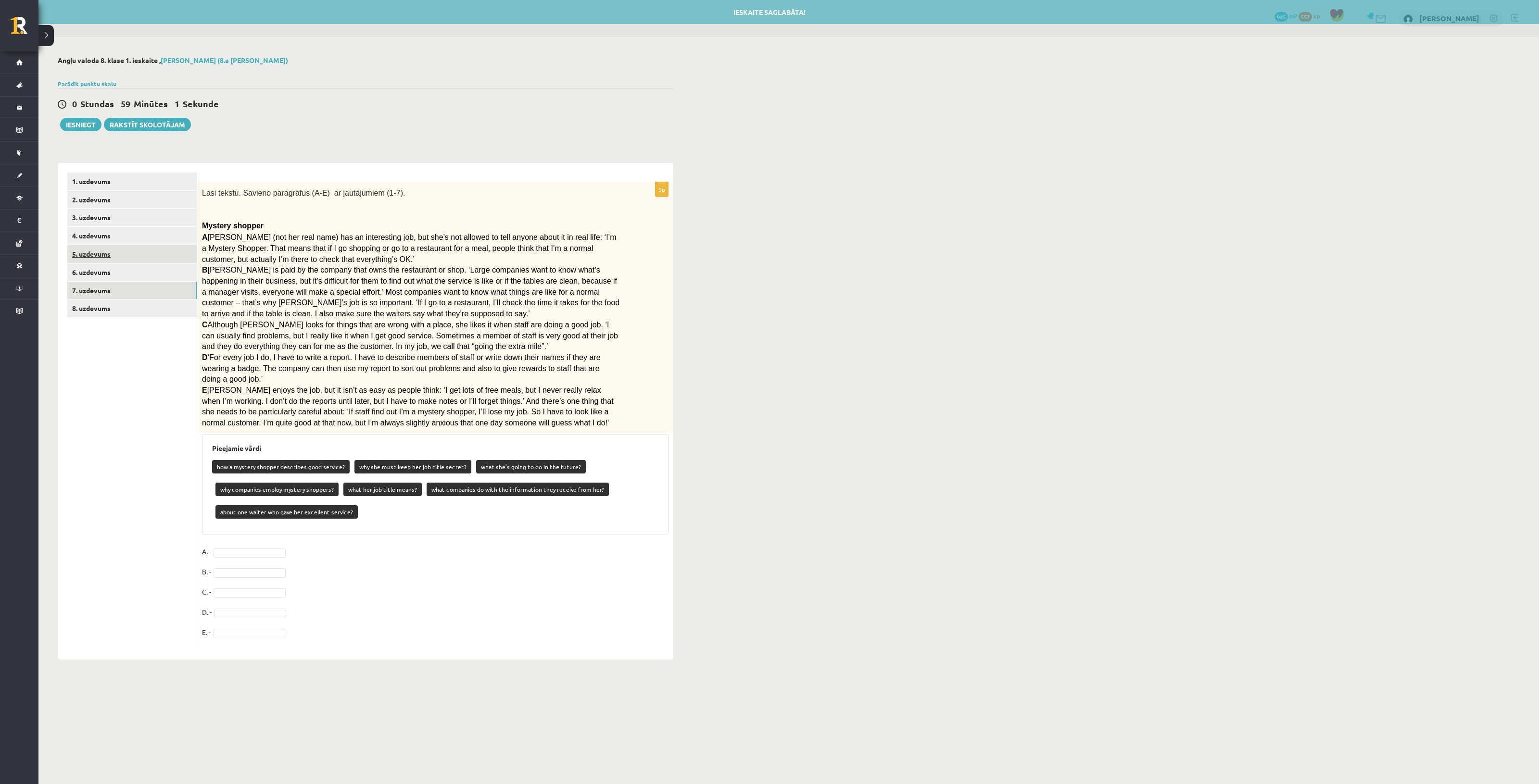
click at [128, 255] on link "5. uzdevums" at bounding box center [132, 254] width 129 height 18
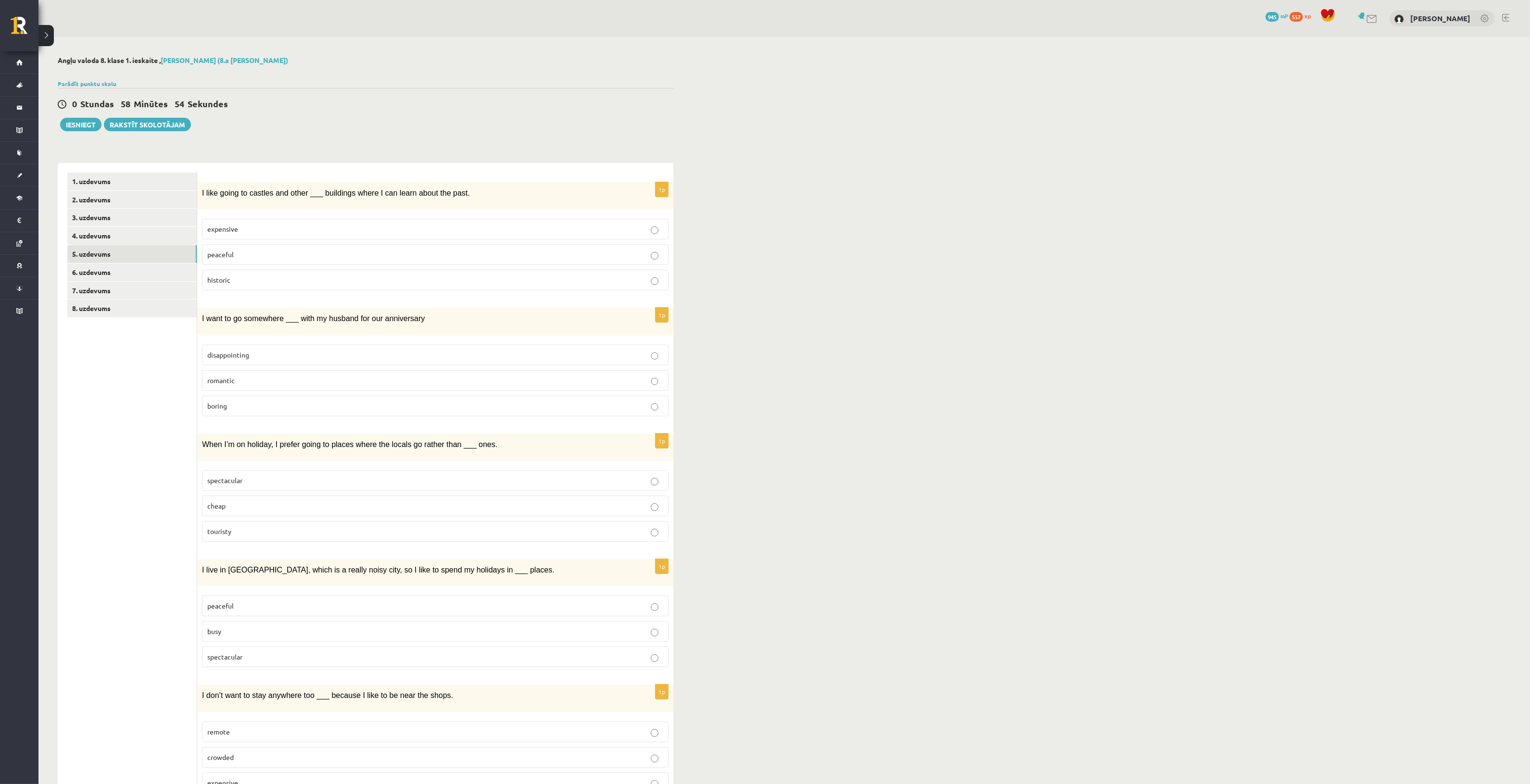
click at [254, 276] on p "historic" at bounding box center [435, 280] width 456 height 10
click at [260, 383] on p "romantic" at bounding box center [435, 381] width 456 height 10
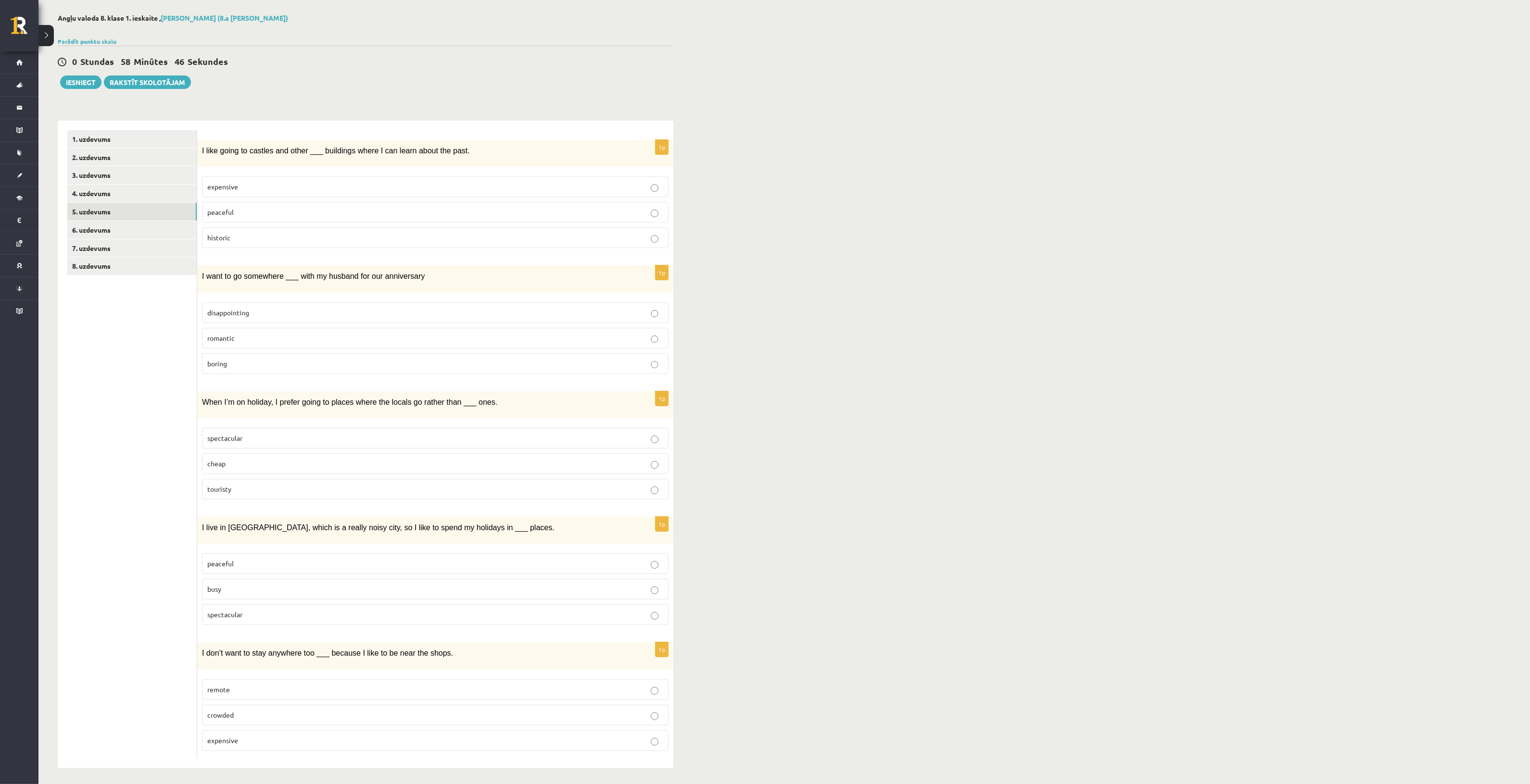
scroll to position [44, 0]
click at [243, 484] on p "touristy" at bounding box center [435, 488] width 456 height 10
click at [270, 558] on p "peaceful" at bounding box center [435, 562] width 456 height 10
click at [244, 683] on p "remote" at bounding box center [435, 688] width 456 height 10
click at [144, 226] on link "6. uzdevums" at bounding box center [132, 228] width 129 height 18
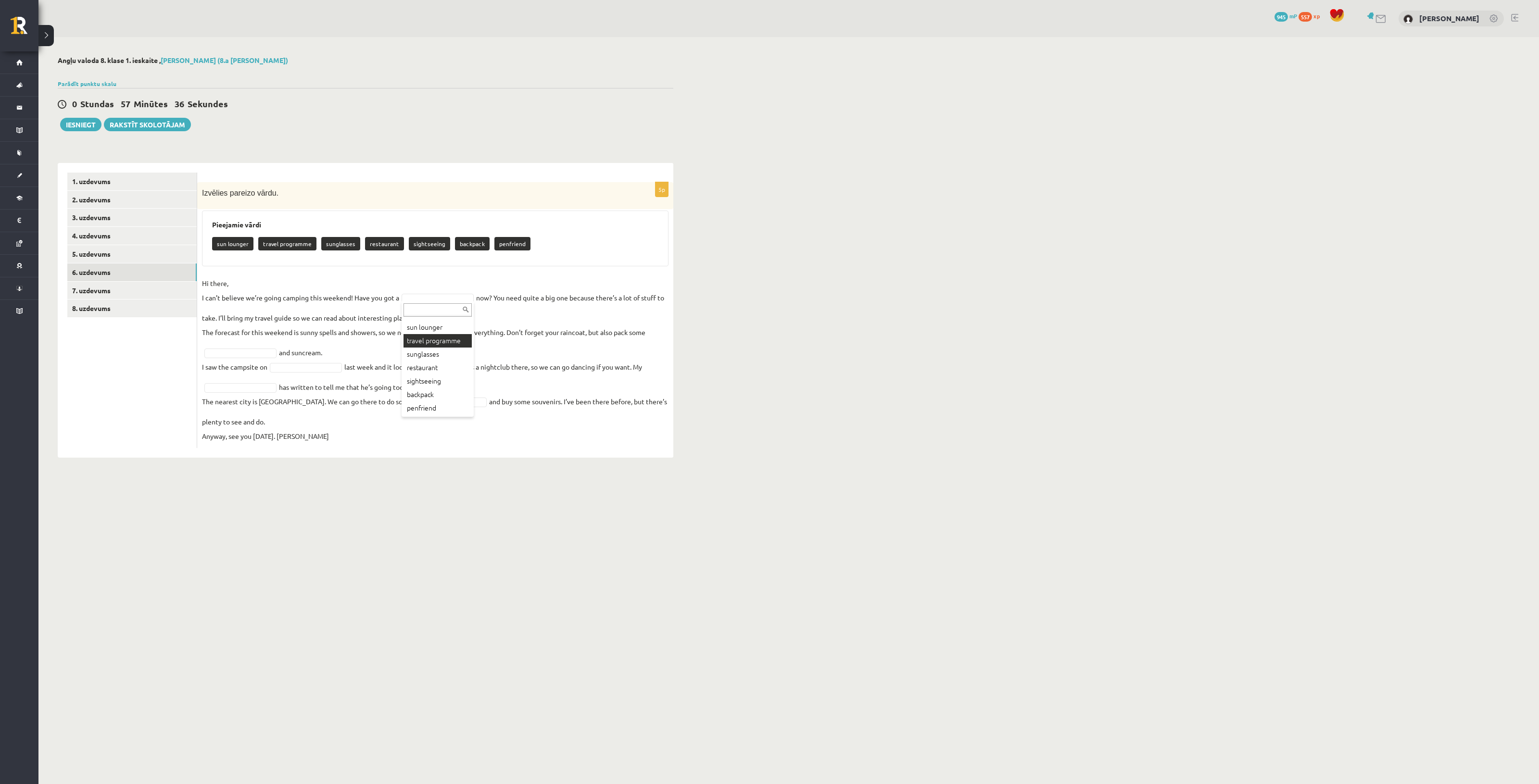
scroll to position [22, 0]
click at [141, 289] on link "7. uzdevums" at bounding box center [132, 291] width 129 height 18
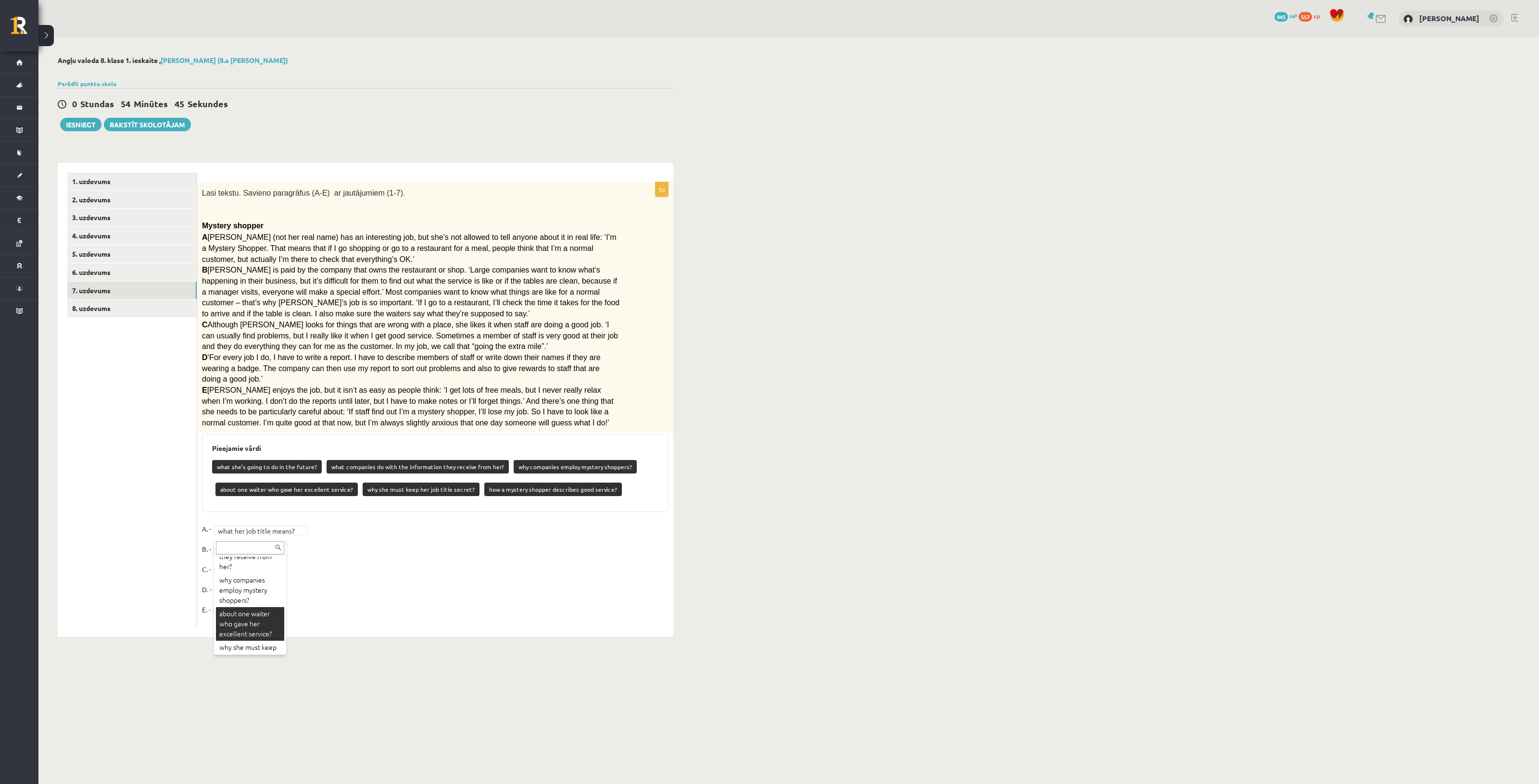
scroll to position [47, 0]
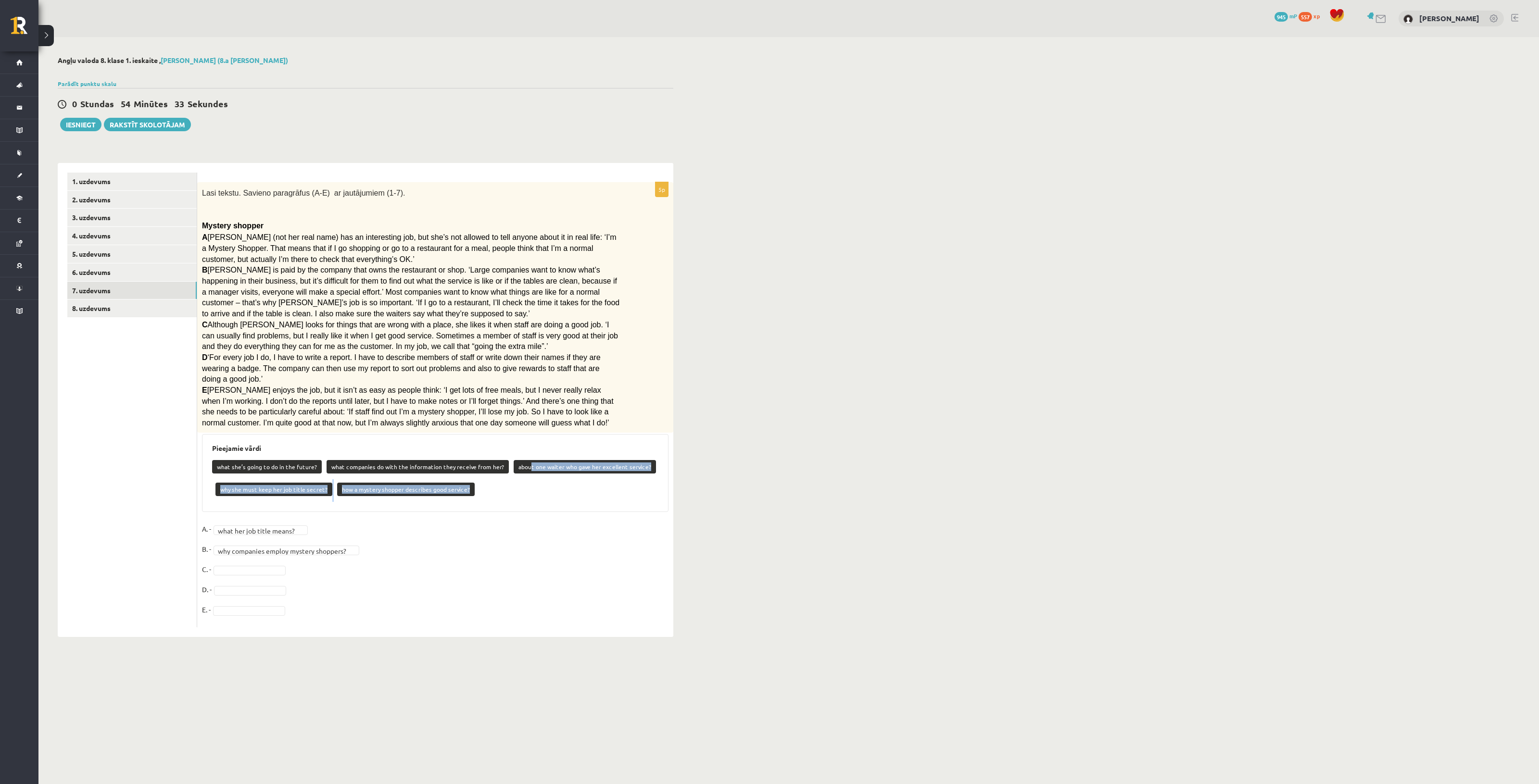
drag, startPoint x: 518, startPoint y: 455, endPoint x: 510, endPoint y: 481, distance: 27.2
click at [510, 481] on div "what she’s going to do in the future? what companies do with the information th…" at bounding box center [435, 479] width 446 height 45
click at [520, 477] on div "what she’s going to do in the future? what companies do with the information th…" at bounding box center [435, 479] width 446 height 45
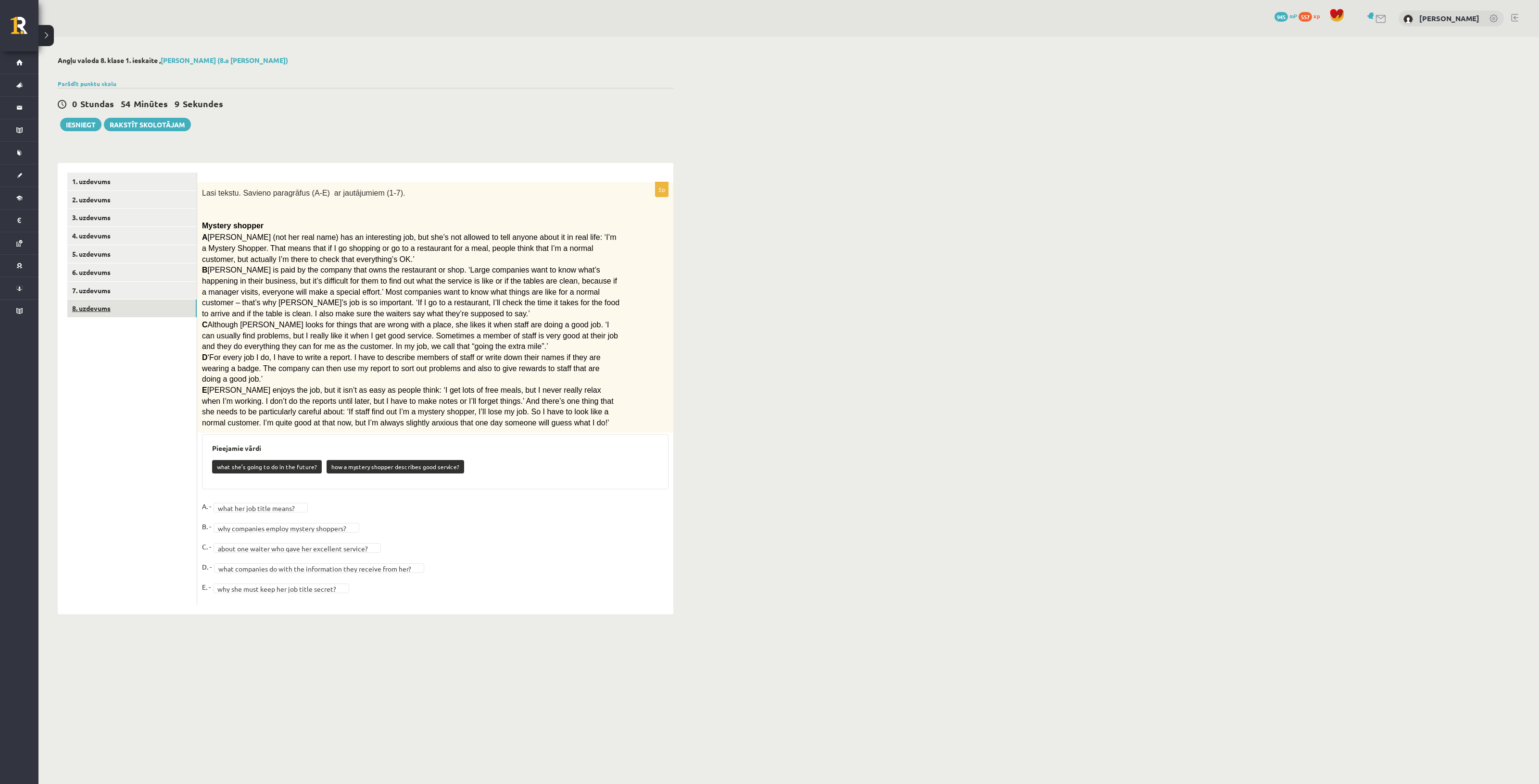
click at [123, 309] on link "8. uzdevums" at bounding box center [132, 308] width 129 height 18
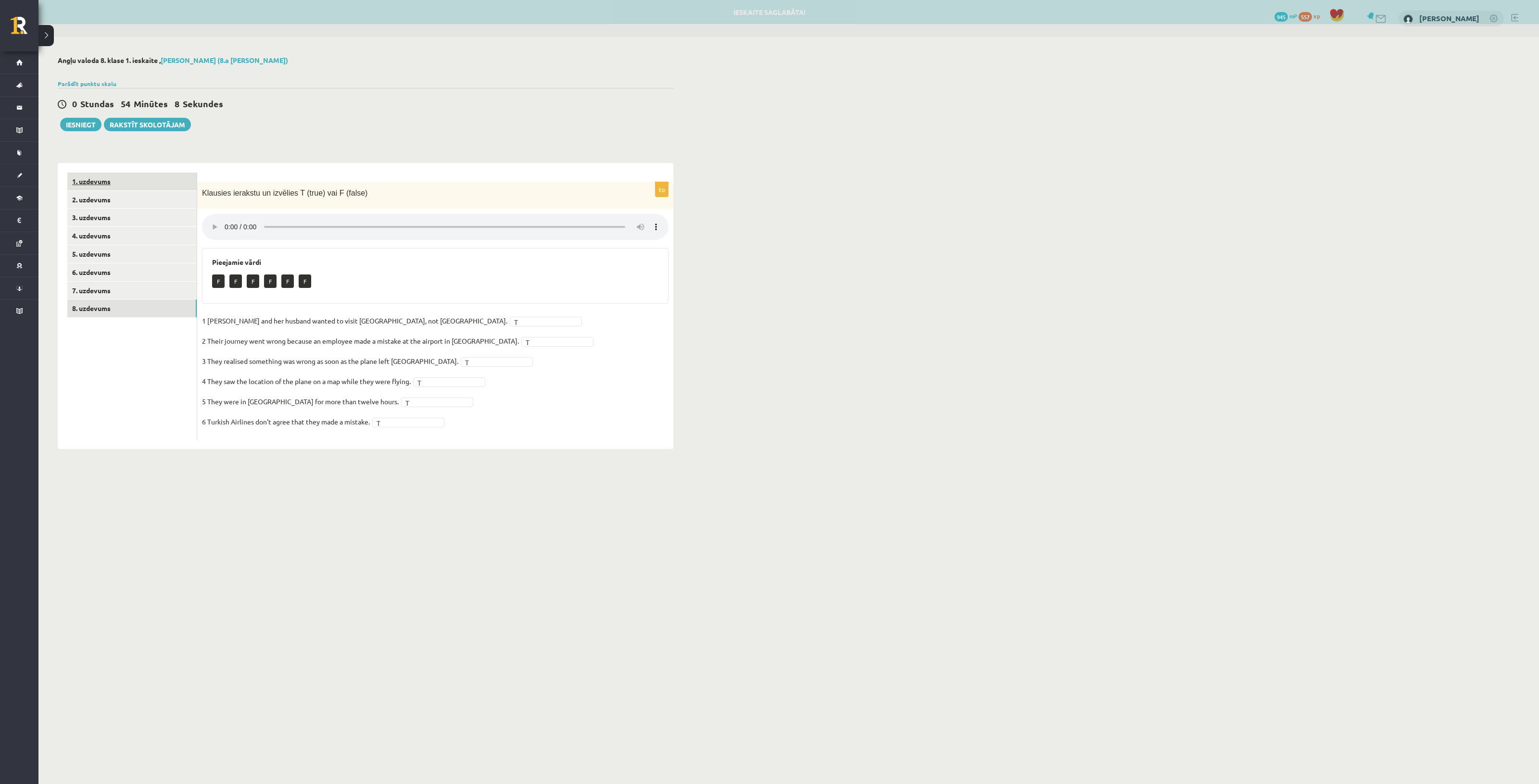
click at [124, 177] on link "1. uzdevums" at bounding box center [132, 181] width 129 height 18
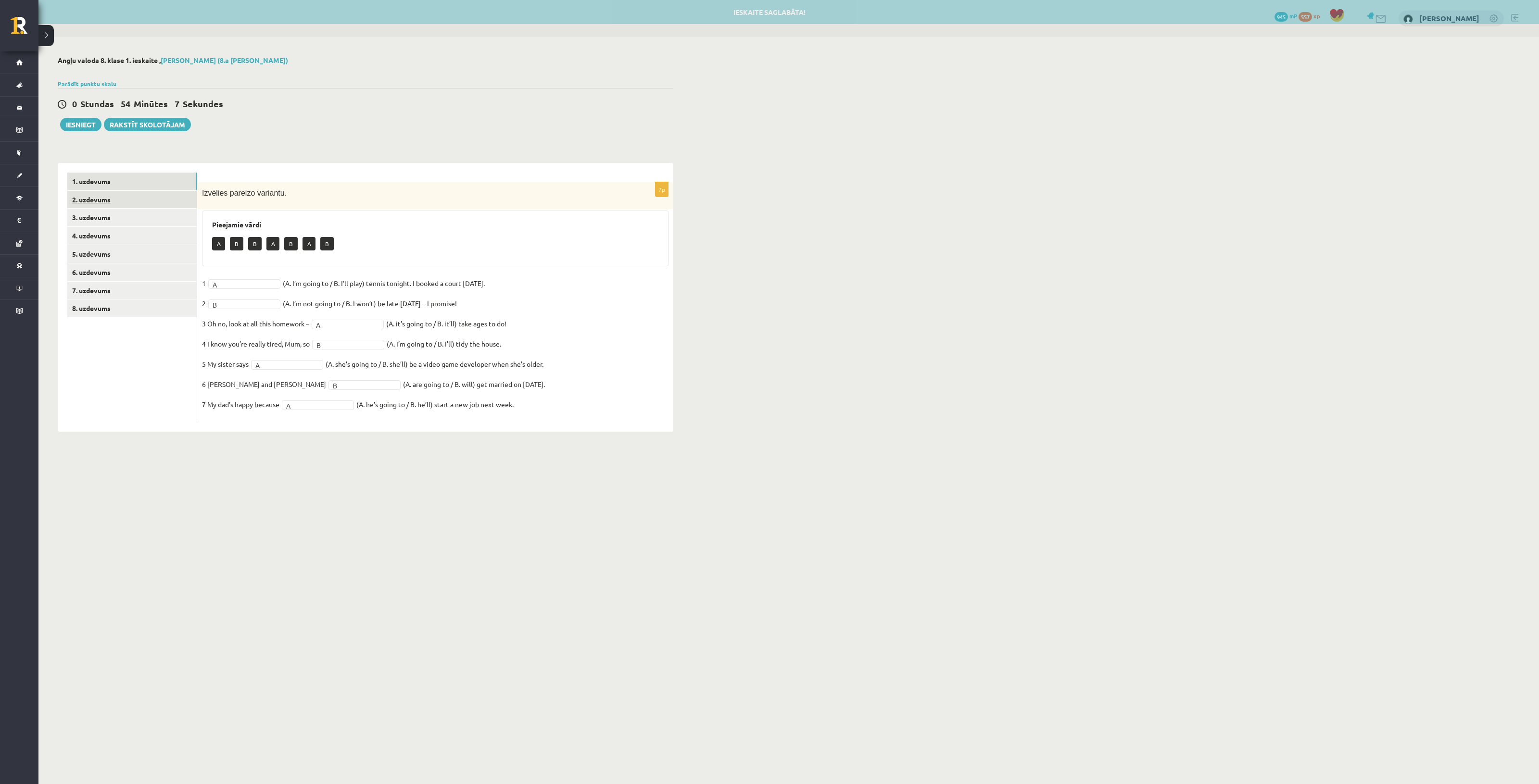
click at [124, 195] on link "2. uzdevums" at bounding box center [132, 200] width 129 height 18
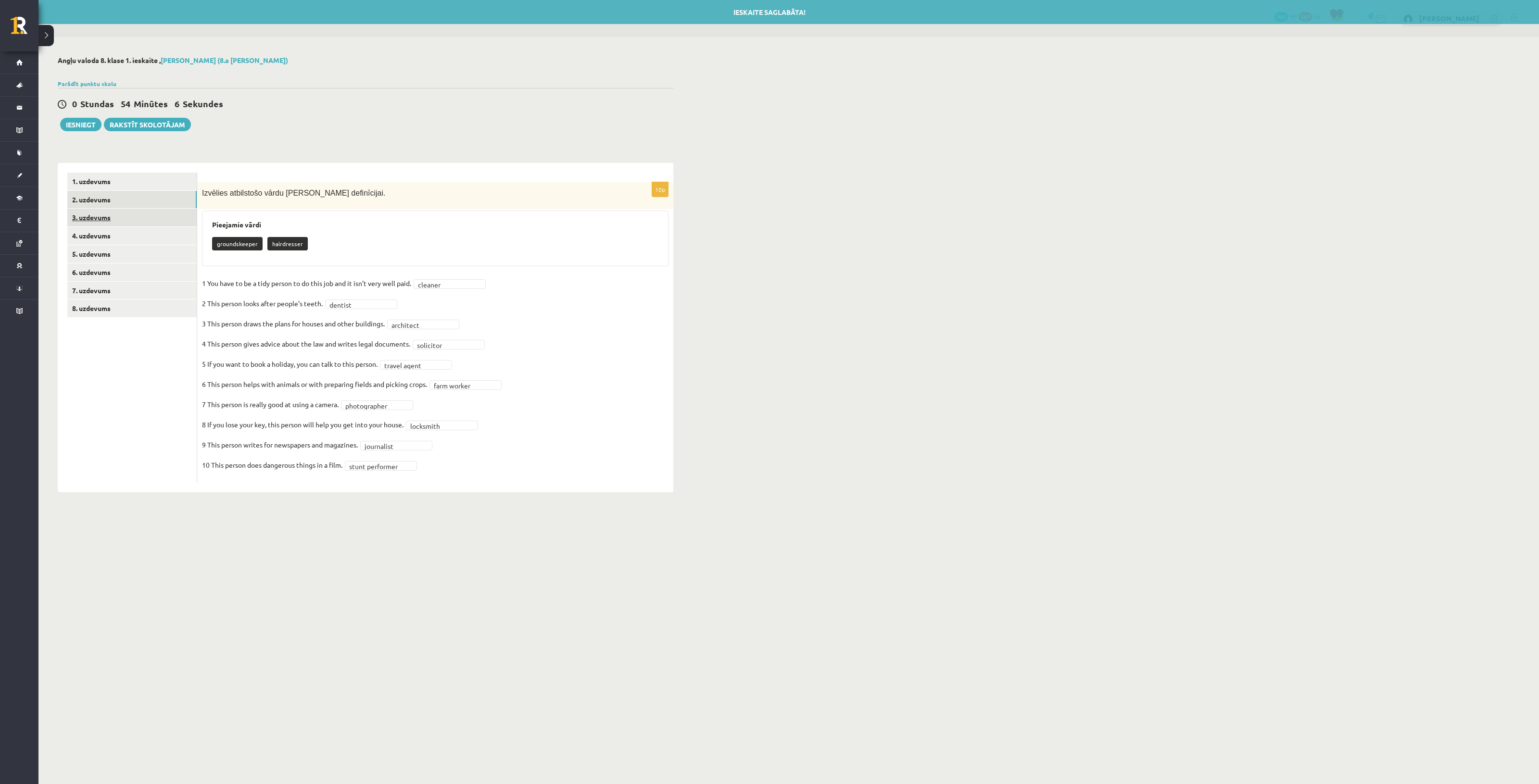
click at [128, 214] on link "3. uzdevums" at bounding box center [132, 217] width 129 height 18
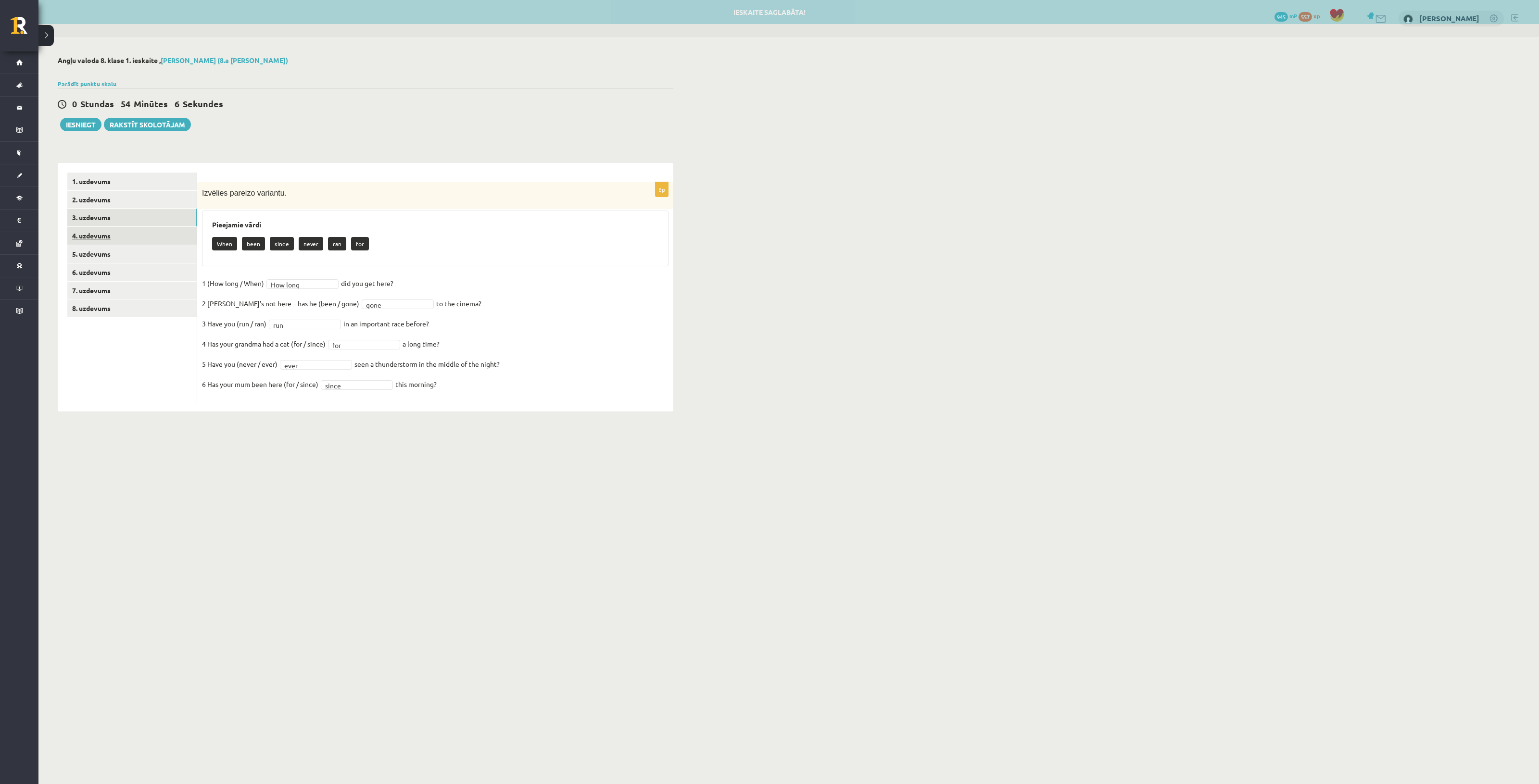
click at [133, 230] on link "4. uzdevums" at bounding box center [132, 236] width 129 height 18
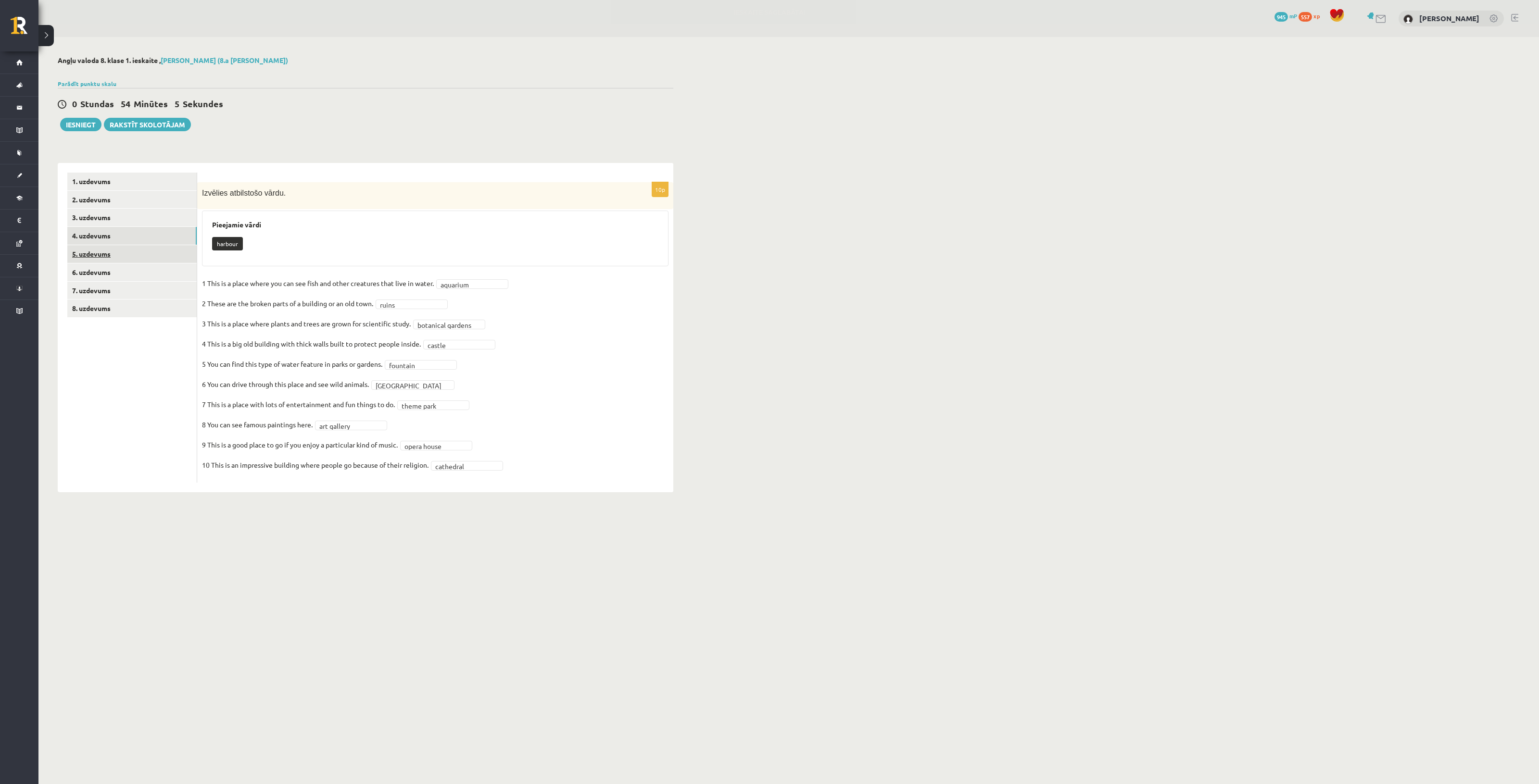
click at [134, 253] on link "5. uzdevums" at bounding box center [132, 254] width 129 height 18
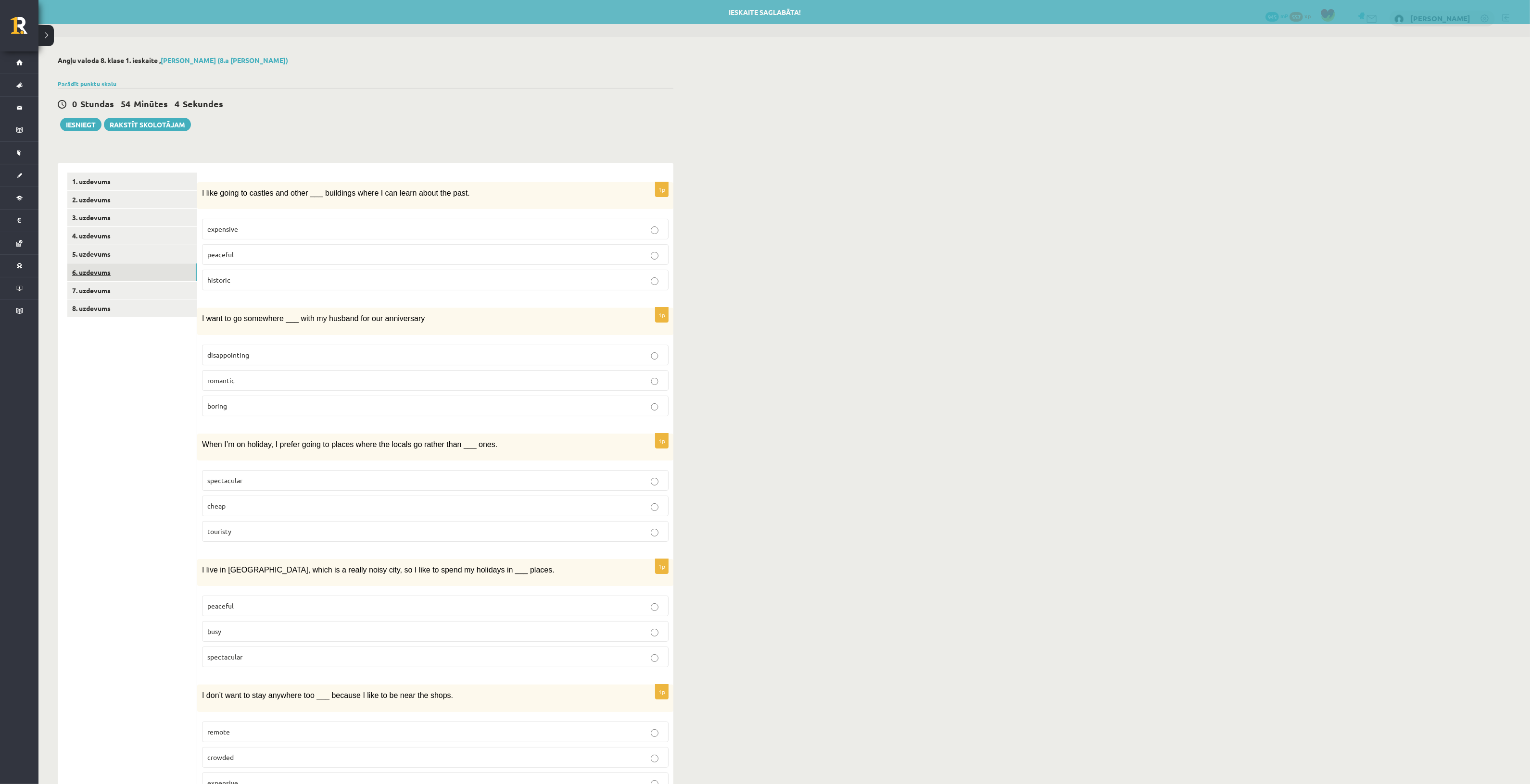
click at [133, 274] on link "6. uzdevums" at bounding box center [132, 272] width 129 height 18
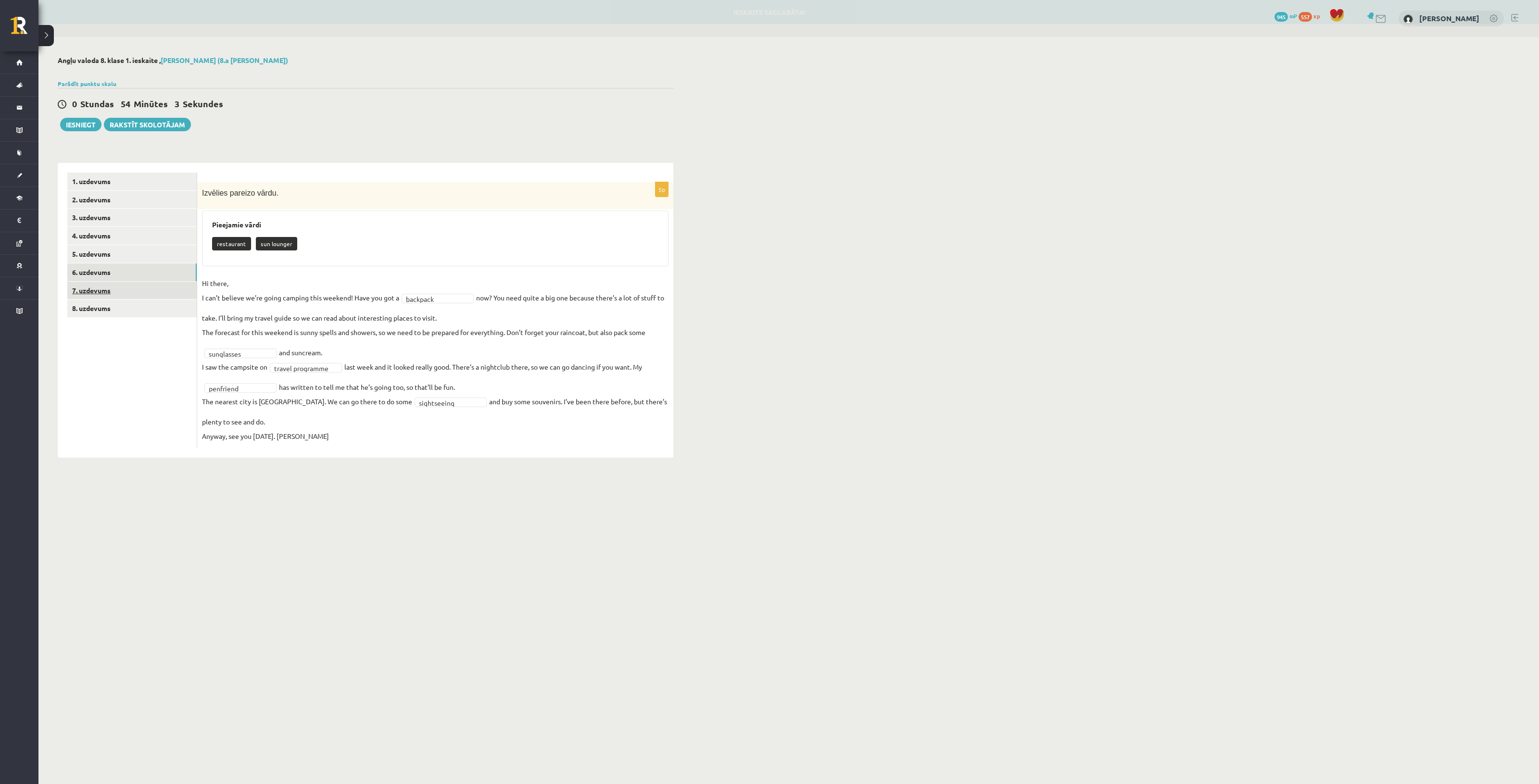
click at [133, 287] on link "7. uzdevums" at bounding box center [132, 291] width 129 height 18
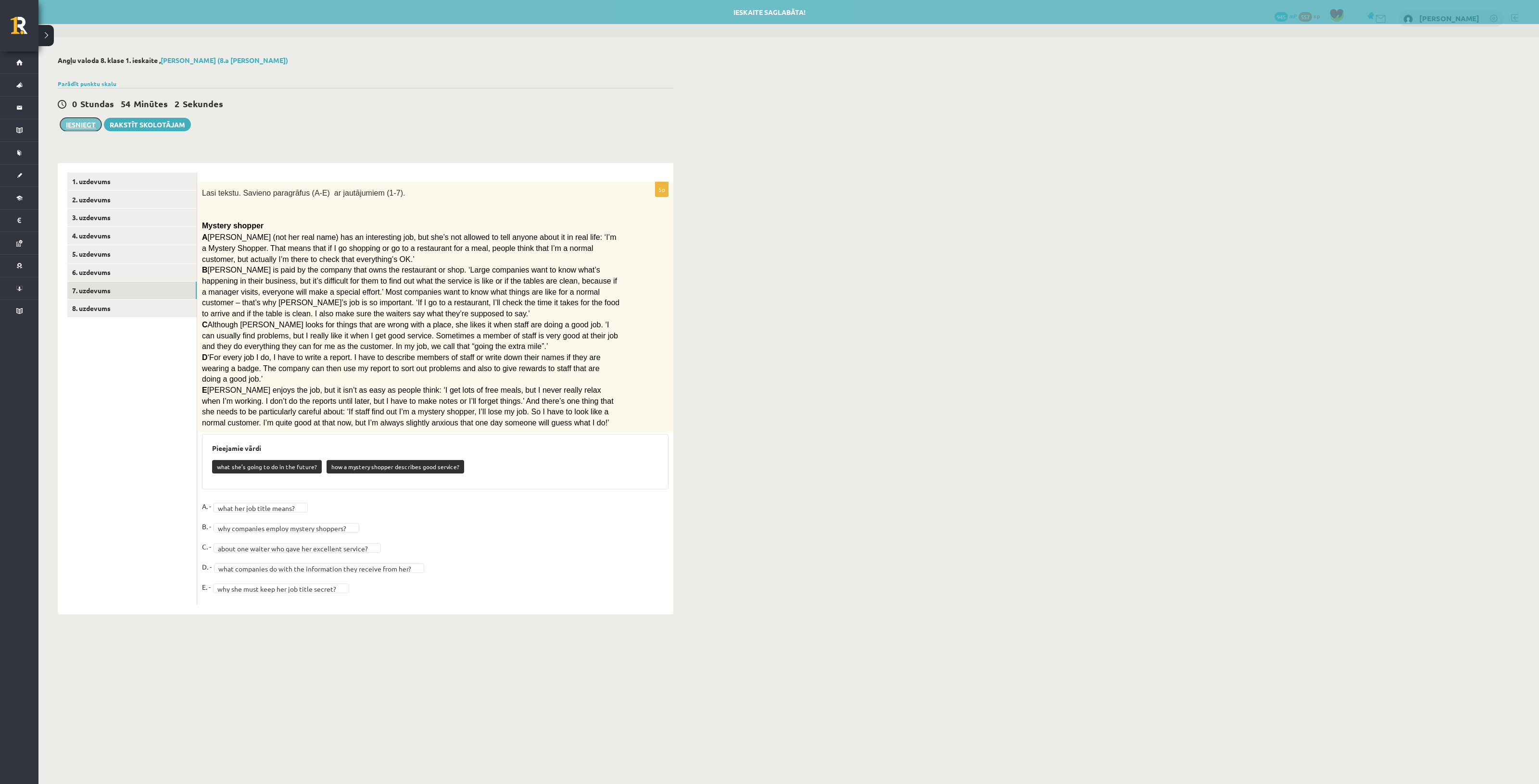
click at [80, 118] on button "Iesniegt" at bounding box center [81, 124] width 41 height 14
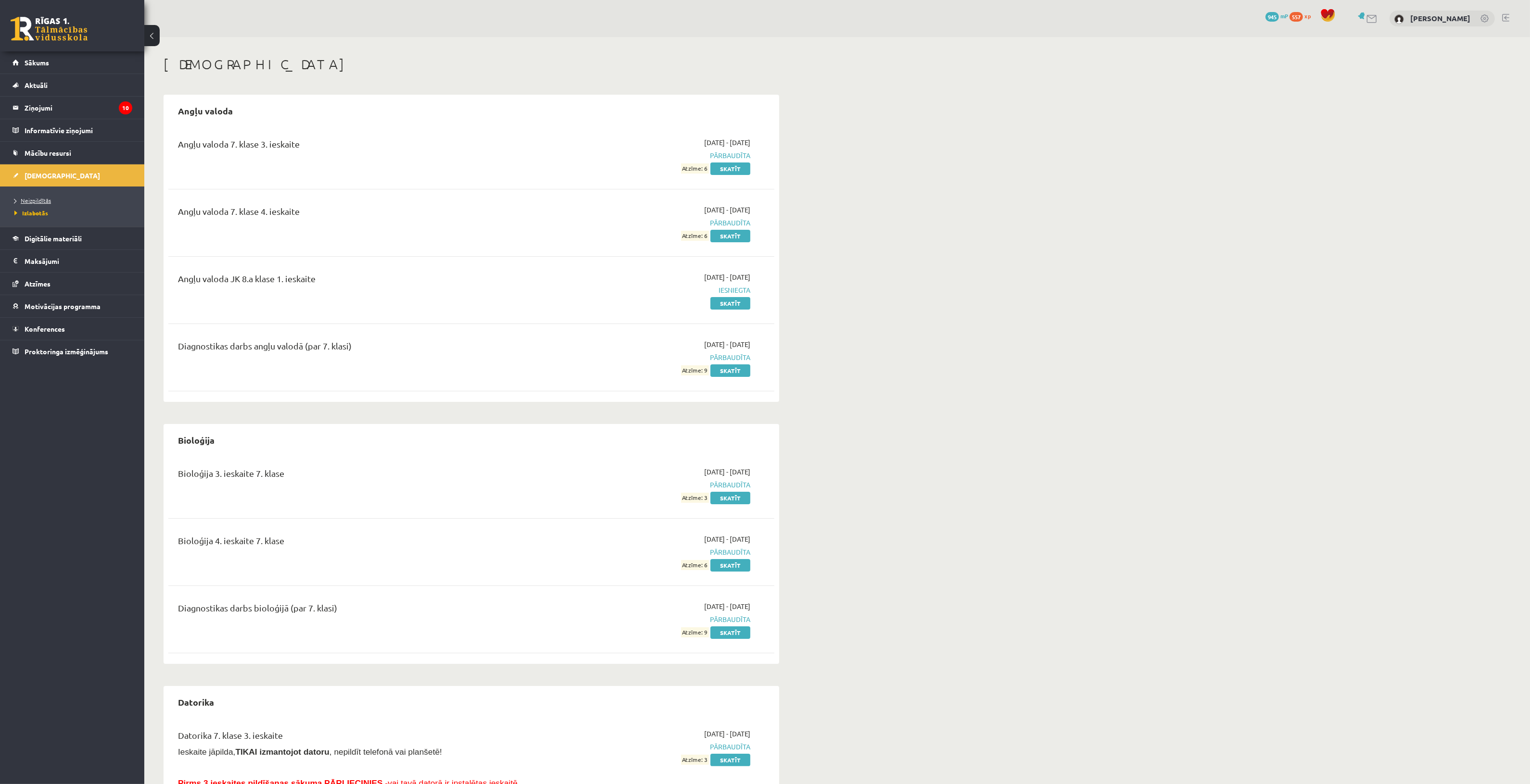
click at [48, 203] on link "Neizpildītās" at bounding box center [74, 200] width 120 height 9
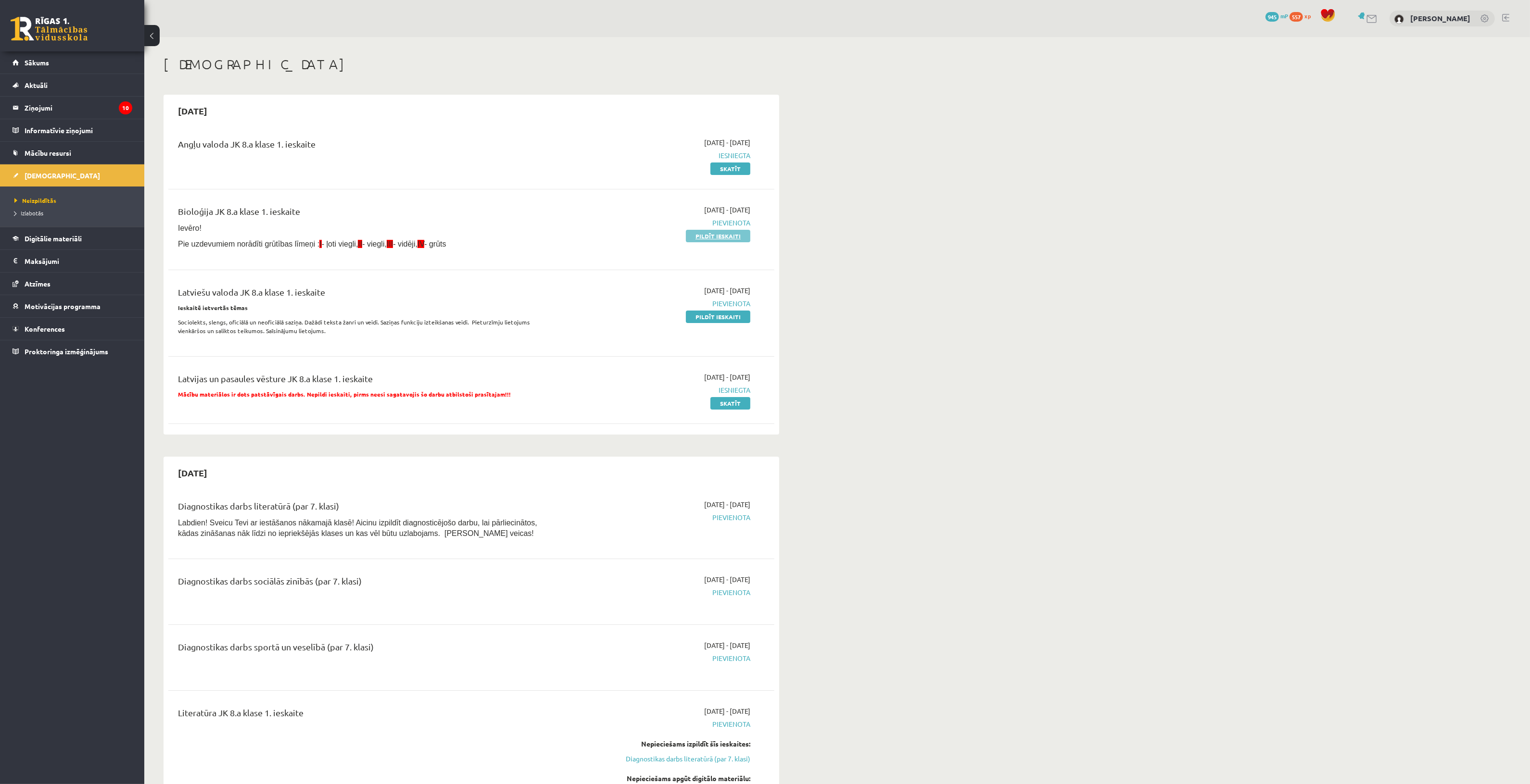
click at [703, 236] on link "Pildīt ieskaiti" at bounding box center [718, 236] width 65 height 12
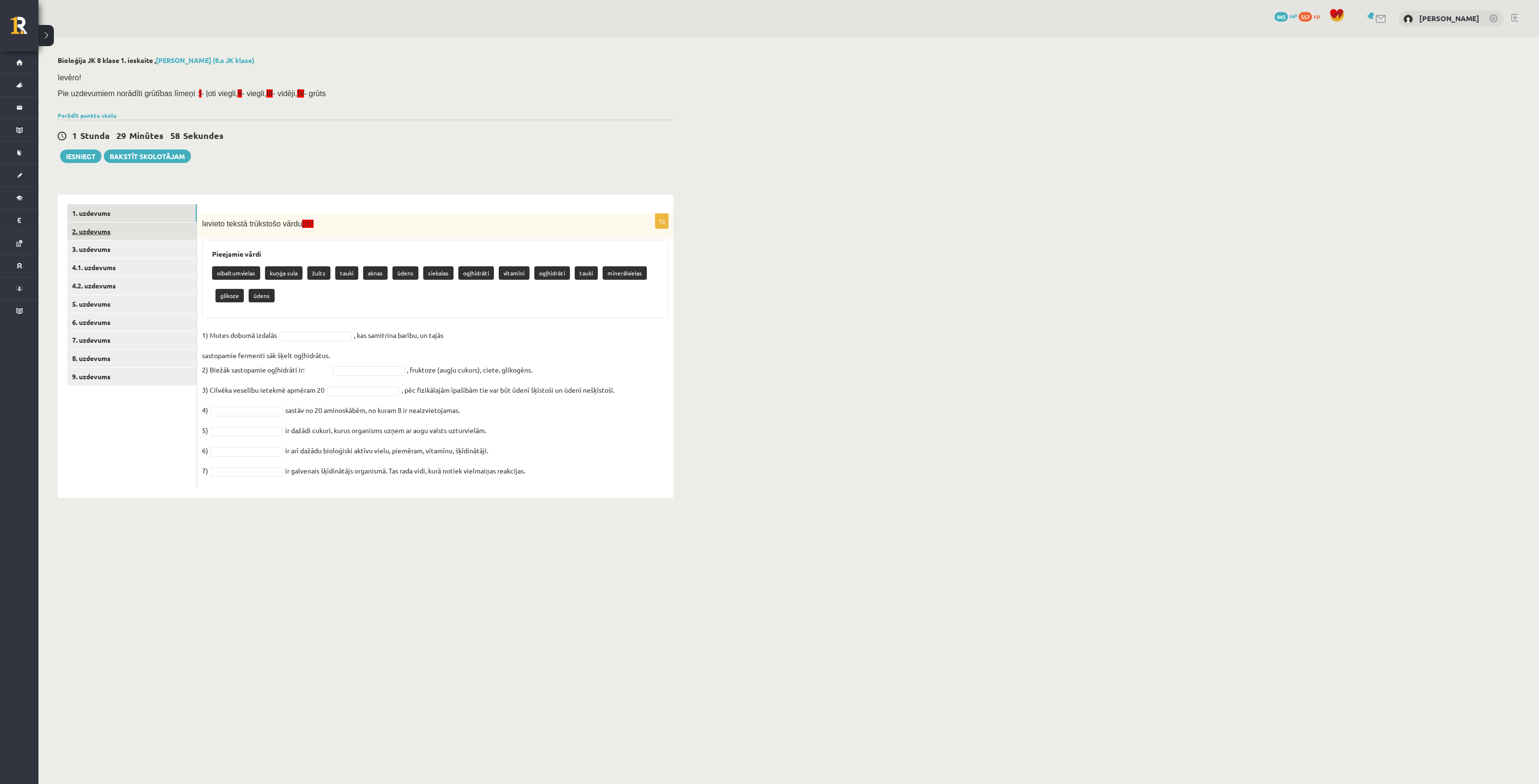
click at [143, 233] on link "2. uzdevums" at bounding box center [132, 231] width 129 height 18
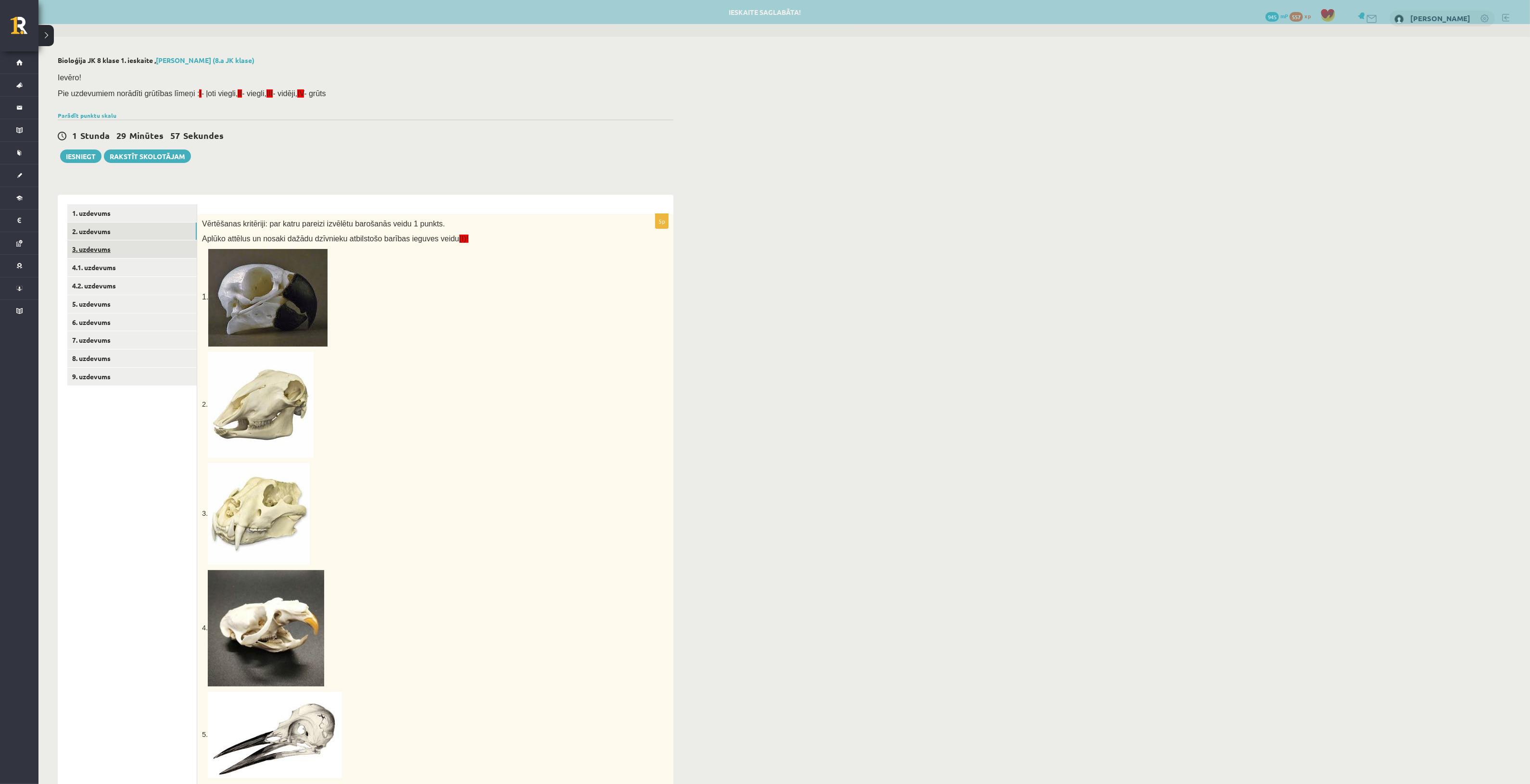
click at [126, 245] on link "3. uzdevums" at bounding box center [132, 249] width 129 height 18
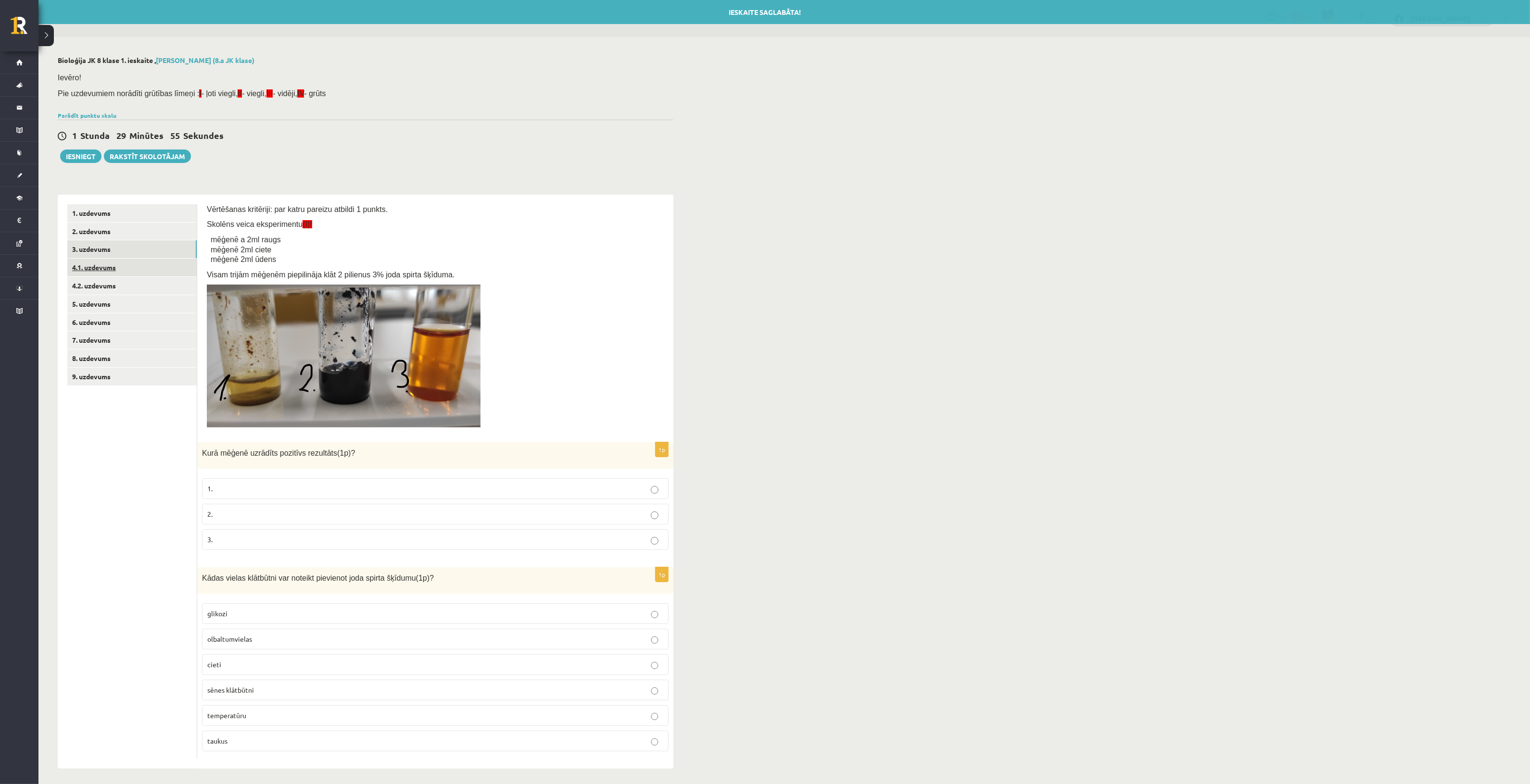
click at [139, 268] on link "4.1. uzdevums" at bounding box center [132, 268] width 129 height 18
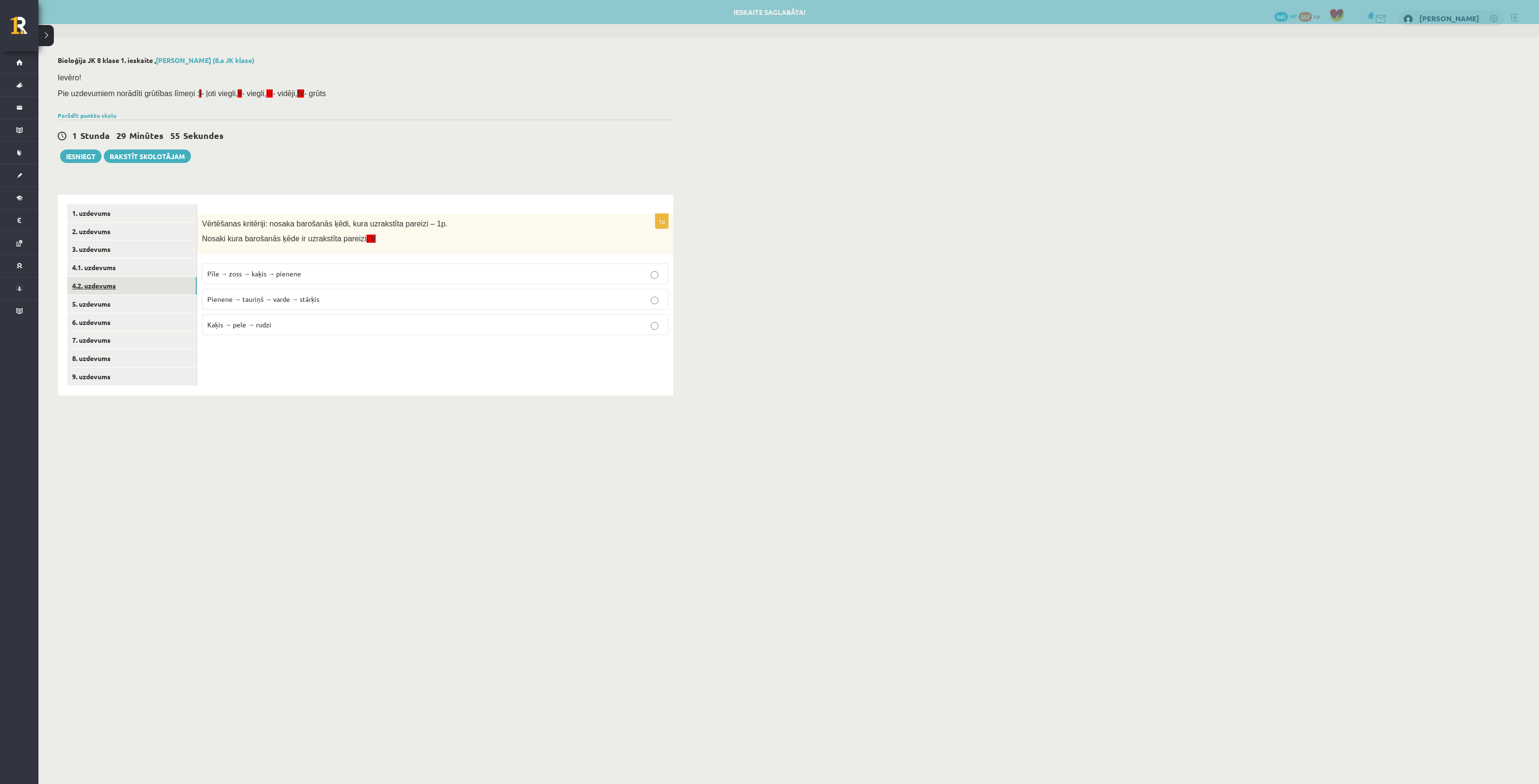
click at [136, 281] on link "4.2. uzdevums" at bounding box center [132, 286] width 129 height 18
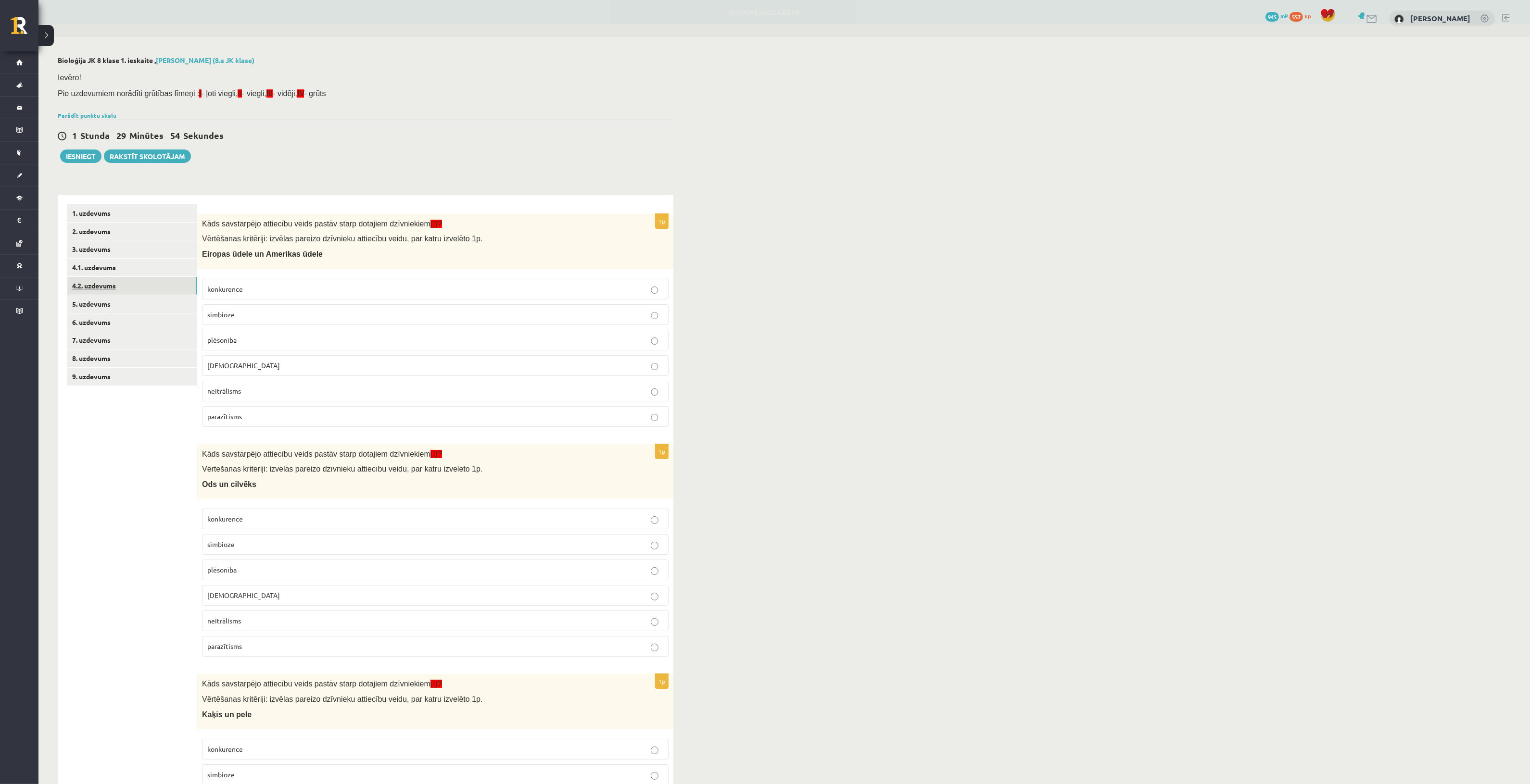
click at [133, 292] on link "4.2. uzdevums" at bounding box center [132, 286] width 129 height 18
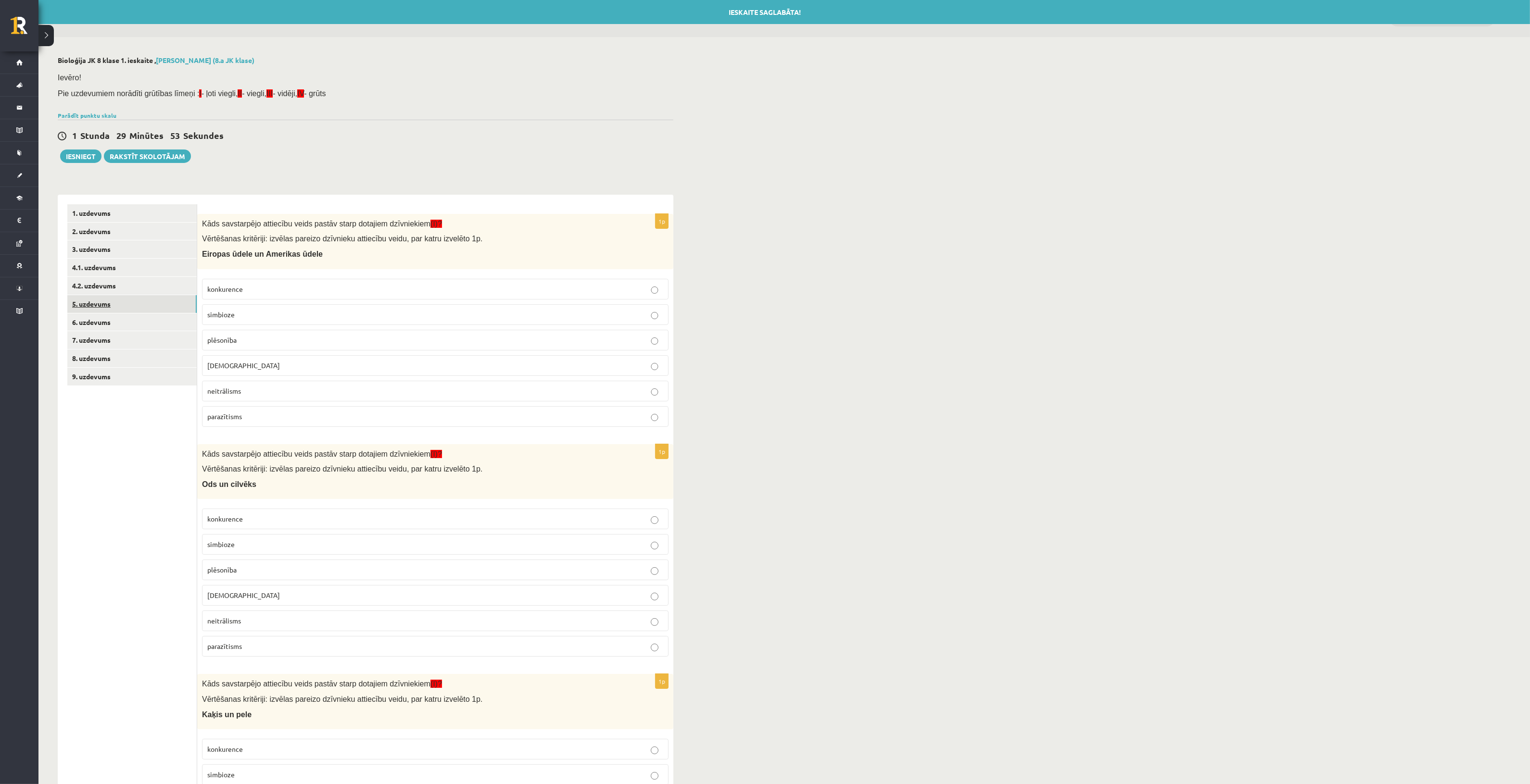
click at [129, 296] on link "5. uzdevums" at bounding box center [132, 304] width 129 height 18
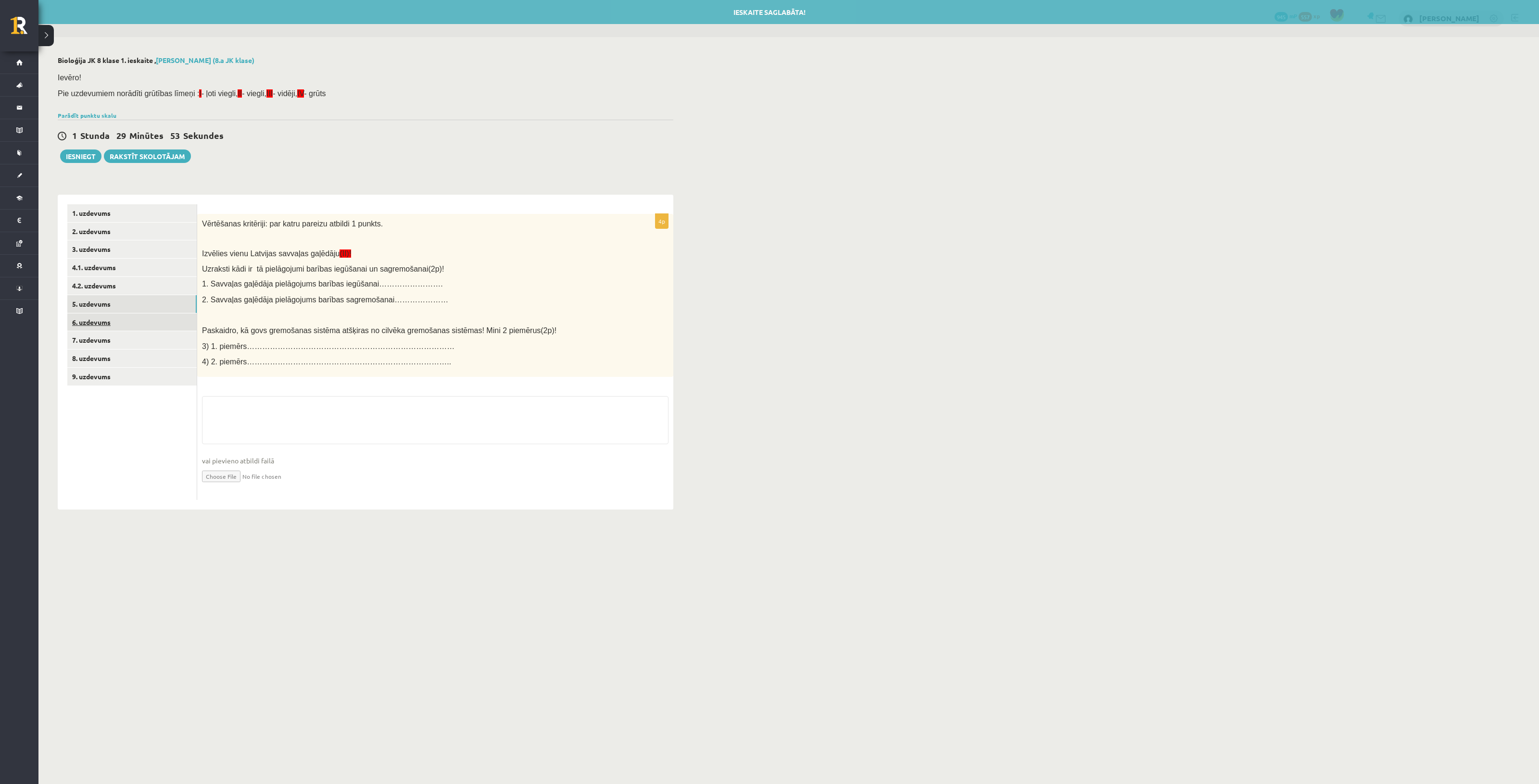
click at [122, 323] on link "6. uzdevums" at bounding box center [132, 322] width 129 height 18
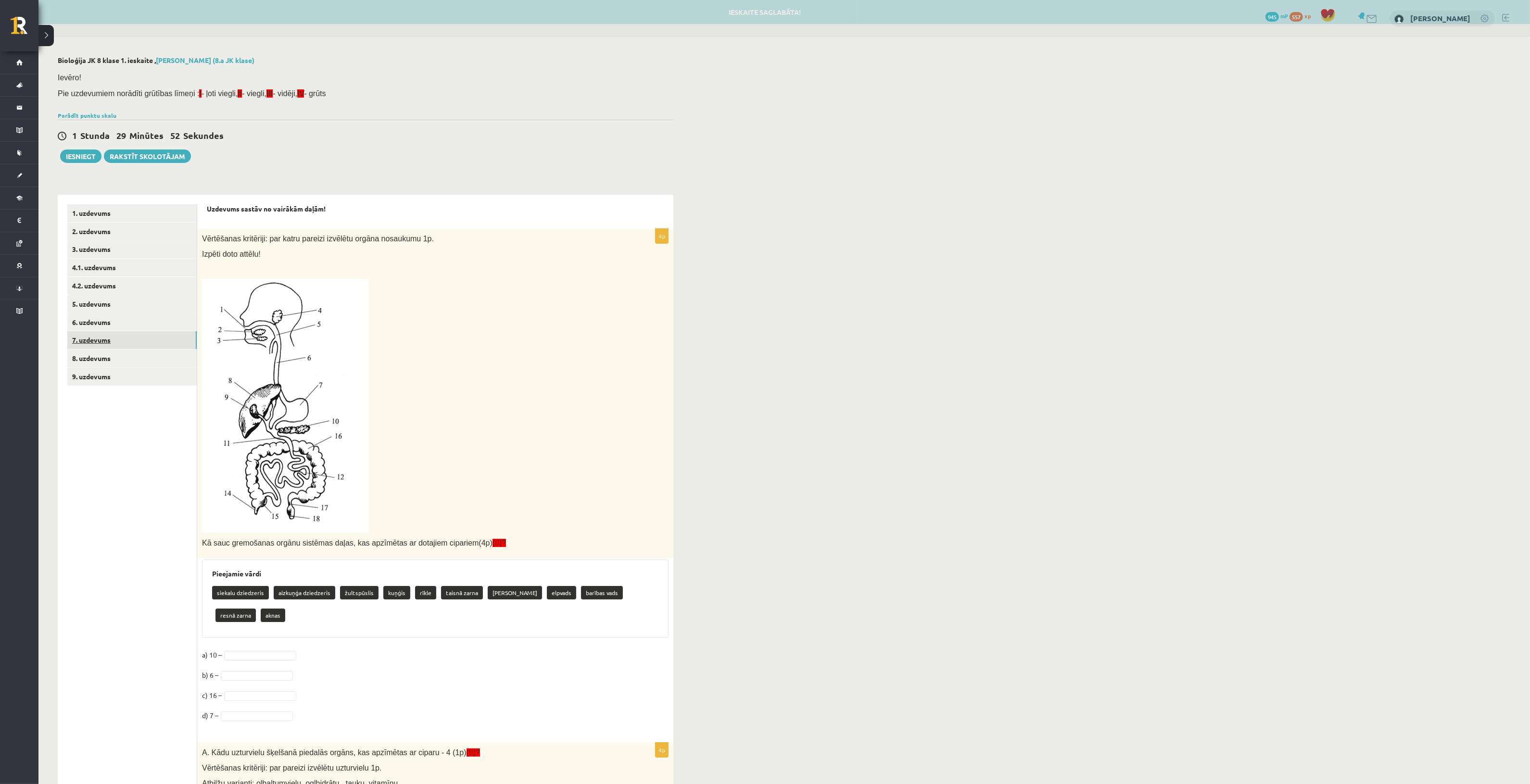
click at [122, 346] on link "7. uzdevums" at bounding box center [132, 340] width 129 height 18
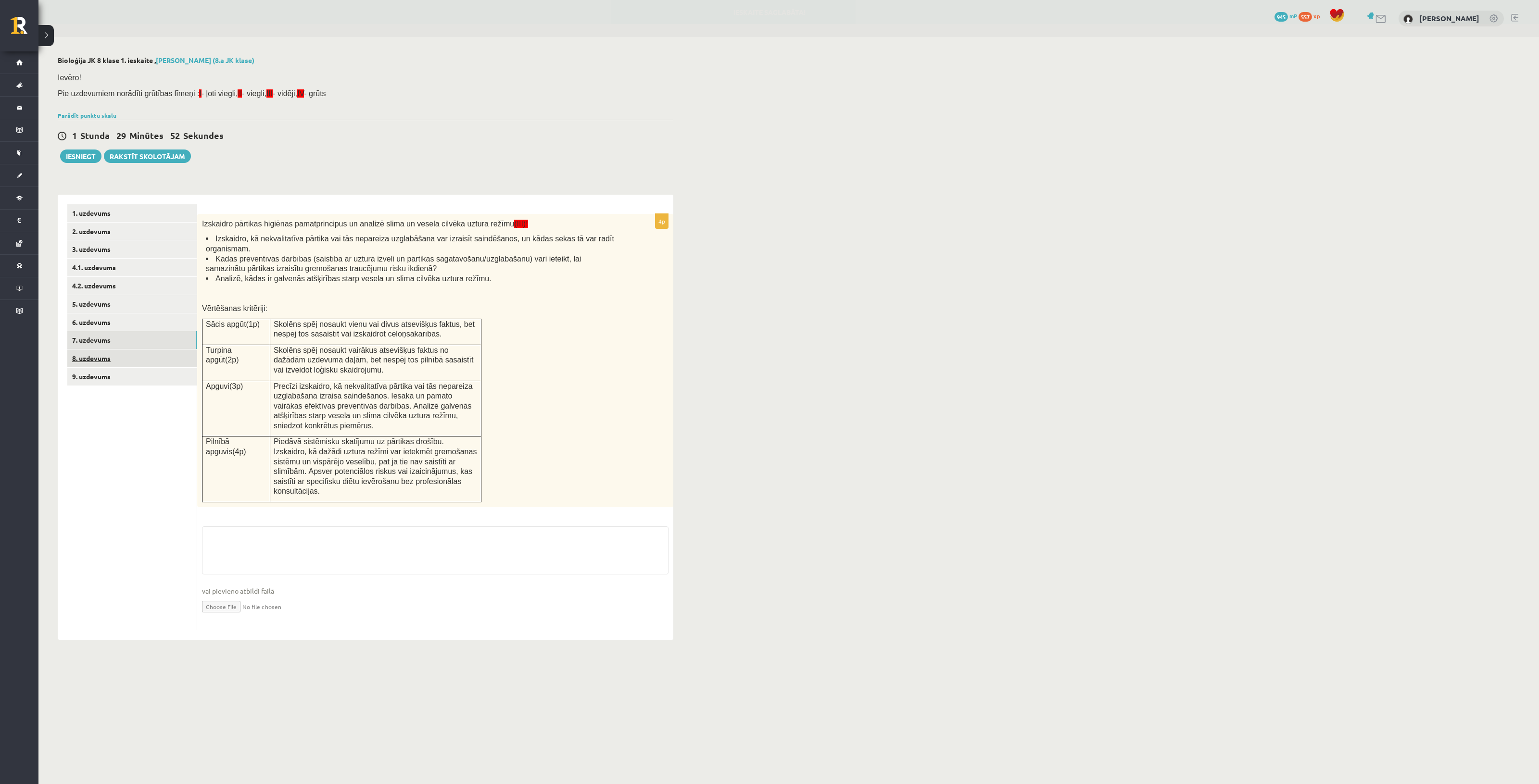
click at [119, 357] on link "8. uzdevums" at bounding box center [132, 358] width 129 height 18
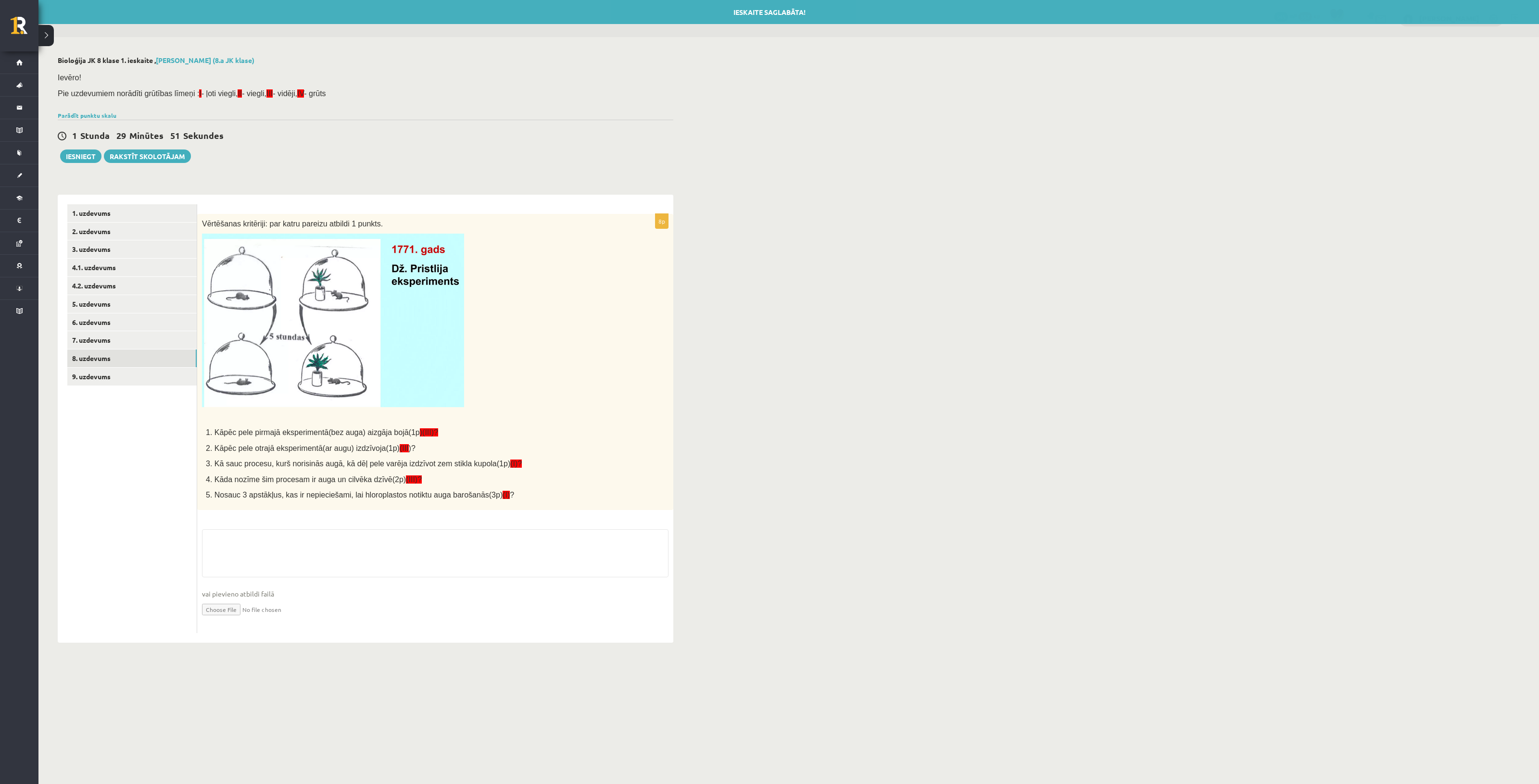
click at [121, 387] on ul "1. uzdevums 2. uzdevums 3. uzdevums 4.1. uzdevums 4.2. uzdevums 5. uzdevums 6. …" at bounding box center [132, 418] width 130 height 429
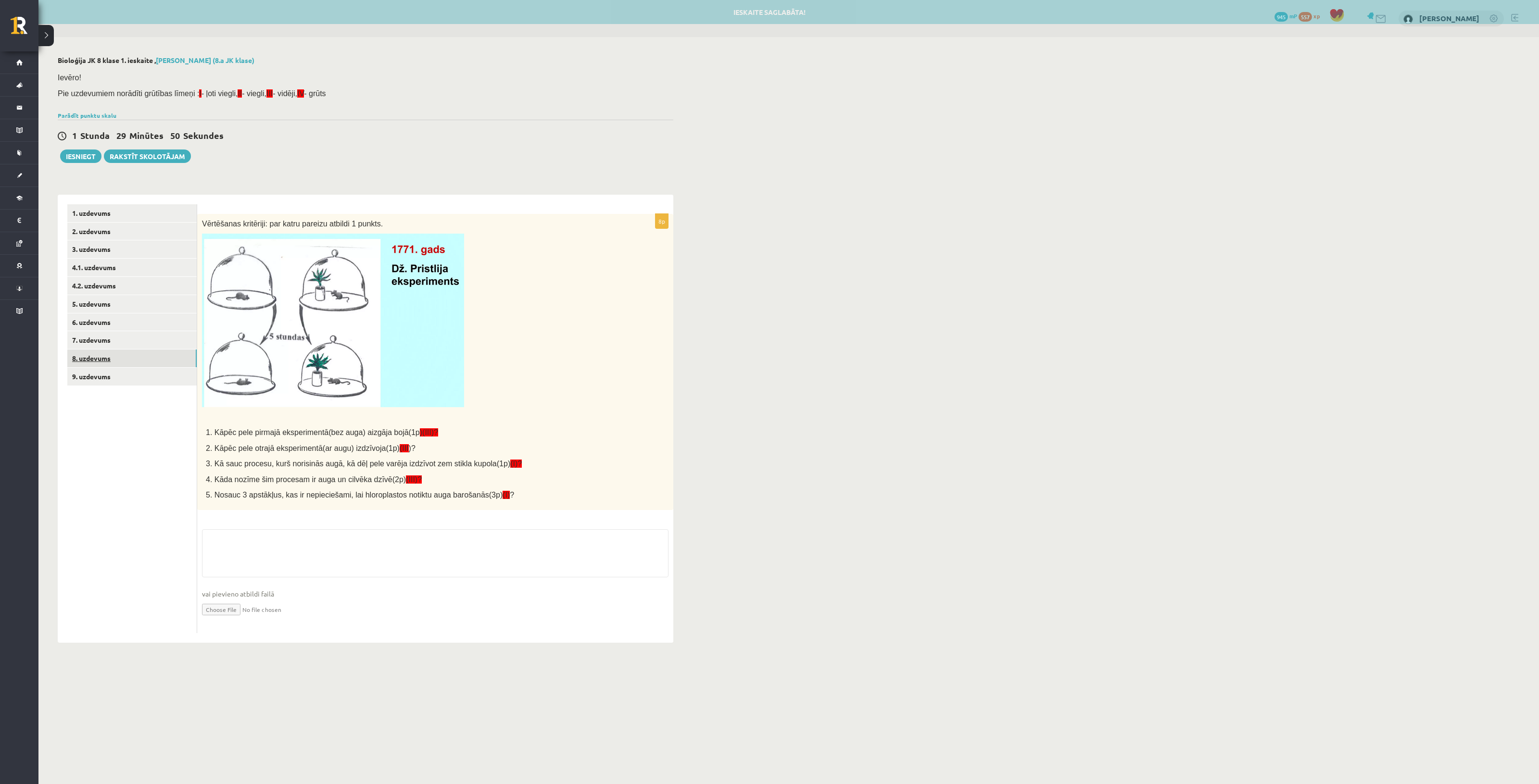
click at [136, 361] on link "8. uzdevums" at bounding box center [132, 358] width 129 height 18
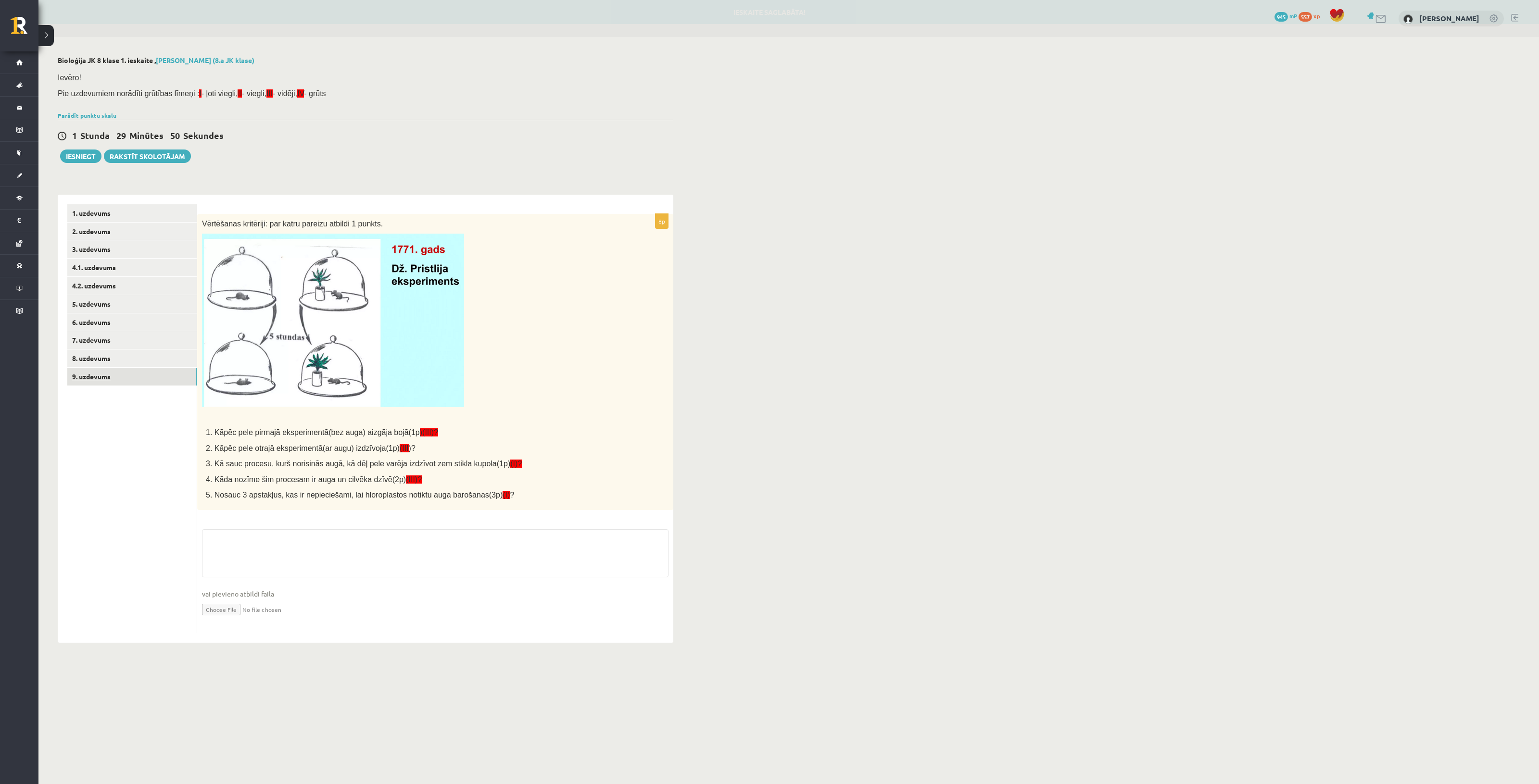
click at [125, 376] on link "9. uzdevums" at bounding box center [132, 376] width 129 height 18
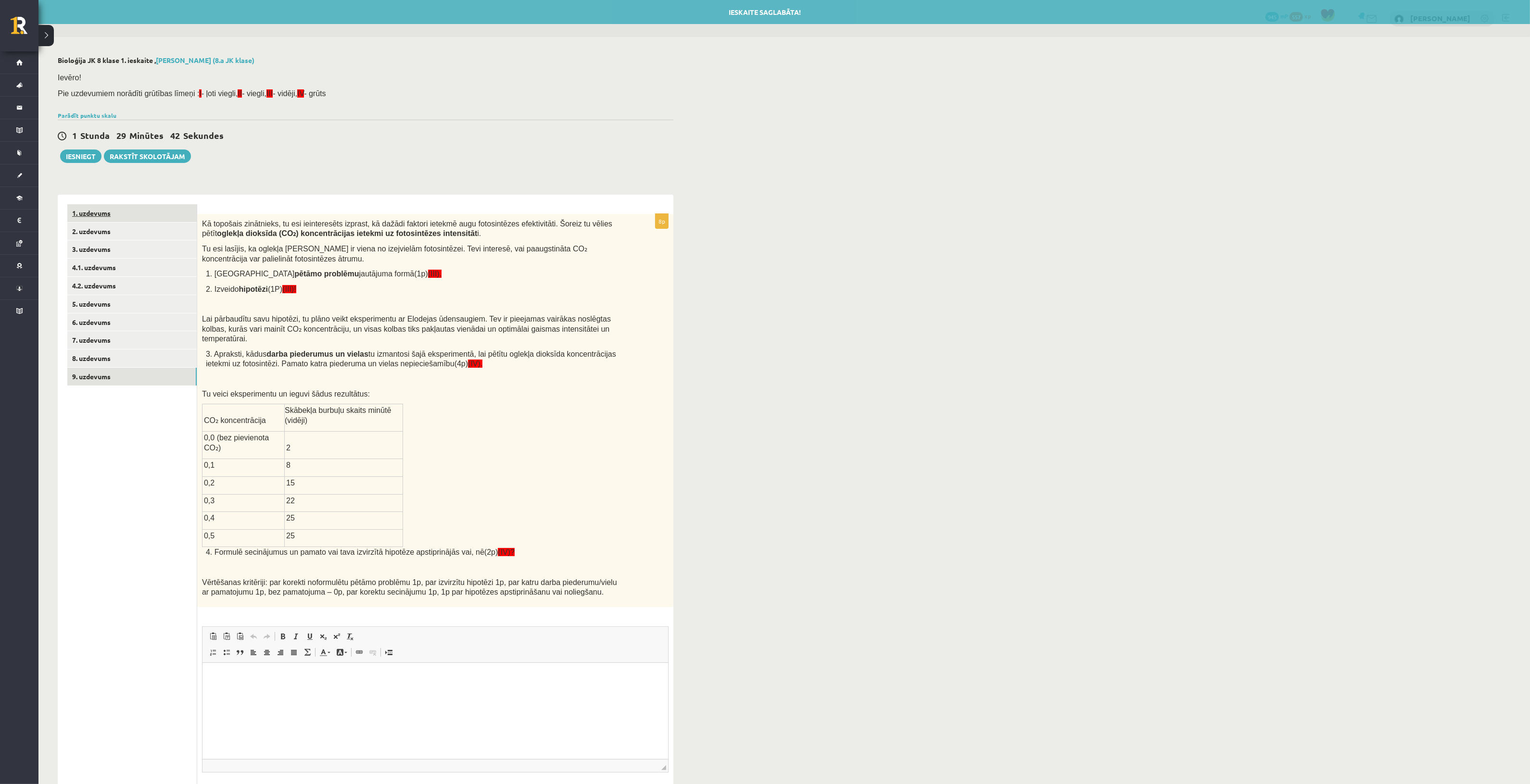
click at [121, 213] on link "1. uzdevums" at bounding box center [132, 213] width 129 height 18
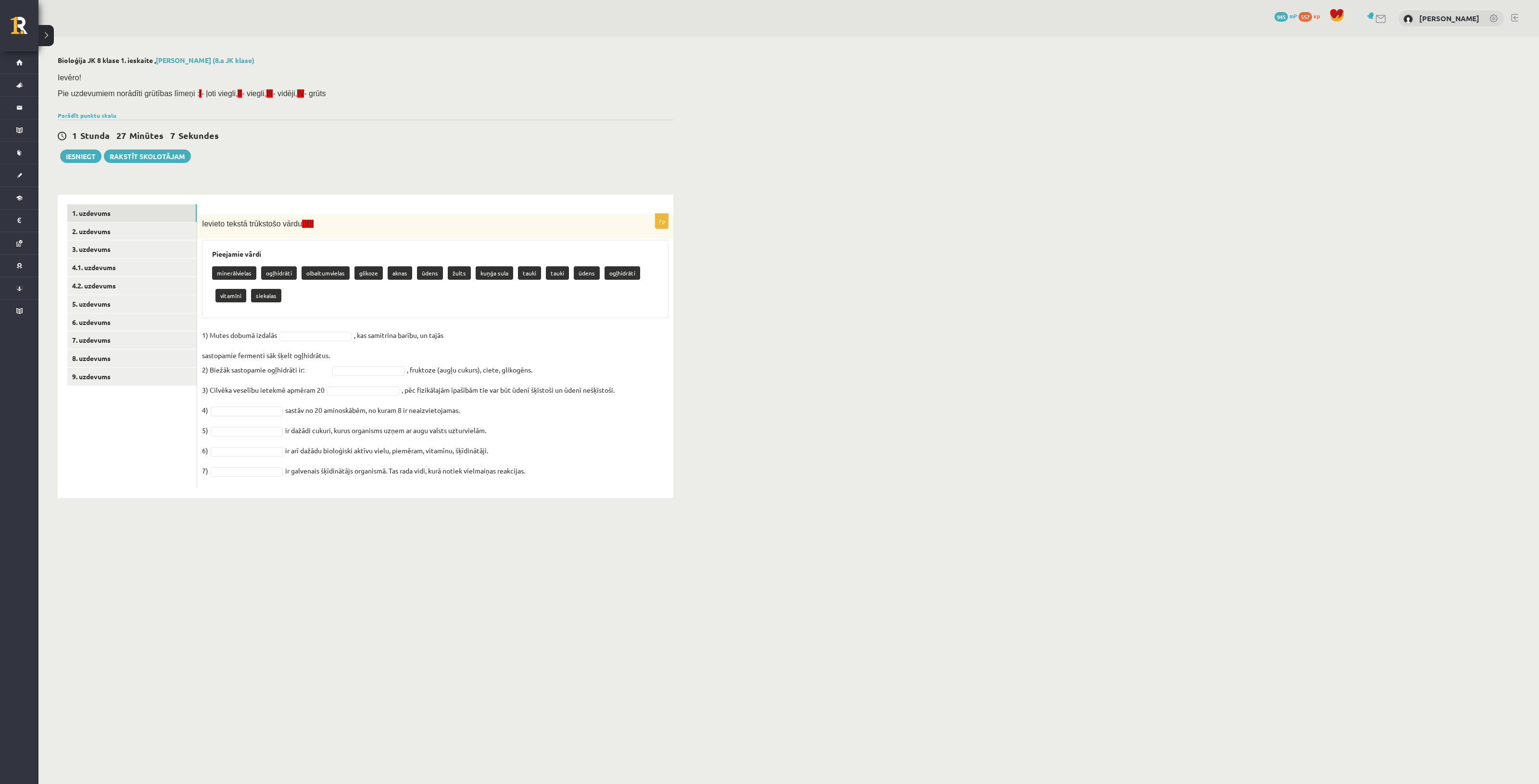
click at [299, 342] on fieldset "1) Mutes dobumā izdalās , kas samitrina barību, un tajās sastopamie fermenti sā…" at bounding box center [436, 406] width 467 height 156
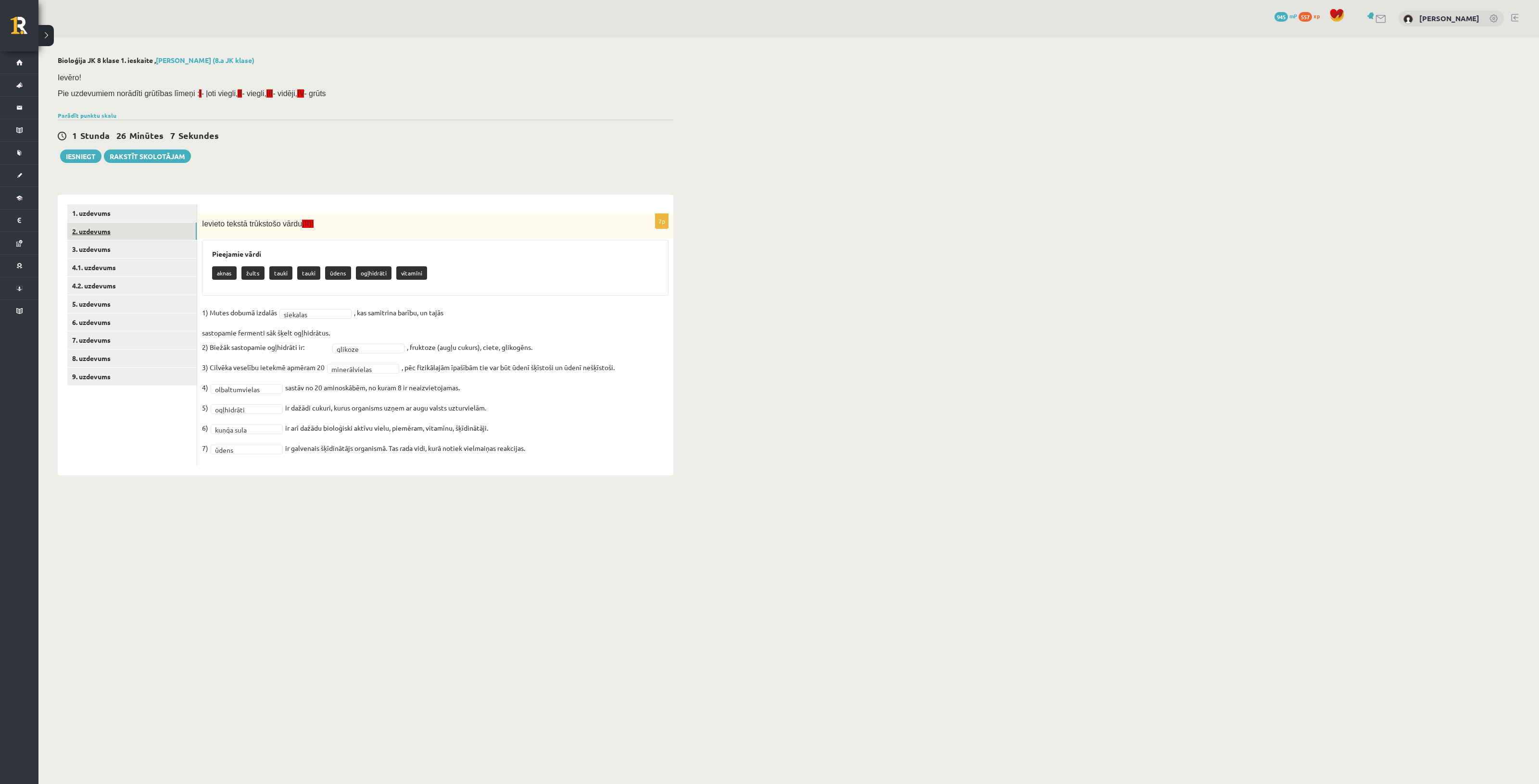
click at [123, 234] on link "2. uzdevums" at bounding box center [132, 231] width 129 height 18
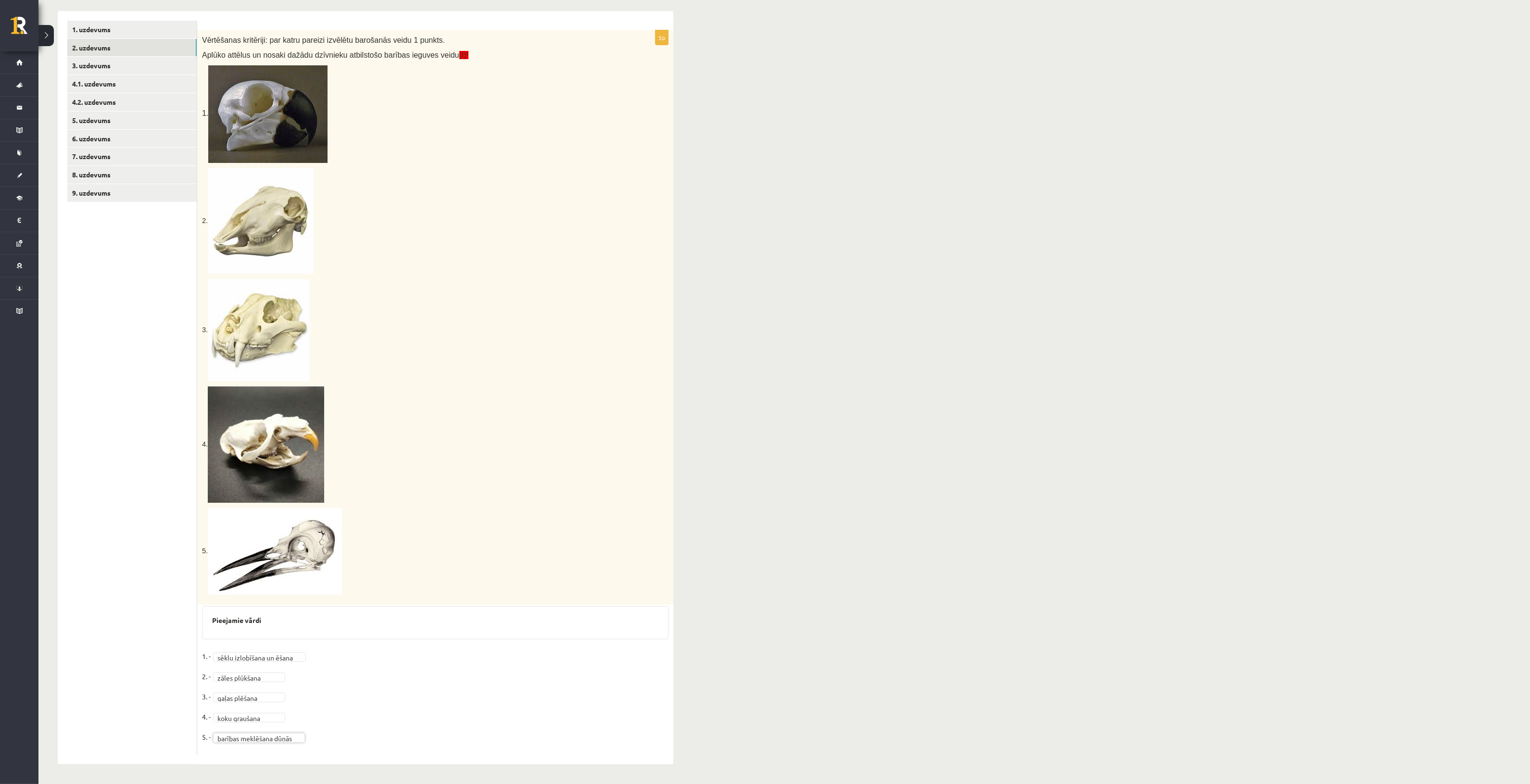
scroll to position [184, 0]
click at [243, 734] on fieldset "**********" at bounding box center [436, 722] width 467 height 101
click at [125, 69] on link "3. uzdevums" at bounding box center [132, 65] width 129 height 18
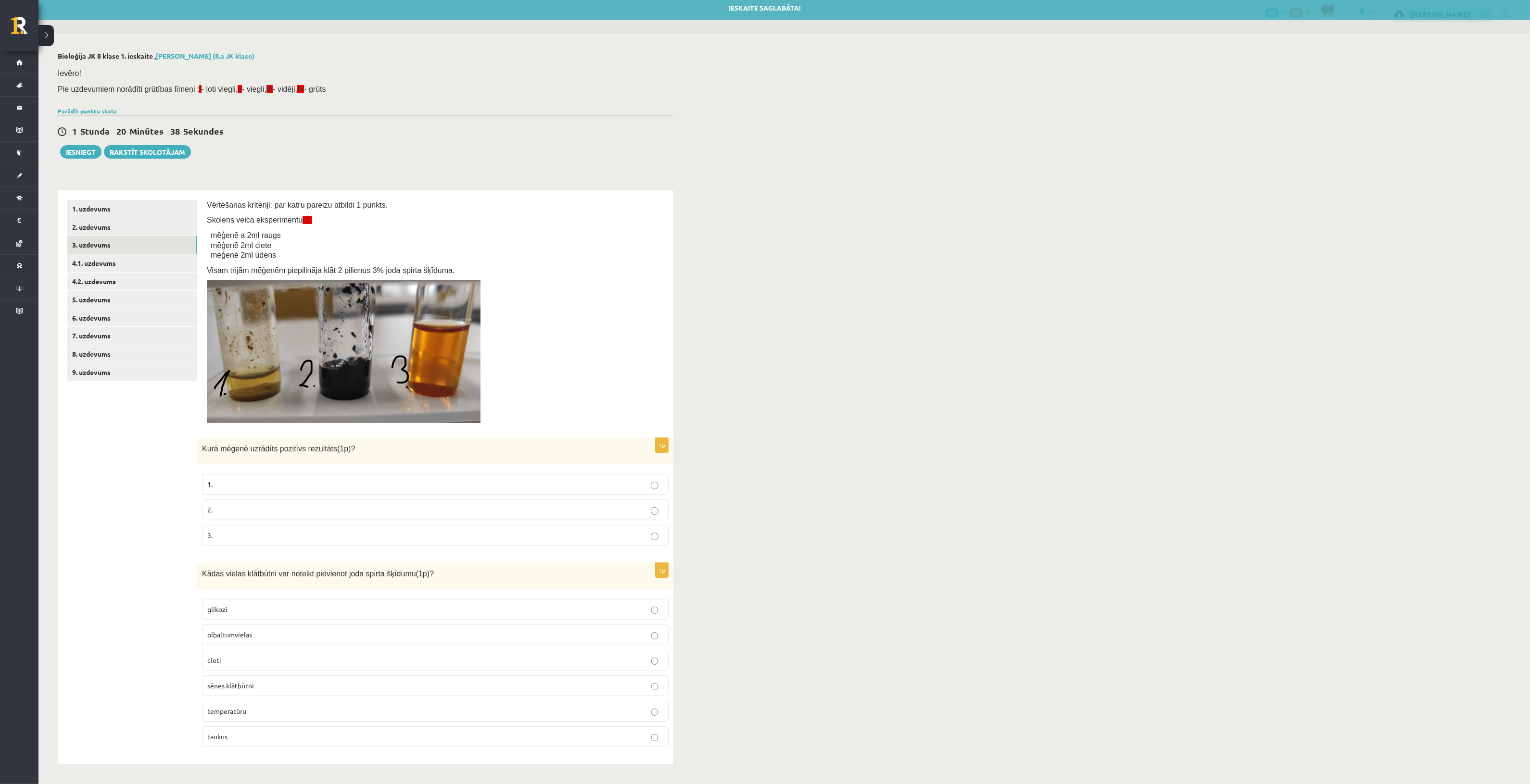
click at [222, 508] on p "2." at bounding box center [435, 510] width 456 height 10
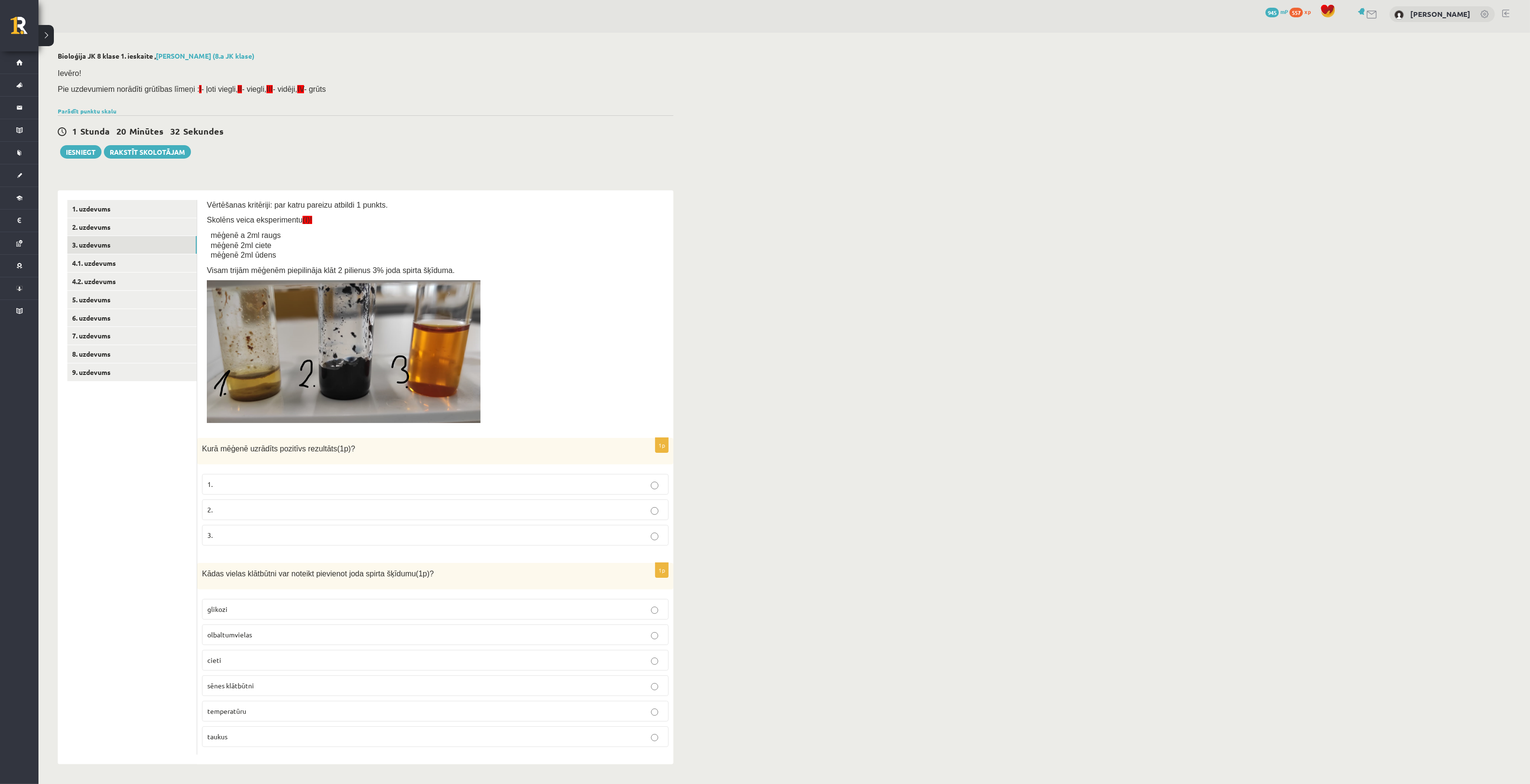
click at [272, 662] on p "cieti" at bounding box center [435, 660] width 456 height 10
click at [118, 254] on link "4.1. uzdevums" at bounding box center [132, 263] width 129 height 18
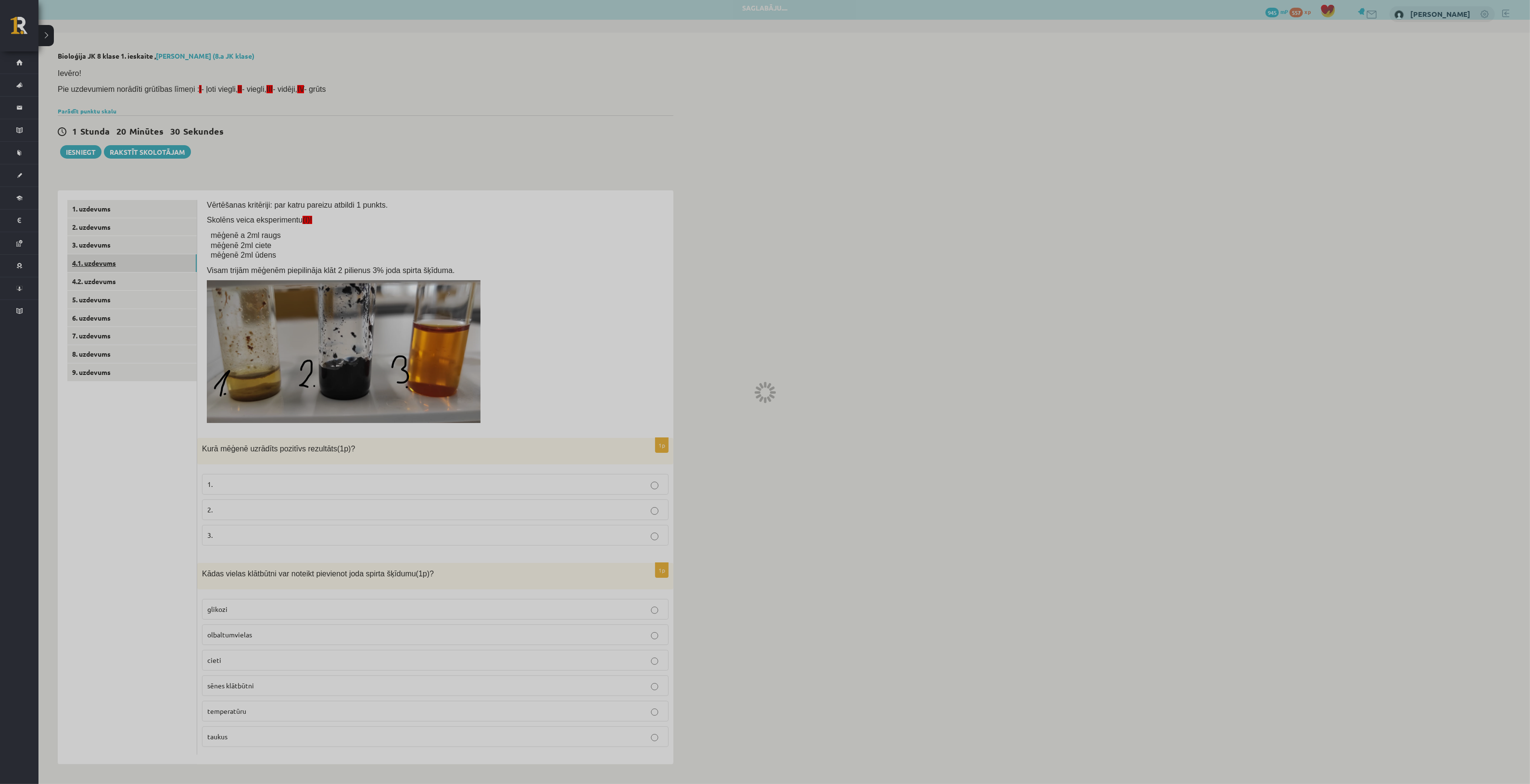
scroll to position [0, 0]
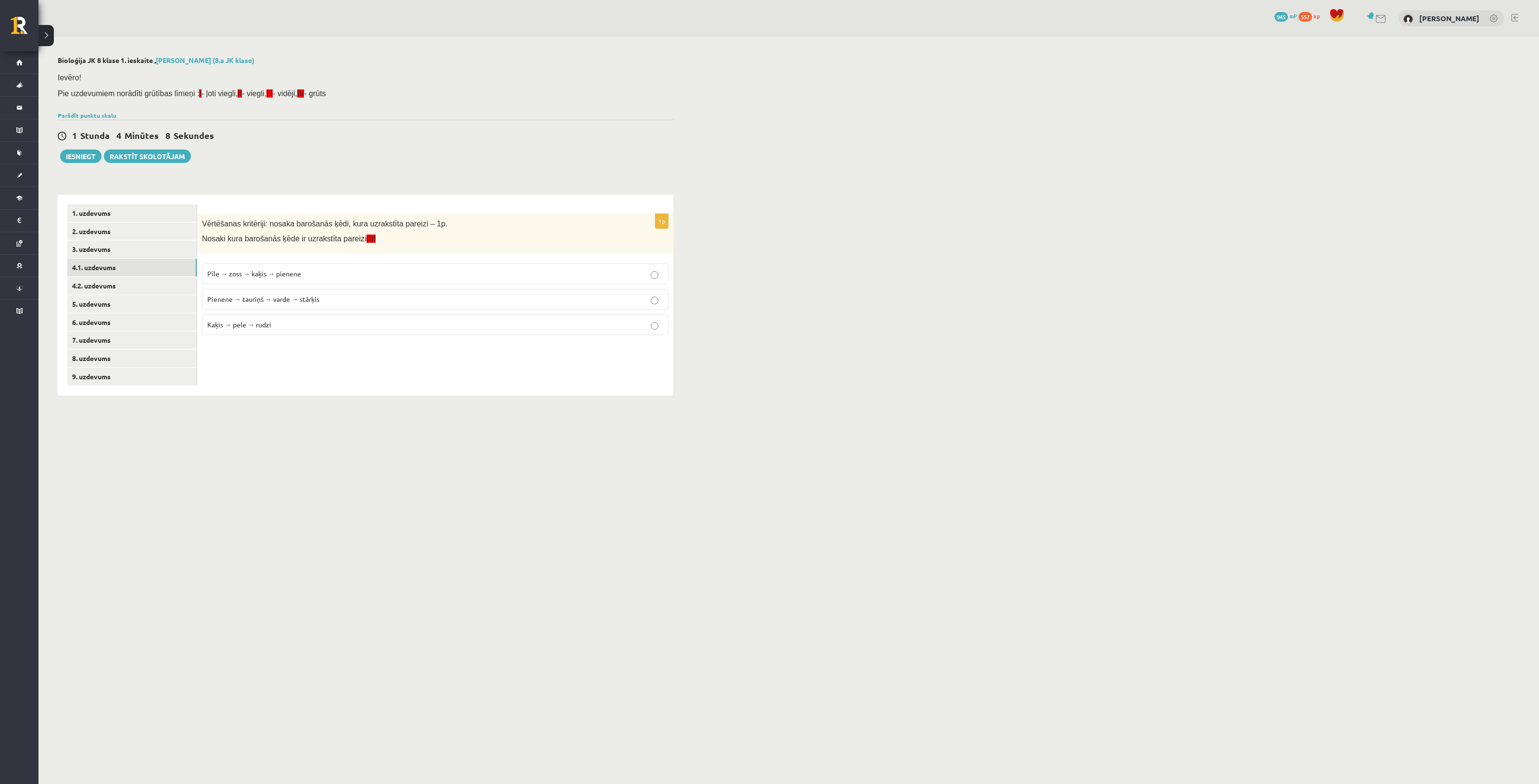
click at [292, 294] on label "Pienene → tauriņš → varde → stārķis" at bounding box center [436, 299] width 467 height 21
click at [143, 280] on link "4.2. uzdevums" at bounding box center [132, 286] width 129 height 18
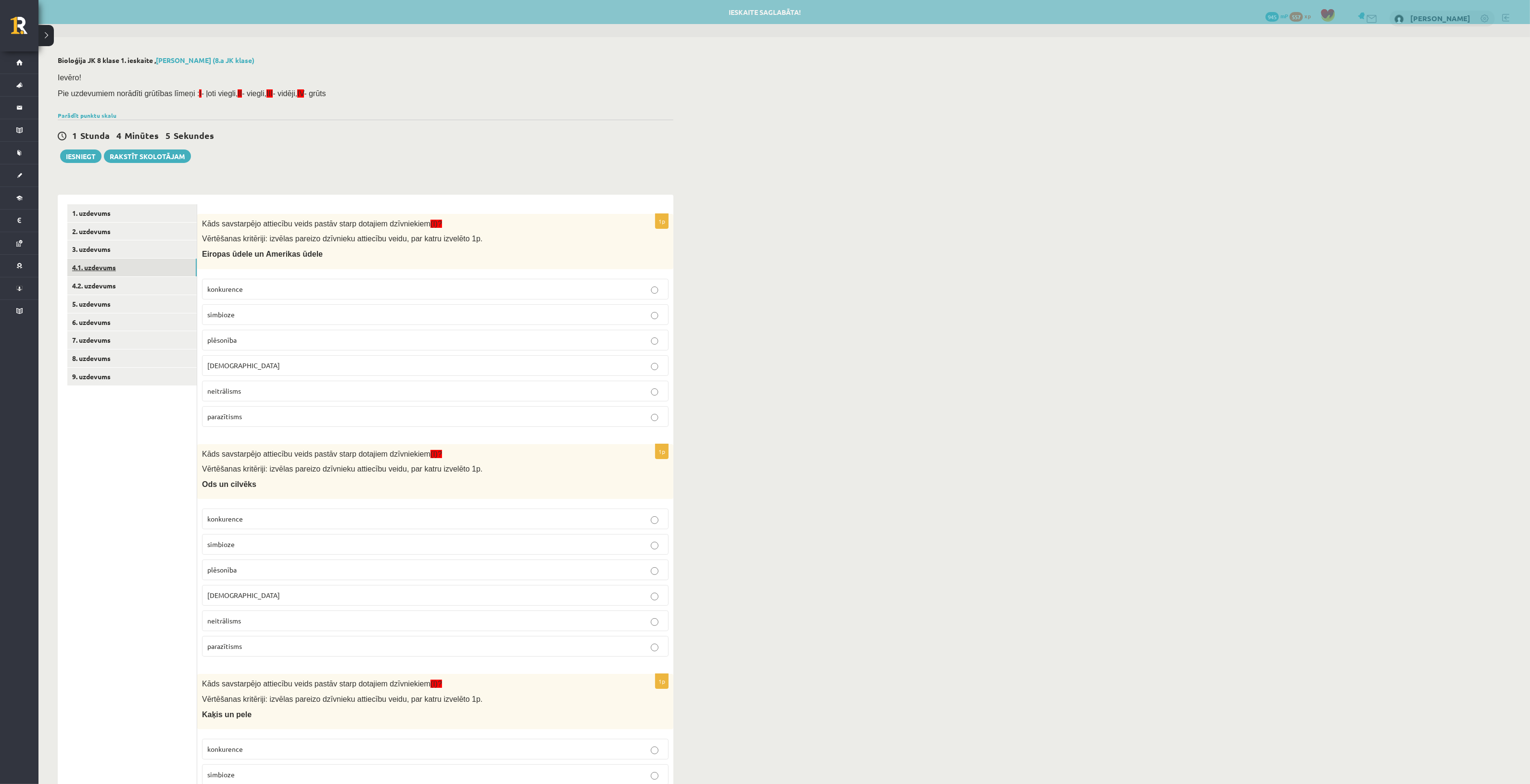
click at [141, 267] on link "4.1. uzdevums" at bounding box center [132, 268] width 129 height 18
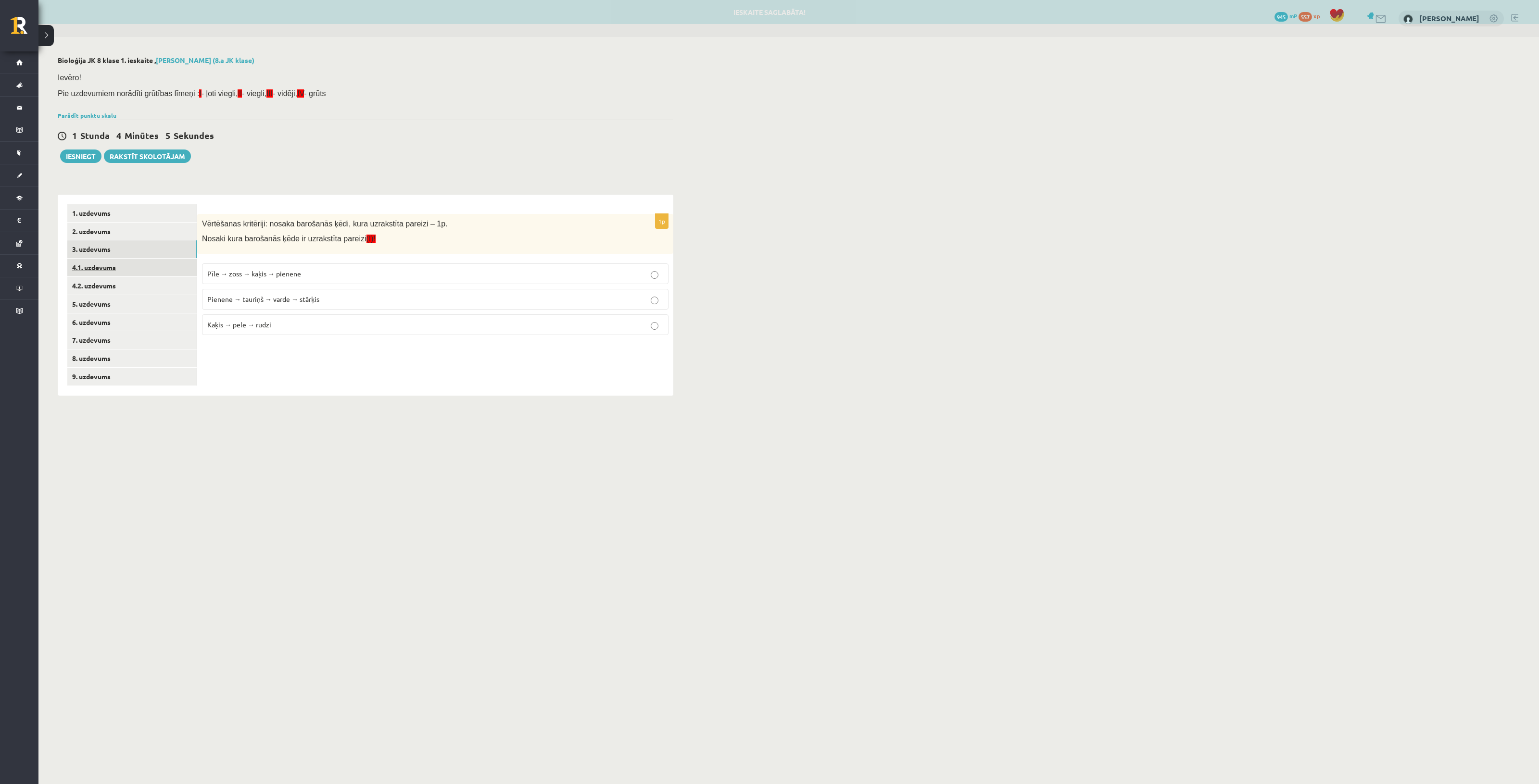
click at [136, 248] on link "3. uzdevums" at bounding box center [132, 249] width 129 height 18
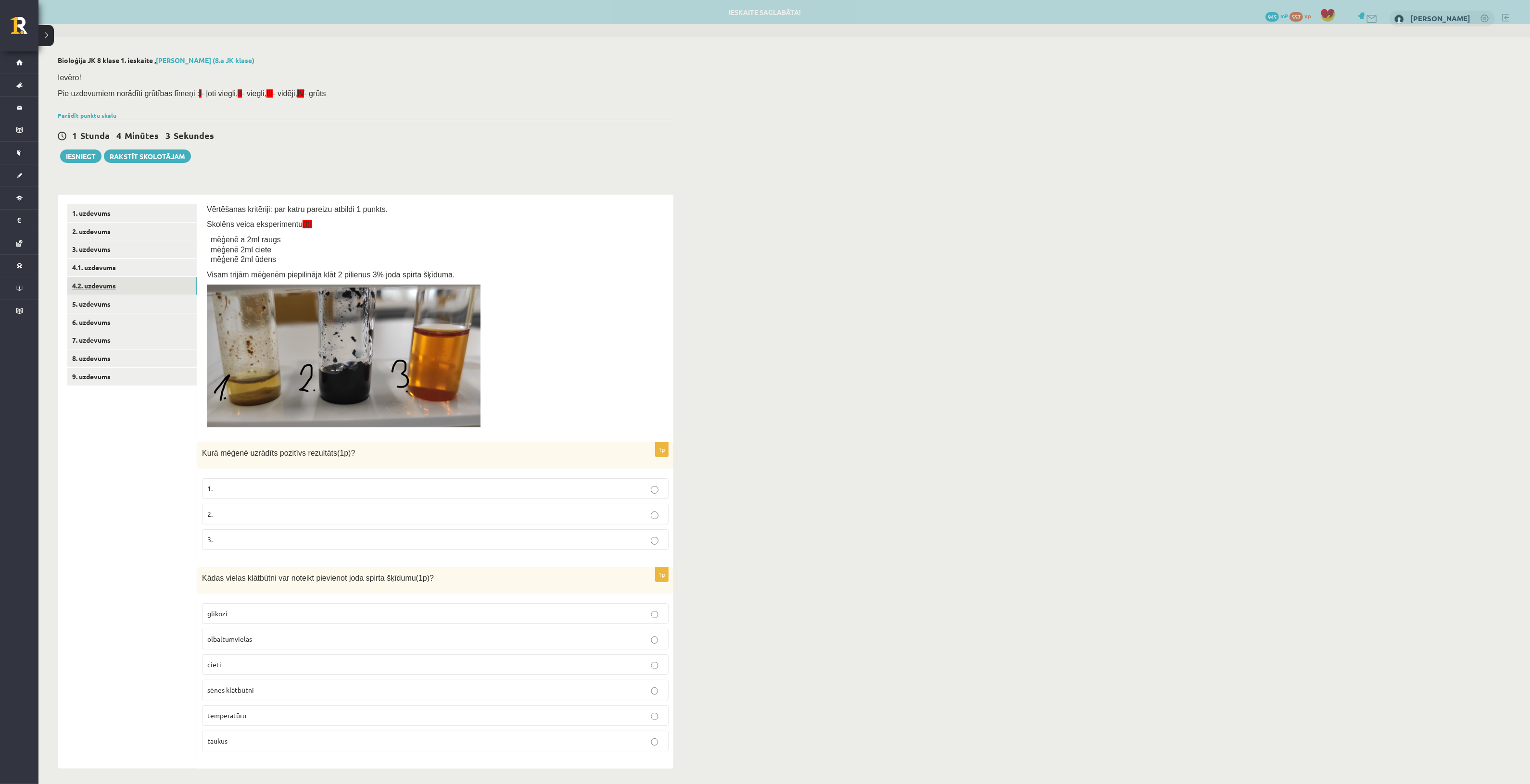
click at [145, 284] on link "4.2. uzdevums" at bounding box center [132, 286] width 129 height 18
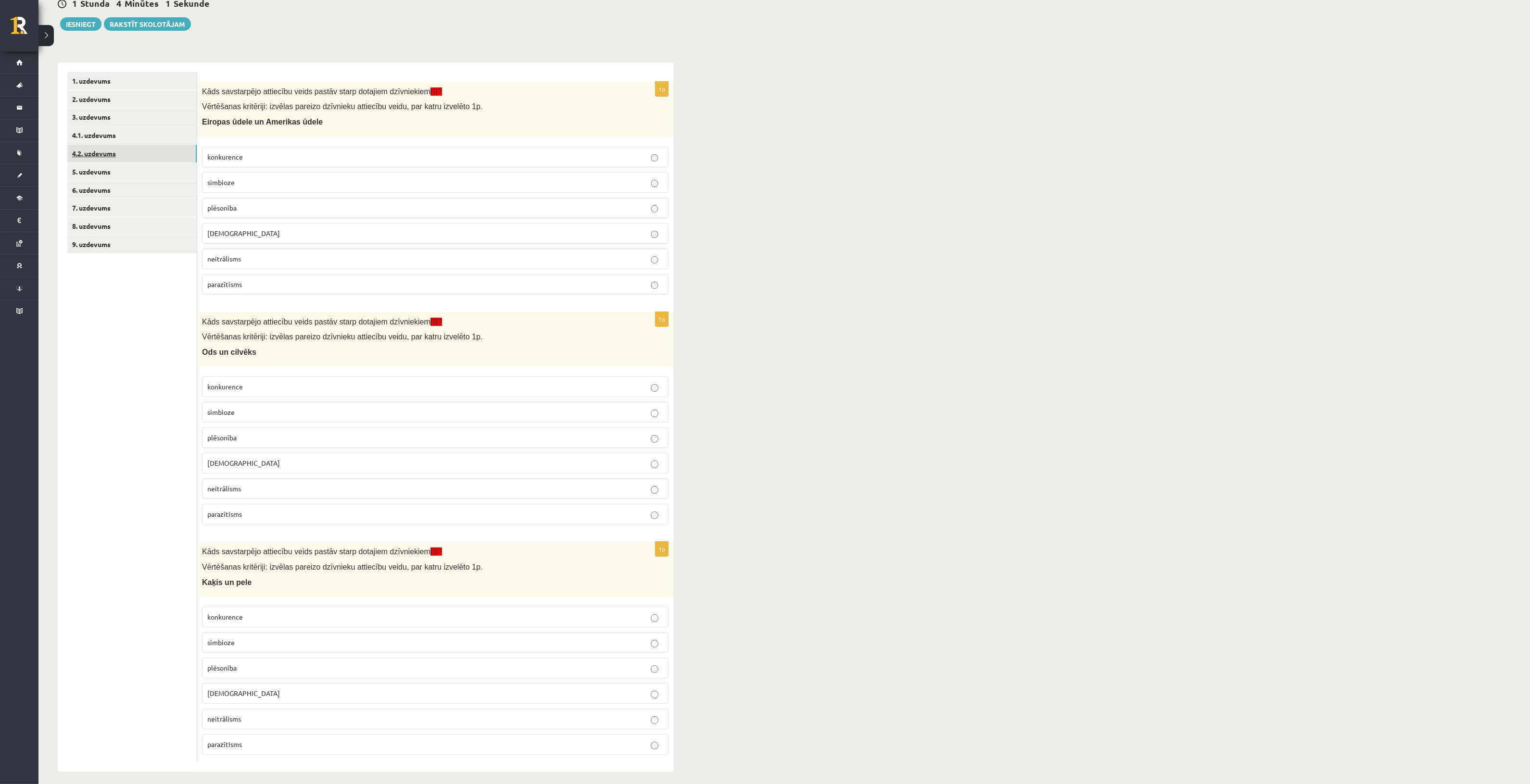
scroll to position [145, 0]
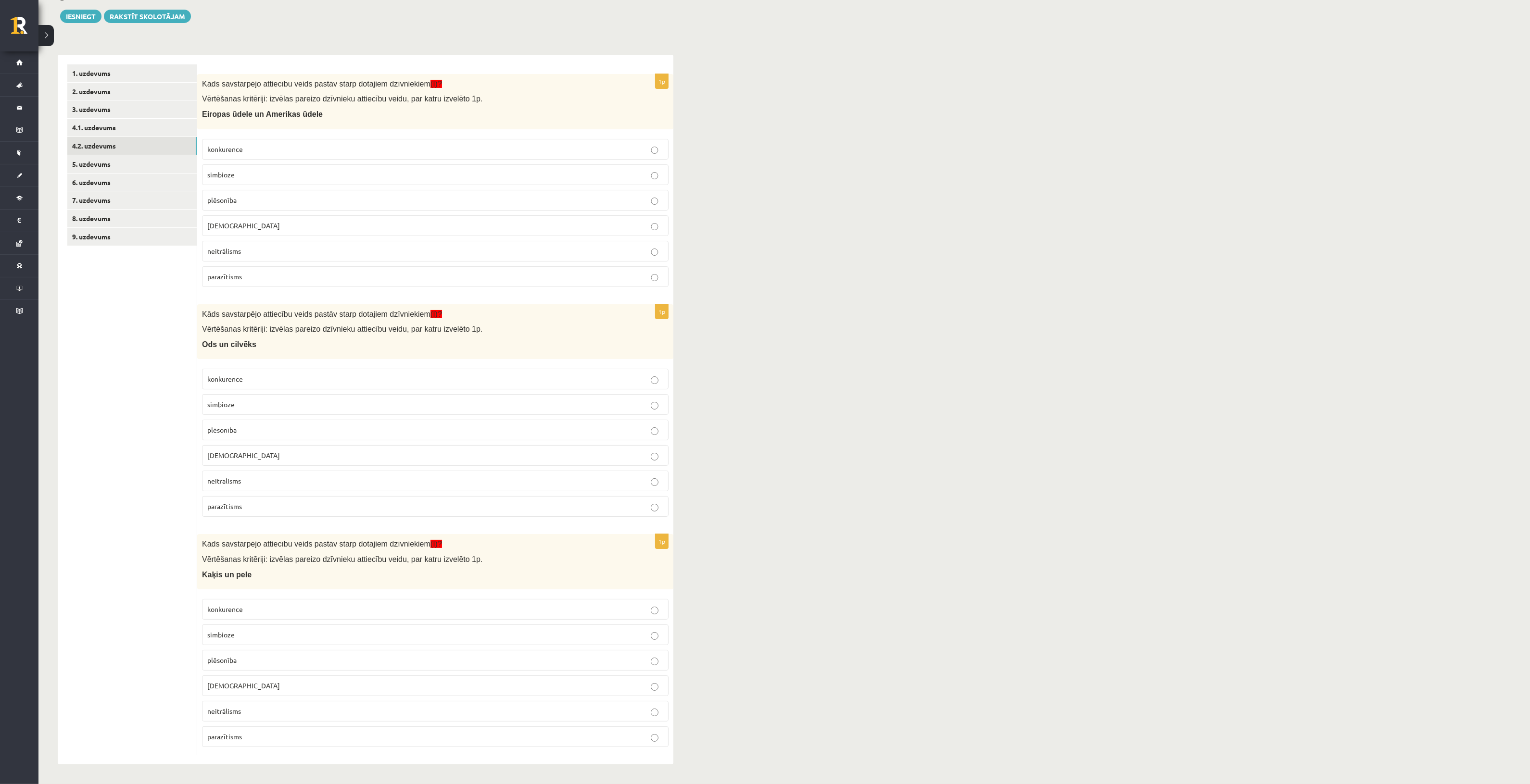
click at [336, 139] on label "konkurence" at bounding box center [436, 149] width 467 height 21
click at [251, 502] on p "parazītisms" at bounding box center [435, 506] width 456 height 10
click at [248, 663] on p "plēsonība" at bounding box center [435, 660] width 456 height 10
click at [136, 156] on link "5. uzdevums" at bounding box center [132, 164] width 129 height 18
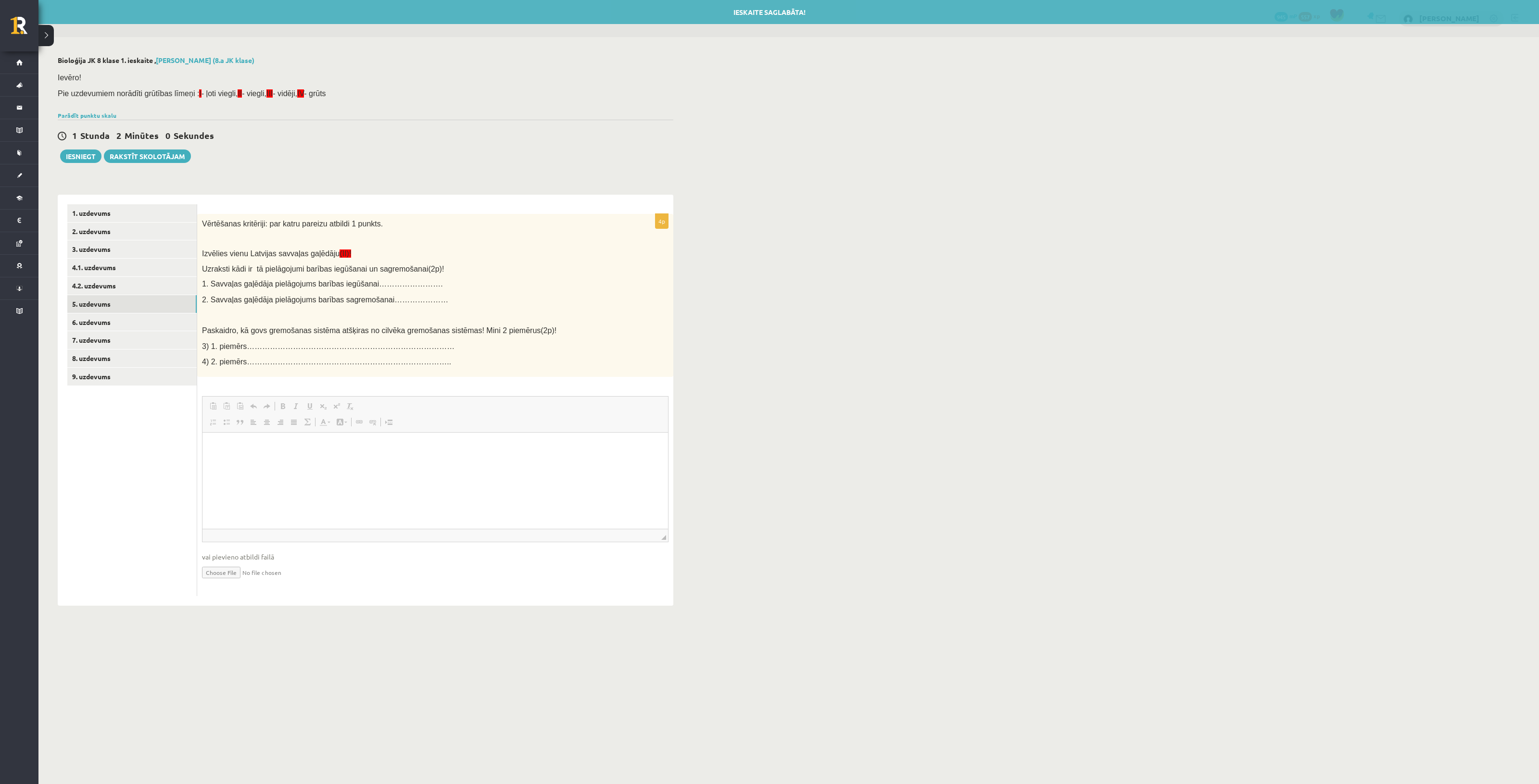
scroll to position [0, 0]
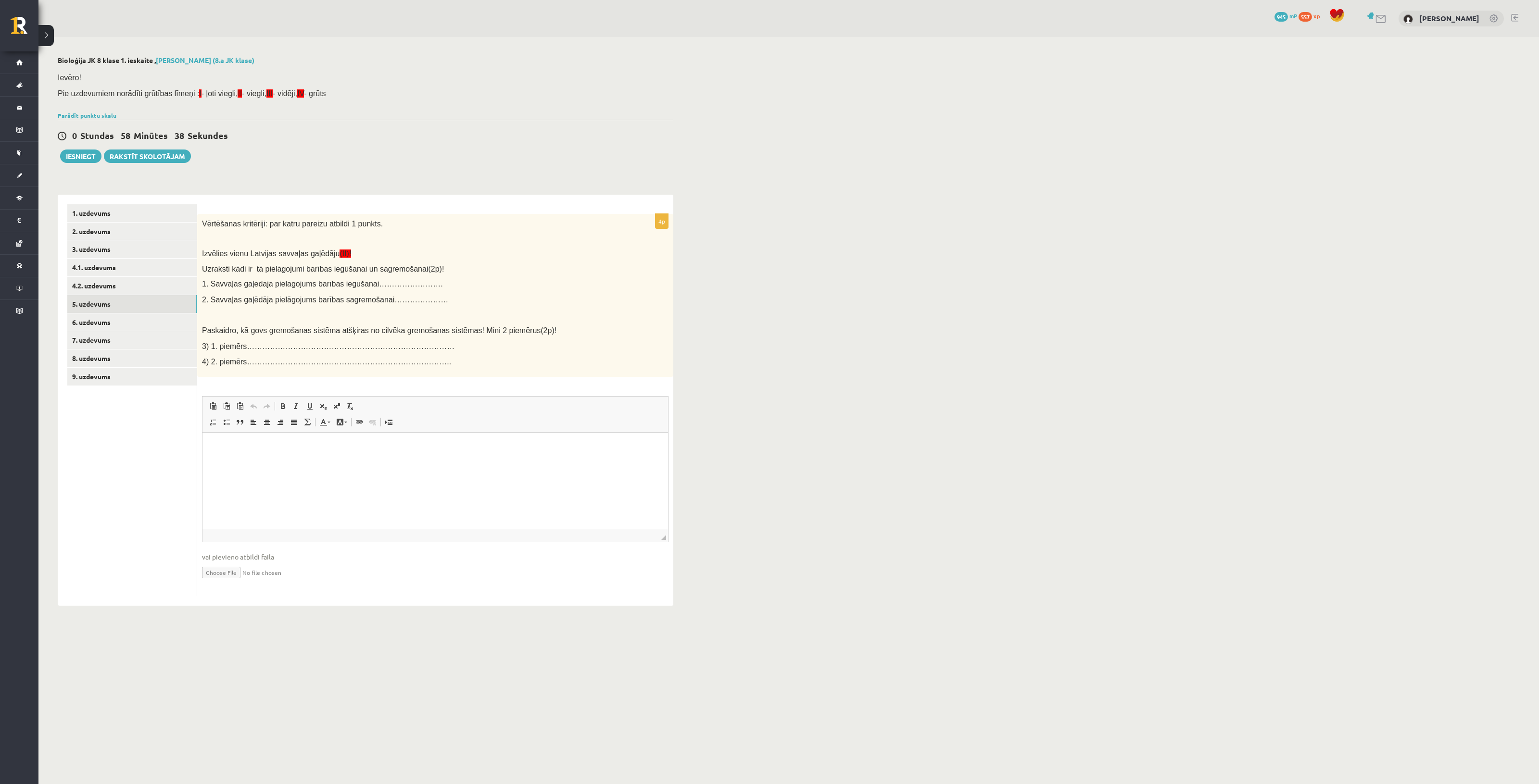
click at [320, 462] on html at bounding box center [435, 447] width 465 height 29
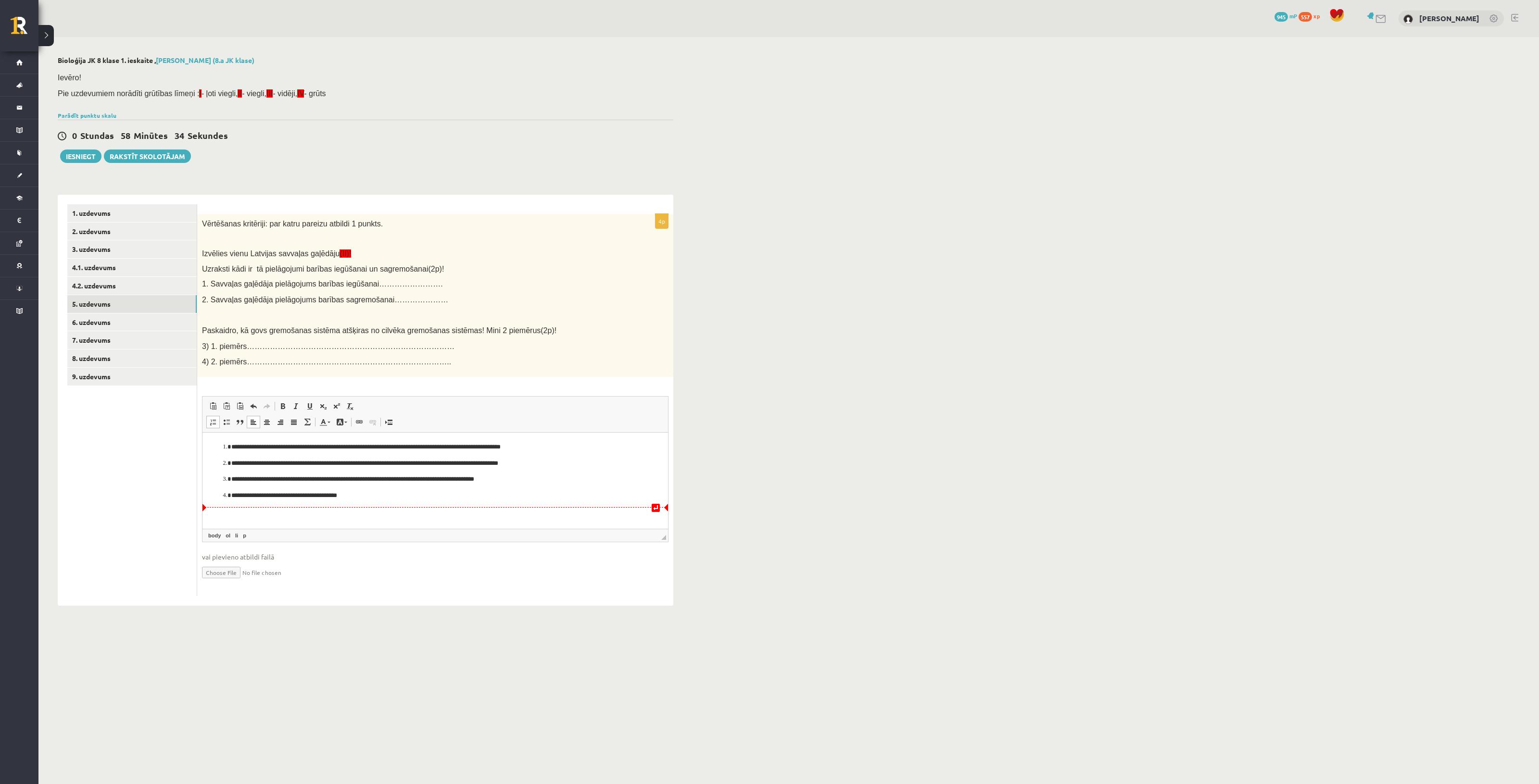
click at [545, 497] on p "**********" at bounding box center [435, 495] width 408 height 10
click at [562, 476] on p "**********" at bounding box center [435, 479] width 408 height 10
click at [558, 437] on html "**********" at bounding box center [435, 471] width 465 height 78
click at [548, 442] on p "**********" at bounding box center [435, 447] width 408 height 10
click at [386, 500] on p "**********" at bounding box center [435, 495] width 408 height 10
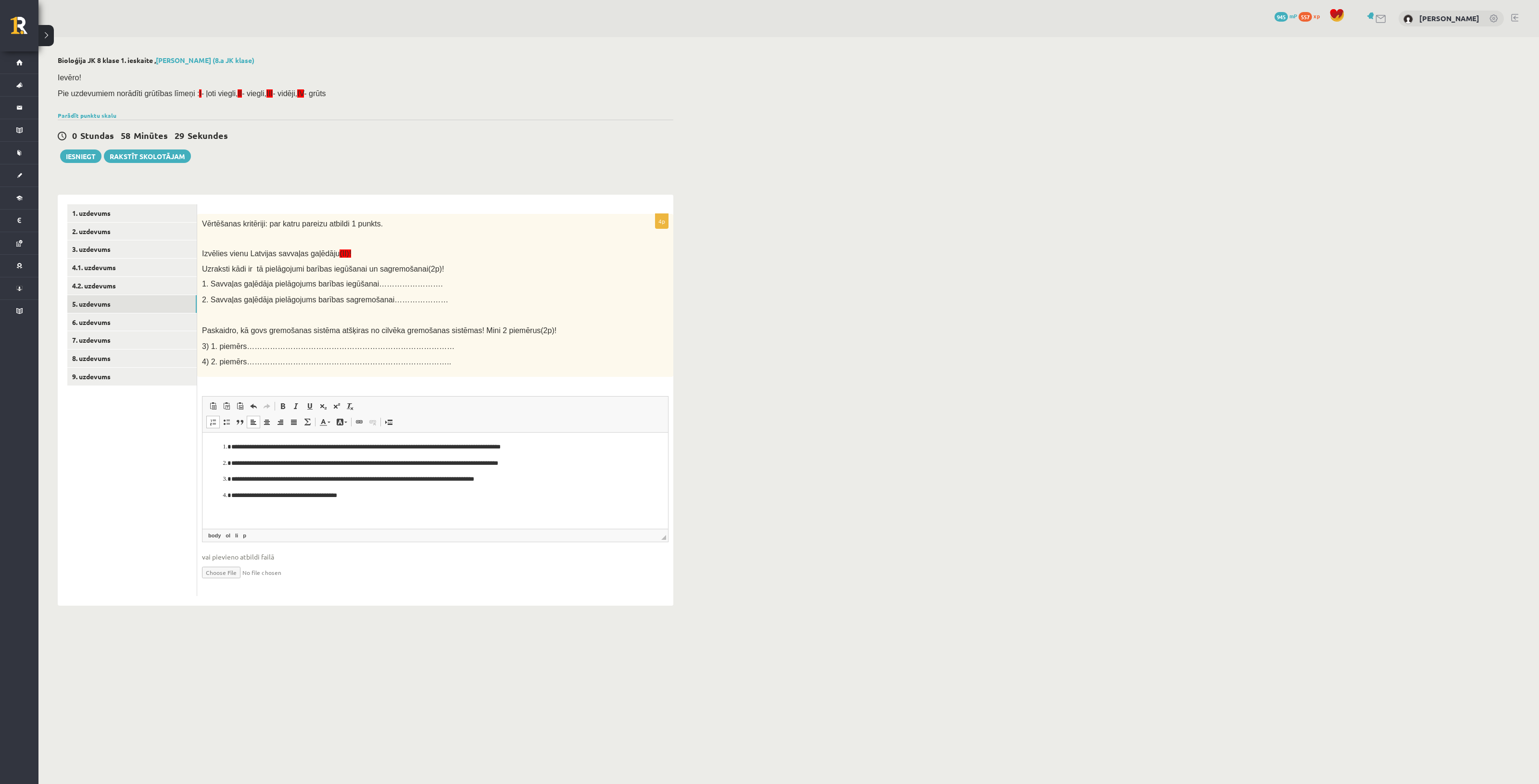
click at [550, 449] on p "**********" at bounding box center [435, 447] width 408 height 10
click at [140, 318] on link "6. uzdevums" at bounding box center [132, 322] width 129 height 18
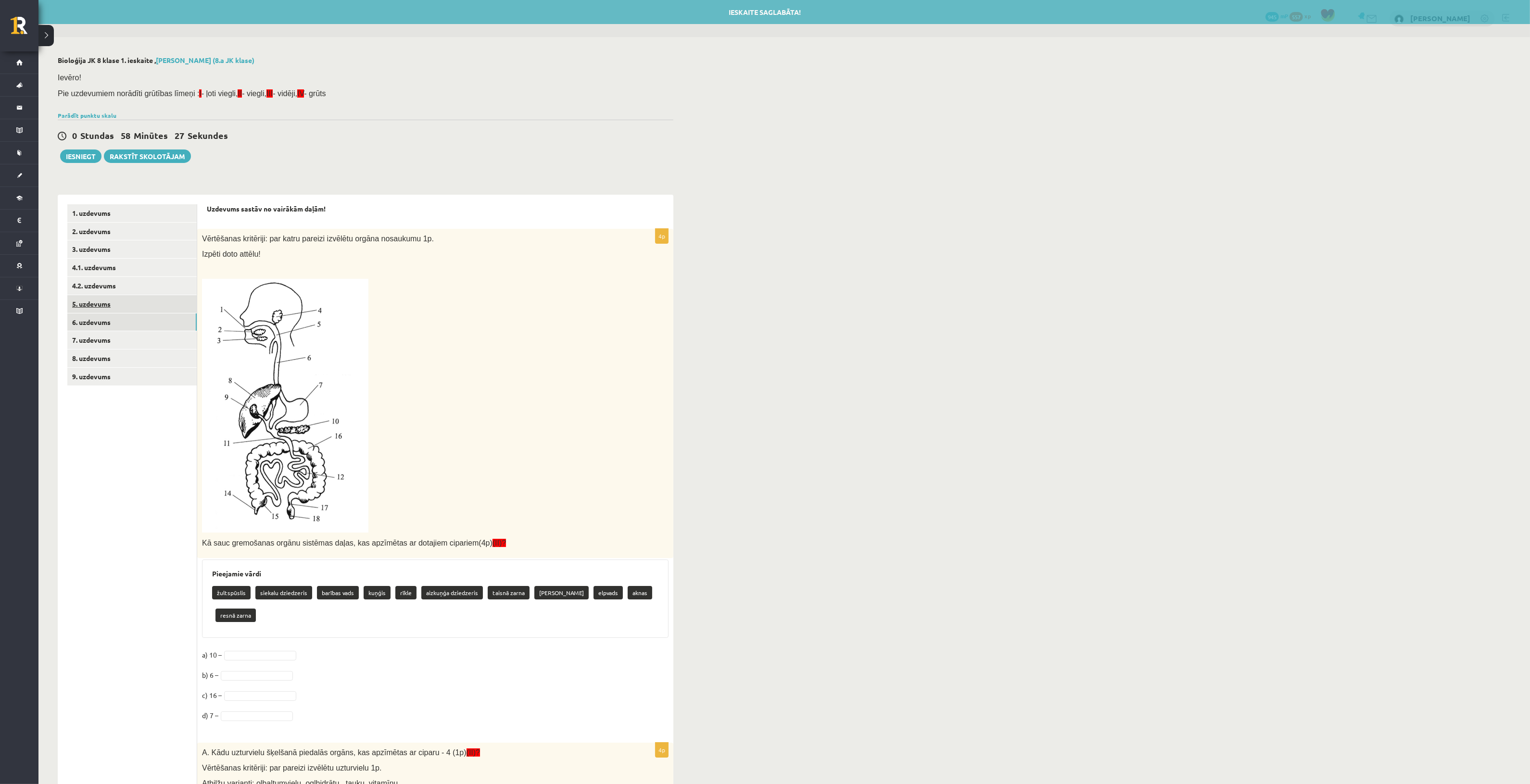
click at [142, 306] on link "5. uzdevums" at bounding box center [132, 304] width 129 height 18
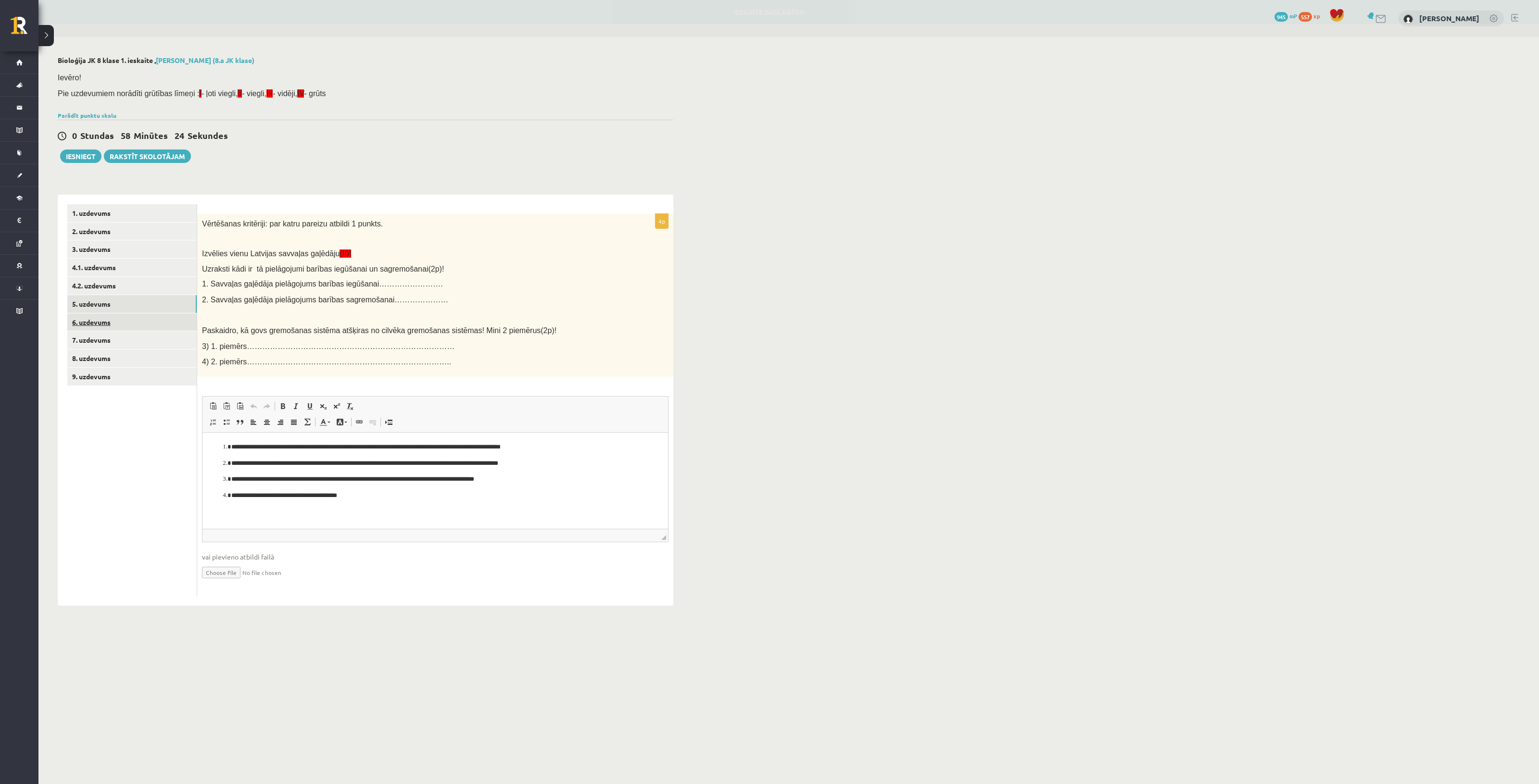
click at [123, 318] on link "6. uzdevums" at bounding box center [132, 322] width 129 height 18
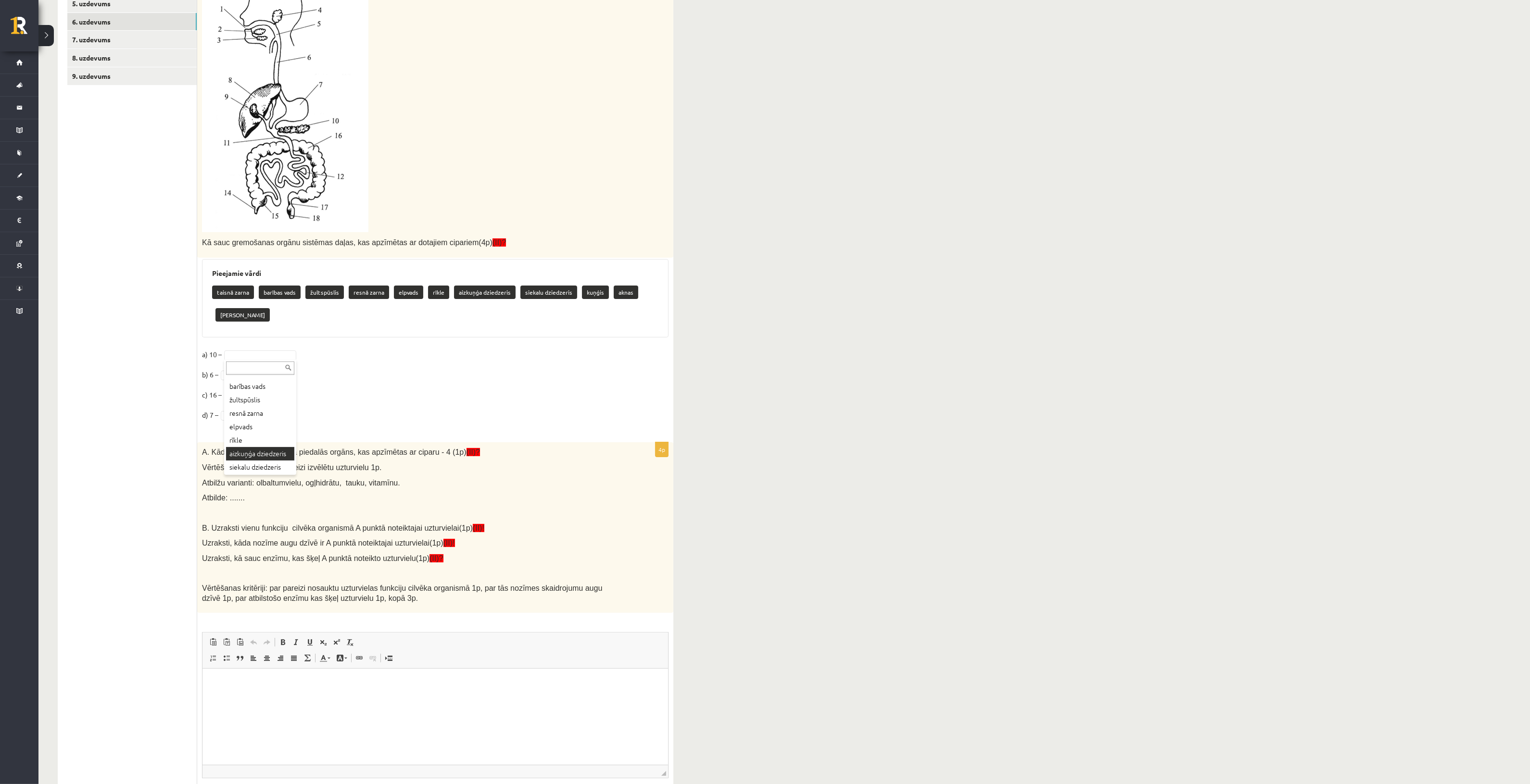
scroll to position [75, 0]
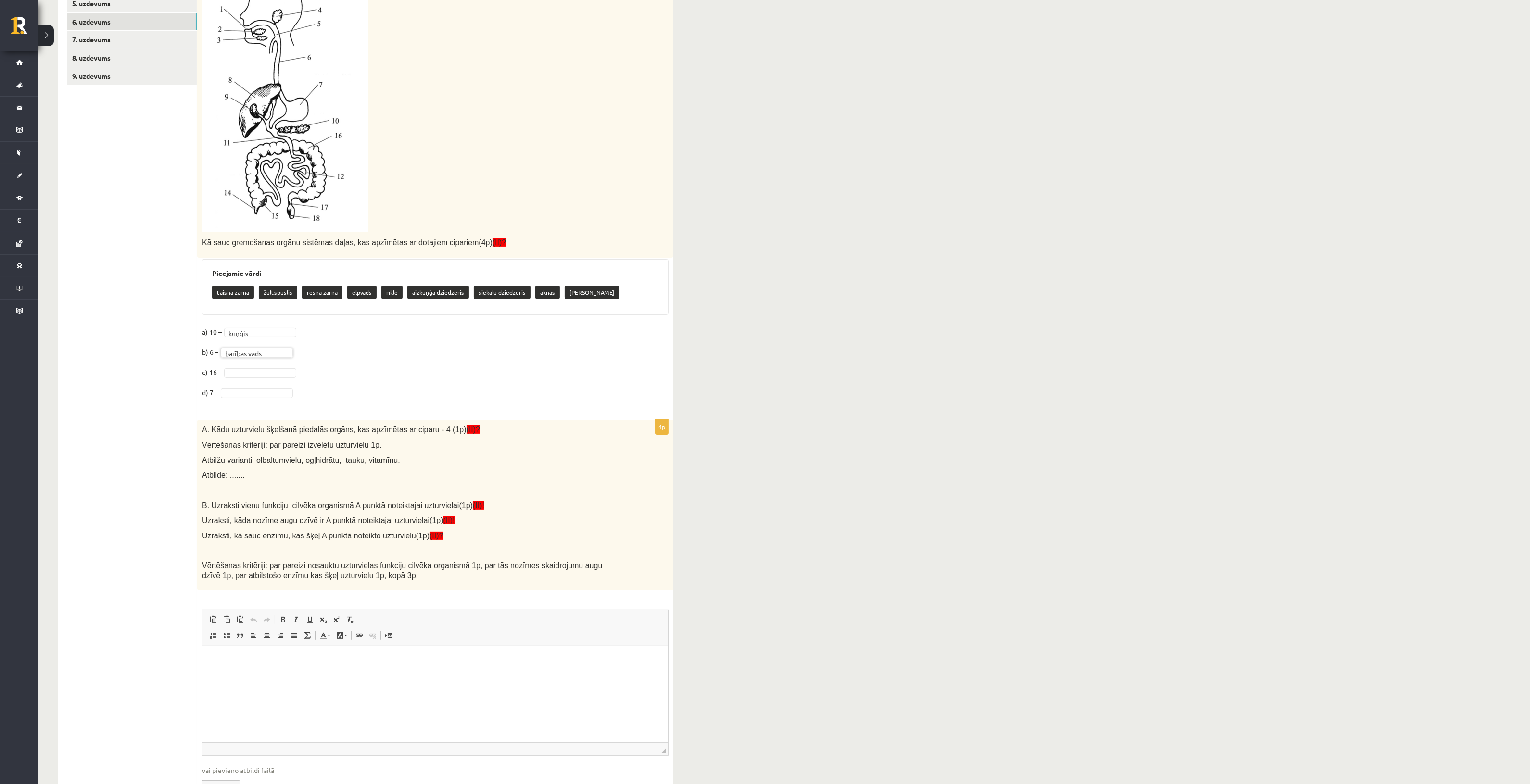
click at [256, 361] on fieldset "**********" at bounding box center [436, 365] width 467 height 81
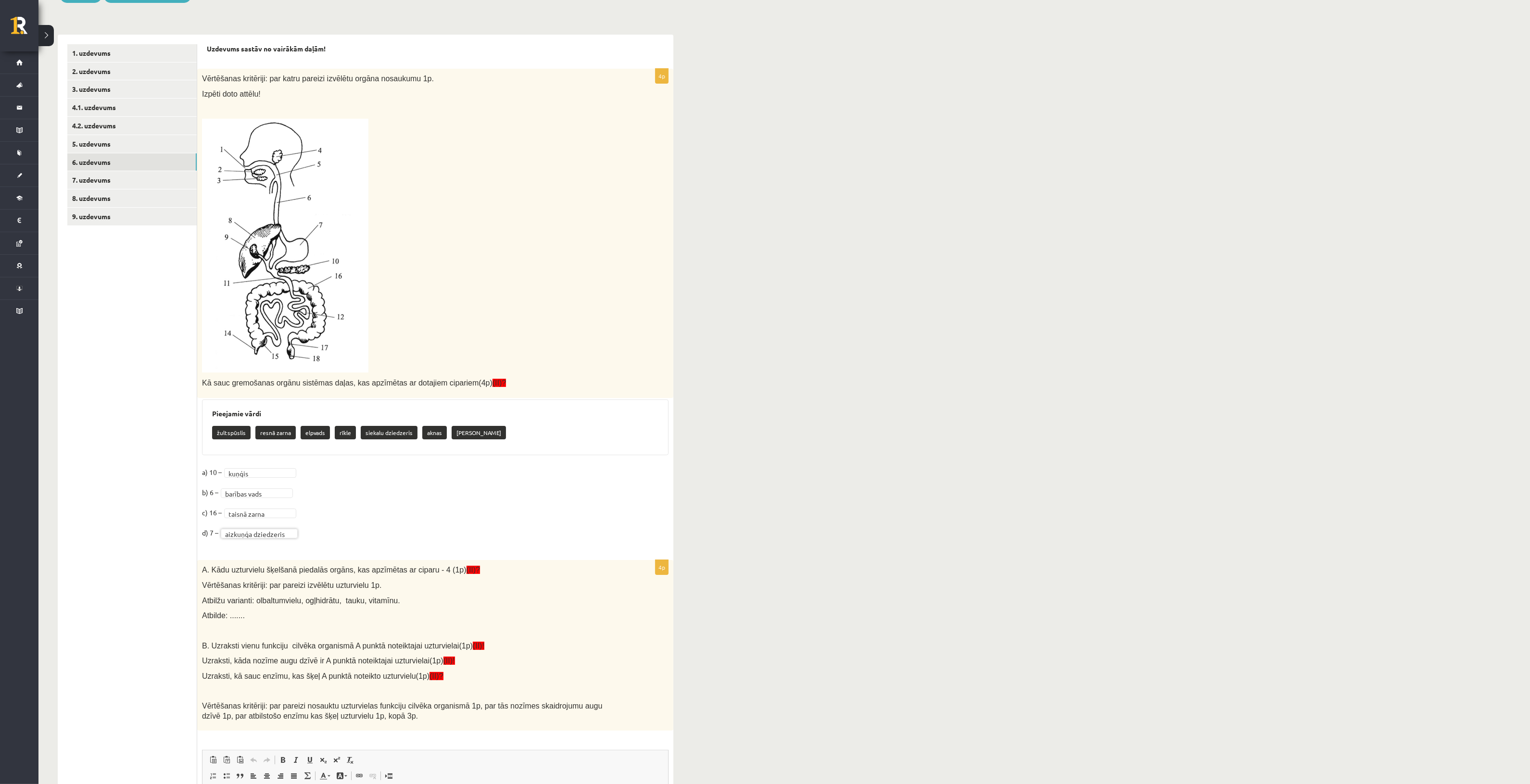
scroll to position [116, 0]
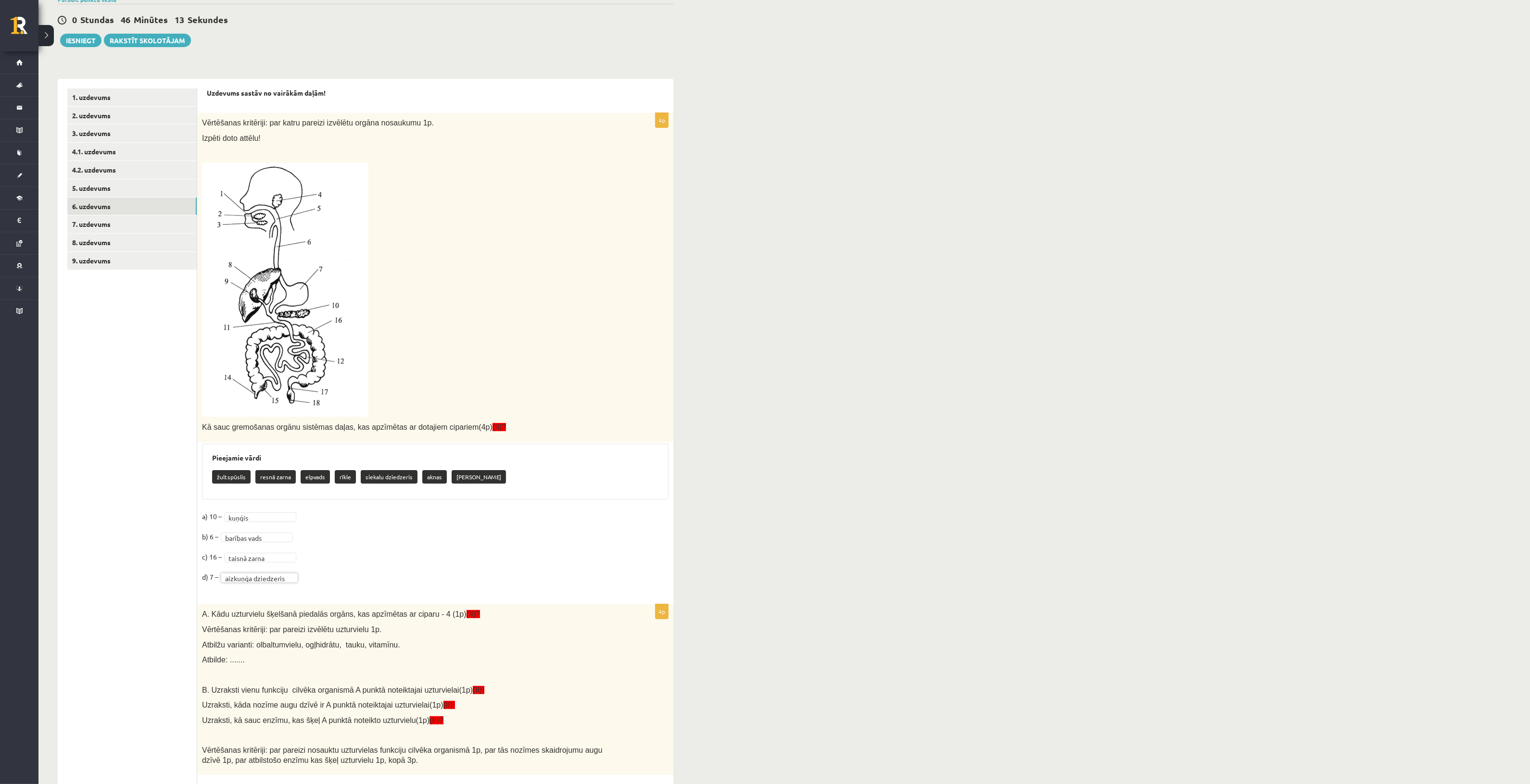
click at [170, 270] on ul "1. uzdevums 2. uzdevums 3. uzdevums 4.1. uzdevums 4.2. uzdevums 5. uzdevums 6. …" at bounding box center [132, 541] width 130 height 906
click at [170, 251] on link "8. uzdevums" at bounding box center [132, 243] width 129 height 18
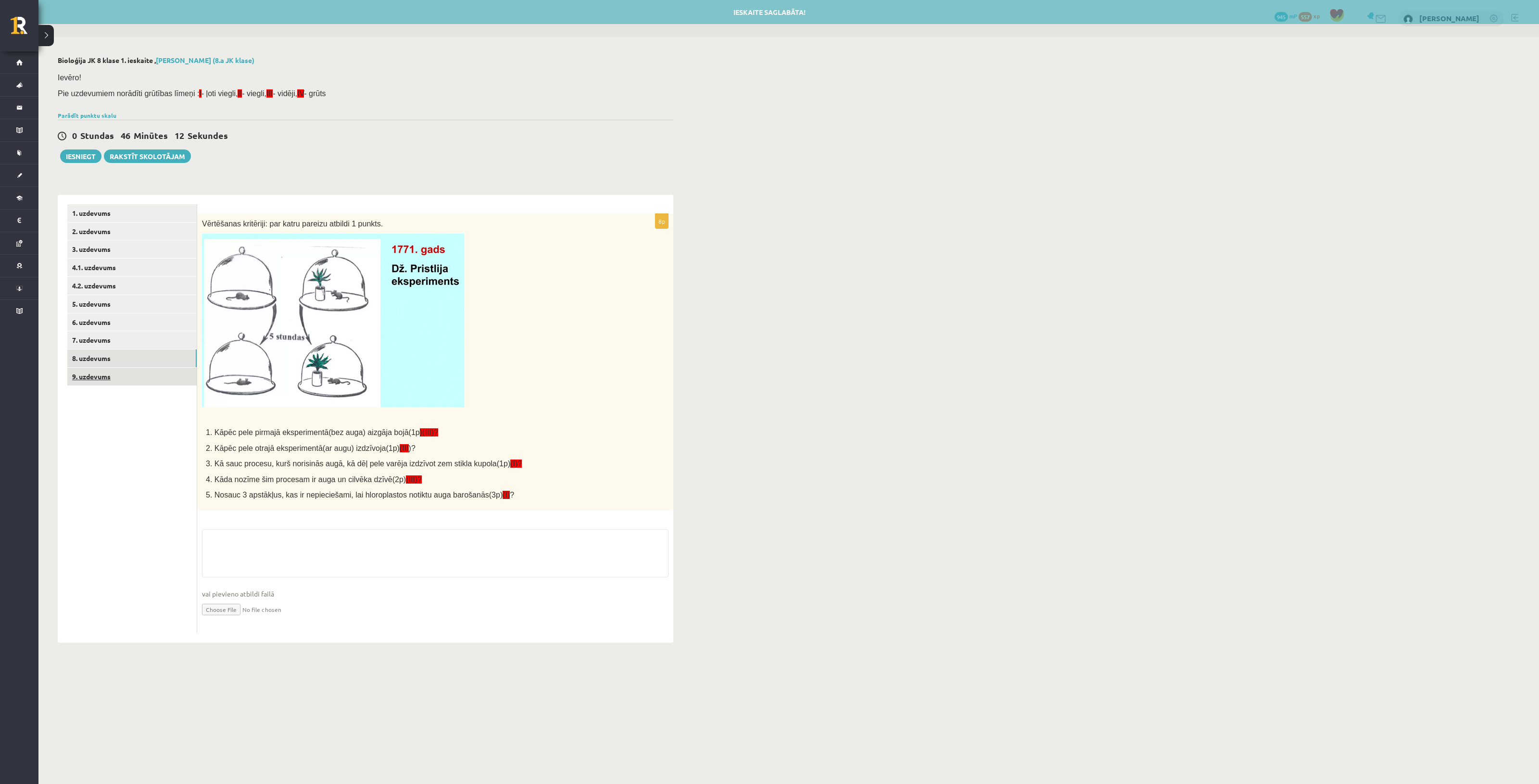
click at [142, 380] on link "9. uzdevums" at bounding box center [132, 376] width 129 height 18
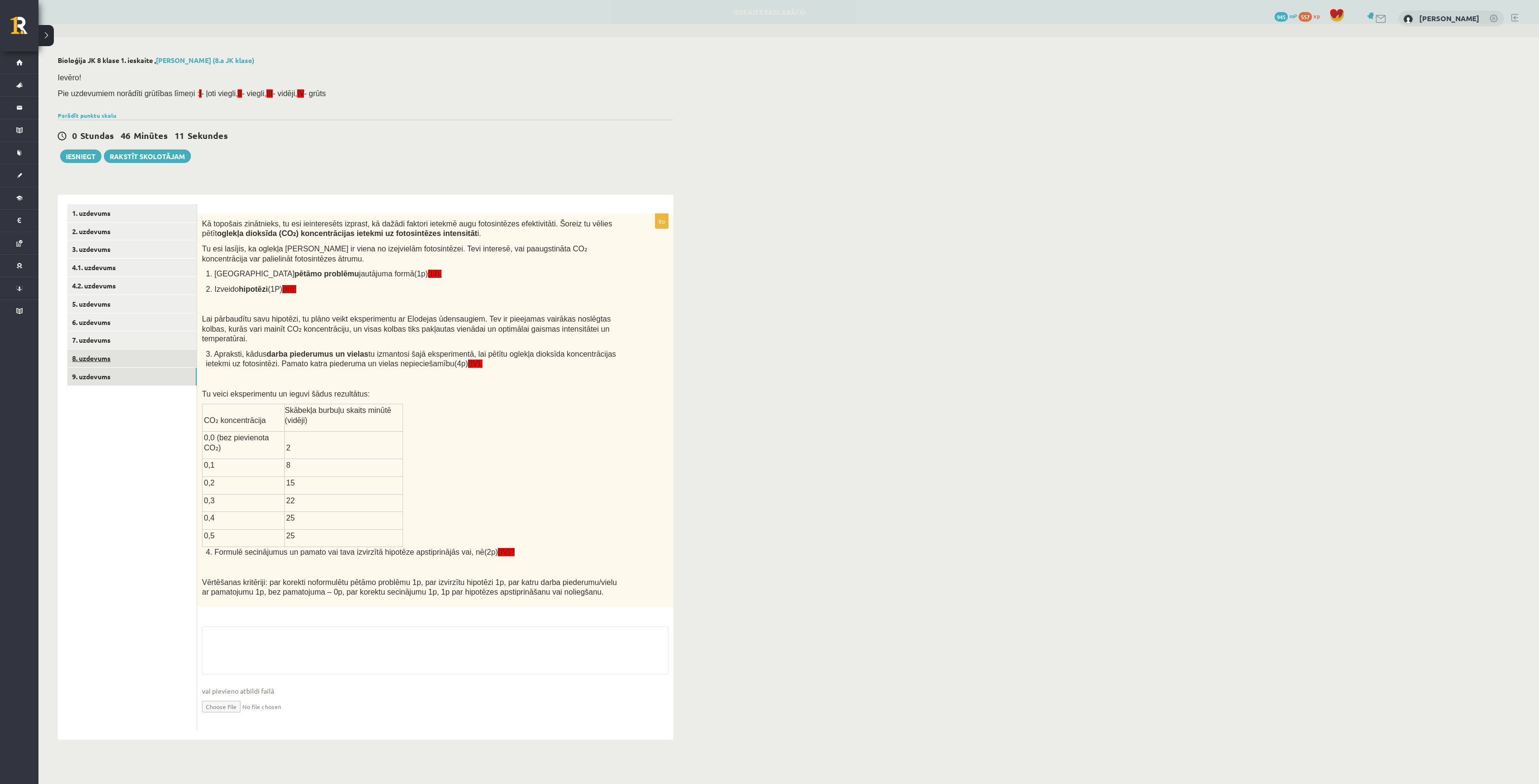
click at [141, 366] on link "8. uzdevums" at bounding box center [132, 358] width 129 height 18
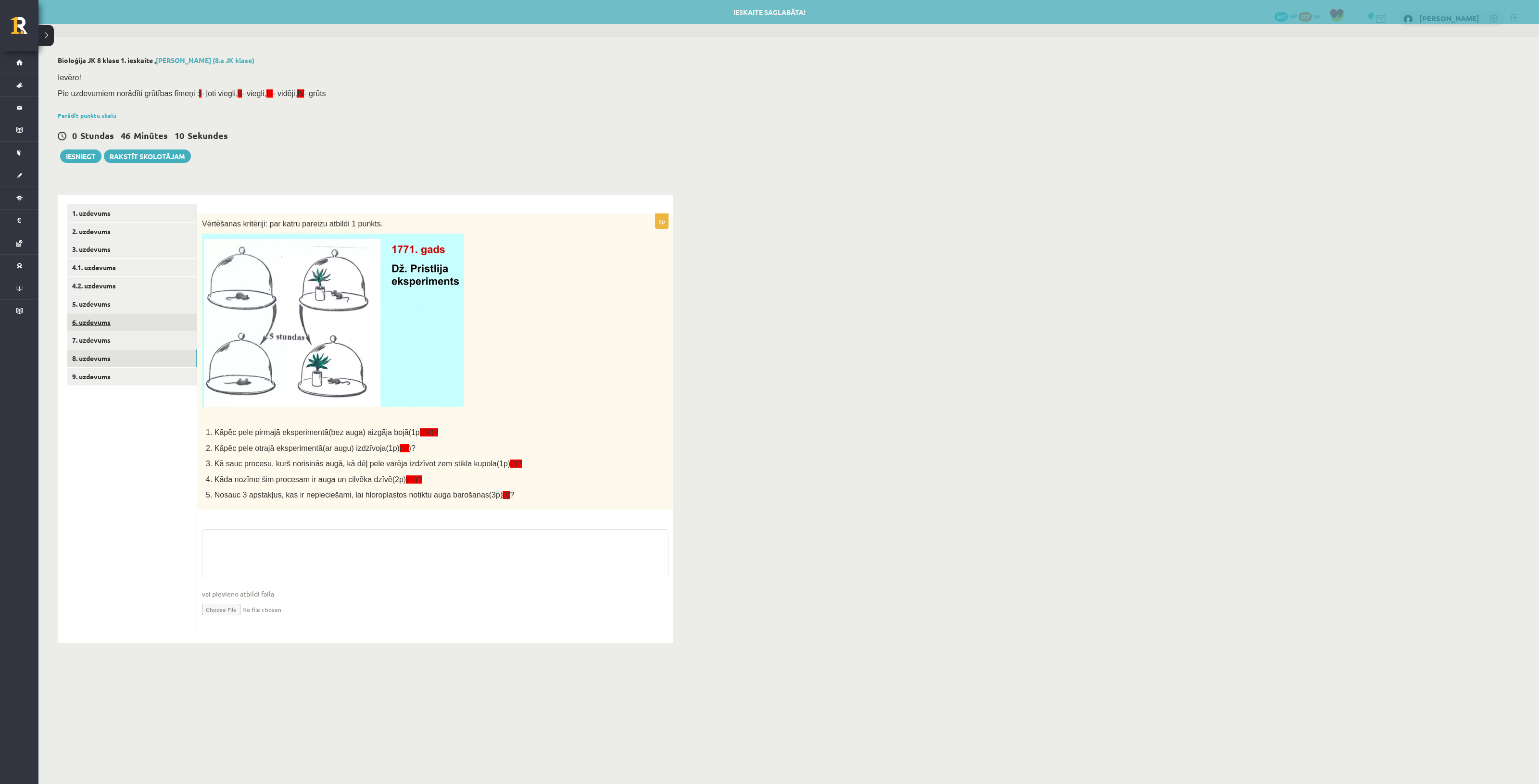
click at [141, 323] on link "6. uzdevums" at bounding box center [132, 322] width 129 height 18
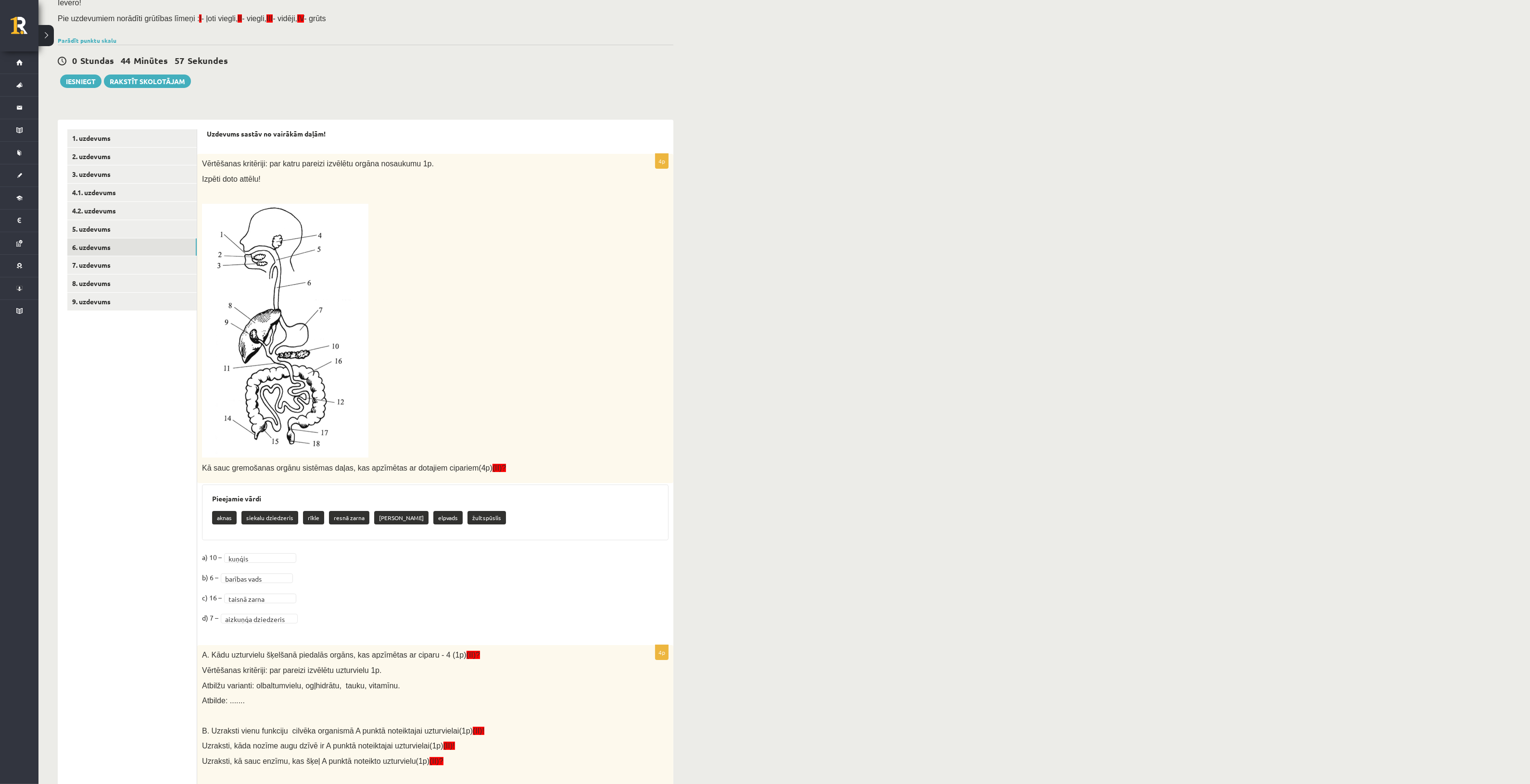
scroll to position [56, 0]
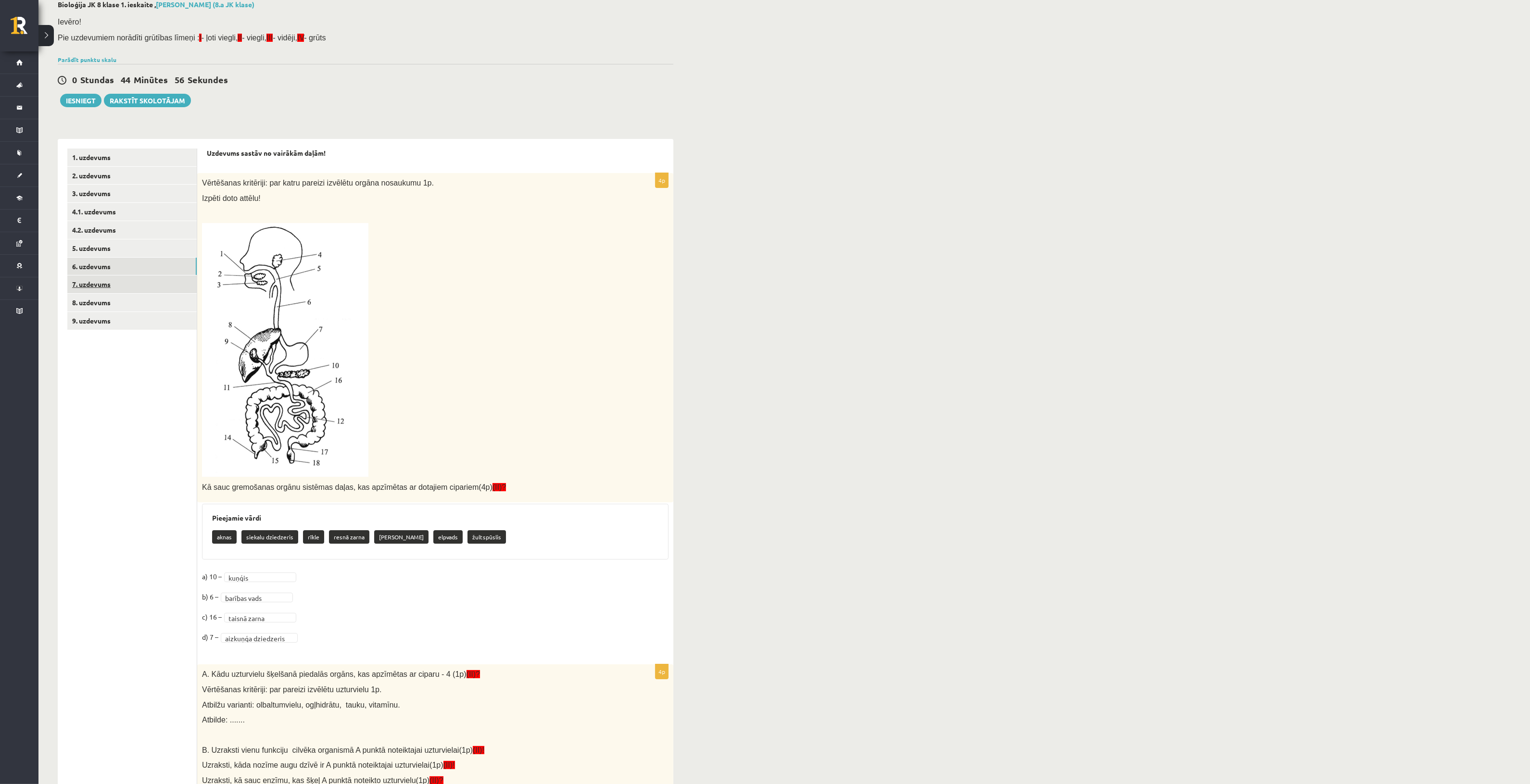
click at [167, 290] on link "7. uzdevums" at bounding box center [132, 284] width 129 height 18
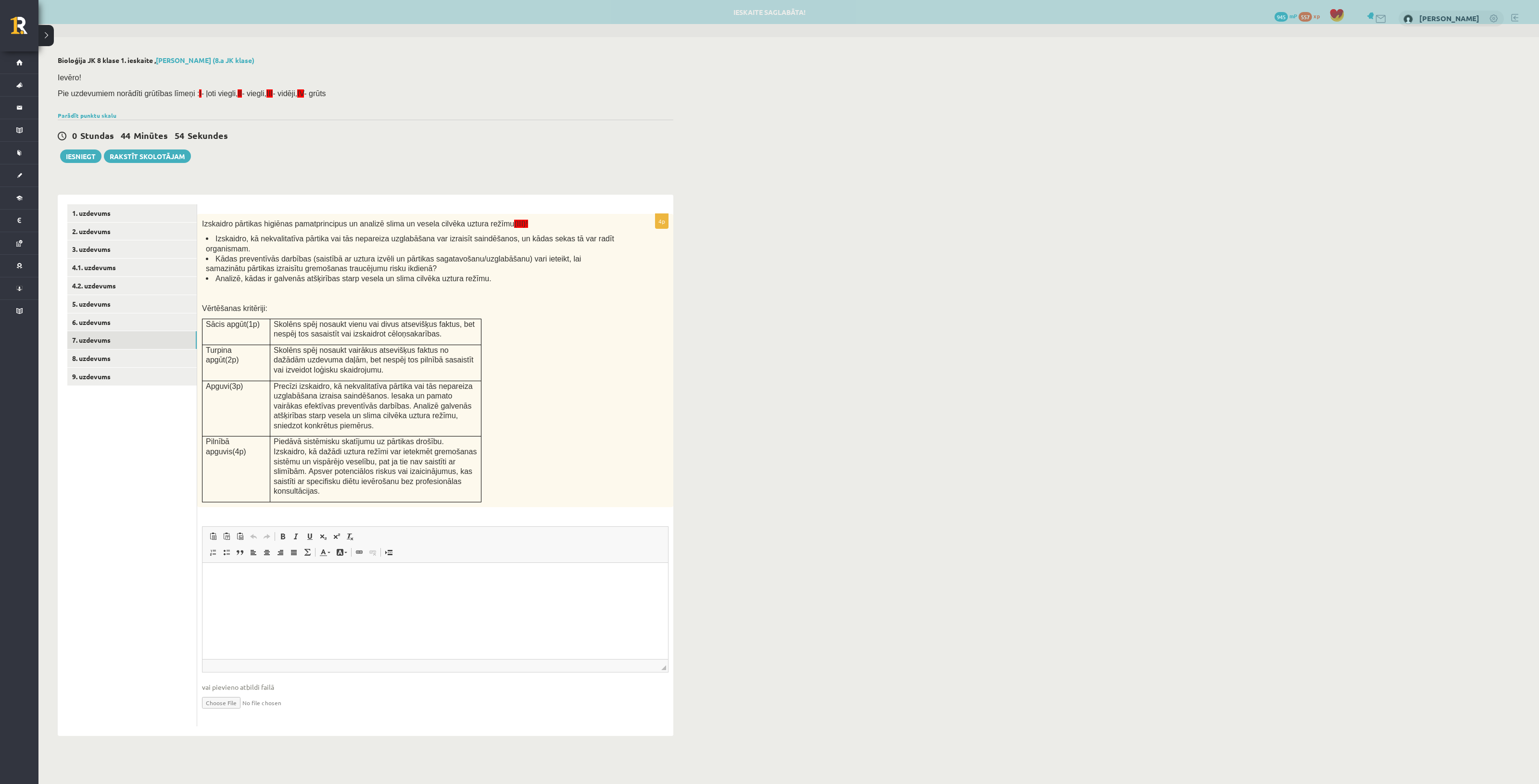
scroll to position [0, 0]
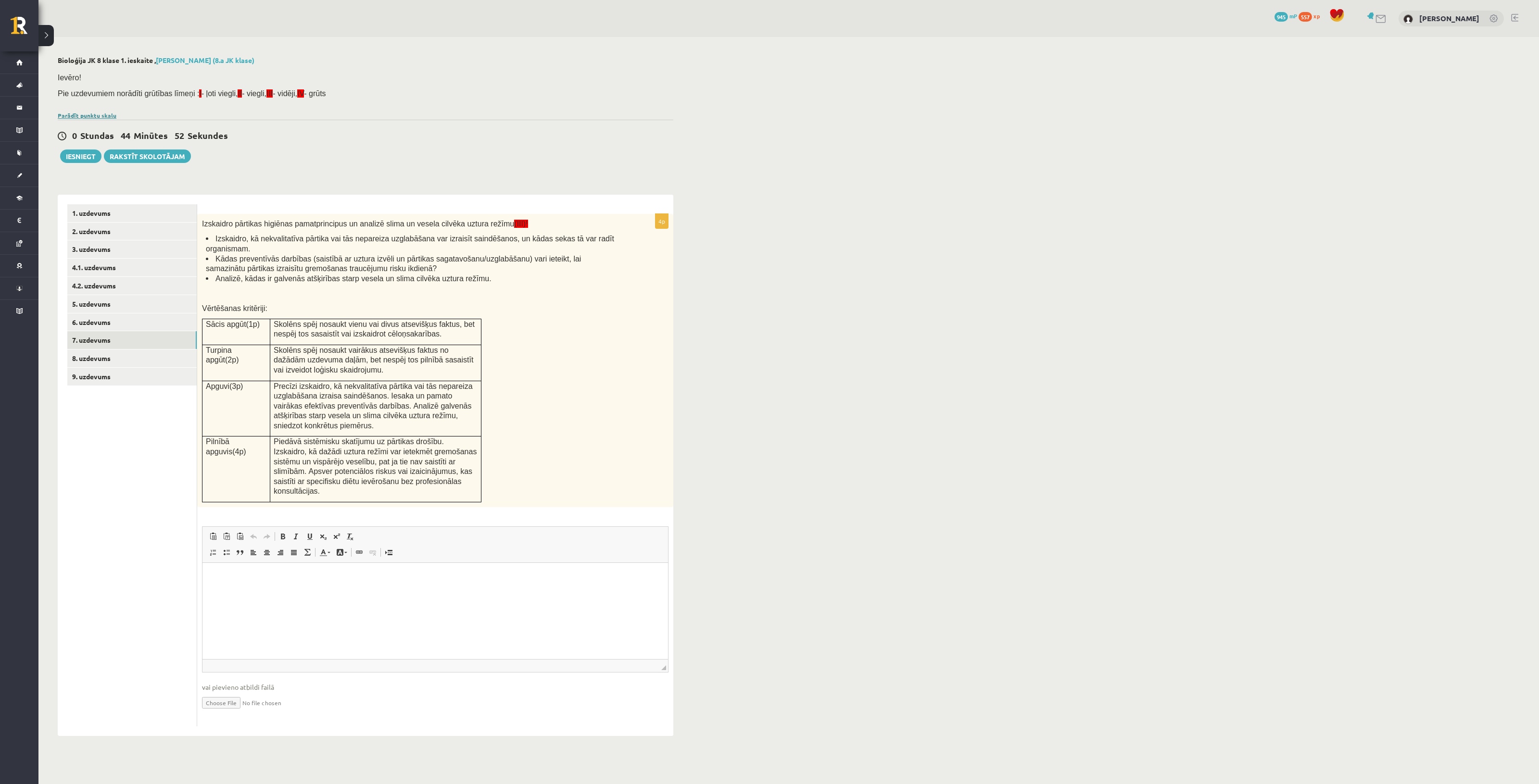
click at [80, 114] on link "Parādīt punktu skalu" at bounding box center [87, 115] width 58 height 7
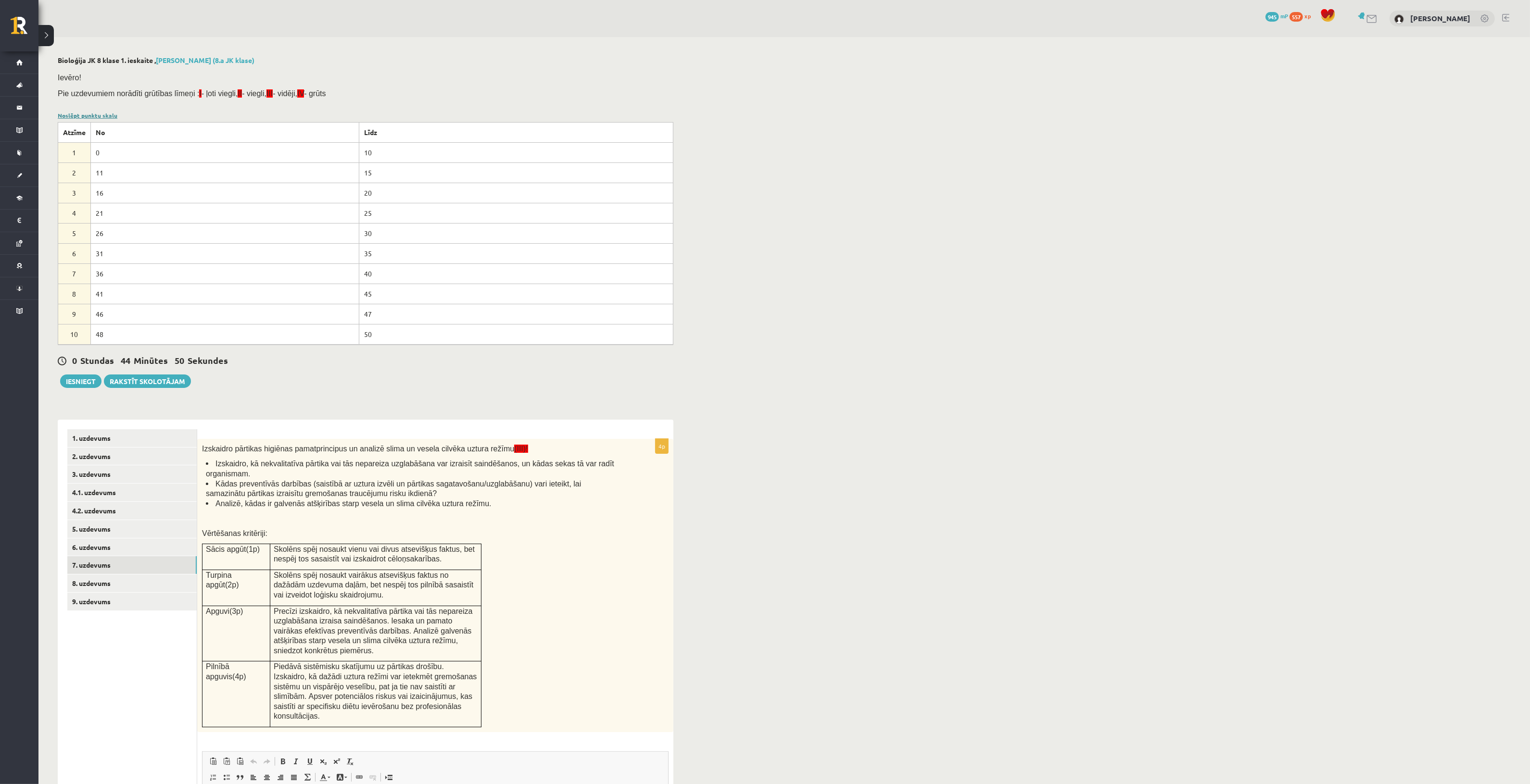
click at [90, 116] on link "Noslēpt punktu skalu" at bounding box center [88, 115] width 60 height 7
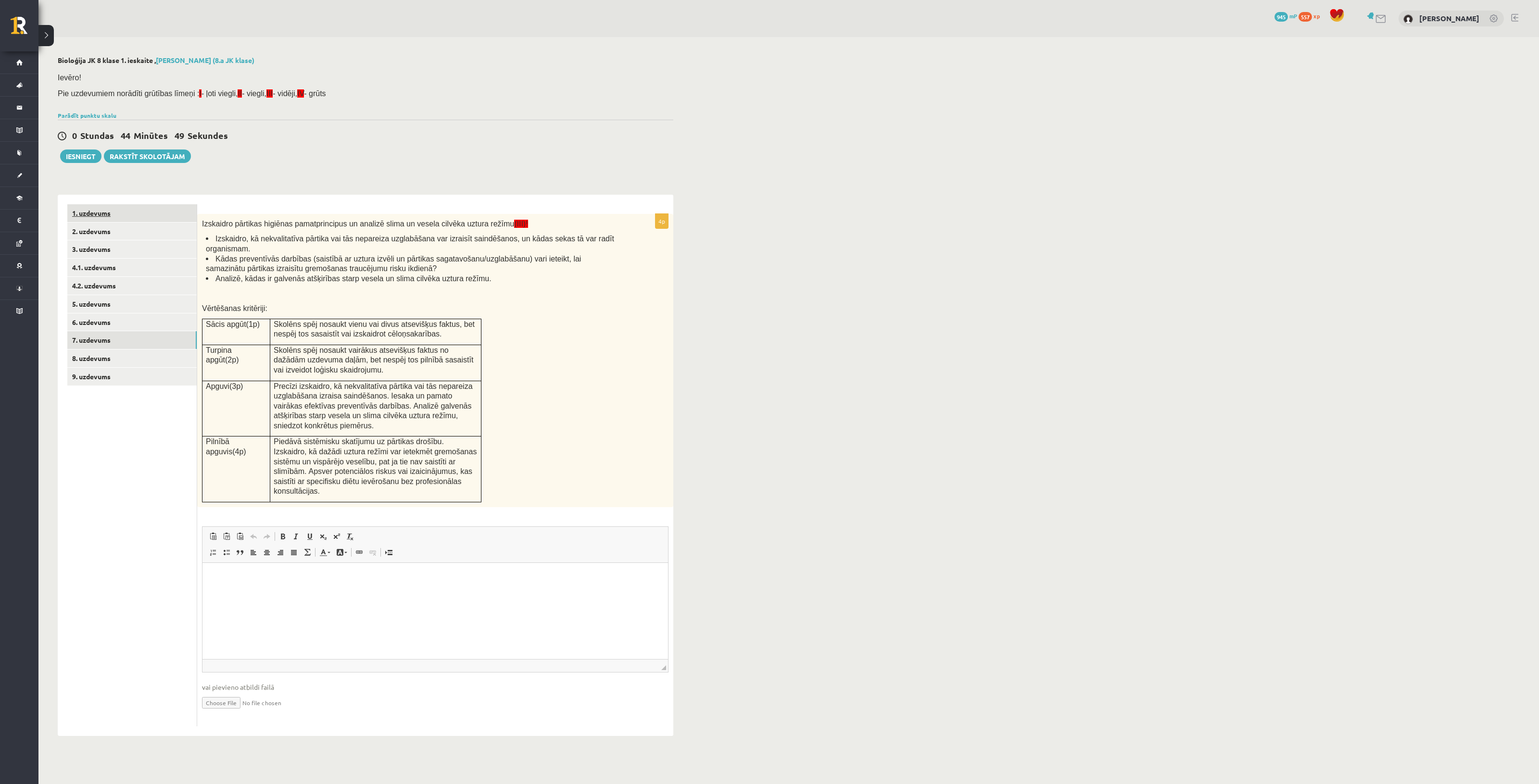
click at [115, 214] on link "1. uzdevums" at bounding box center [132, 213] width 129 height 18
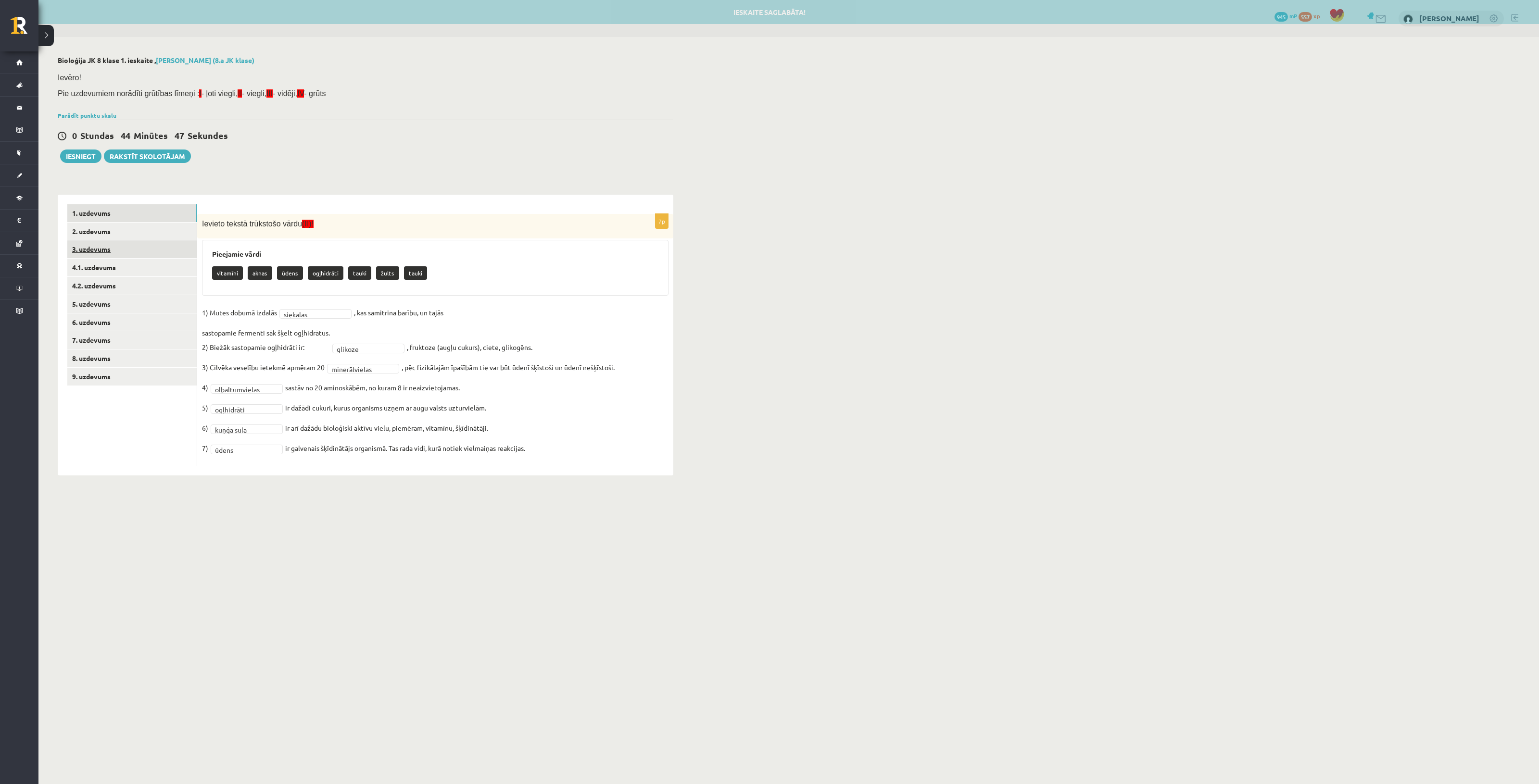
click at [118, 240] on link "3. uzdevums" at bounding box center [132, 249] width 129 height 18
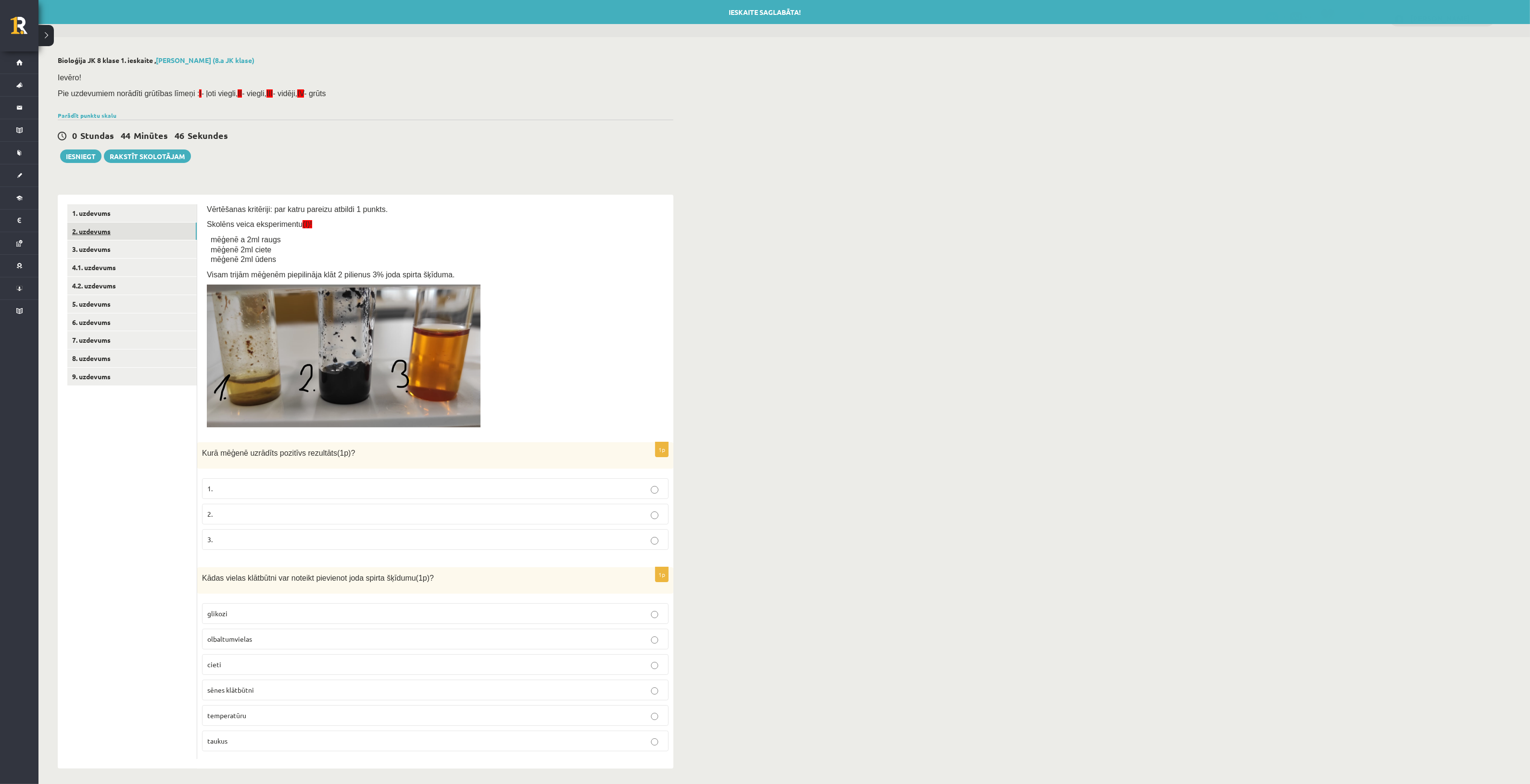
click at [119, 234] on link "2. uzdevums" at bounding box center [132, 231] width 129 height 18
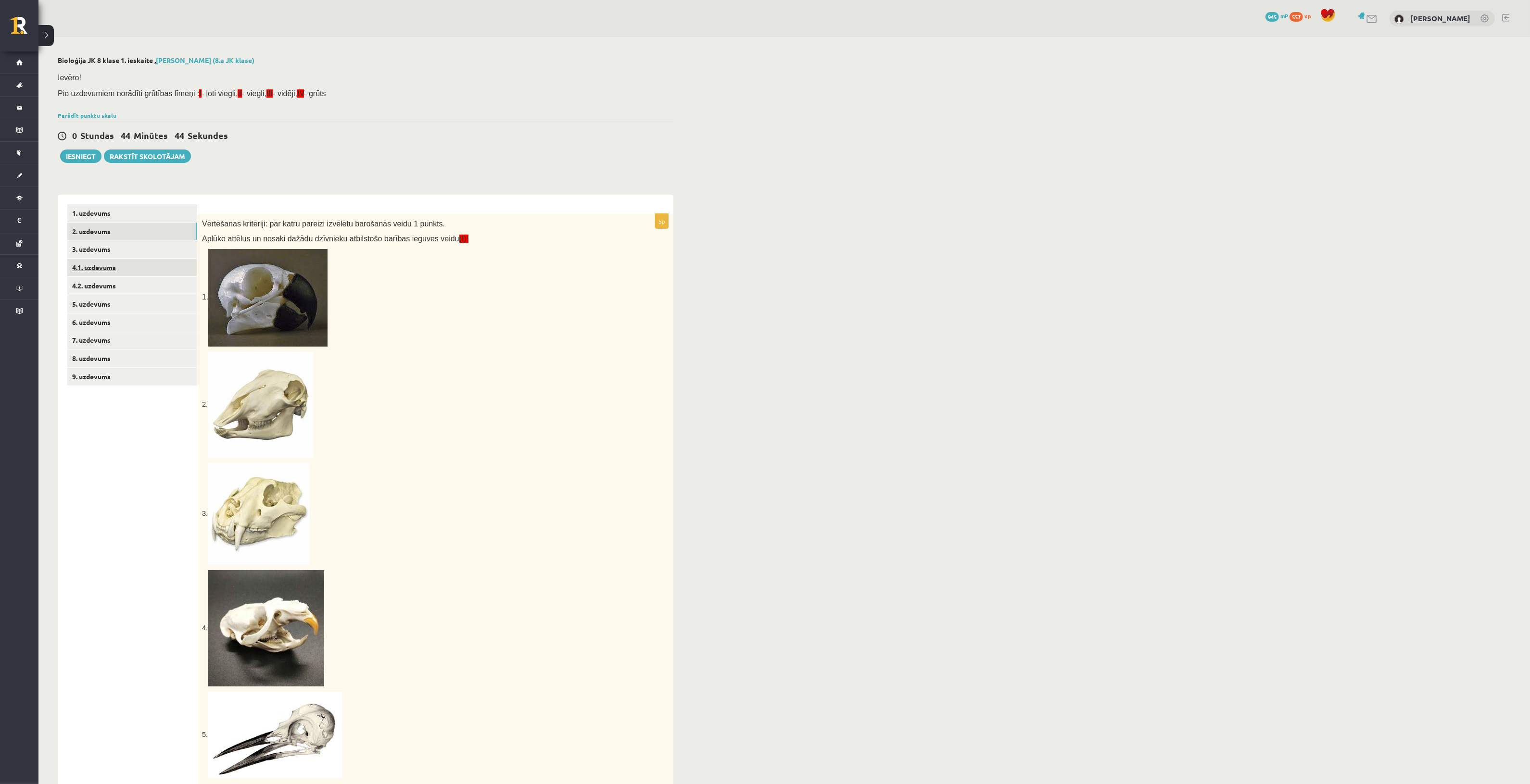
click at [122, 270] on link "4.1. uzdevums" at bounding box center [132, 268] width 129 height 18
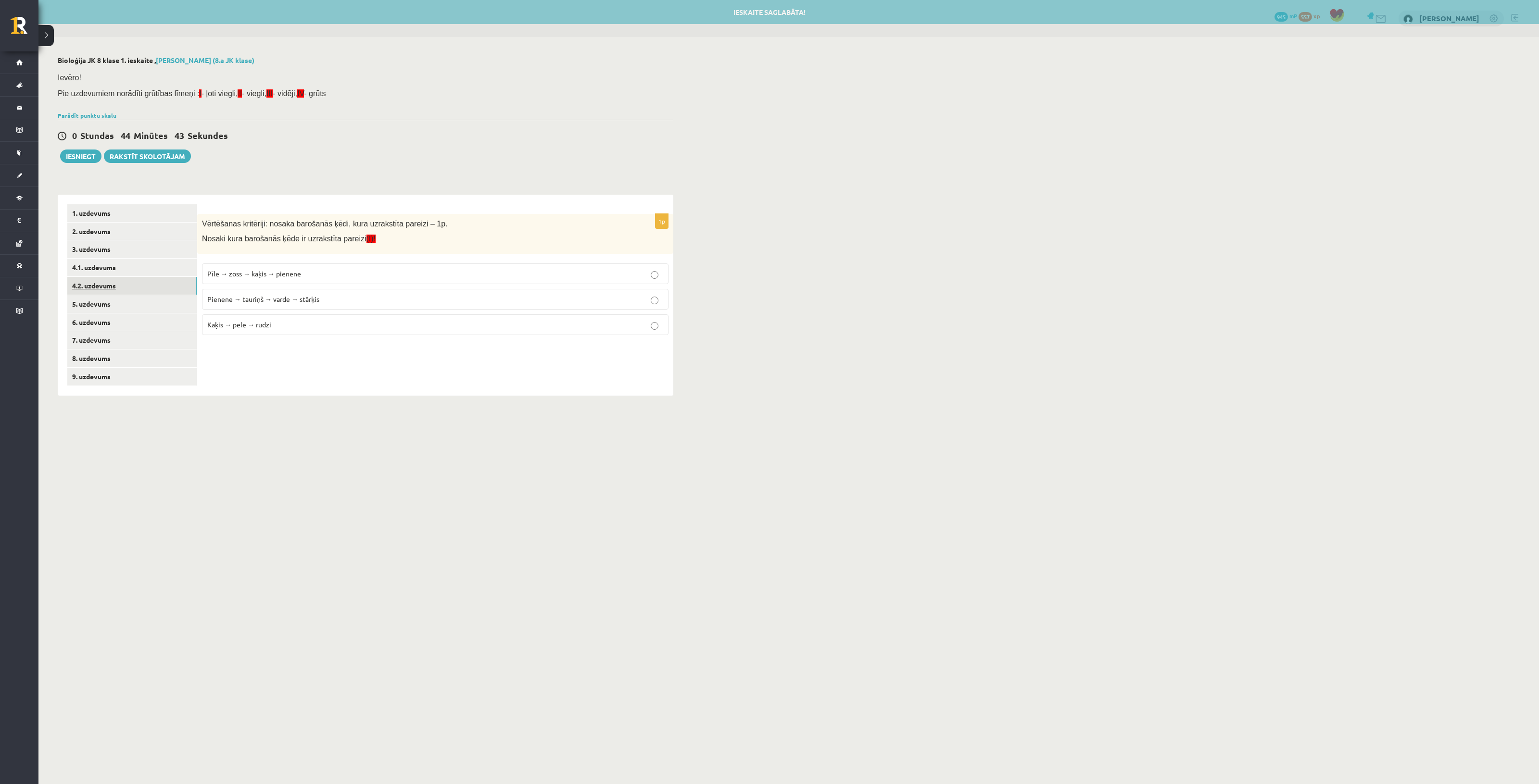
click at [118, 289] on link "4.2. uzdevums" at bounding box center [132, 286] width 129 height 18
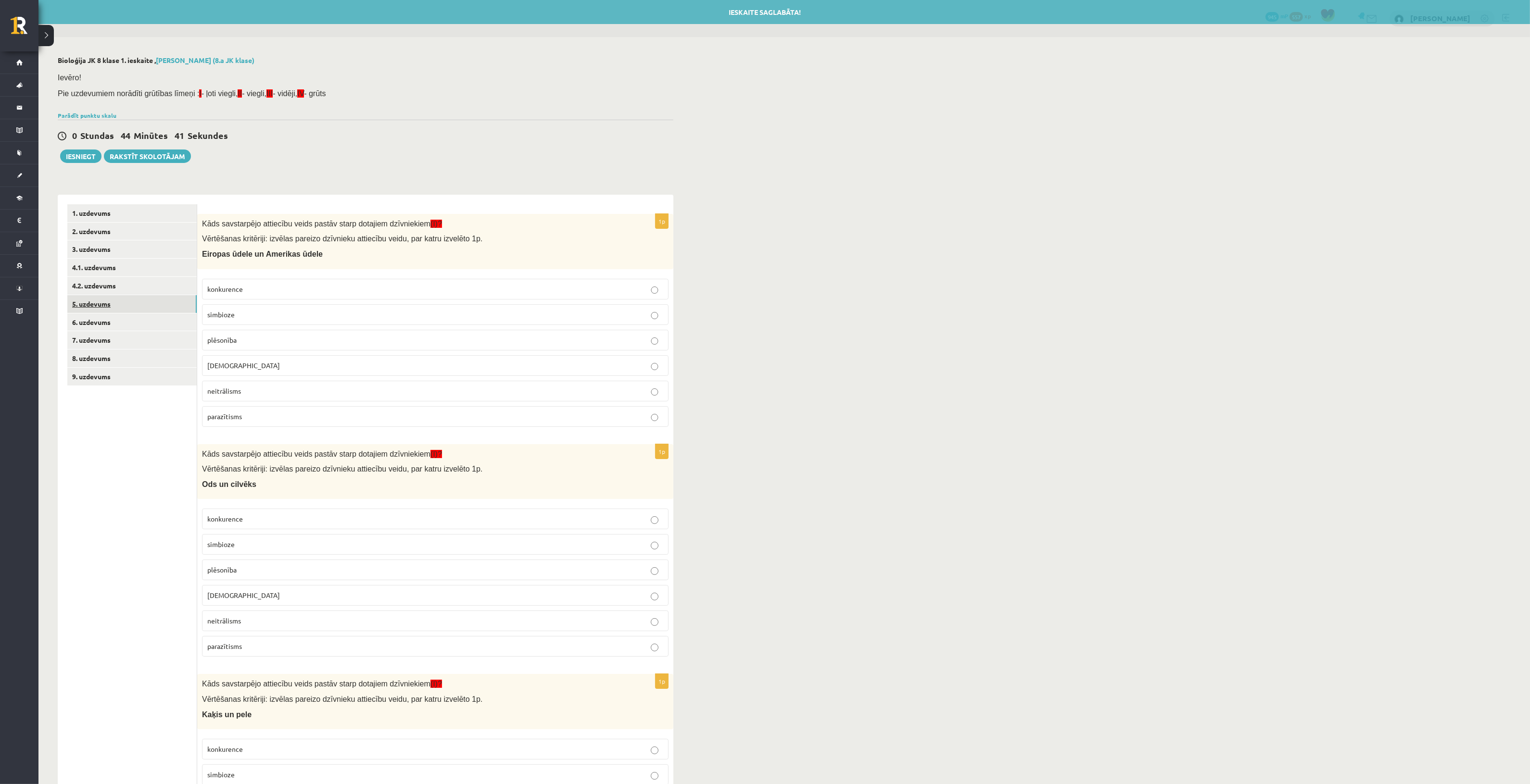
click at [120, 299] on link "5. uzdevums" at bounding box center [132, 304] width 129 height 18
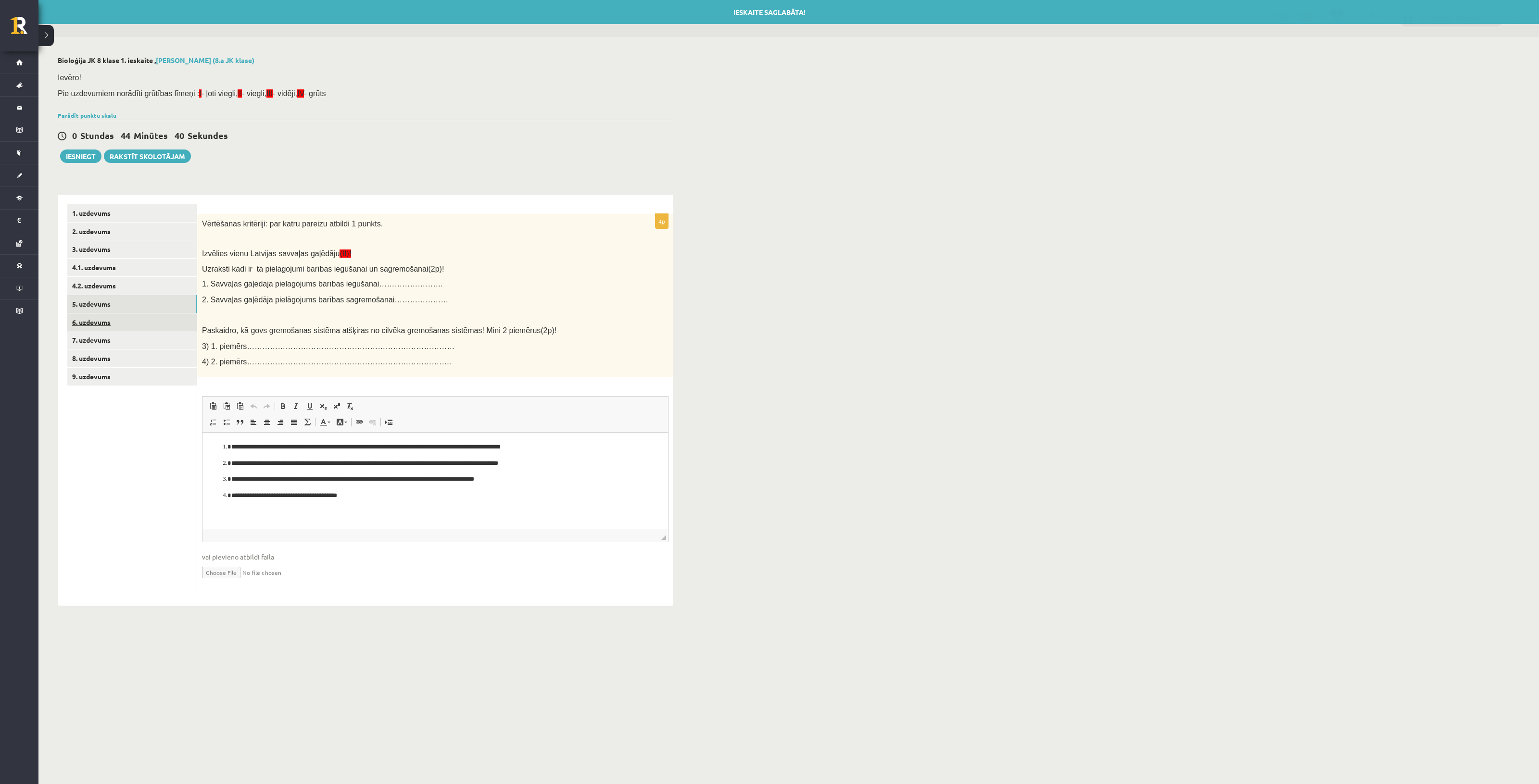
click at [119, 319] on link "6. uzdevums" at bounding box center [132, 322] width 129 height 18
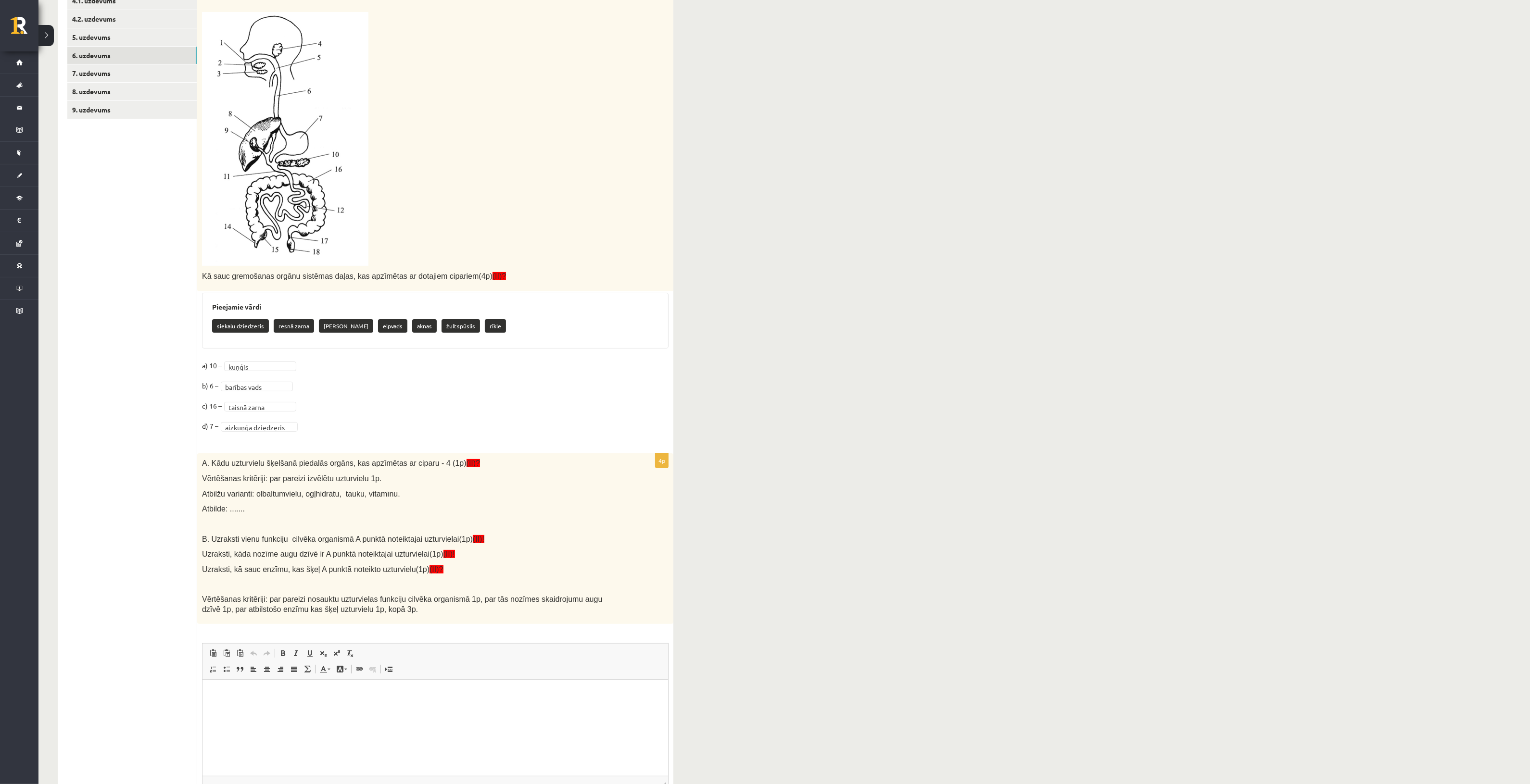
scroll to position [357, 0]
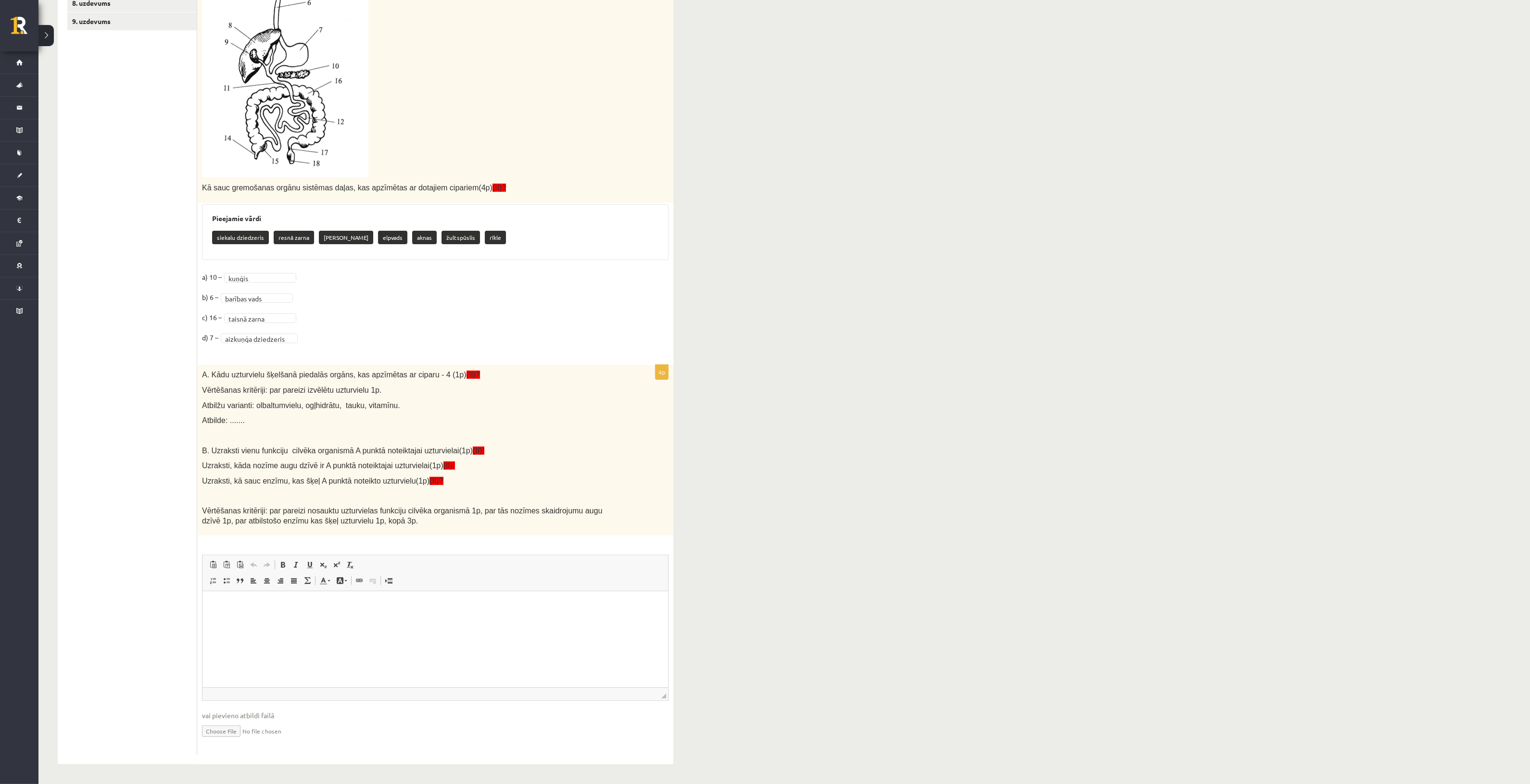
click at [429, 621] on html at bounding box center [435, 606] width 466 height 29
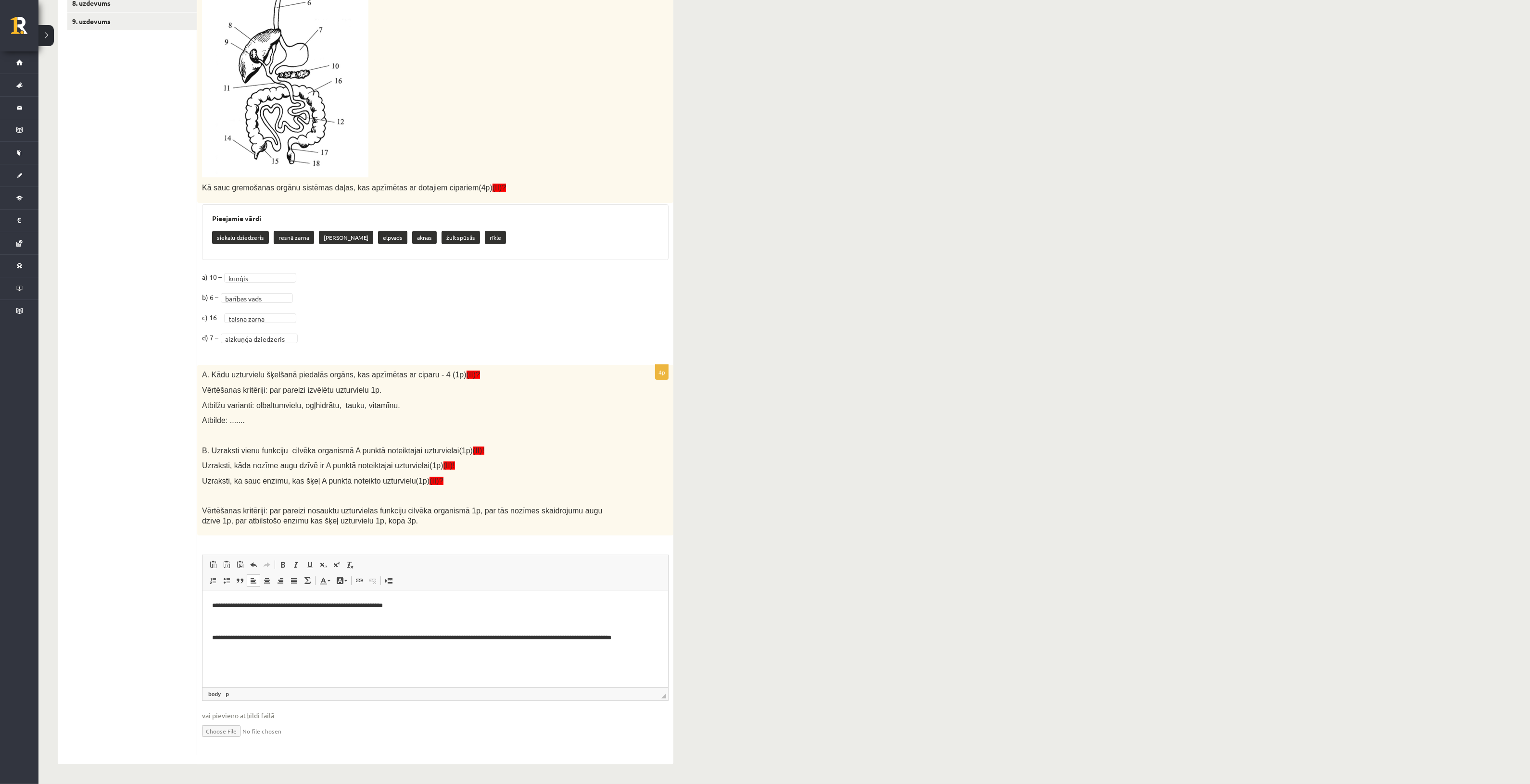
click at [369, 619] on p "Rich Text Editor, wiswyg-editor-user-answer-47024847896600" at bounding box center [434, 622] width 446 height 10
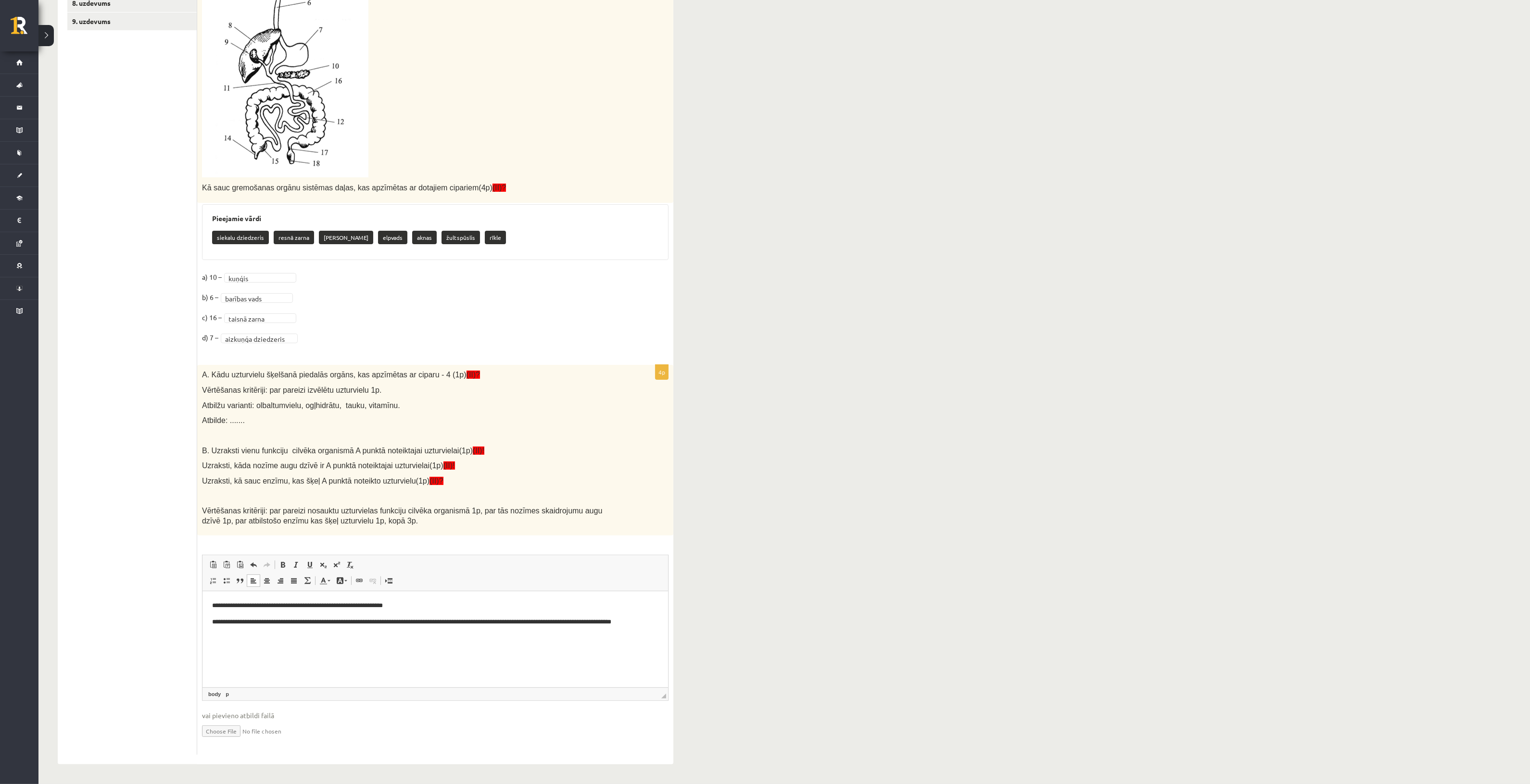
scroll to position [357, 0]
click at [345, 646] on html "**********" at bounding box center [435, 619] width 466 height 55
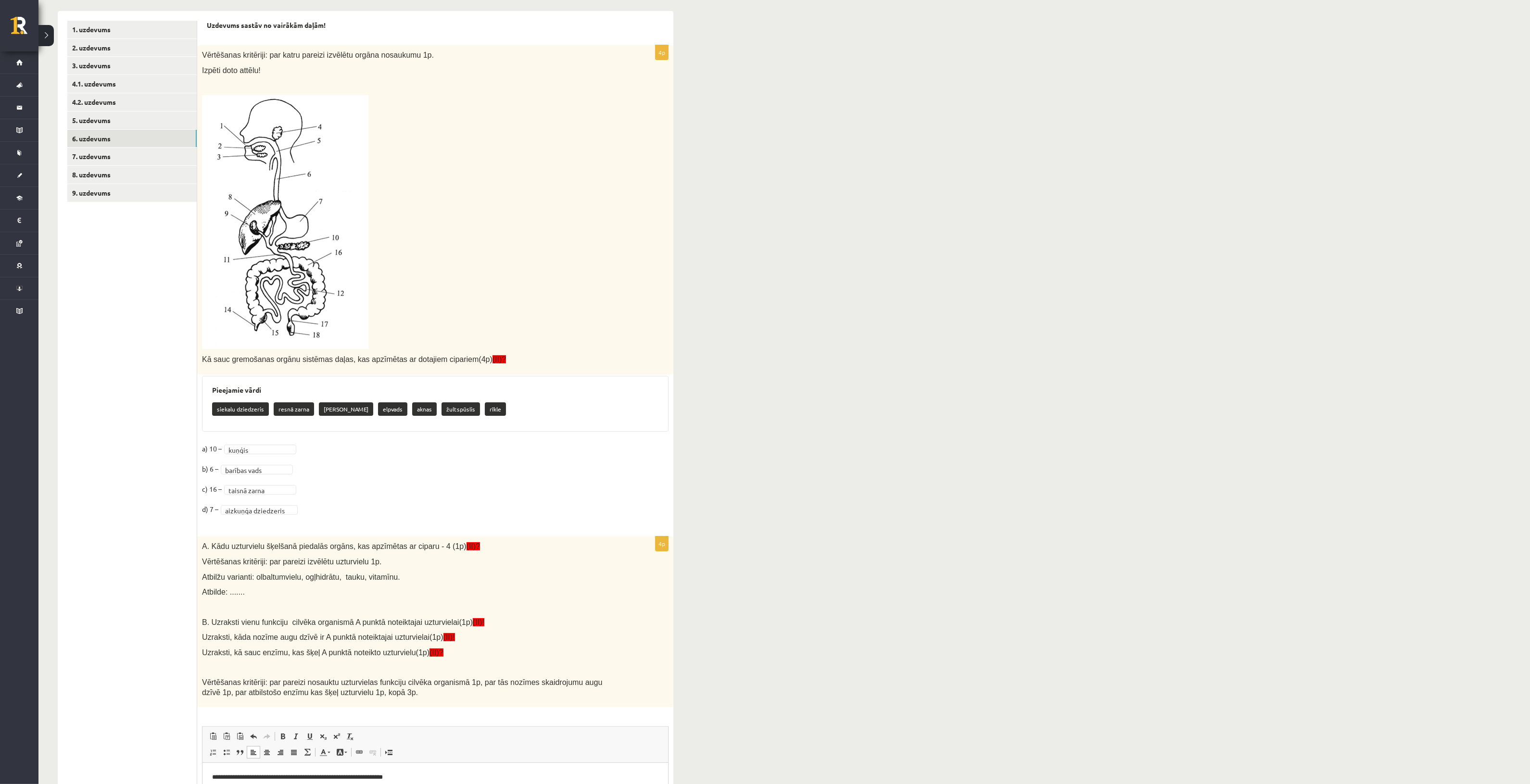
scroll to position [177, 0]
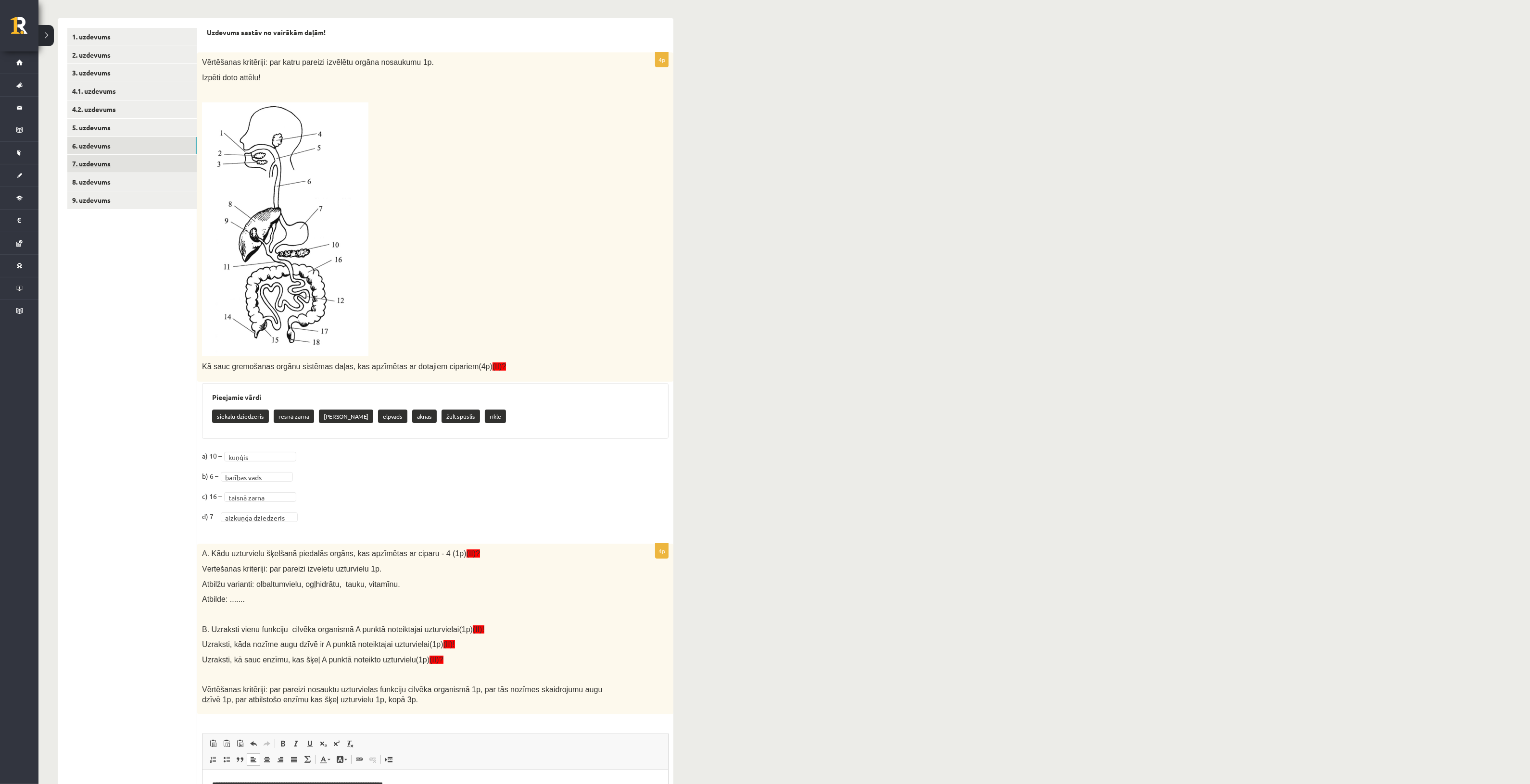
click at [133, 156] on link "7. uzdevums" at bounding box center [132, 164] width 129 height 18
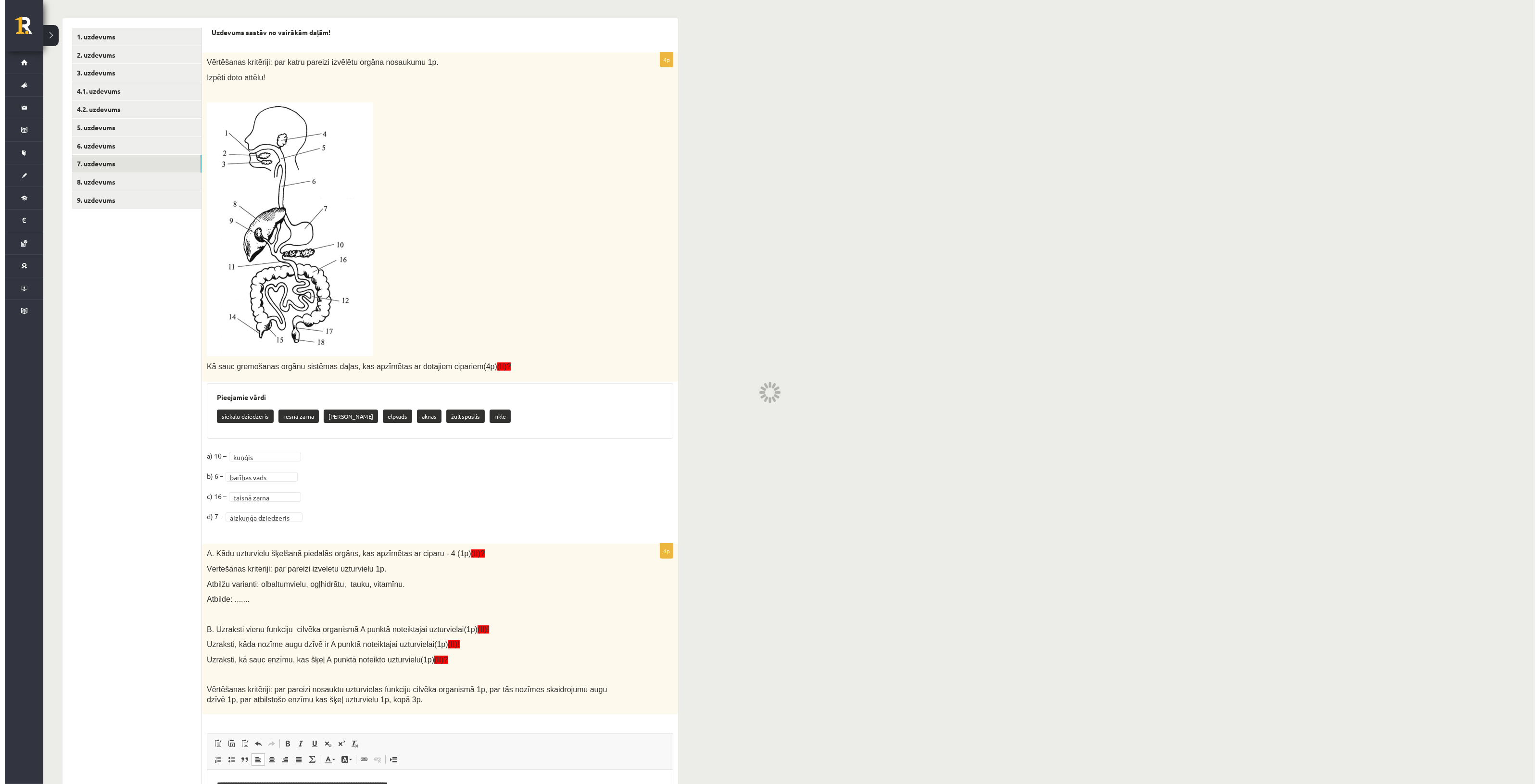
scroll to position [0, 0]
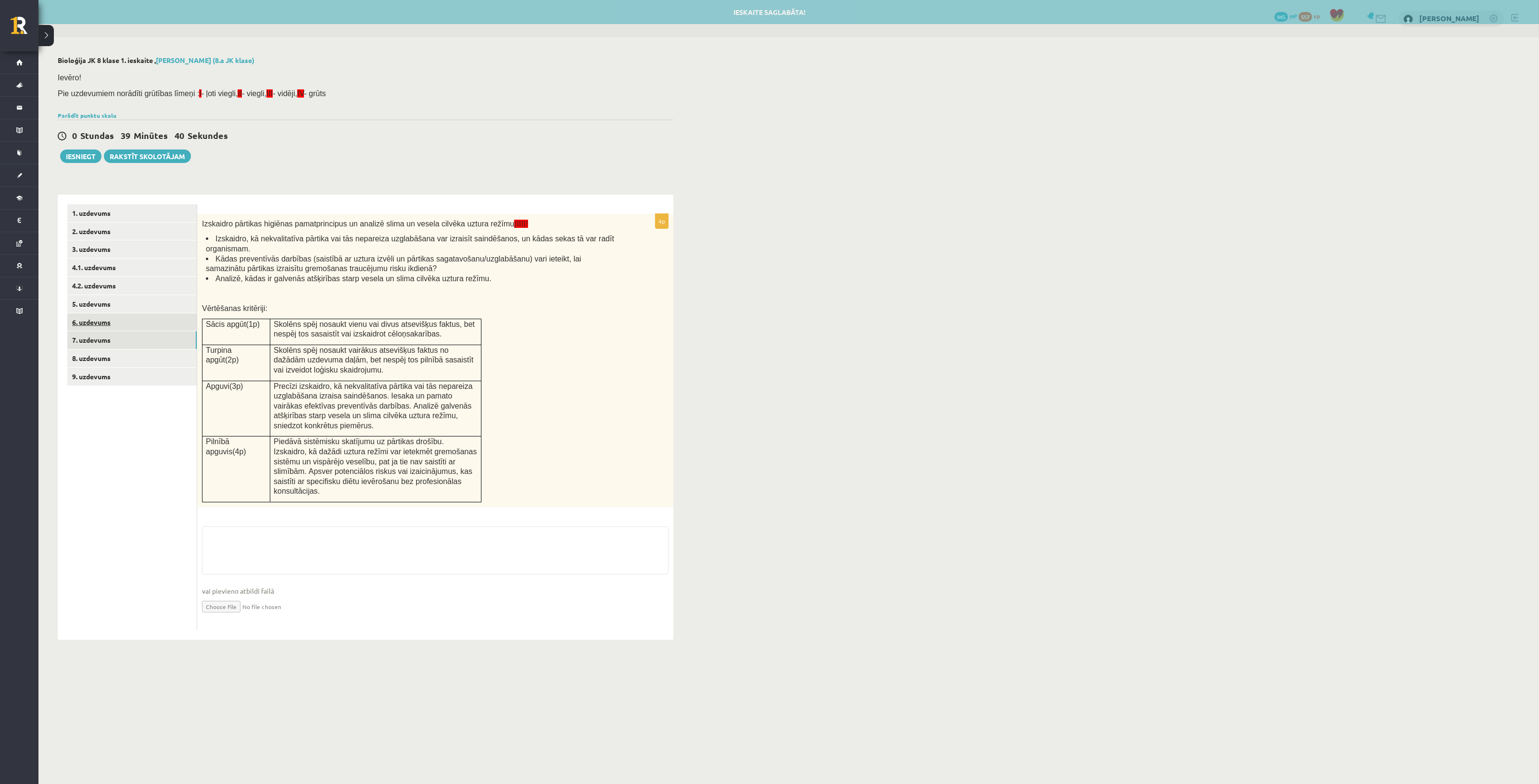
click at [134, 320] on link "6. uzdevums" at bounding box center [132, 322] width 129 height 18
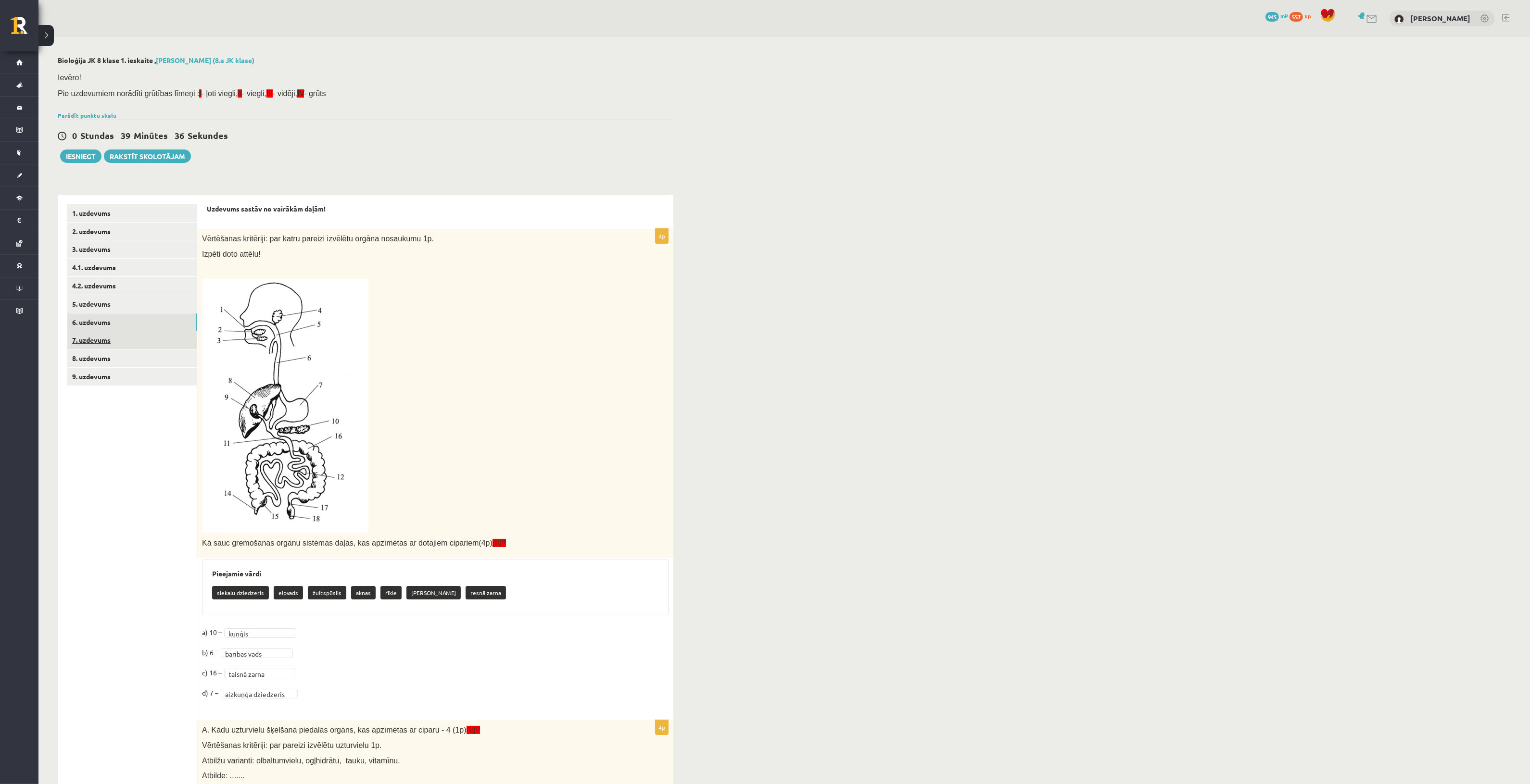
click at [105, 335] on link "7. uzdevums" at bounding box center [132, 340] width 129 height 18
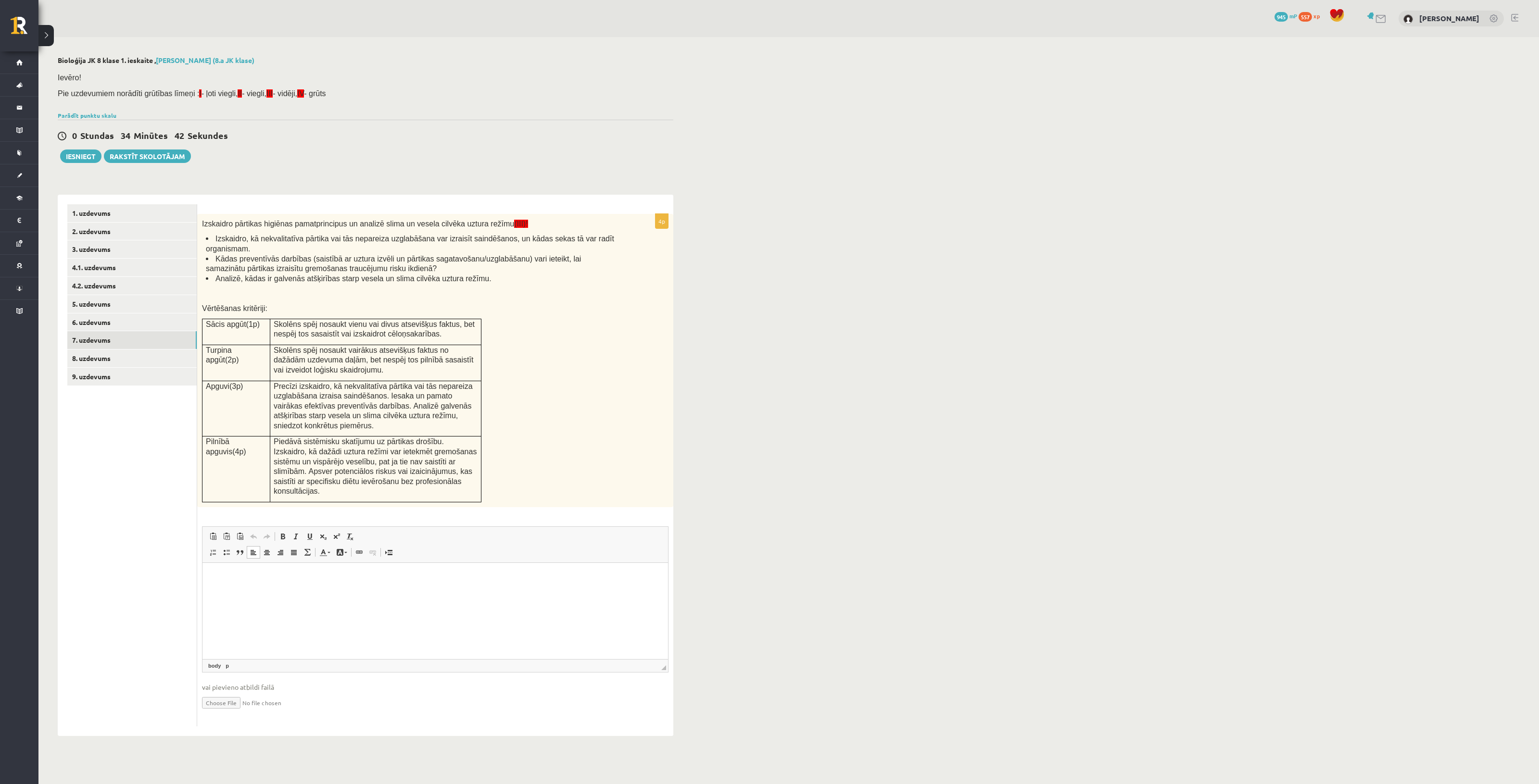
click at [433, 592] on html at bounding box center [435, 577] width 465 height 29
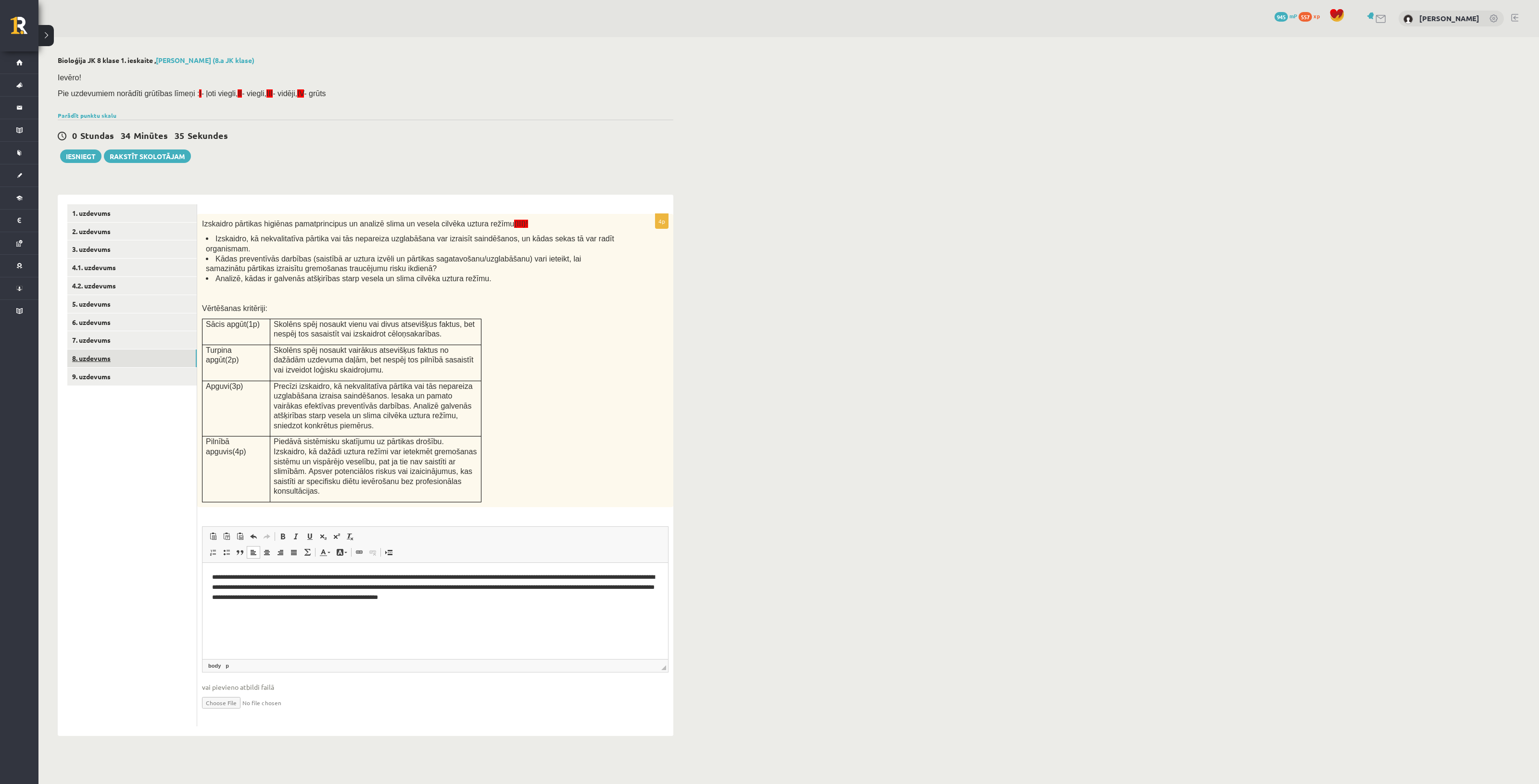
click at [128, 350] on link "8. uzdevums" at bounding box center [132, 358] width 129 height 18
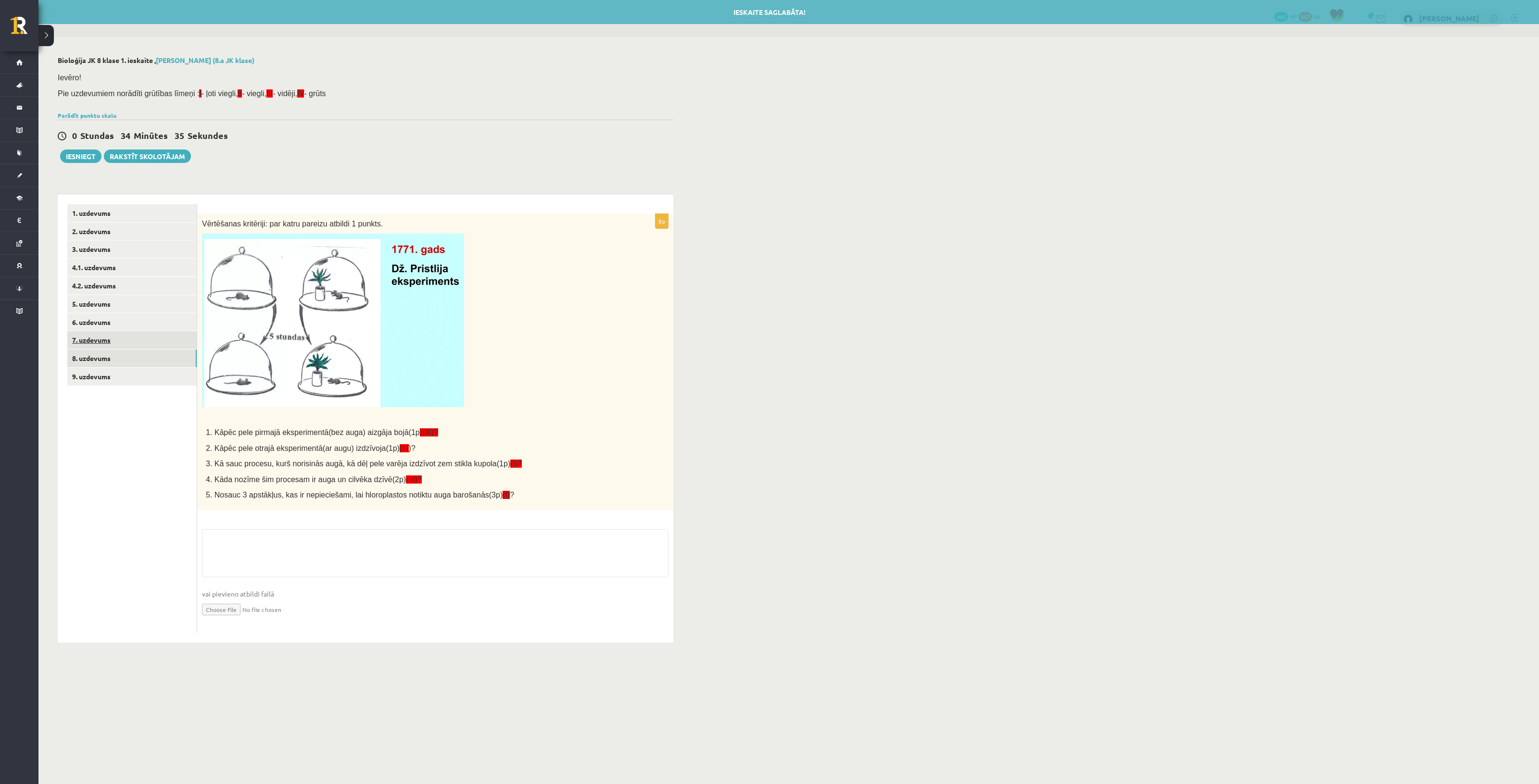
click at [128, 340] on link "7. uzdevums" at bounding box center [132, 340] width 129 height 18
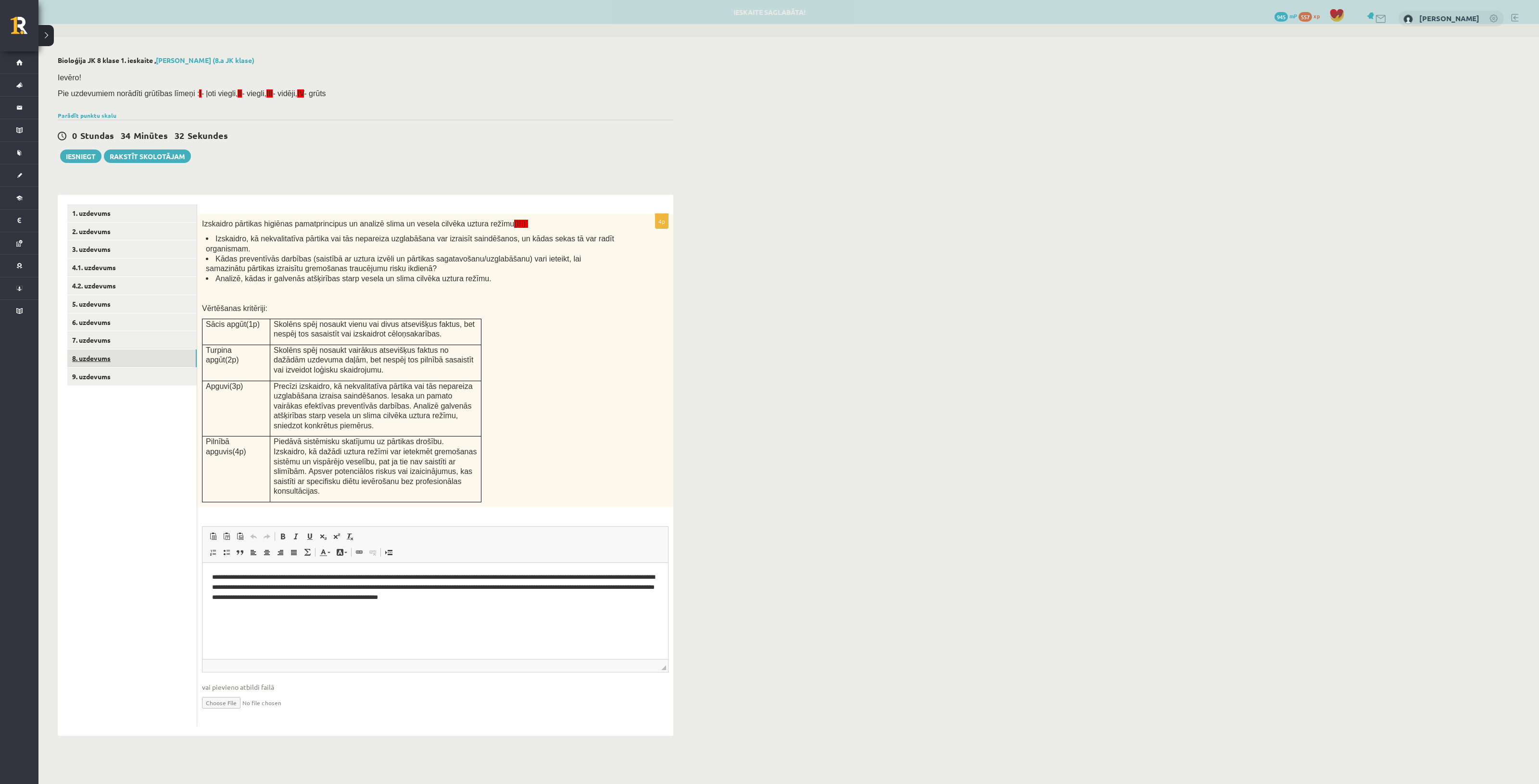
click at [131, 358] on link "8. uzdevums" at bounding box center [132, 358] width 129 height 18
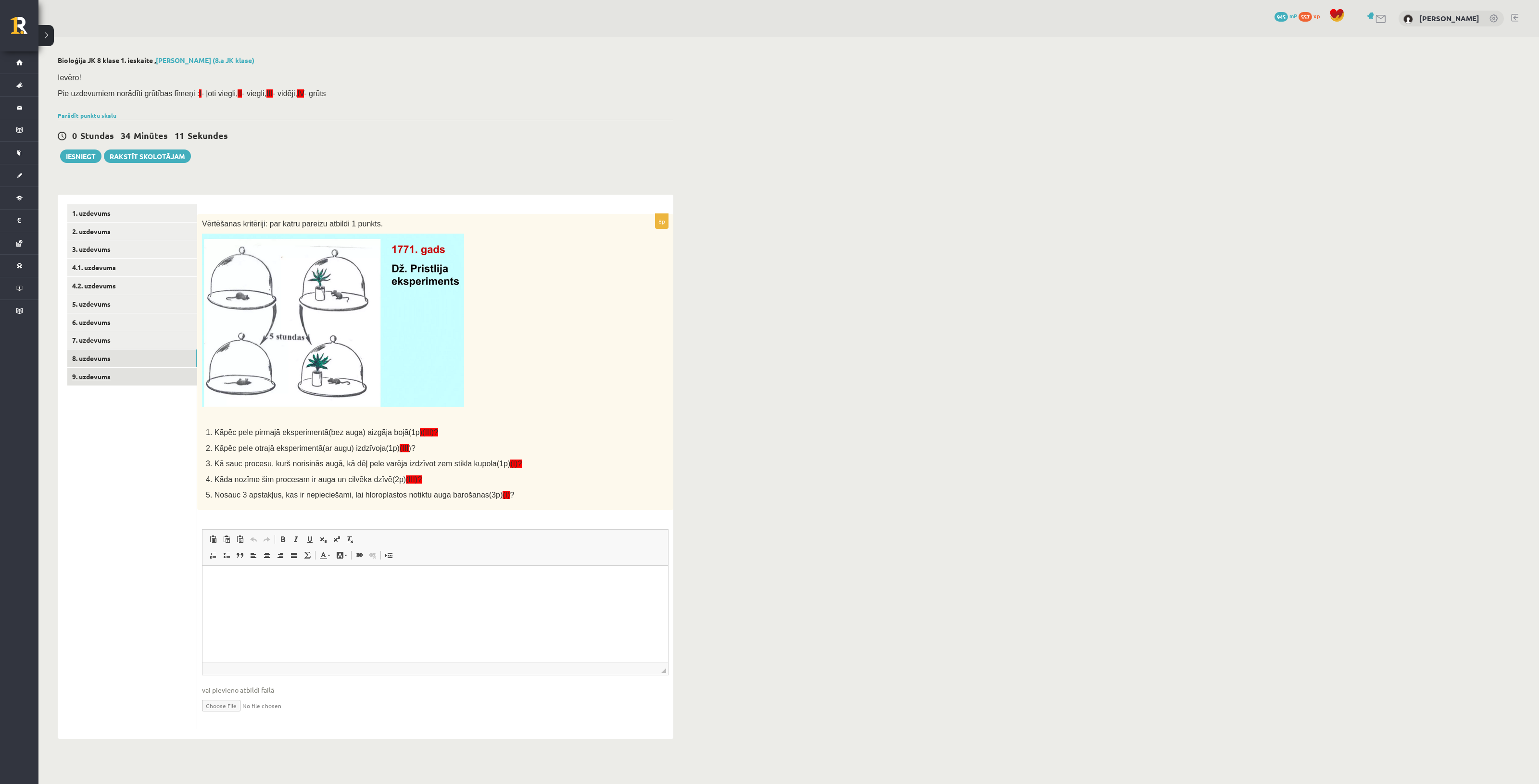
click at [141, 378] on link "9. uzdevums" at bounding box center [132, 376] width 129 height 18
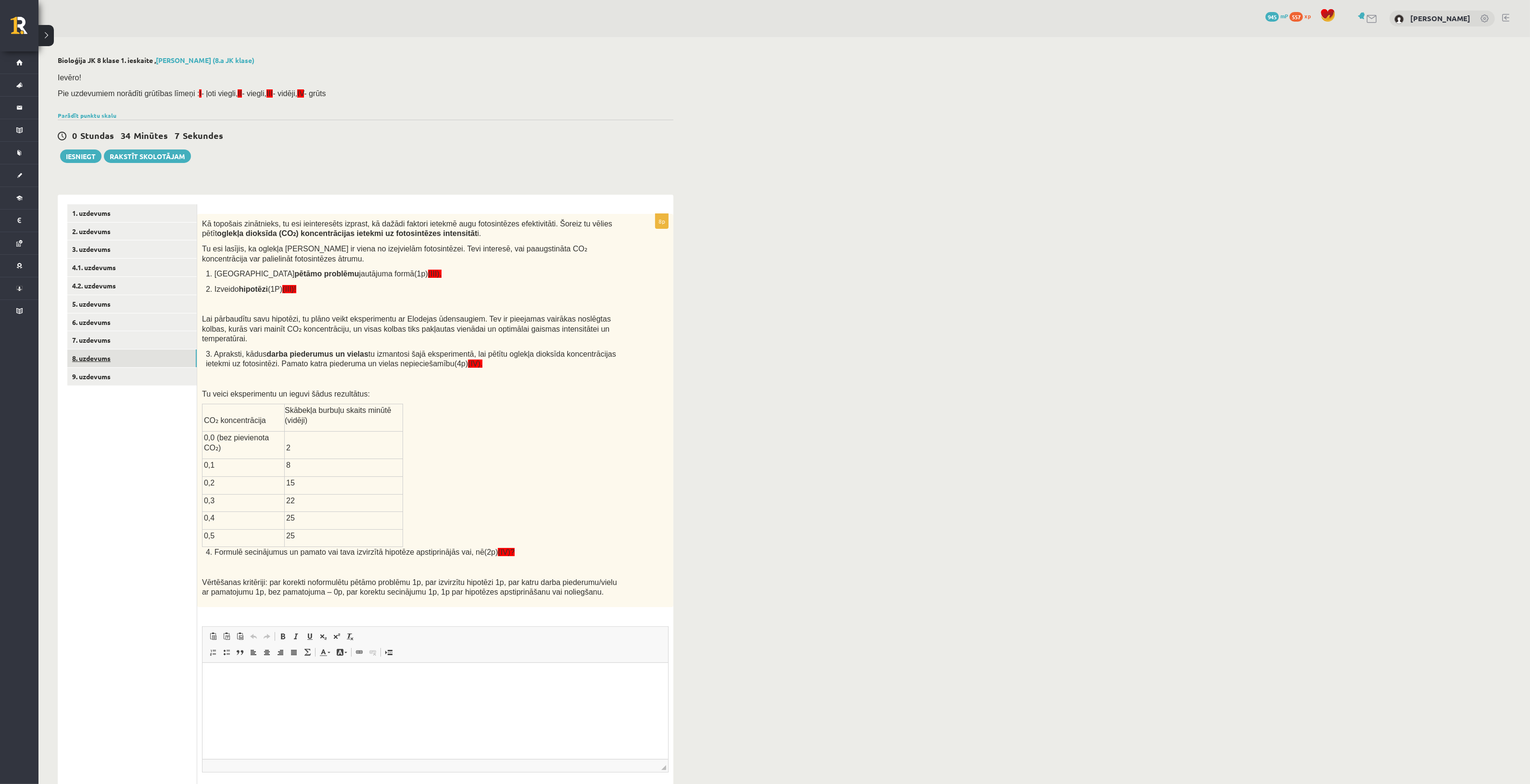
click at [141, 357] on link "8. uzdevums" at bounding box center [132, 358] width 129 height 18
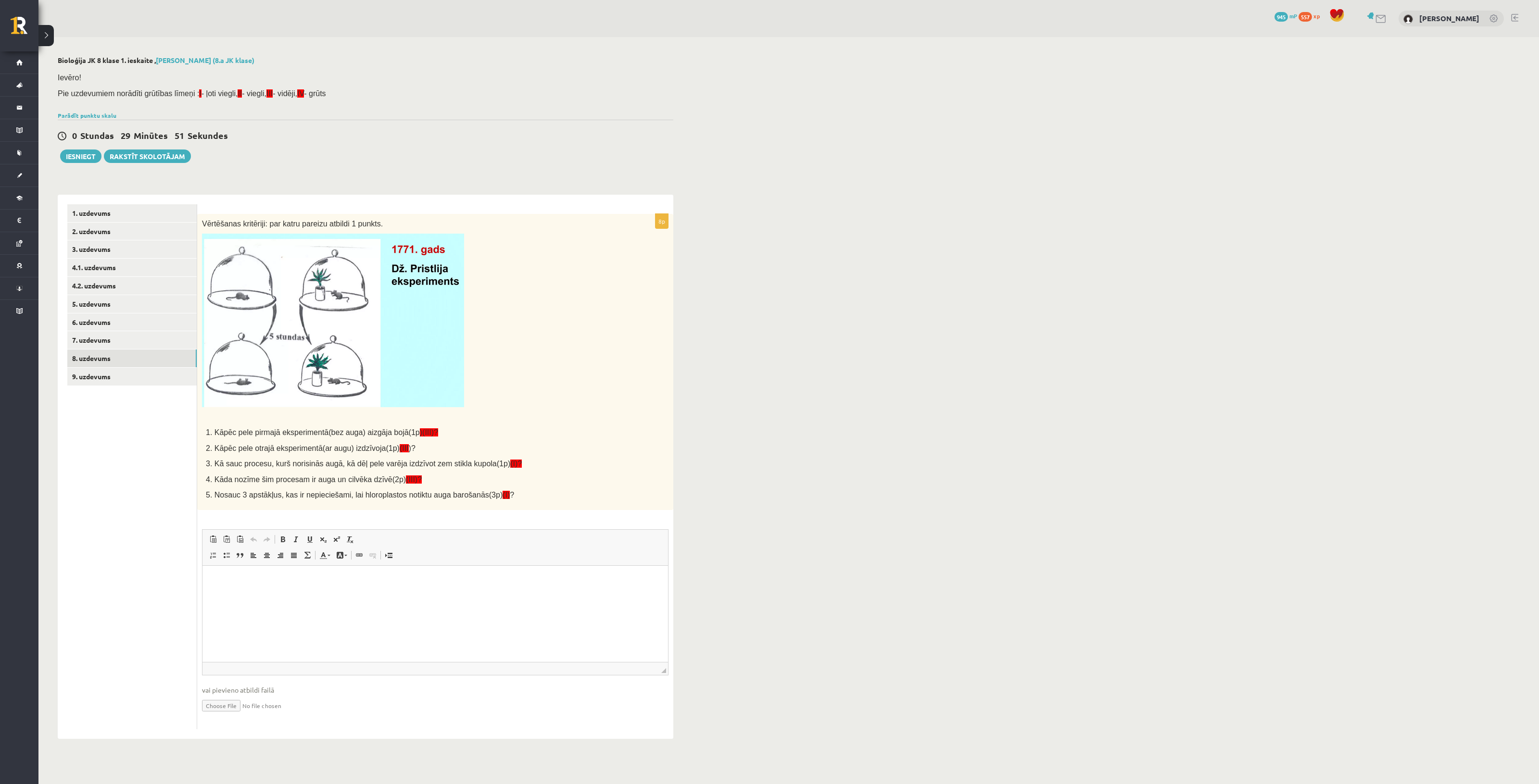
click at [568, 591] on html at bounding box center [435, 580] width 465 height 29
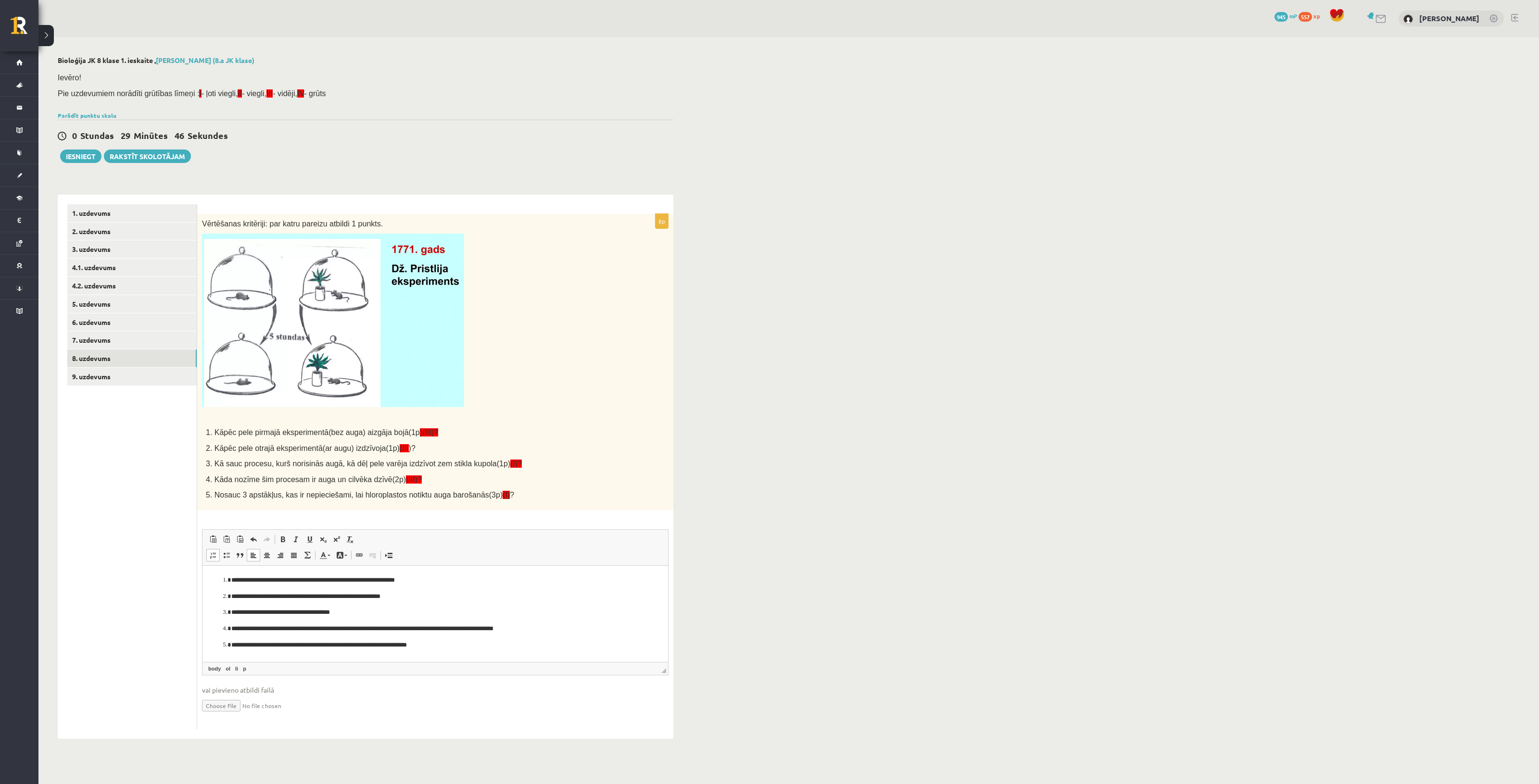
click at [558, 625] on p "**********" at bounding box center [435, 628] width 408 height 10
click at [389, 605] on ol "**********" at bounding box center [435, 612] width 446 height 75
click at [409, 610] on p "**********" at bounding box center [435, 612] width 408 height 10
click at [416, 598] on p "**********" at bounding box center [435, 597] width 408 height 10
click at [436, 583] on p "**********" at bounding box center [435, 580] width 408 height 10
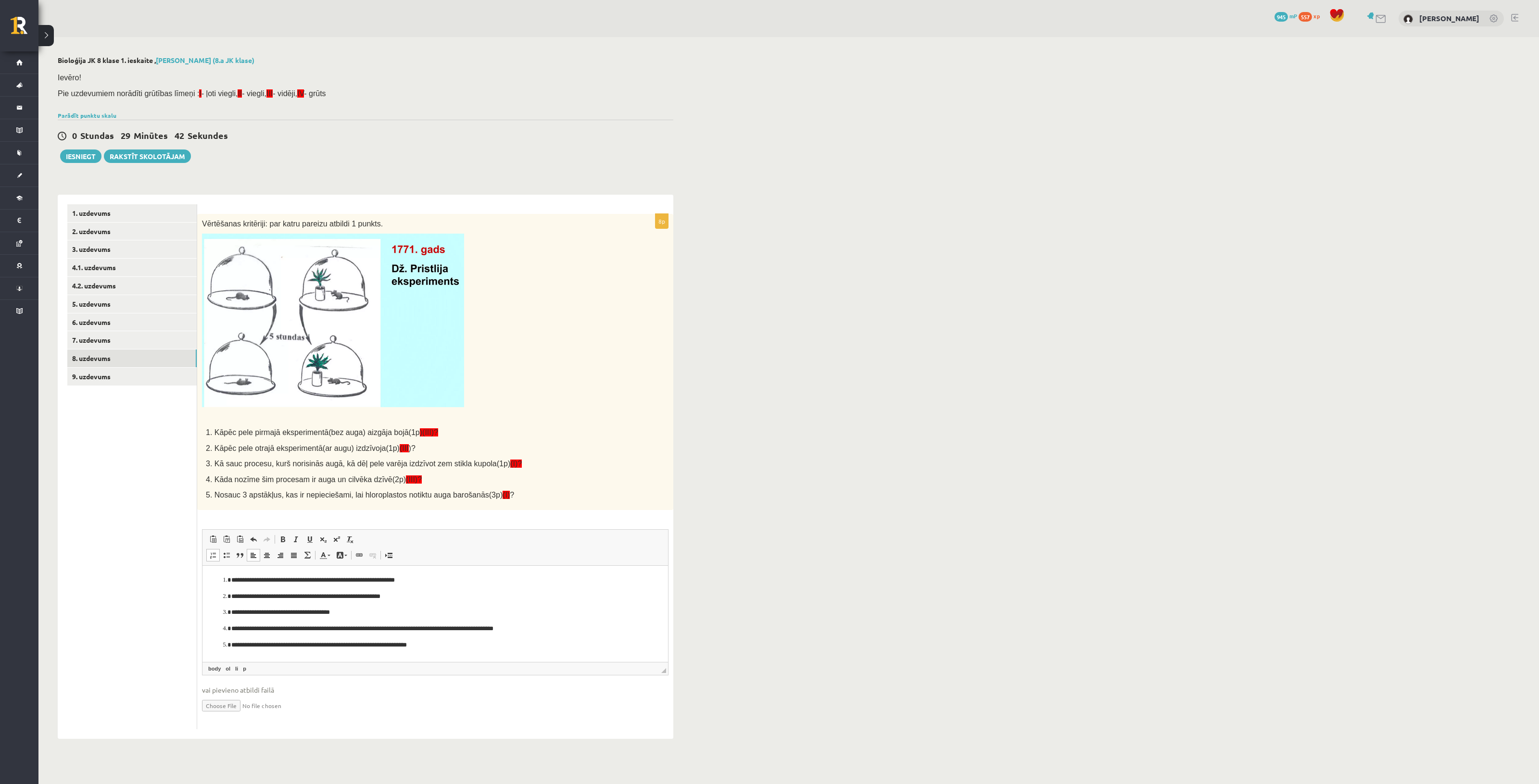
click at [438, 595] on p "**********" at bounding box center [435, 597] width 408 height 10
click at [437, 604] on ol "**********" at bounding box center [435, 612] width 446 height 75
click at [443, 614] on p "**********" at bounding box center [435, 612] width 408 height 10
click at [542, 629] on p "**********" at bounding box center [435, 628] width 408 height 10
click at [525, 646] on p "**********" at bounding box center [435, 645] width 408 height 10
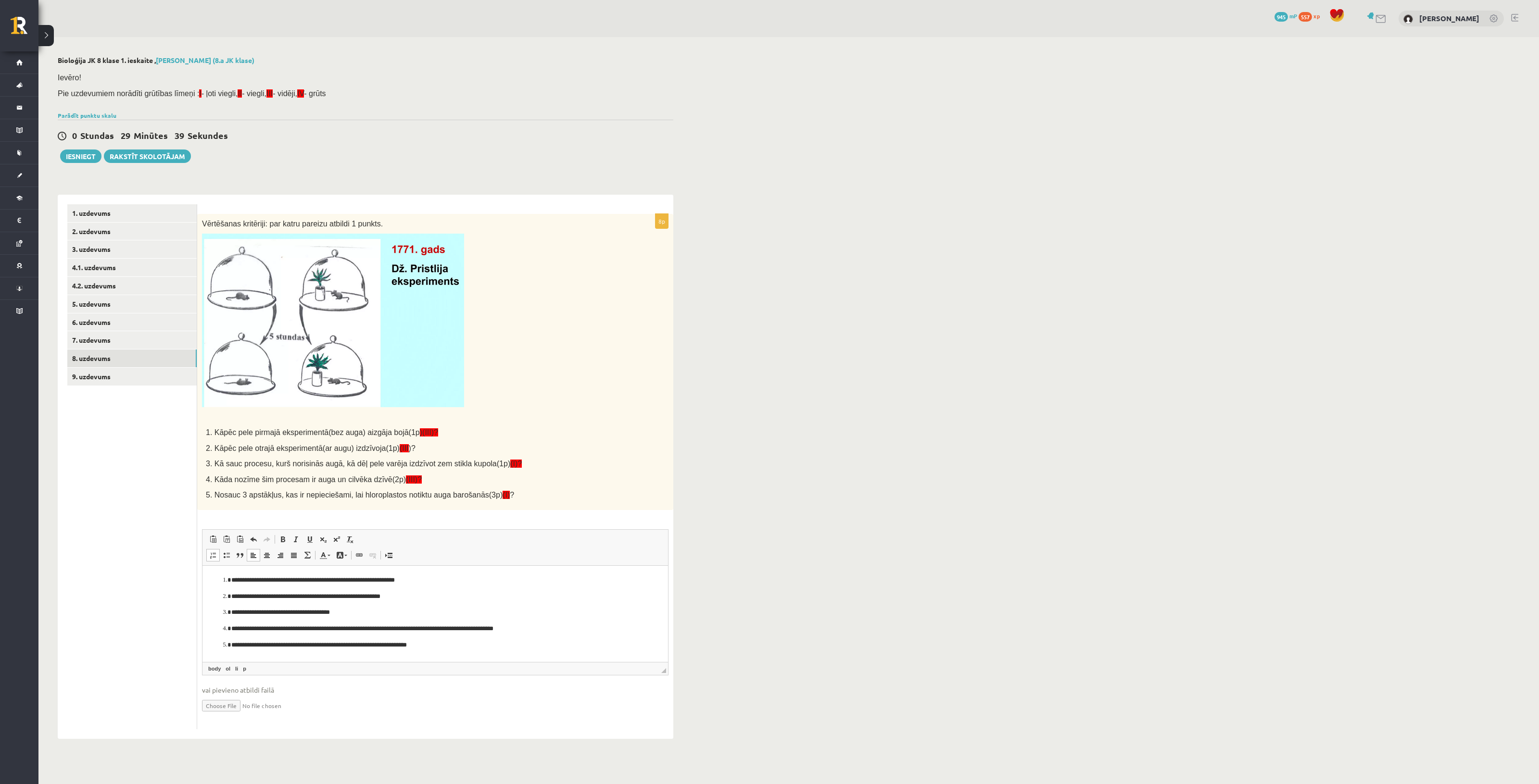
click at [544, 623] on p "**********" at bounding box center [435, 628] width 408 height 10
click at [424, 618] on ol "**********" at bounding box center [435, 612] width 446 height 75
click at [391, 610] on p "**********" at bounding box center [435, 612] width 408 height 10
click at [412, 597] on p "**********" at bounding box center [435, 597] width 408 height 10
click at [432, 579] on p "**********" at bounding box center [435, 580] width 408 height 10
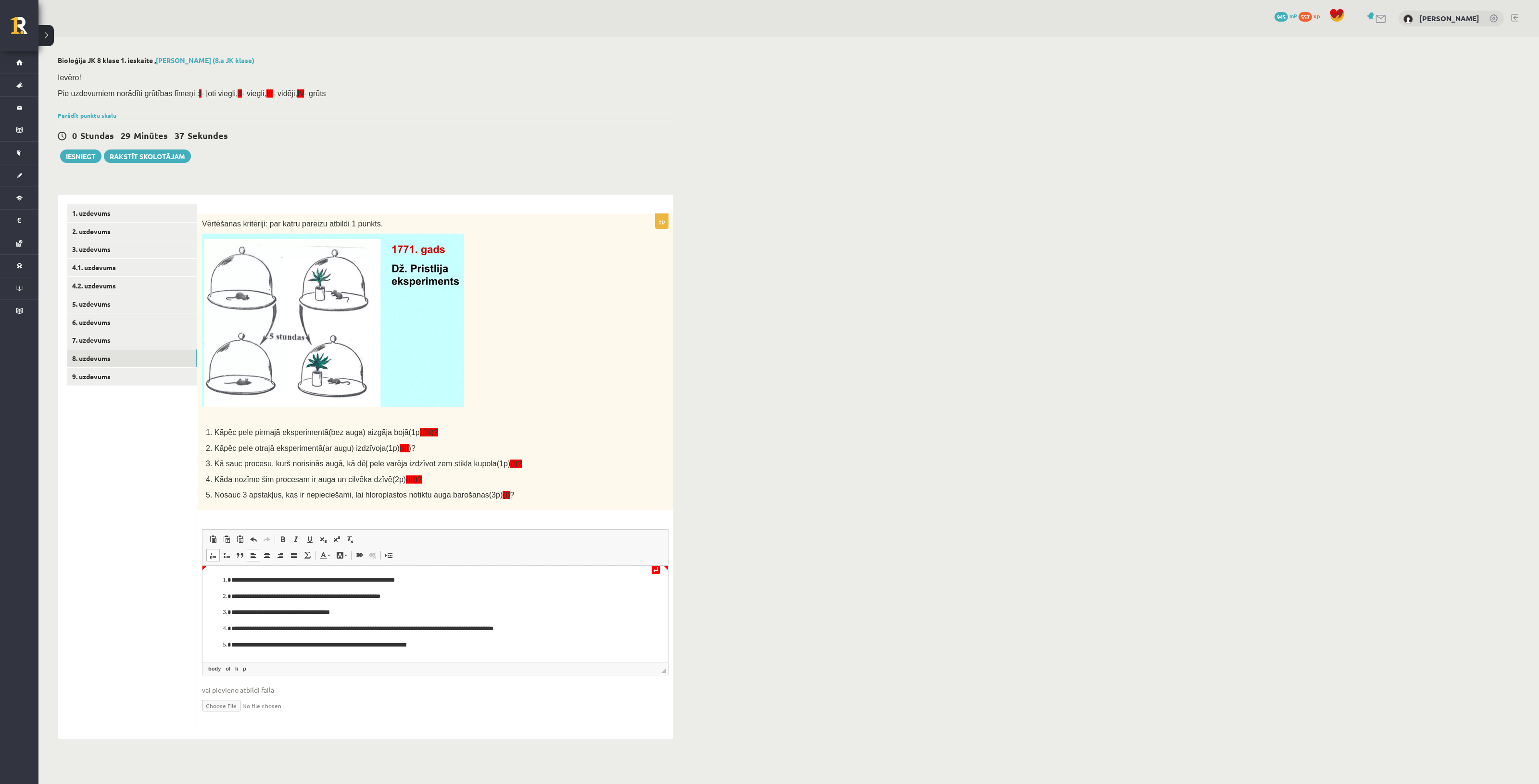
click at [424, 590] on ol "**********" at bounding box center [435, 612] width 446 height 75
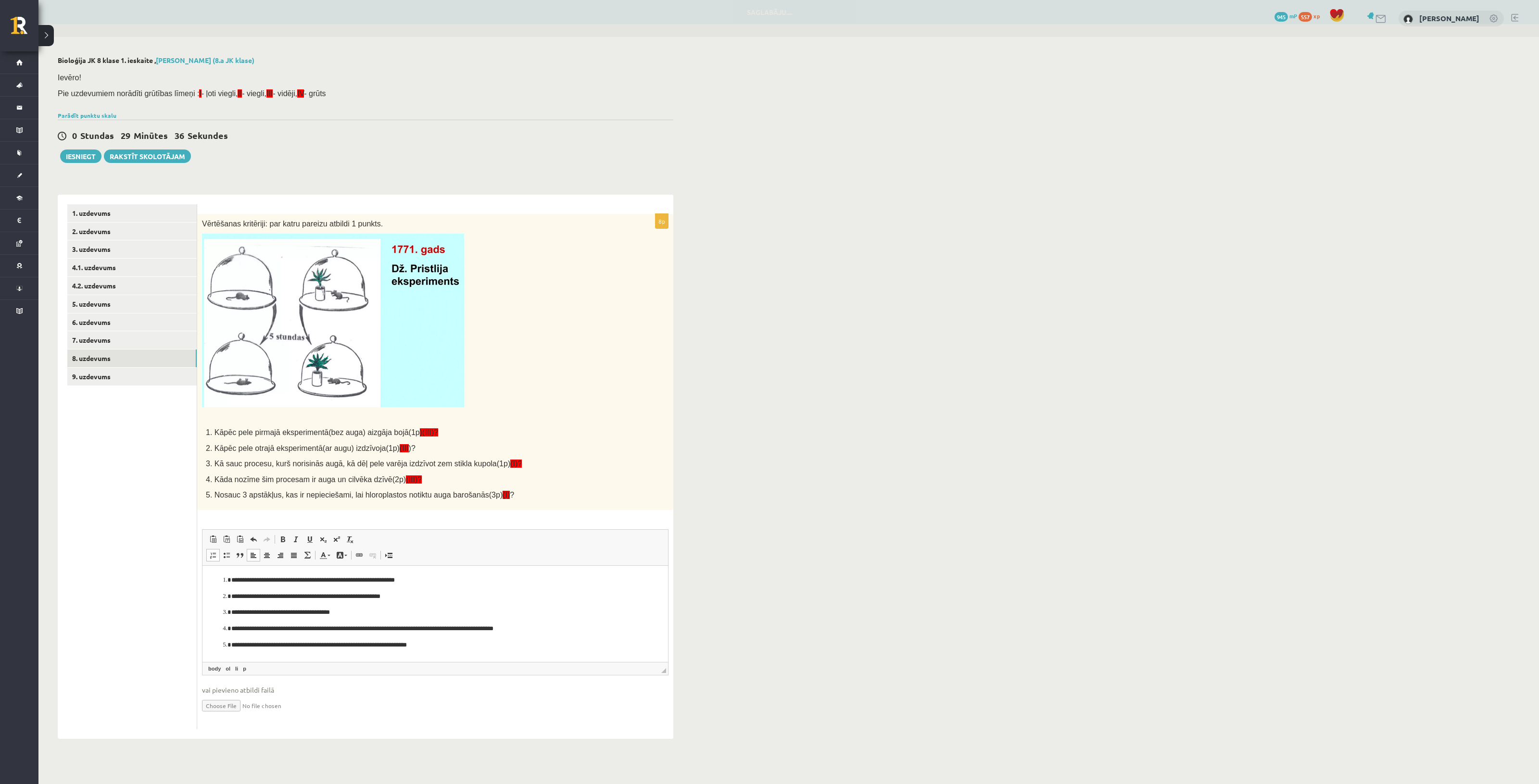
click at [419, 594] on p "**********" at bounding box center [435, 597] width 408 height 10
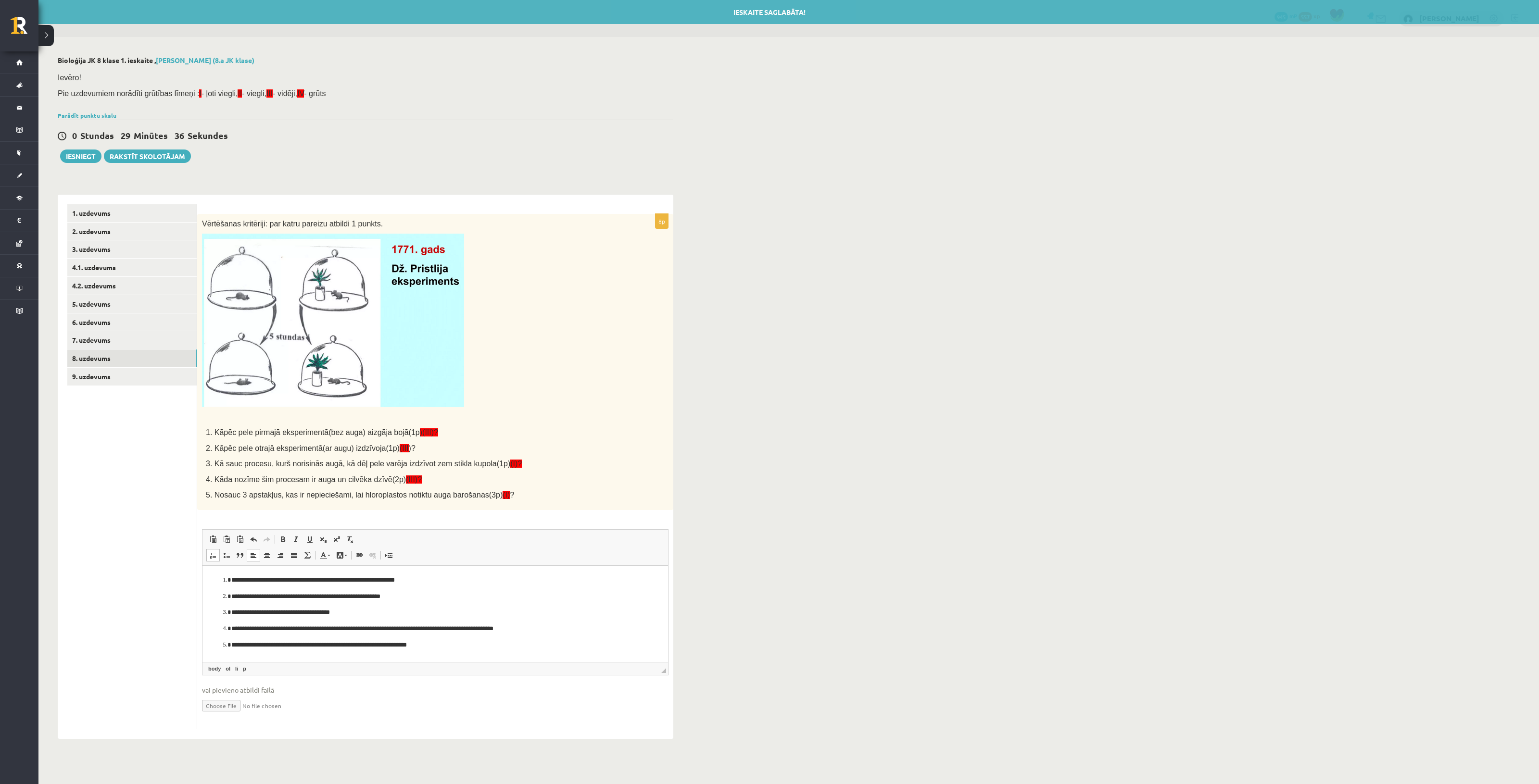
click at [402, 607] on p "**********" at bounding box center [435, 612] width 408 height 10
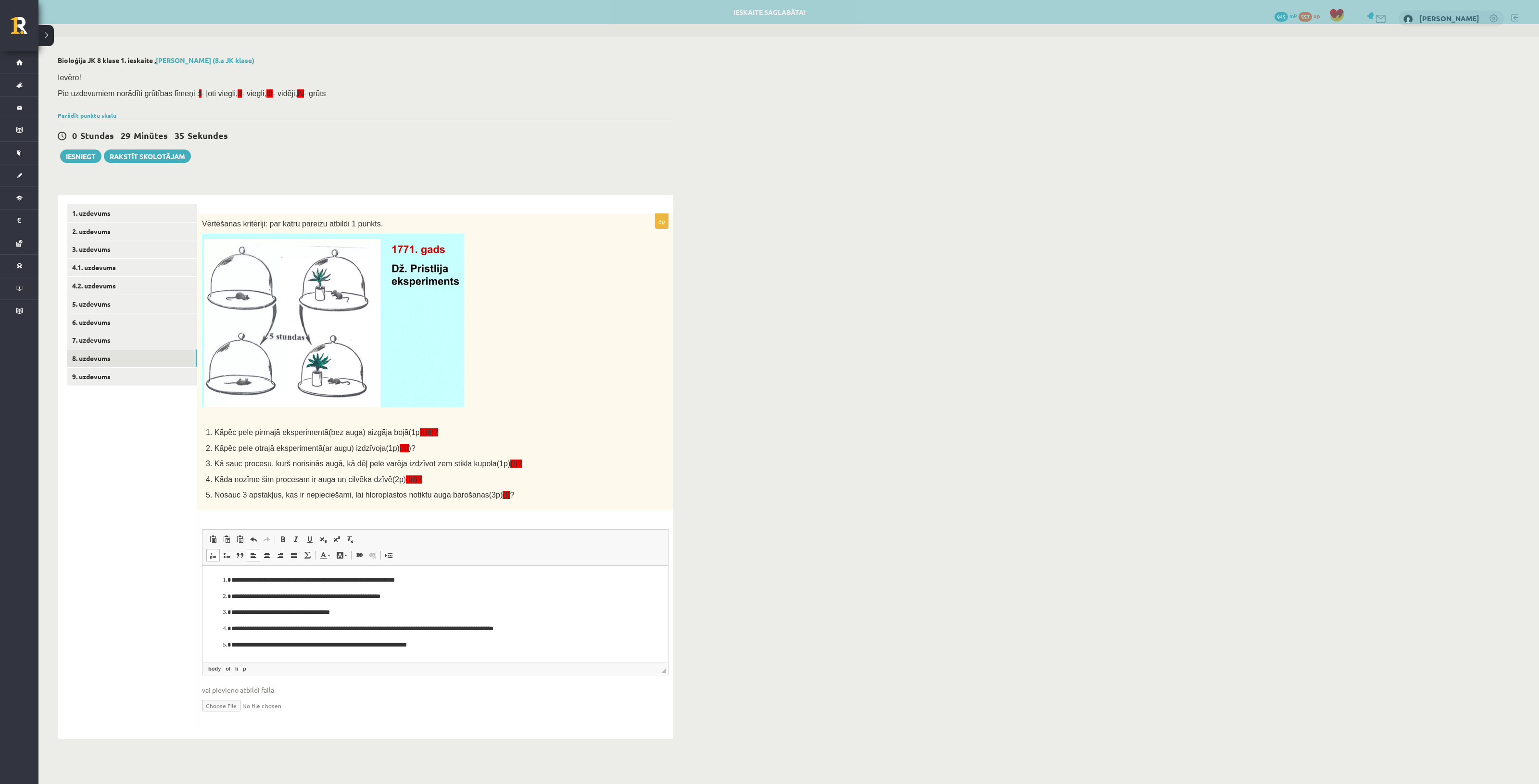
click at [545, 627] on p "**********" at bounding box center [435, 628] width 408 height 10
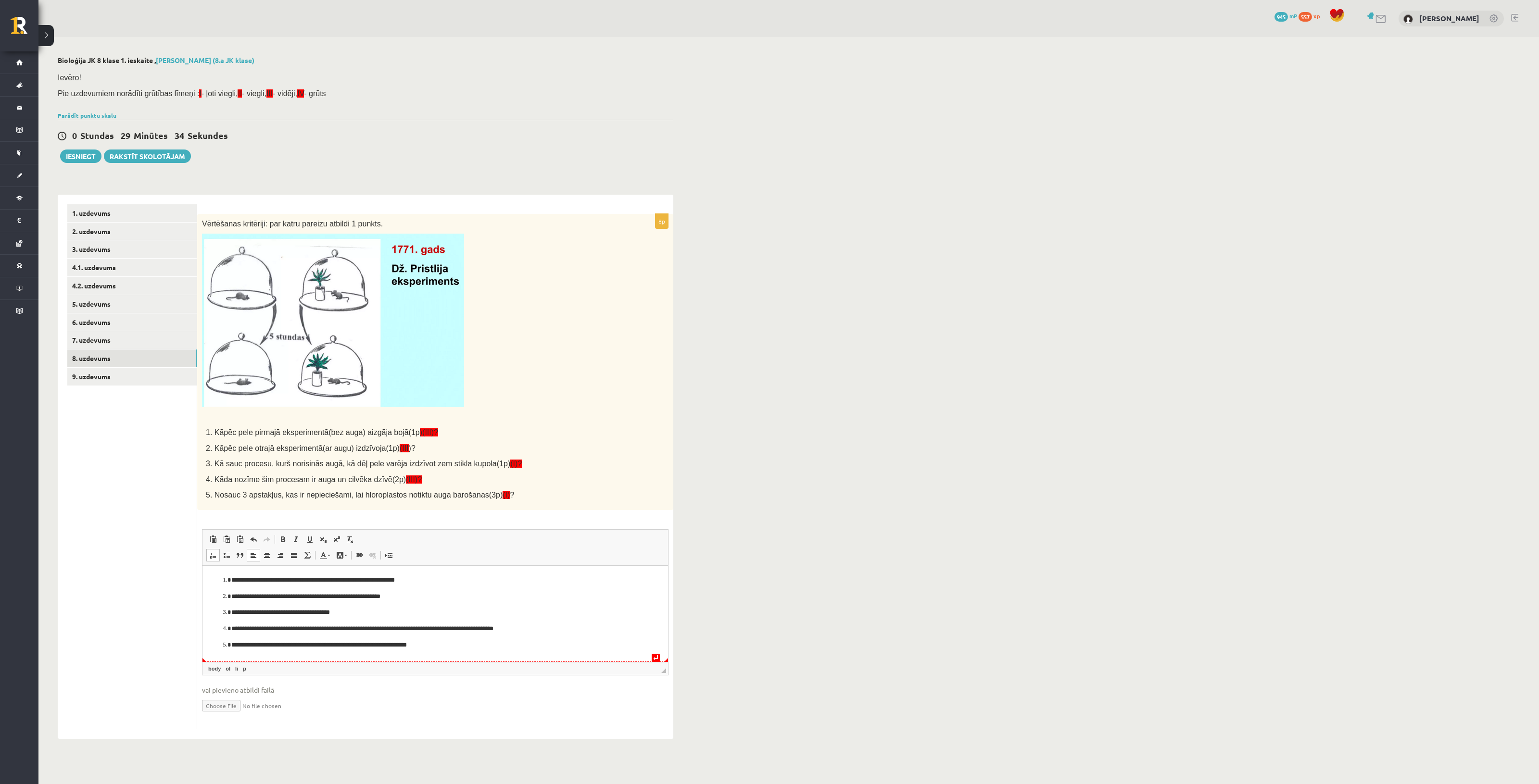
click at [498, 651] on html "**********" at bounding box center [435, 612] width 465 height 94
click at [345, 611] on p "**********" at bounding box center [435, 612] width 408 height 10
click at [405, 600] on p "**********" at bounding box center [435, 597] width 408 height 10
click at [435, 580] on p "**********" at bounding box center [435, 580] width 408 height 10
click at [147, 368] on link "9. uzdevums" at bounding box center [132, 376] width 129 height 18
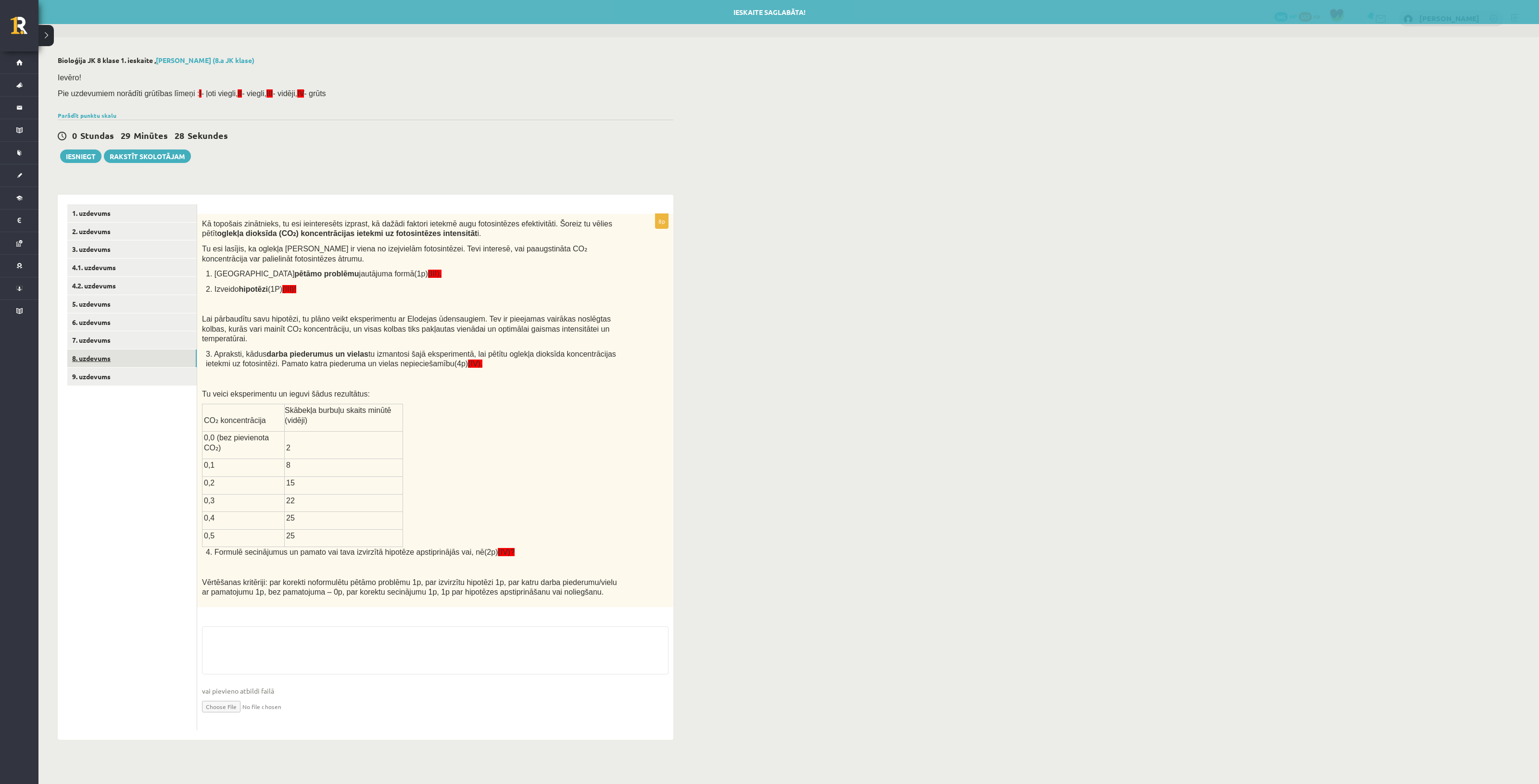
click at [148, 359] on link "8. uzdevums" at bounding box center [132, 358] width 129 height 18
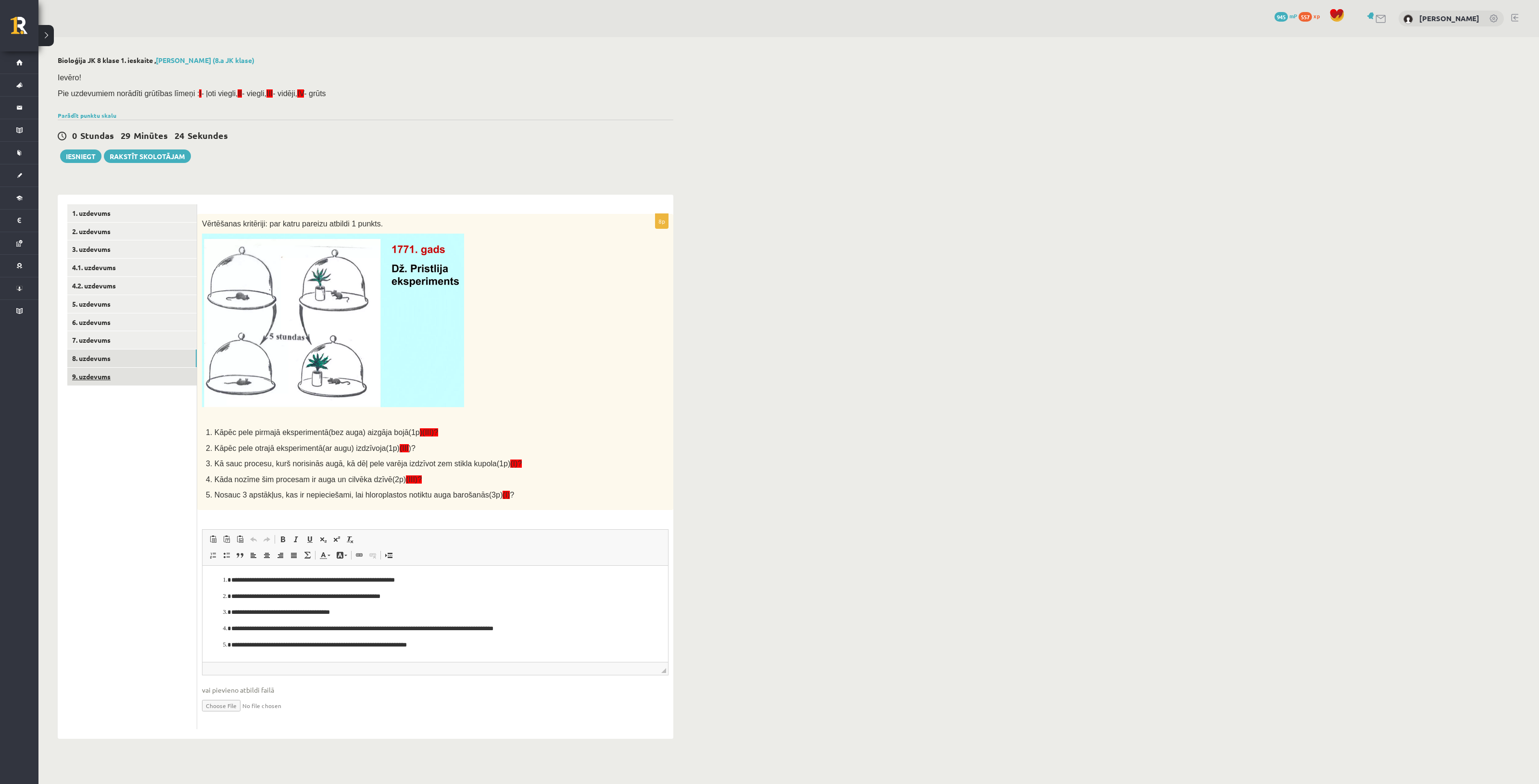
click at [151, 373] on link "9. uzdevums" at bounding box center [132, 376] width 129 height 18
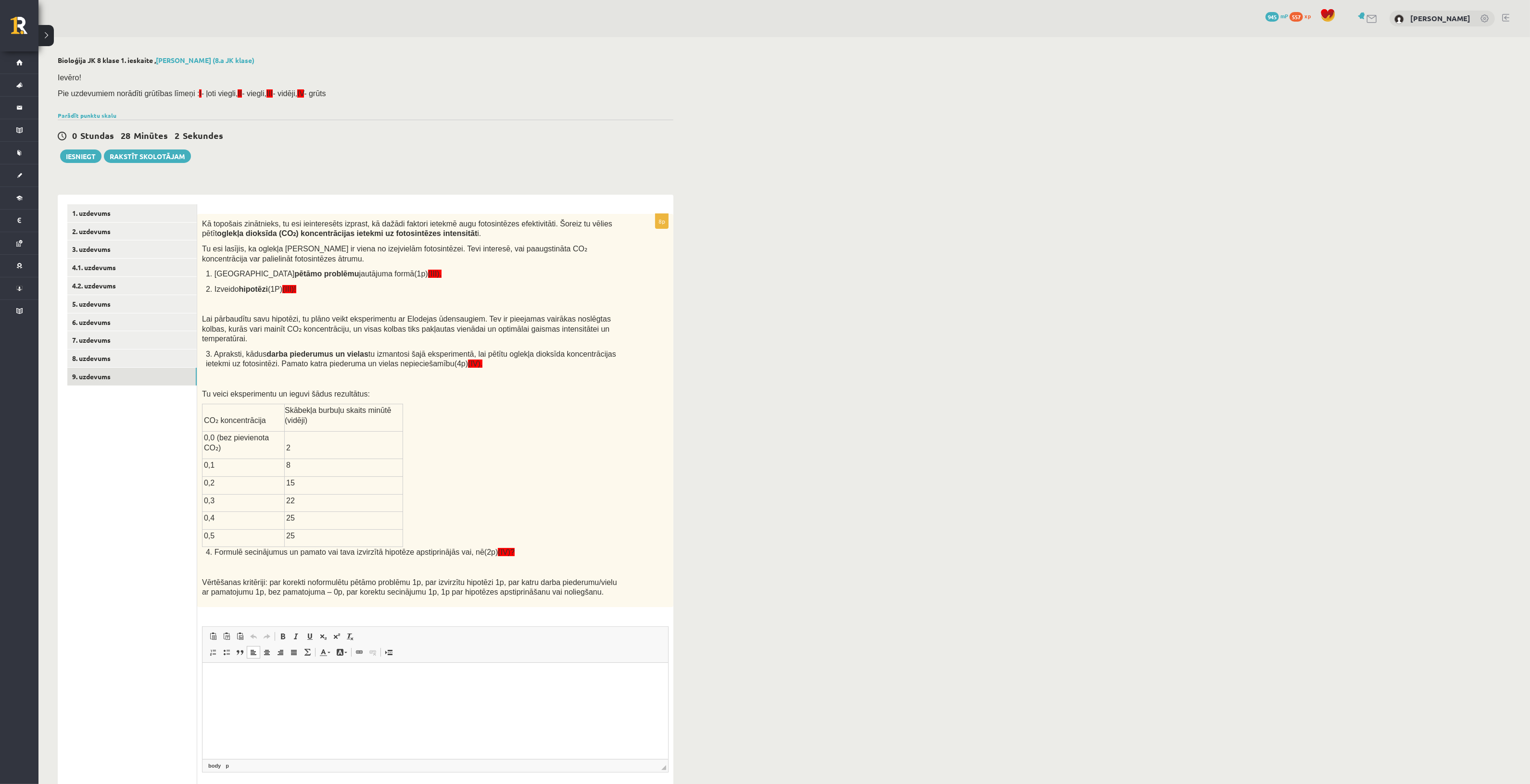
click at [402, 684] on html at bounding box center [435, 677] width 466 height 29
click at [248, 711] on p "Rich Text Editor, wiswyg-editor-user-answer-47024776058100" at bounding box center [434, 709] width 446 height 10
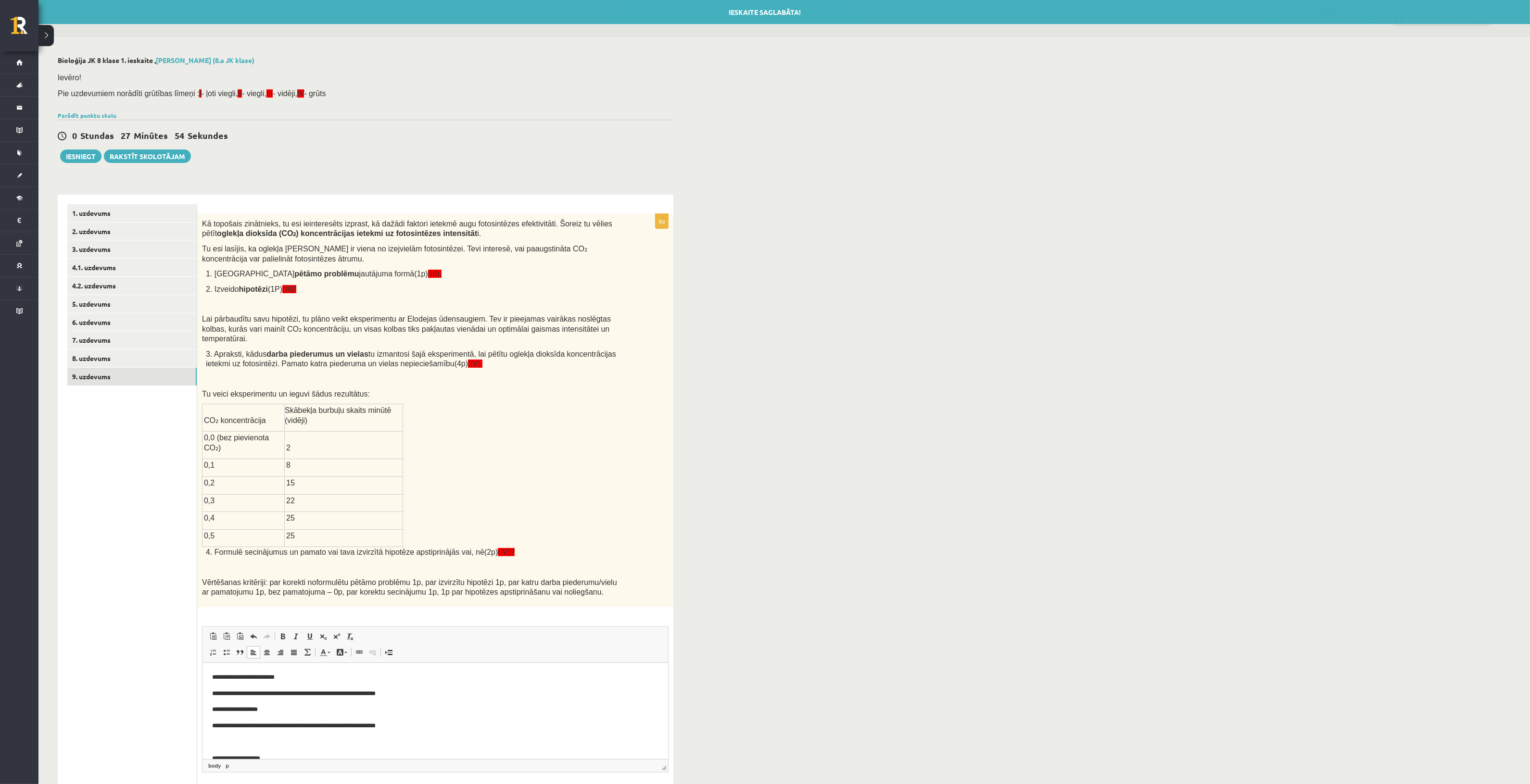
click at [233, 741] on p "Rich Text Editor, wiswyg-editor-user-answer-47024776058100" at bounding box center [434, 742] width 446 height 10
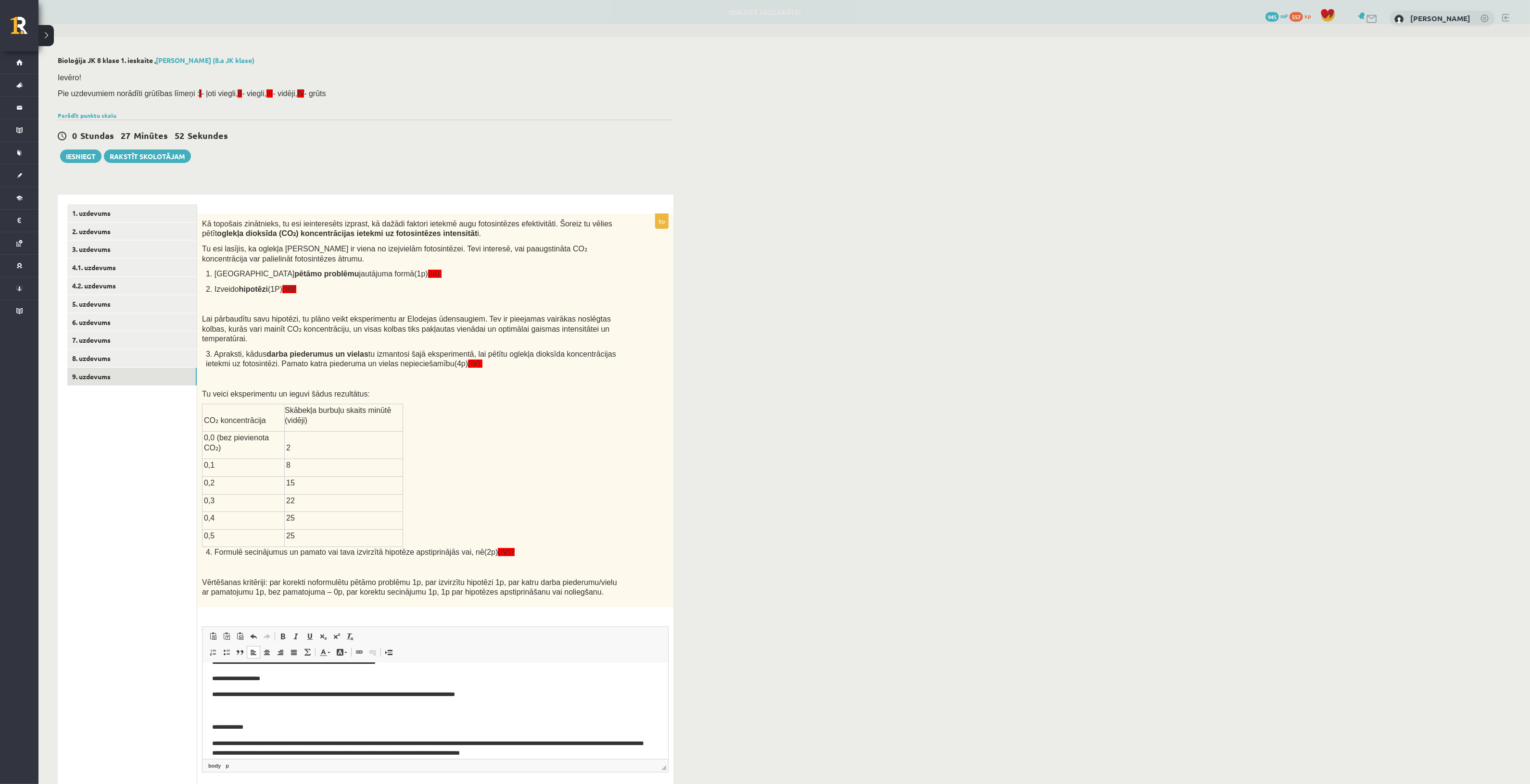
scroll to position [73, 0]
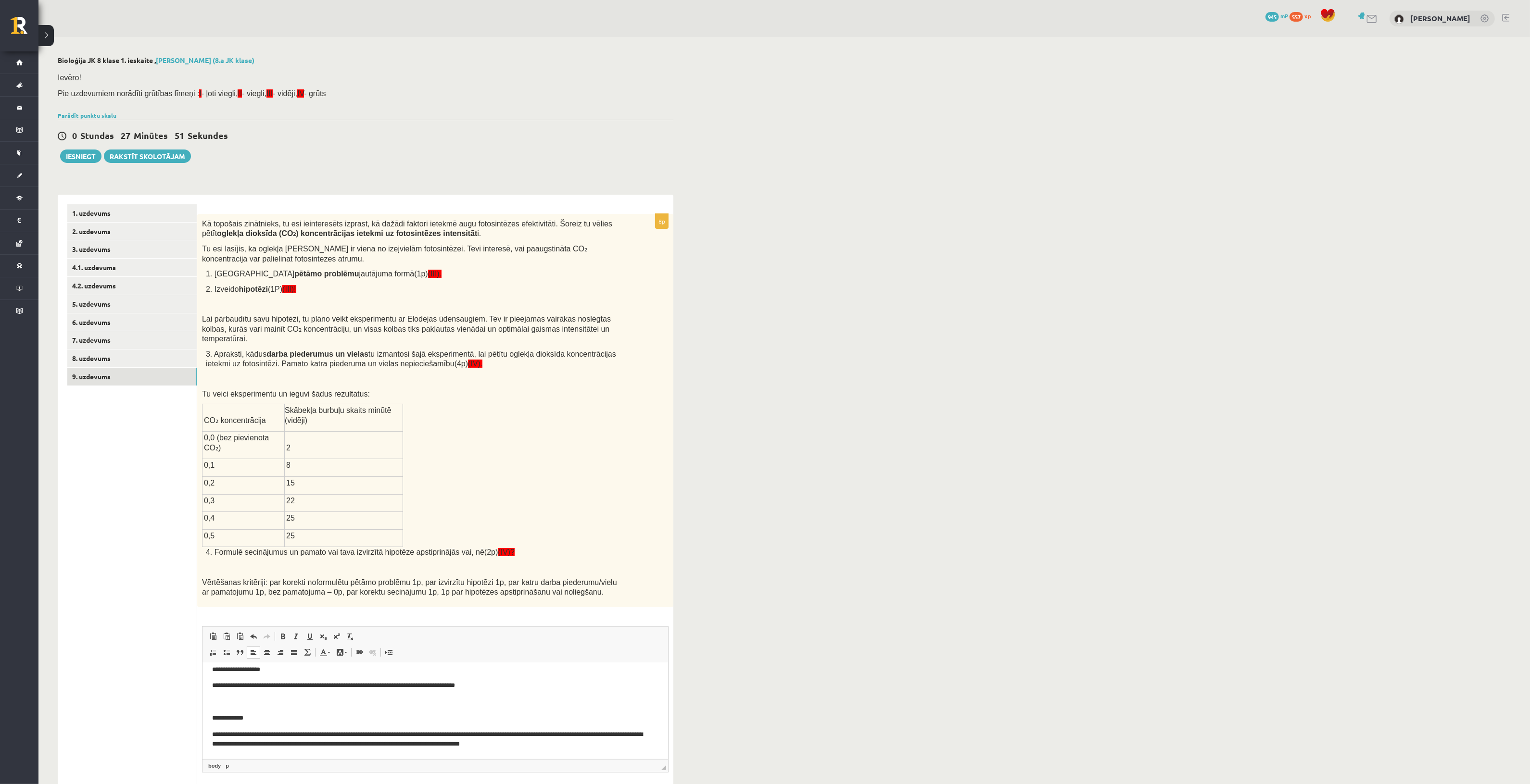
click at [246, 701] on p "Rich Text Editor, wiswyg-editor-user-answer-47024776058100" at bounding box center [434, 702] width 446 height 10
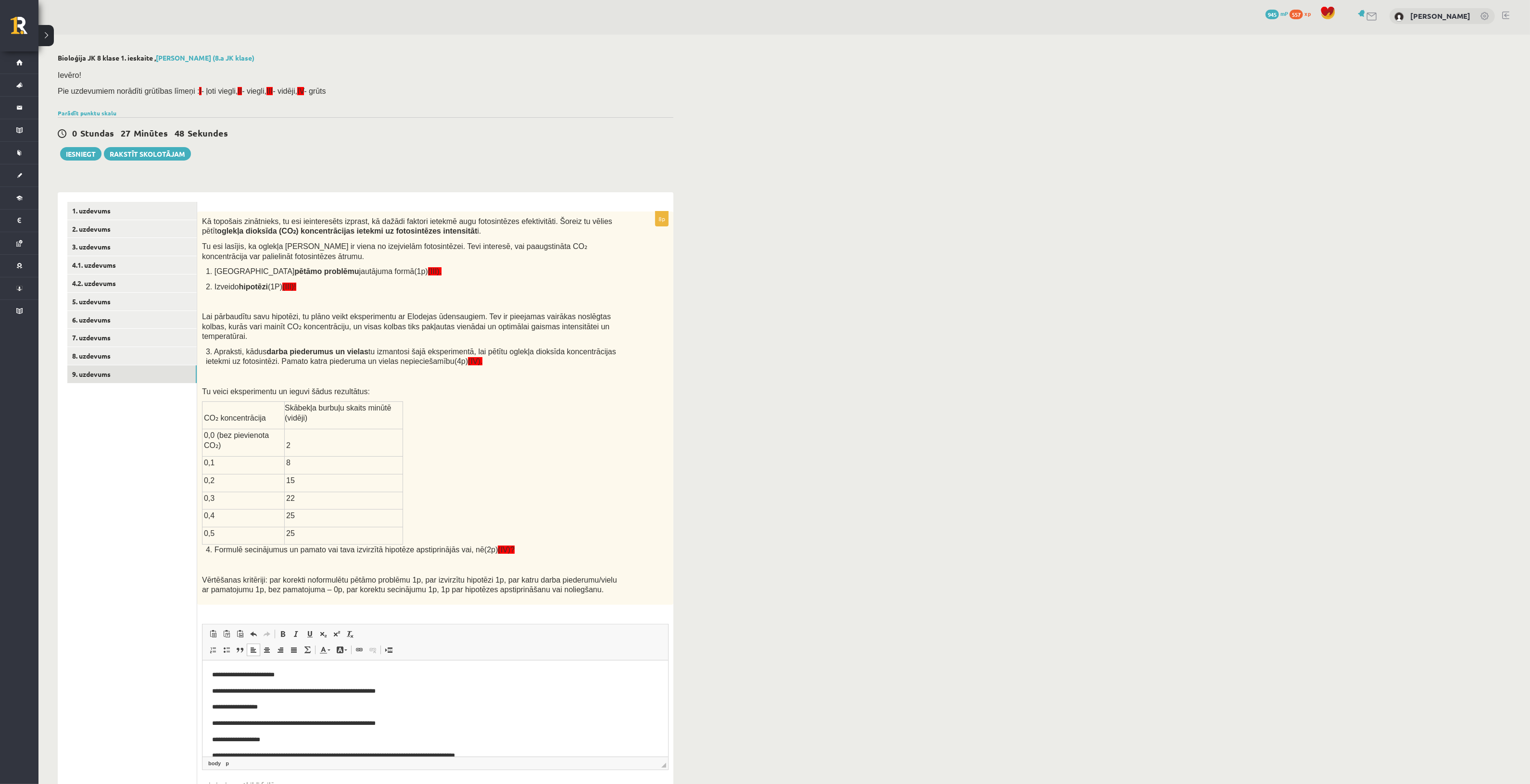
scroll to position [0, 0]
click at [155, 355] on link "8. uzdevums" at bounding box center [132, 358] width 129 height 18
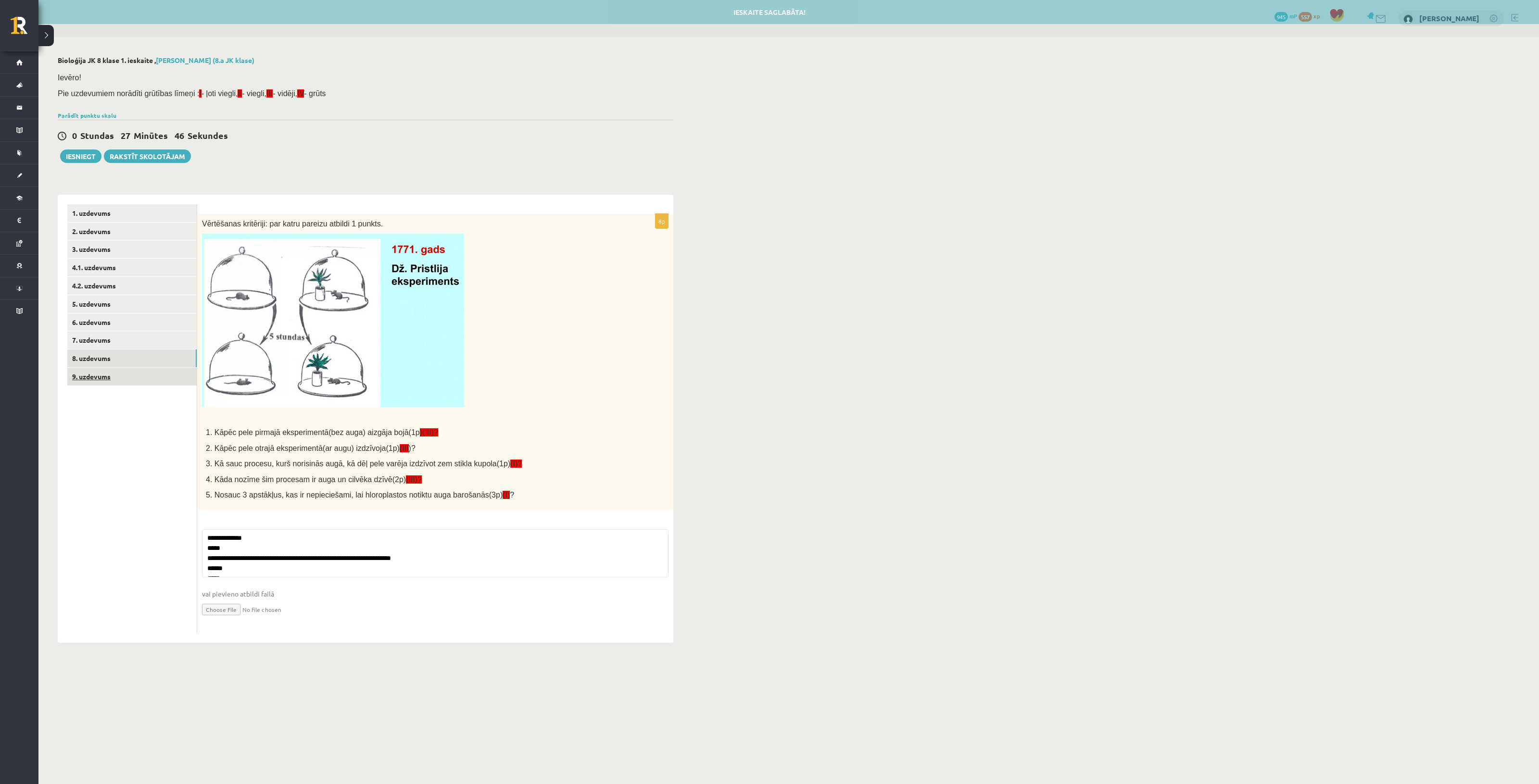
click at [136, 373] on link "9. uzdevums" at bounding box center [132, 376] width 129 height 18
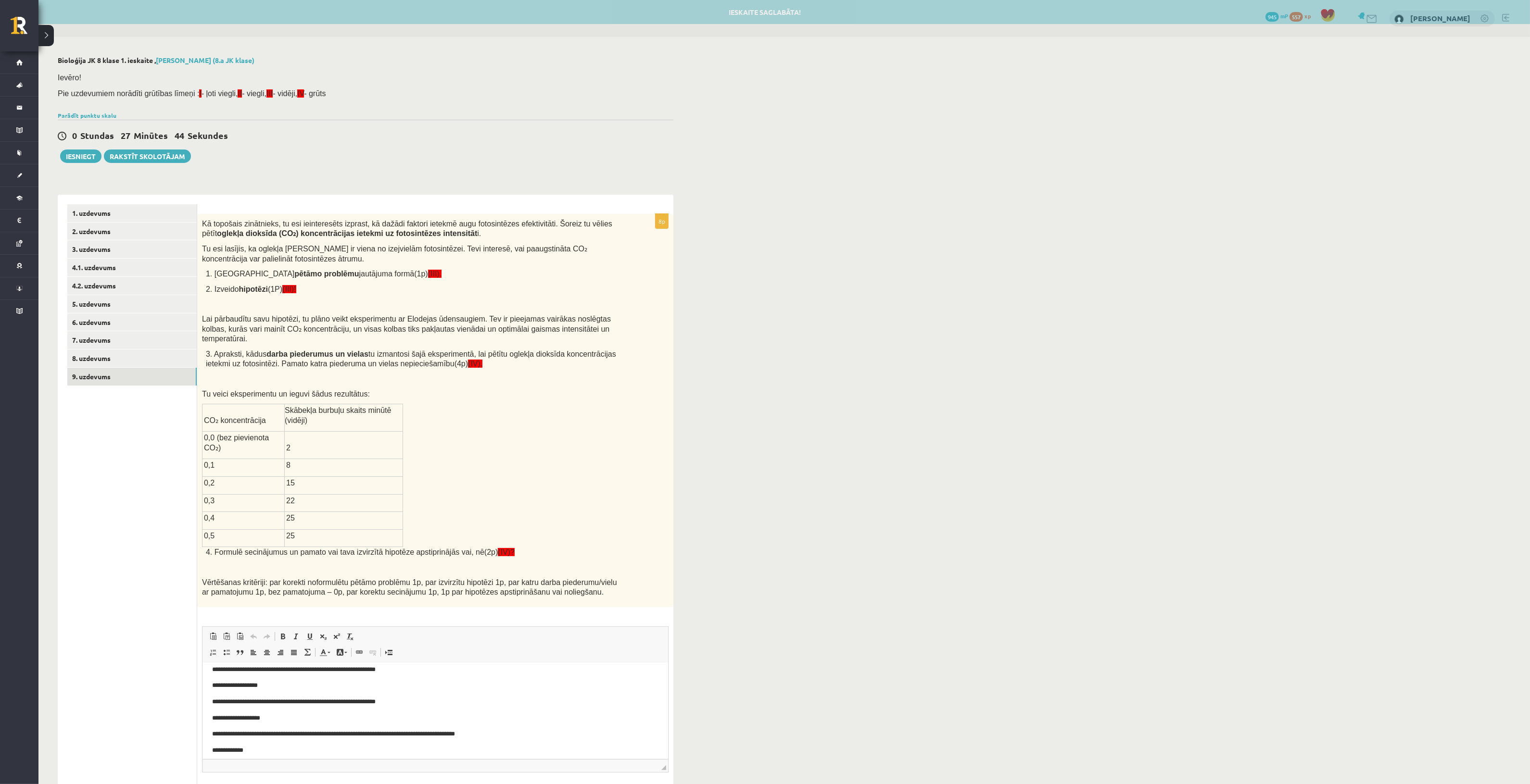
scroll to position [57, 0]
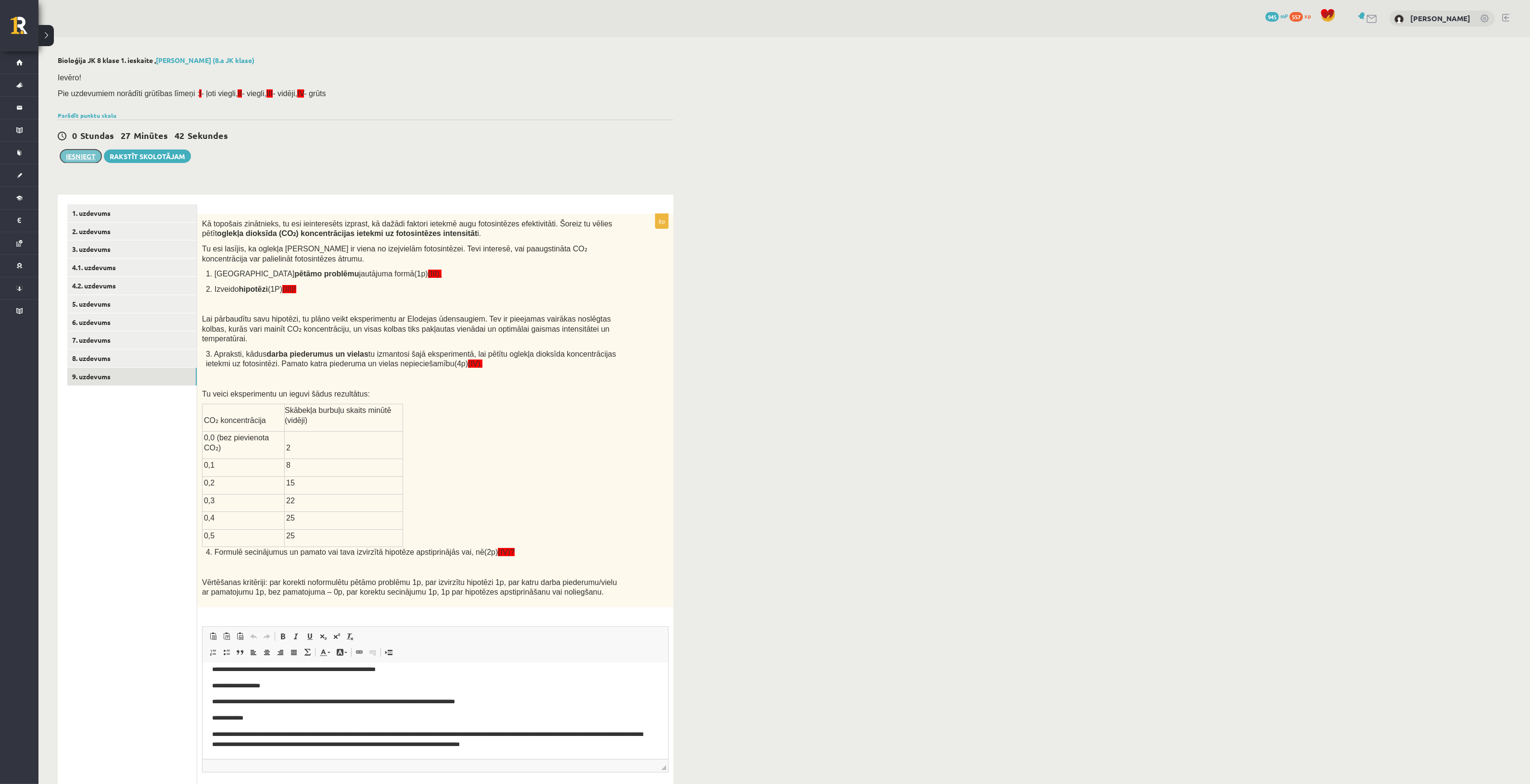
click at [73, 159] on button "Iesniegt" at bounding box center [81, 156] width 41 height 14
click at [110, 220] on link "1. uzdevums" at bounding box center [132, 213] width 129 height 18
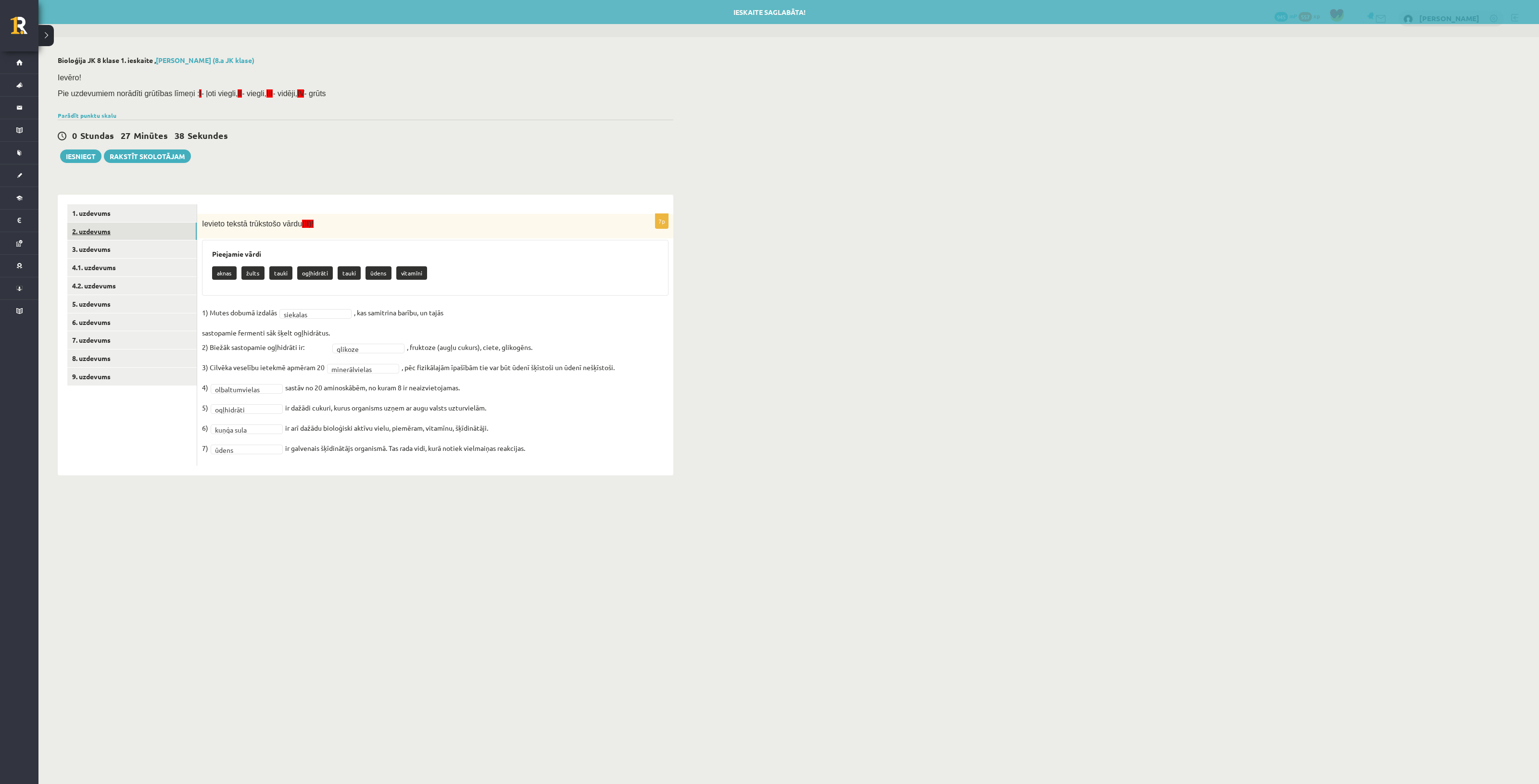
click at [107, 231] on link "2. uzdevums" at bounding box center [132, 231] width 129 height 18
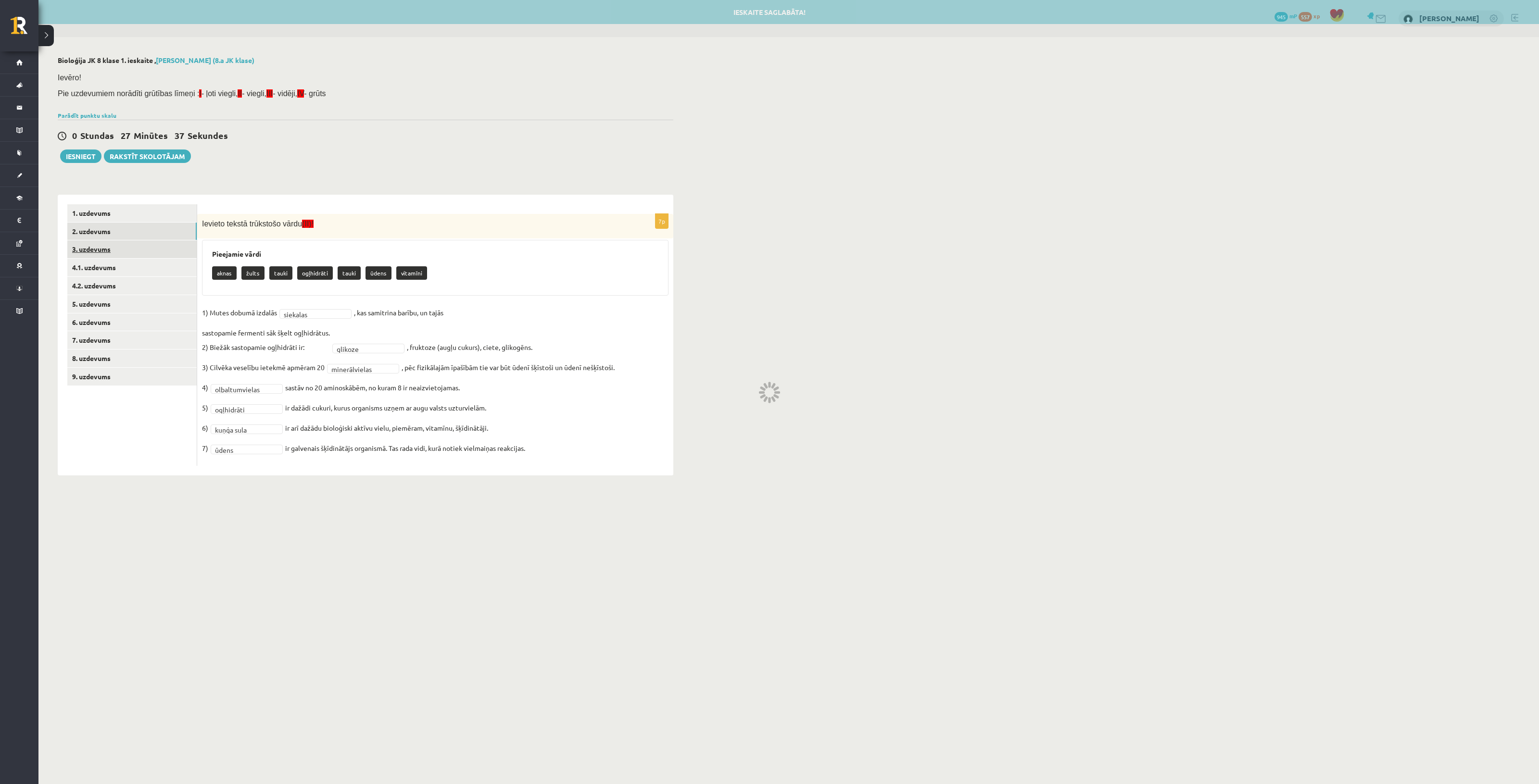
click at [105, 251] on link "3. uzdevums" at bounding box center [132, 249] width 129 height 18
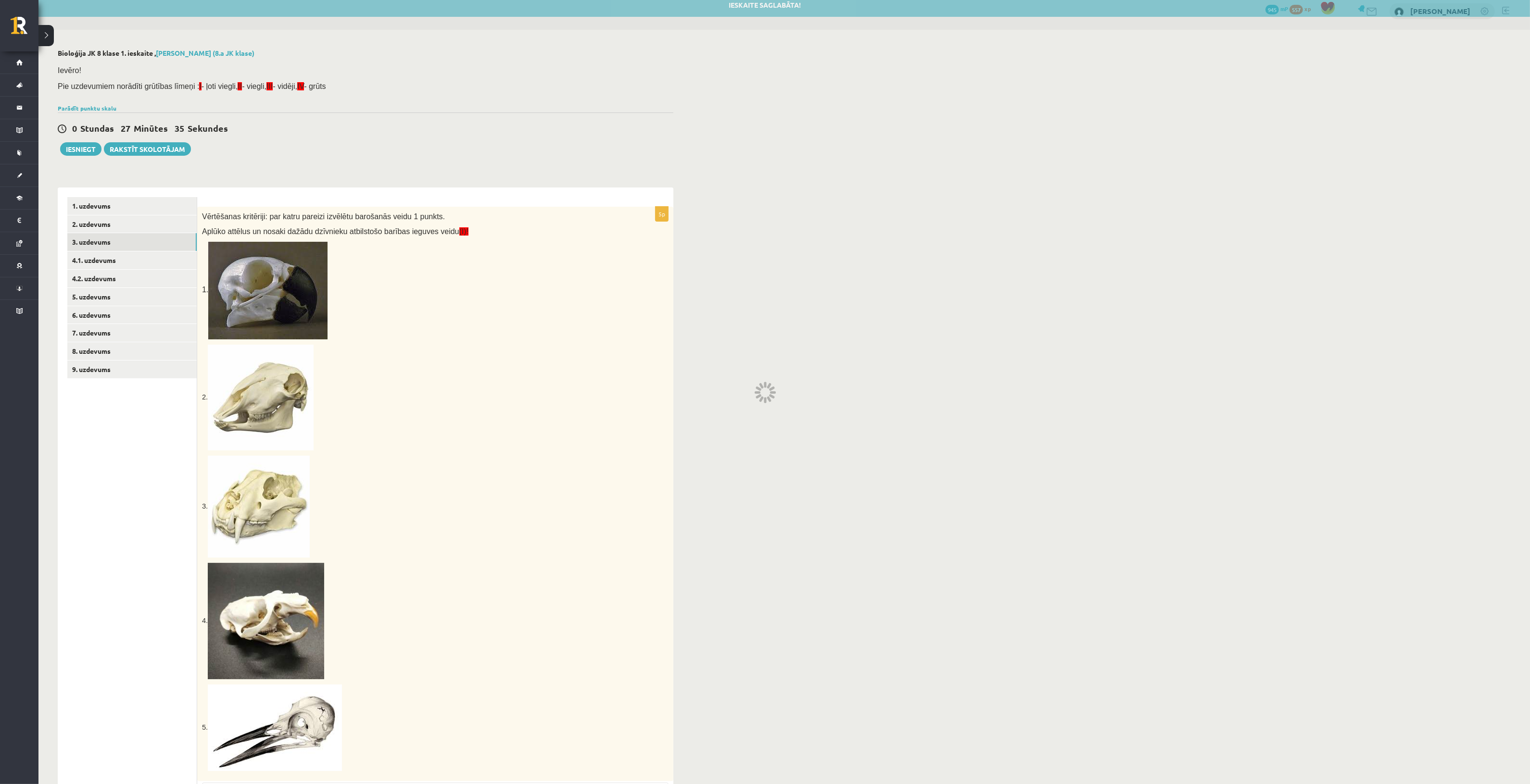
scroll to position [0, 0]
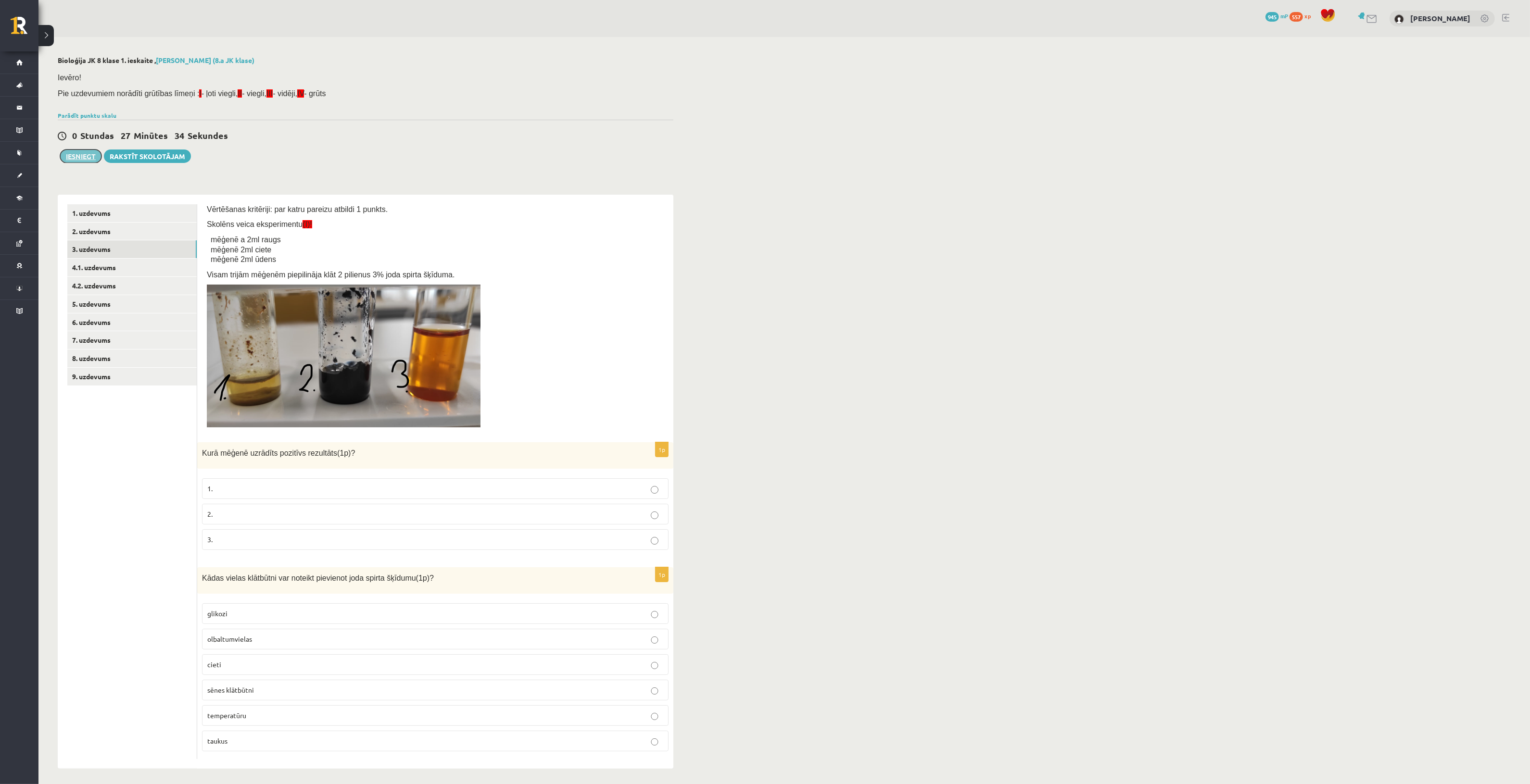
click at [83, 152] on button "Iesniegt" at bounding box center [81, 156] width 41 height 14
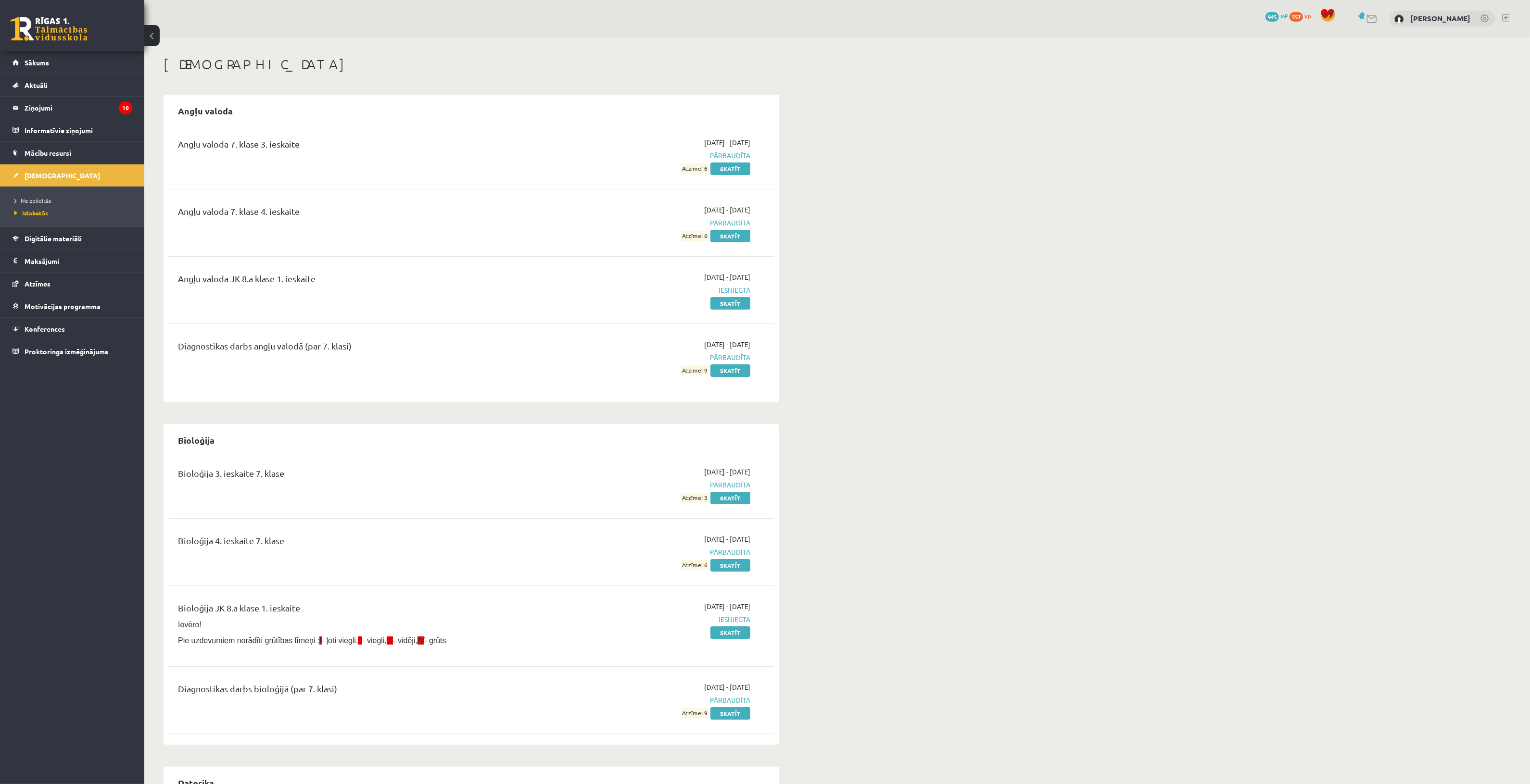
click at [33, 196] on li "Neizpildītās" at bounding box center [74, 200] width 120 height 12
click at [33, 202] on span "Neizpildītās" at bounding box center [35, 200] width 42 height 7
